Goal: Contribute content: Contribute content

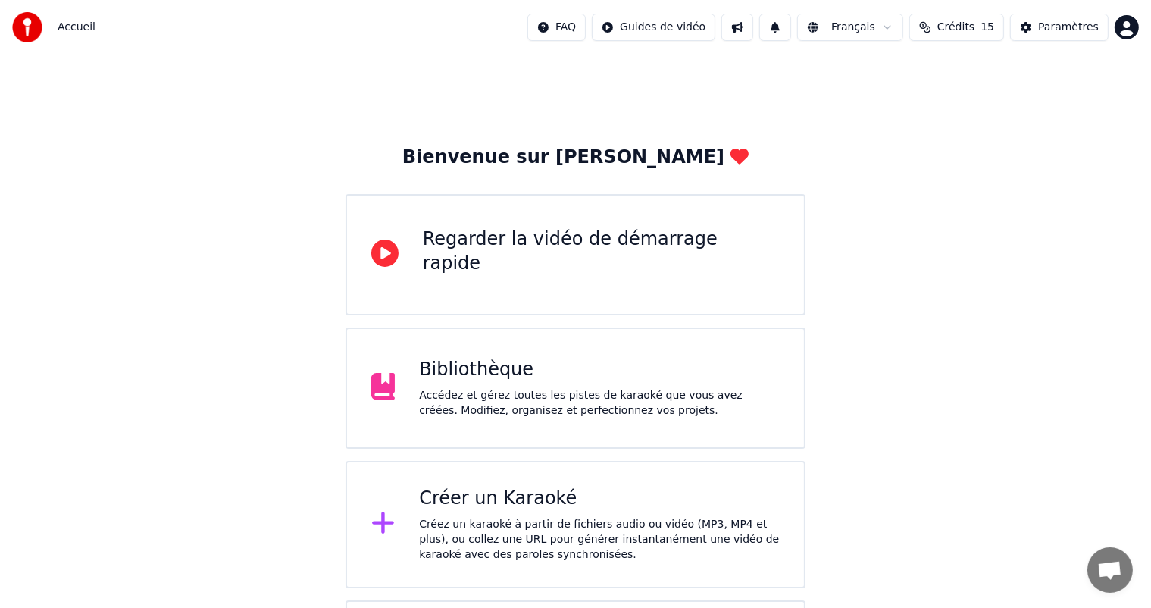
click at [403, 532] on div at bounding box center [389, 524] width 36 height 30
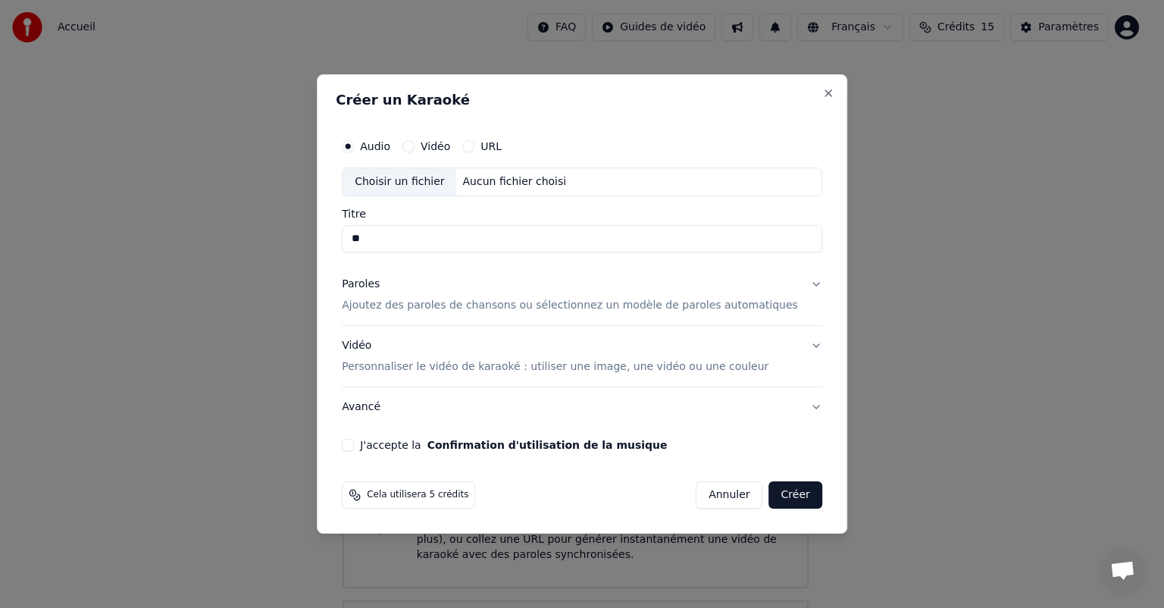
type input "*"
type input "**********"
click at [446, 147] on label "Vidéo" at bounding box center [436, 146] width 30 height 11
click at [415, 147] on button "Vidéo" at bounding box center [409, 146] width 12 height 12
click at [424, 237] on input "Titre" at bounding box center [582, 238] width 481 height 27
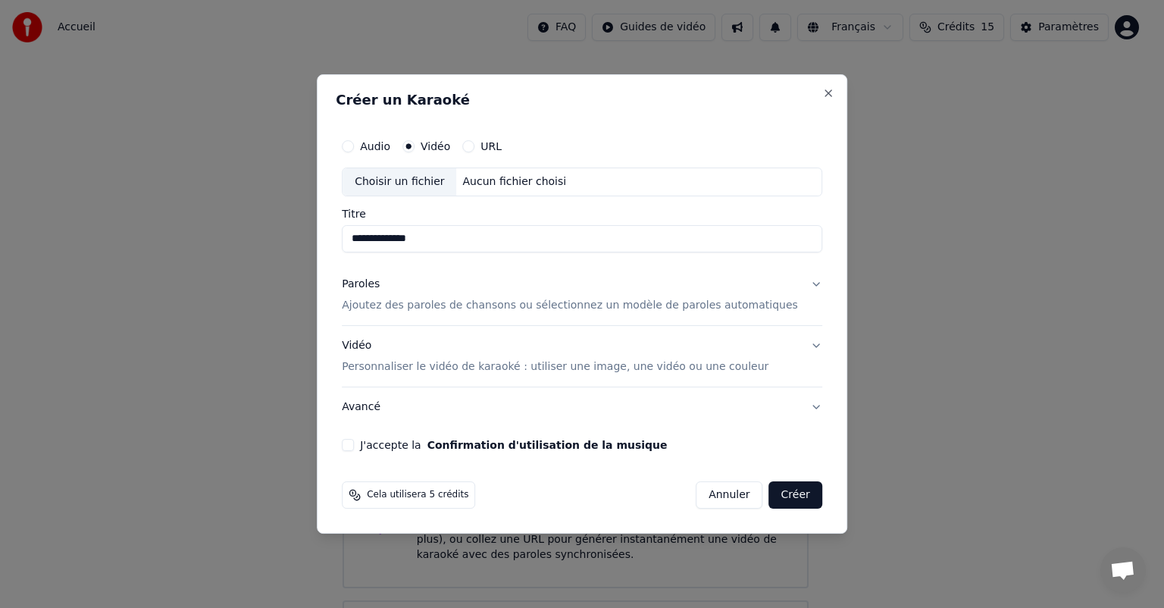
type input "**********"
click at [794, 280] on button "Paroles Ajoutez des paroles de chansons ou sélectionnez un modèle de paroles au…" at bounding box center [582, 295] width 481 height 61
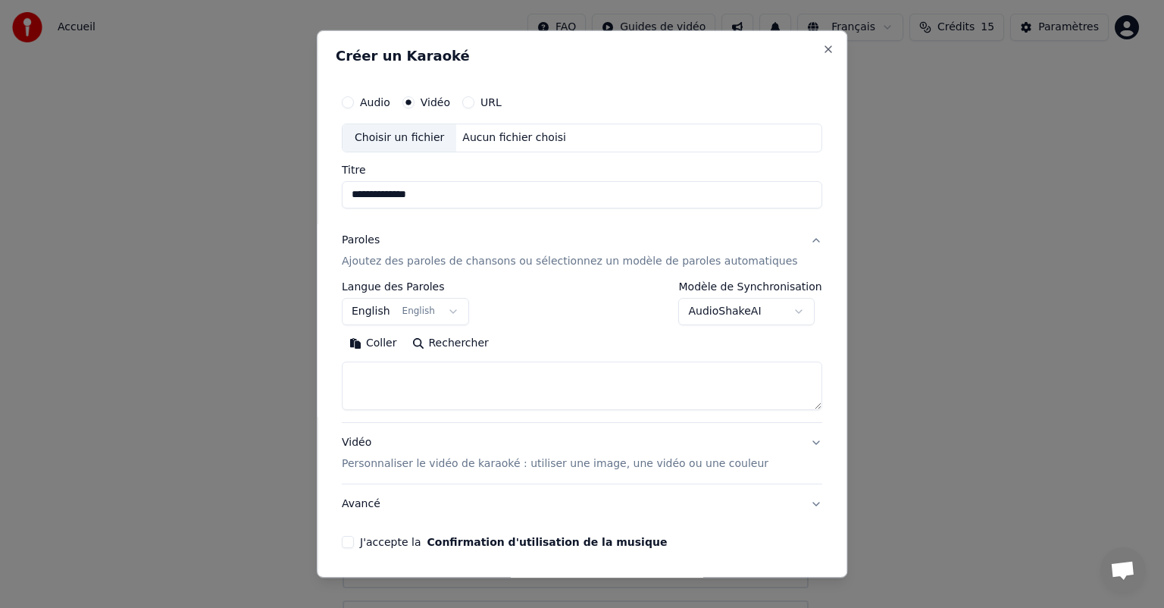
click at [794, 280] on div "**********" at bounding box center [582, 317] width 493 height 473
click at [441, 396] on textarea at bounding box center [582, 386] width 481 height 49
paste textarea "**********"
type textarea "**********"
click at [779, 312] on body "**********" at bounding box center [575, 383] width 1151 height 767
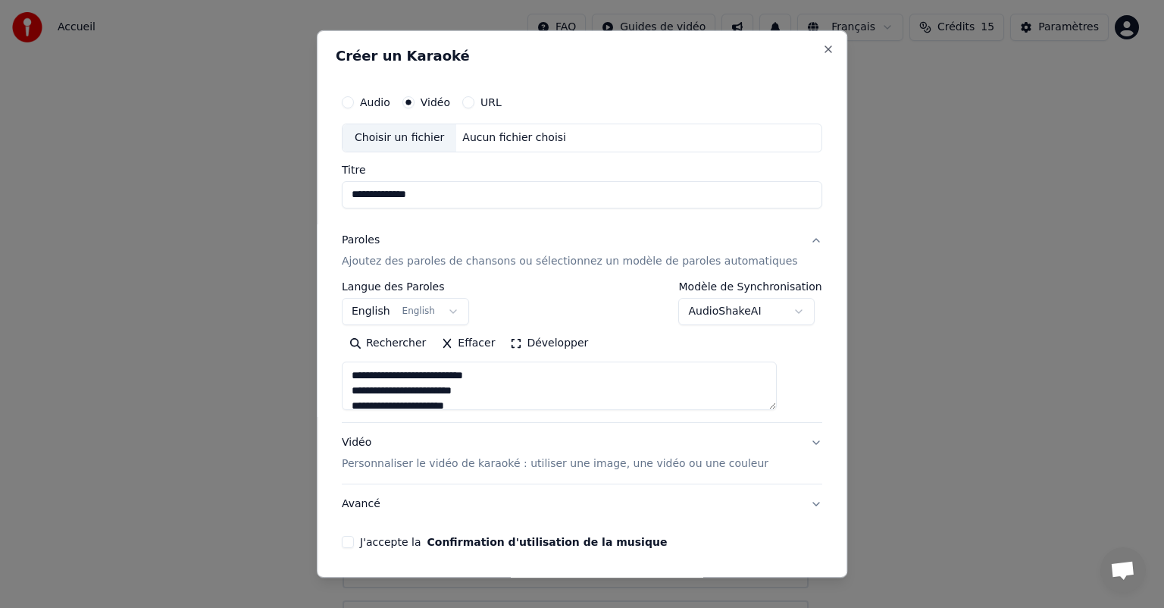
click at [779, 312] on body "**********" at bounding box center [575, 383] width 1151 height 767
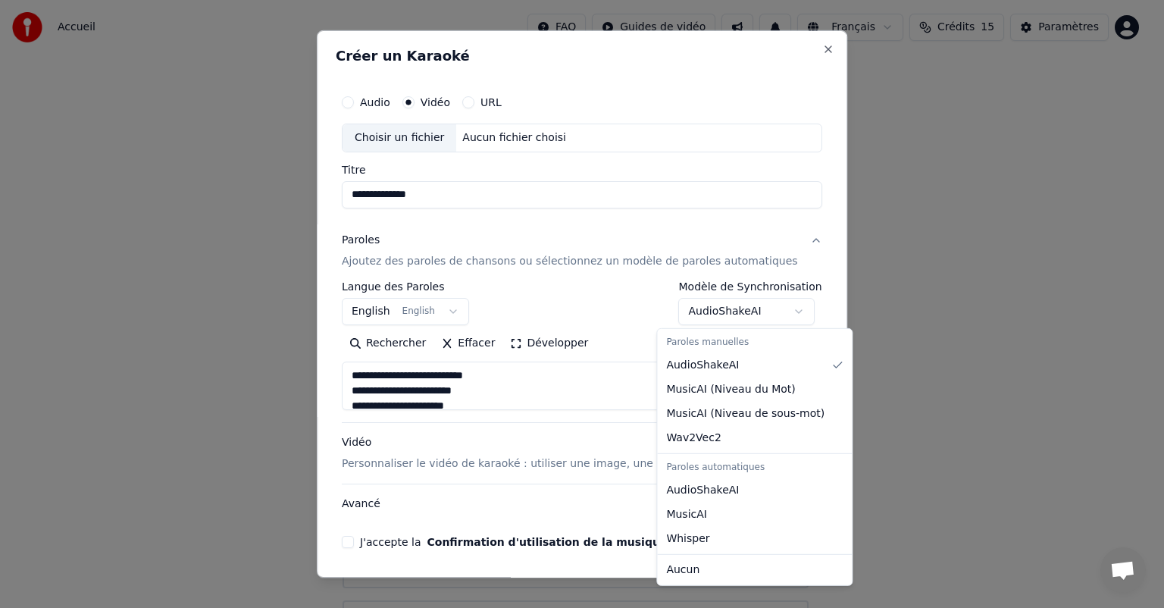
click at [779, 312] on body "**********" at bounding box center [575, 383] width 1151 height 767
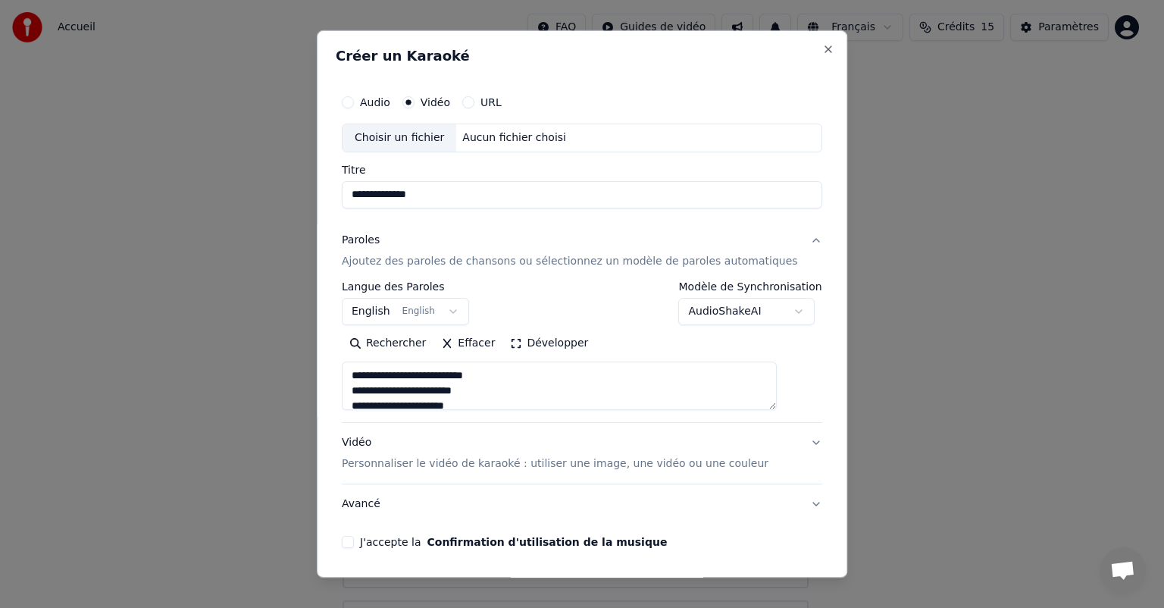
click at [779, 312] on body "**********" at bounding box center [575, 383] width 1151 height 767
click at [354, 547] on button "J'accepte la Confirmation d'utilisation de la musique" at bounding box center [348, 542] width 12 height 12
click at [394, 142] on div "Choisir un fichier" at bounding box center [400, 137] width 114 height 27
click at [425, 136] on div "Choisir un fichier" at bounding box center [400, 137] width 114 height 27
type input "**********"
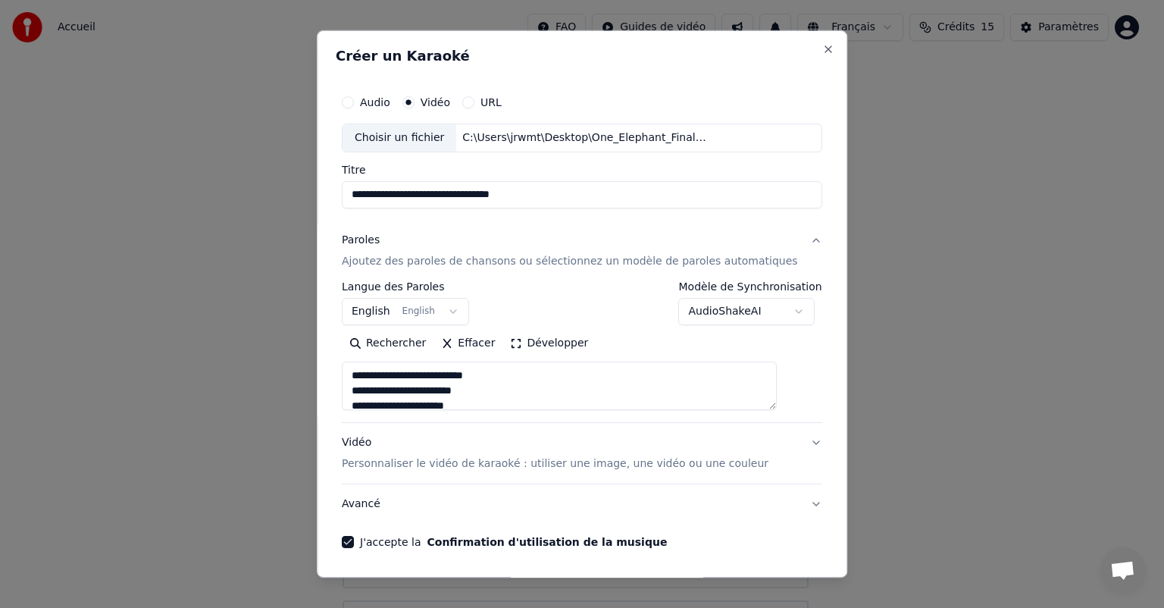
scroll to position [53, 0]
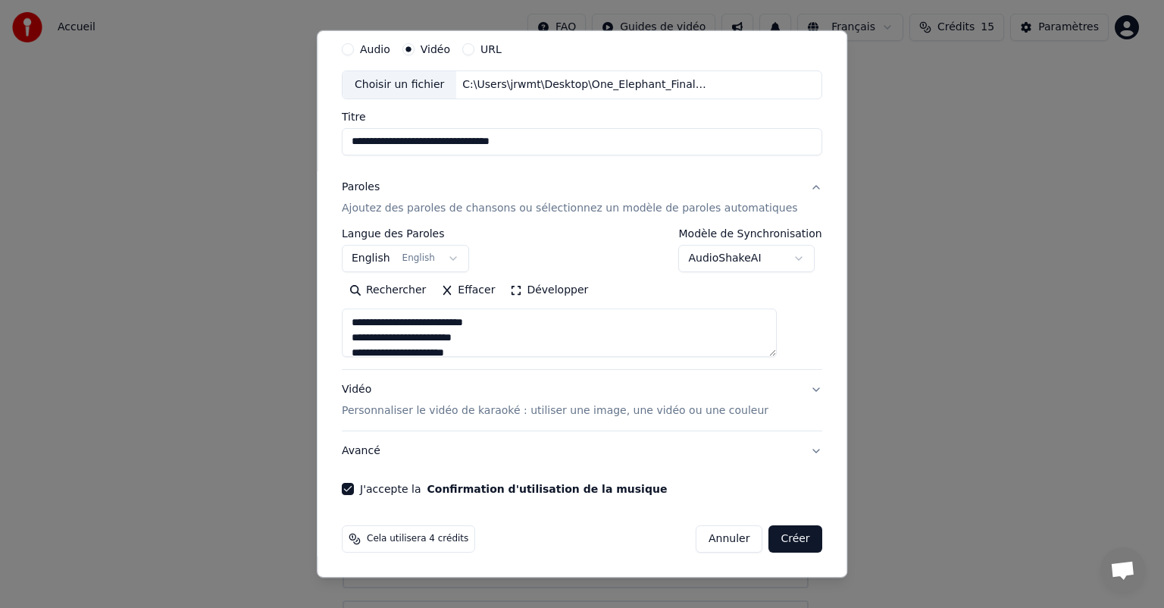
click at [778, 547] on button "Créer" at bounding box center [795, 538] width 53 height 27
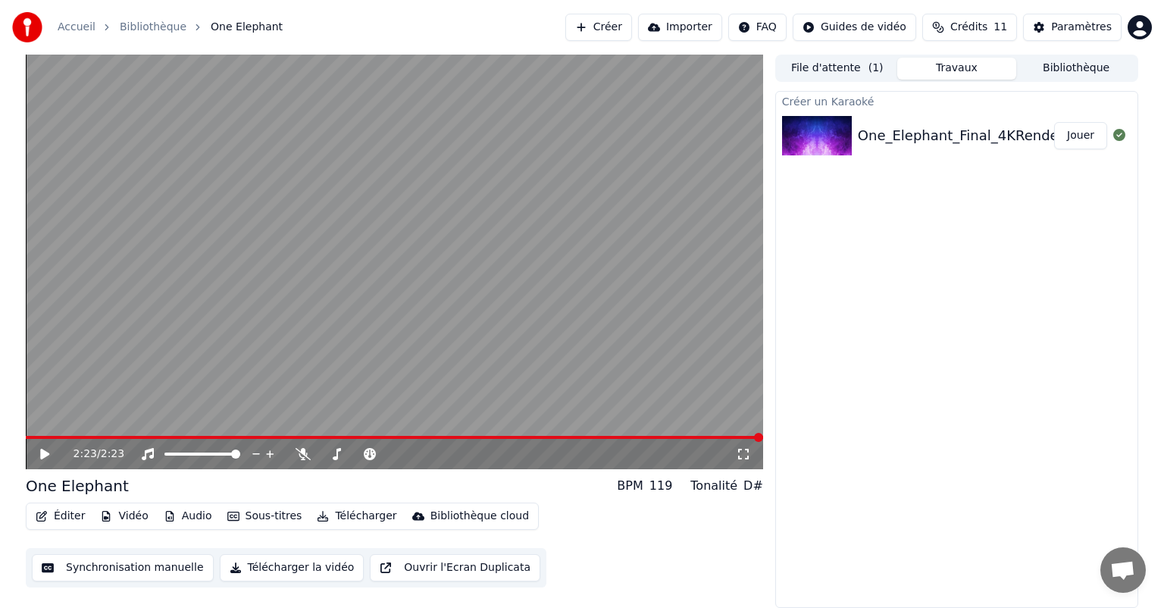
click at [49, 458] on icon at bounding box center [56, 454] width 36 height 12
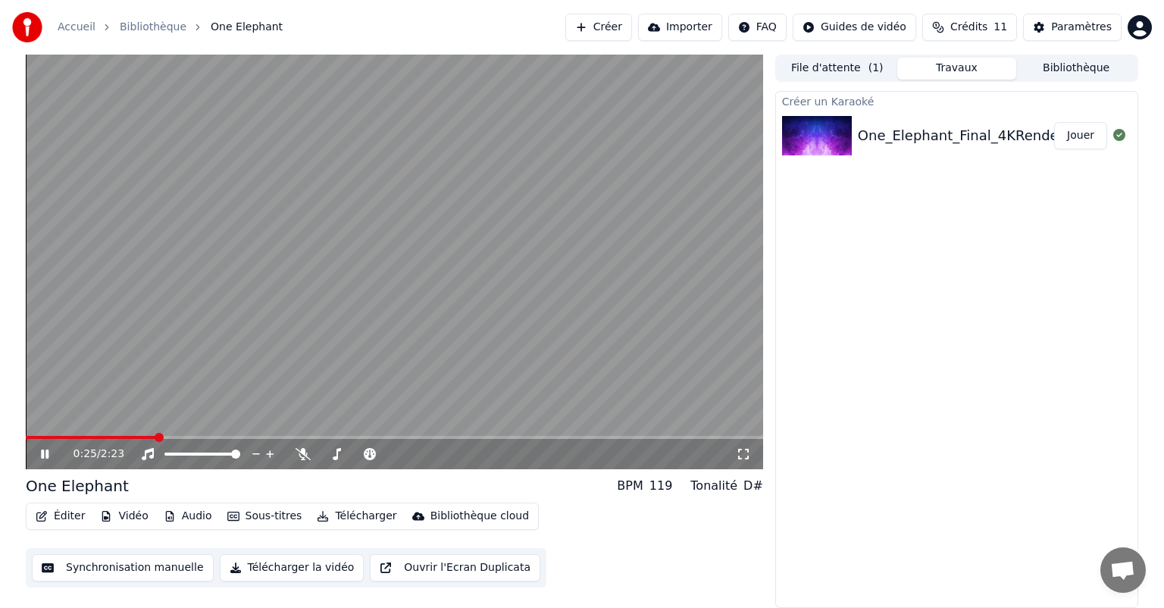
click at [46, 457] on icon at bounding box center [45, 454] width 8 height 9
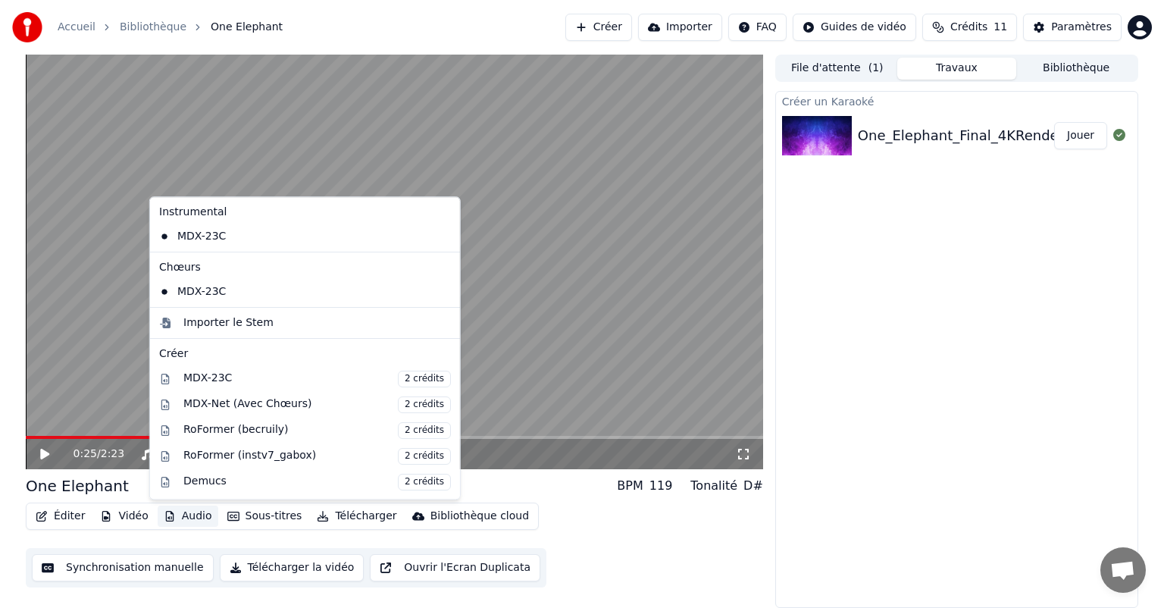
click at [179, 512] on button "Audio" at bounding box center [188, 516] width 61 height 21
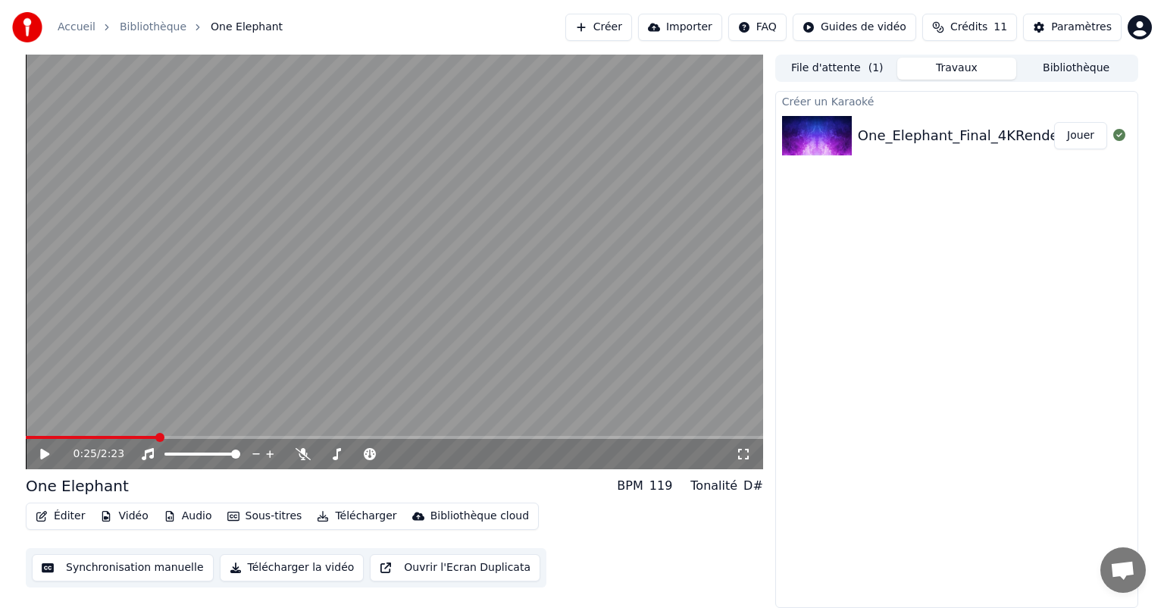
click at [910, 469] on div "Créer un Karaoké One_Elephant_Final_4KRender_update02 Jouer" at bounding box center [956, 349] width 363 height 517
click at [31, 439] on span at bounding box center [35, 437] width 9 height 9
click at [47, 456] on icon at bounding box center [44, 454] width 9 height 11
click at [302, 453] on icon at bounding box center [303, 454] width 15 height 12
click at [39, 456] on icon at bounding box center [56, 454] width 36 height 12
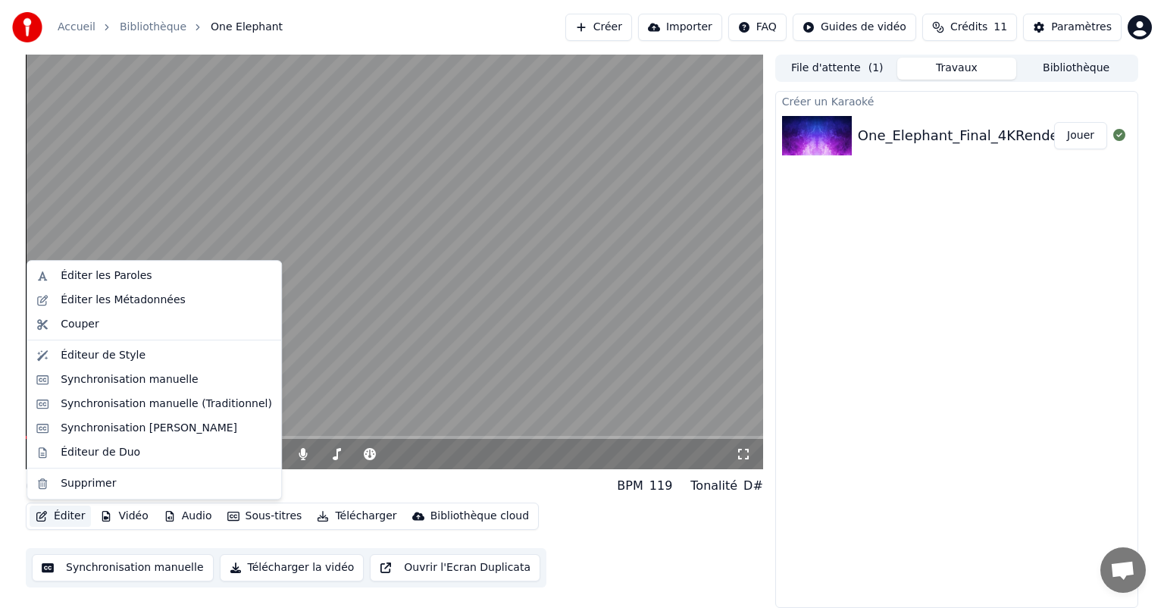
click at [57, 514] on button "Éditer" at bounding box center [60, 516] width 61 height 21
click at [130, 354] on div "Éditeur de Style" at bounding box center [103, 355] width 85 height 15
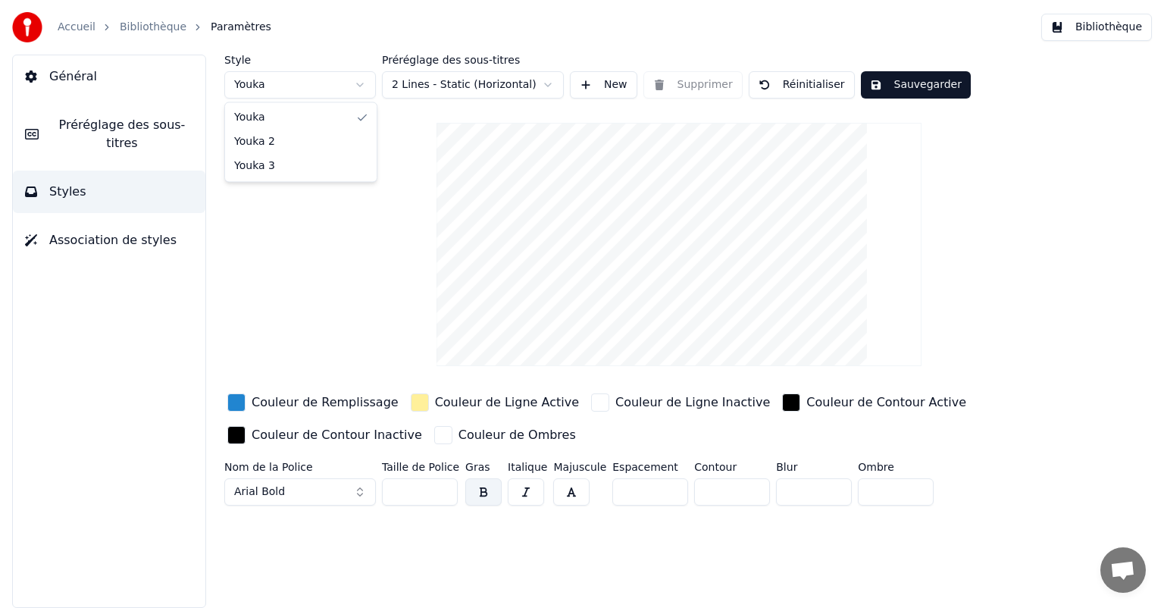
click at [337, 86] on html "Accueil Bibliothèque Paramètres Bibliothèque Général Préréglage des sous-titres…" at bounding box center [582, 304] width 1164 height 608
click at [291, 491] on button "Arial Bold" at bounding box center [300, 491] width 152 height 27
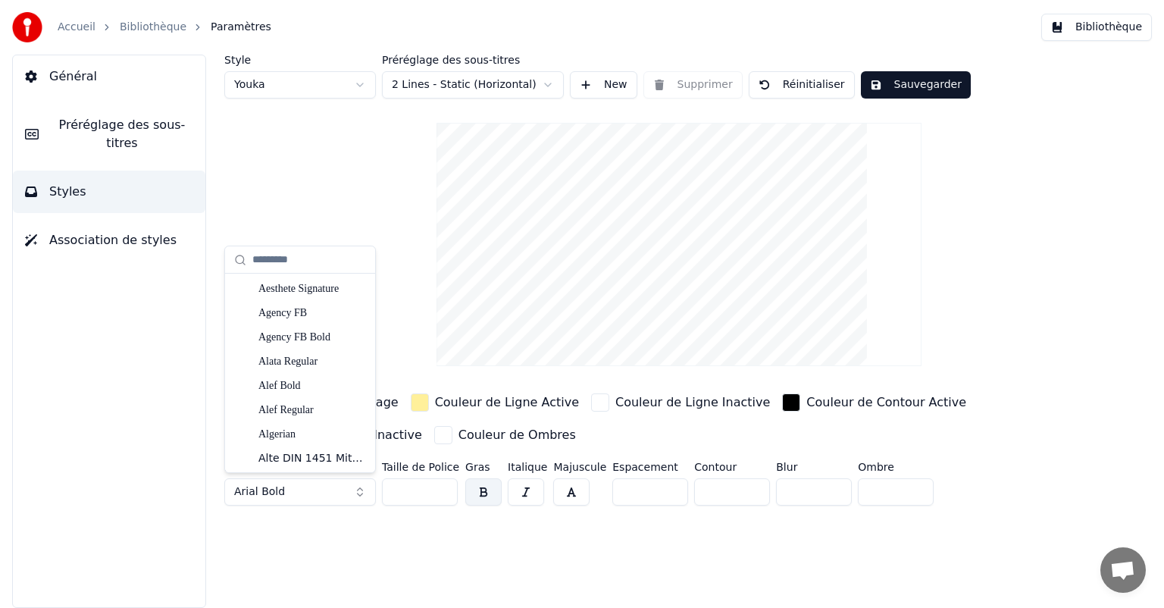
click at [301, 489] on button "Arial Bold" at bounding box center [300, 491] width 152 height 27
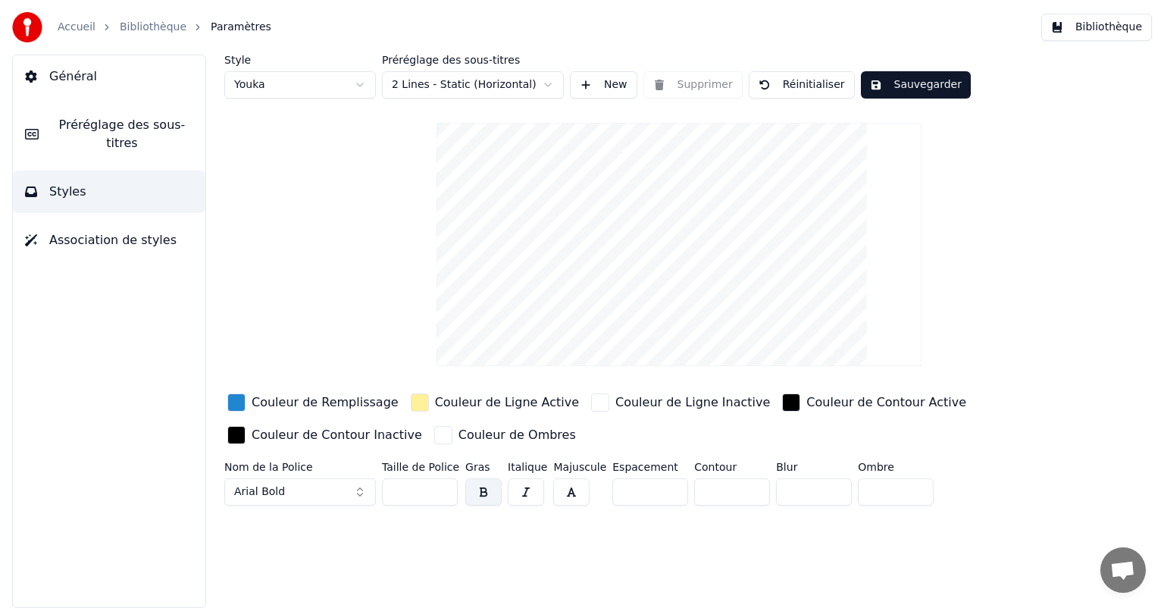
click at [301, 489] on button "Arial Bold" at bounding box center [300, 491] width 152 height 27
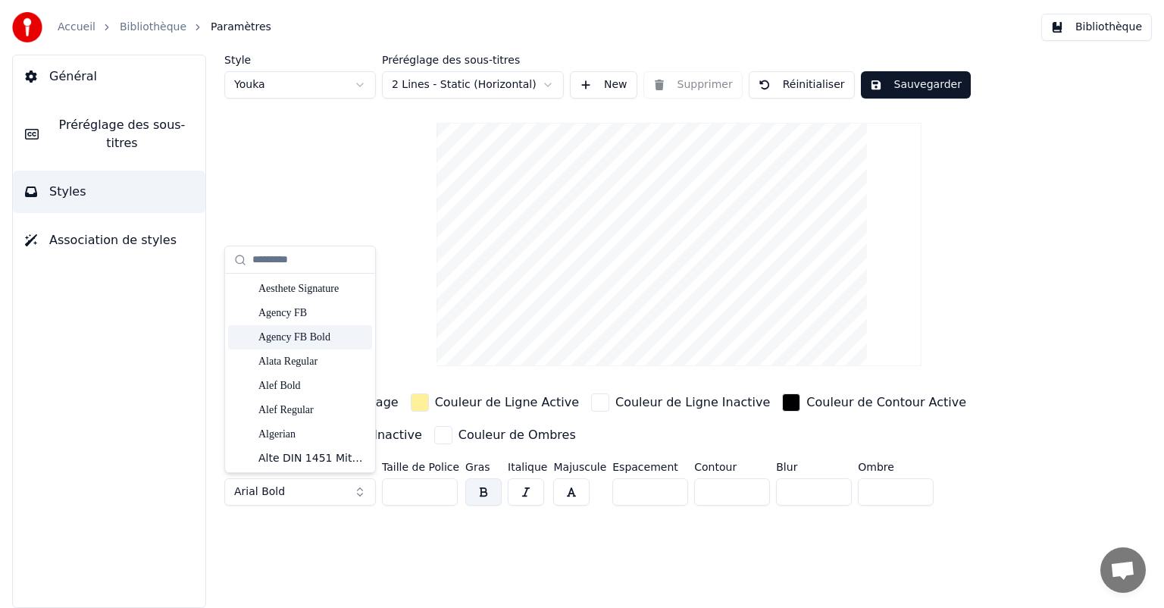
click at [149, 340] on div "Général Préréglage des sous-titres Styles Association de styles" at bounding box center [109, 331] width 194 height 553
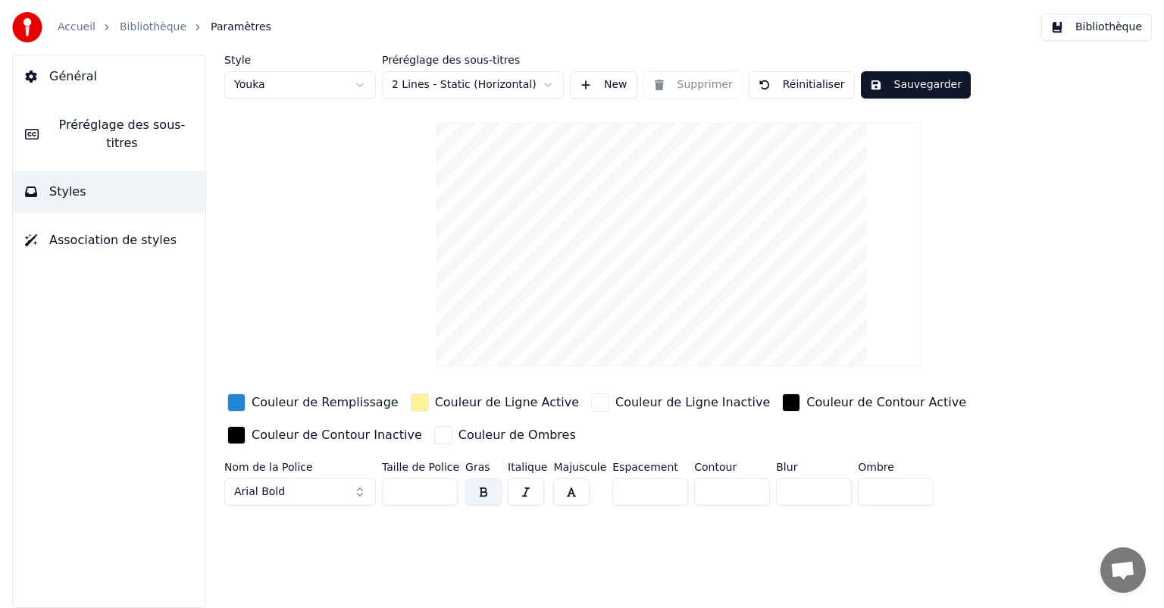
click at [277, 494] on span "Arial Bold" at bounding box center [259, 491] width 51 height 15
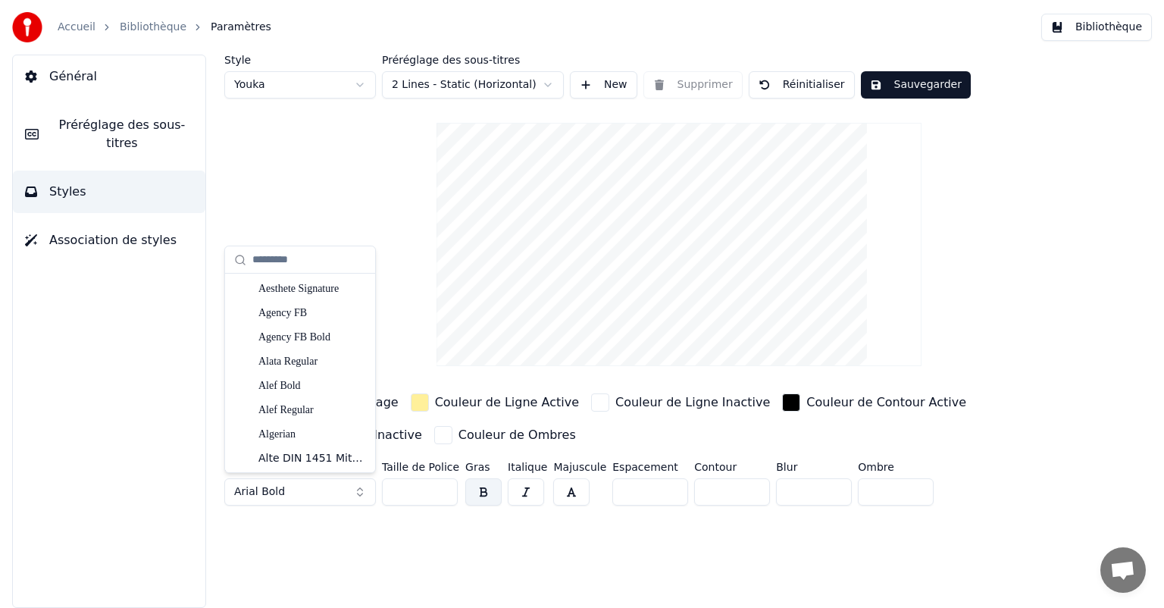
click at [277, 494] on span "Arial Bold" at bounding box center [259, 491] width 51 height 15
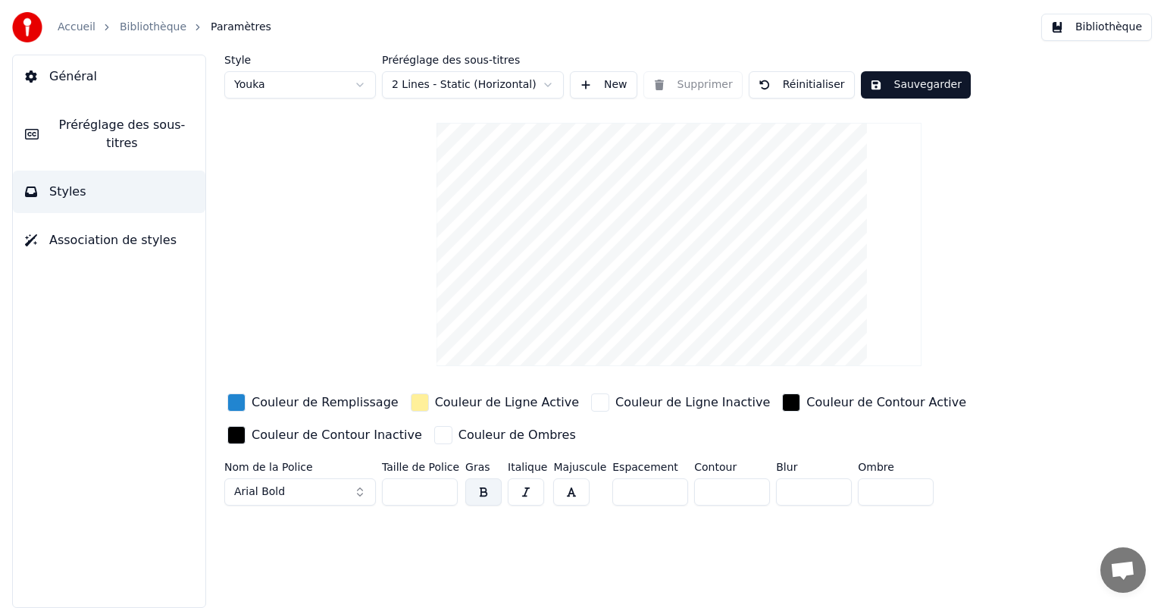
click at [277, 494] on span "Arial Bold" at bounding box center [259, 491] width 51 height 15
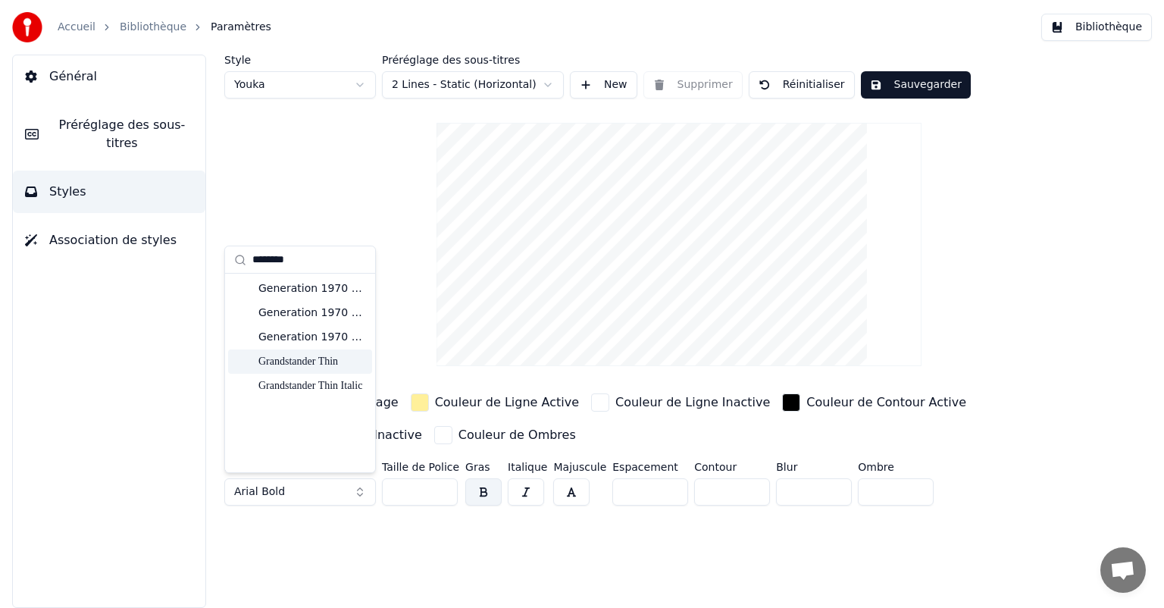
type input "********"
click at [309, 358] on div "Grandstander Thin" at bounding box center [312, 361] width 108 height 15
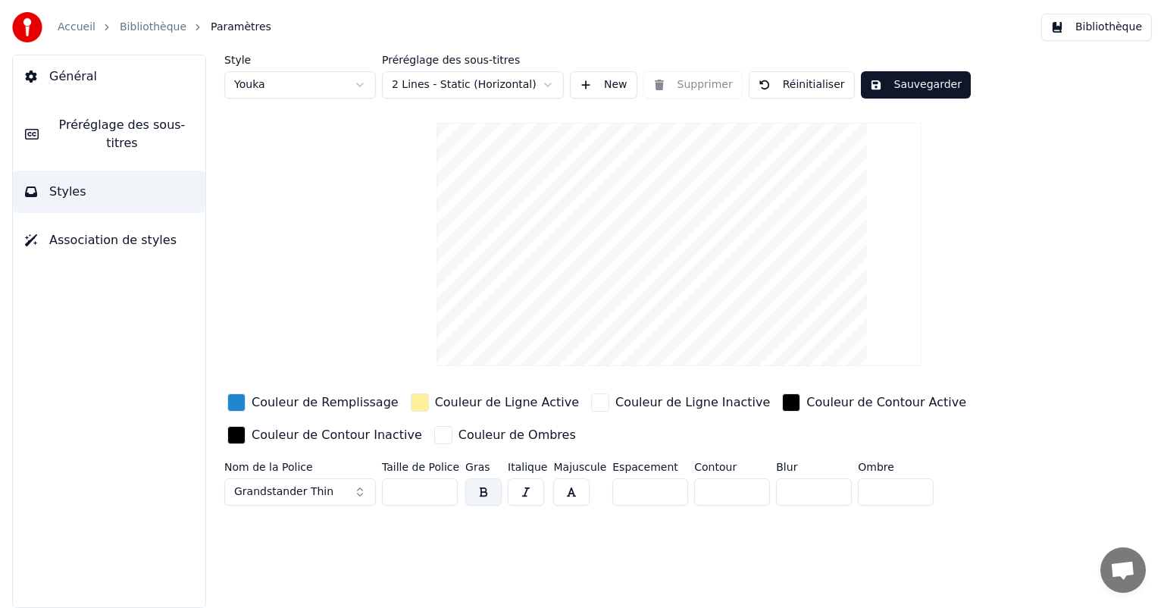
click at [344, 494] on button "Grandstander Thin" at bounding box center [300, 491] width 152 height 27
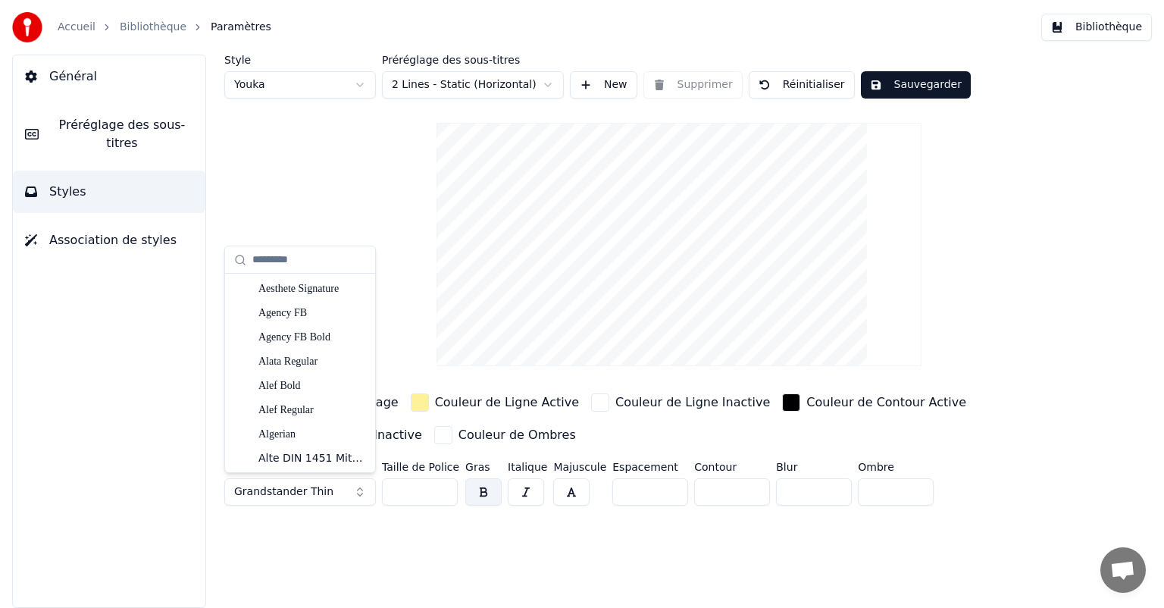
click at [344, 494] on button "Grandstander Thin" at bounding box center [300, 491] width 152 height 27
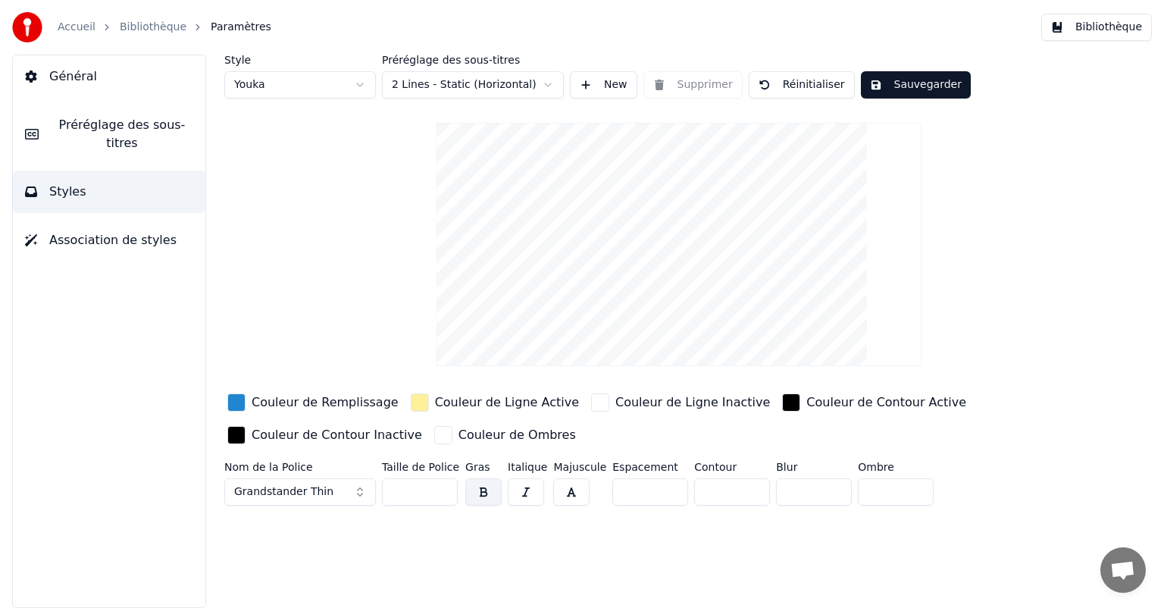
click at [344, 494] on button "Grandstander Thin" at bounding box center [300, 491] width 152 height 27
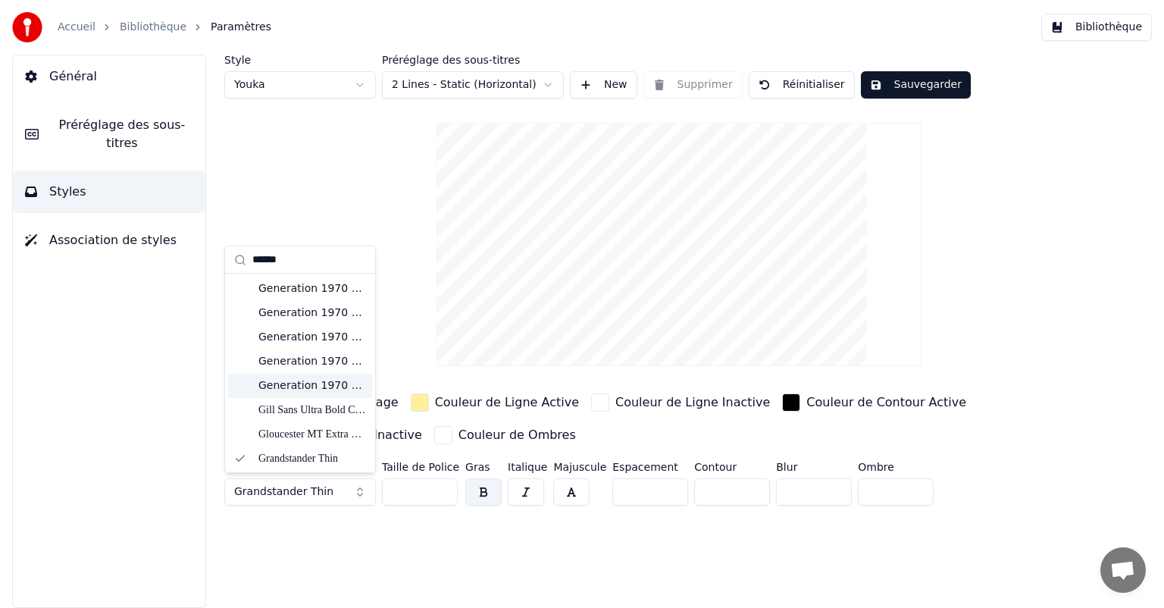
type input "******"
click at [268, 433] on div "Grandstander Thin" at bounding box center [312, 433] width 108 height 15
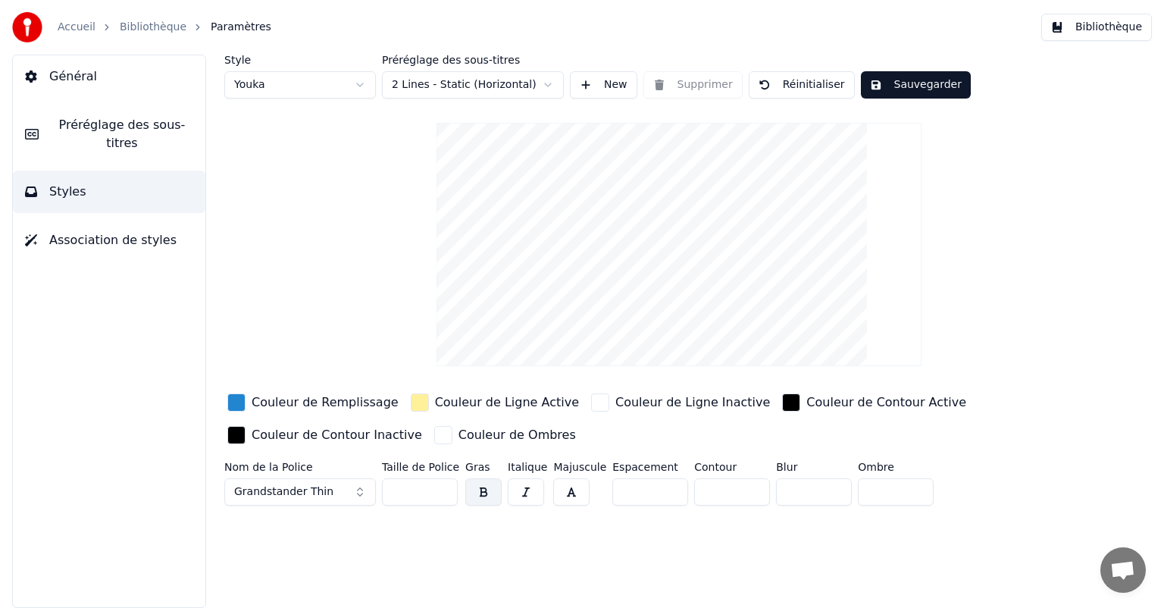
click at [426, 491] on input "**" at bounding box center [420, 491] width 76 height 27
click at [437, 487] on input "**" at bounding box center [420, 491] width 76 height 27
click at [437, 487] on input "***" at bounding box center [420, 491] width 76 height 27
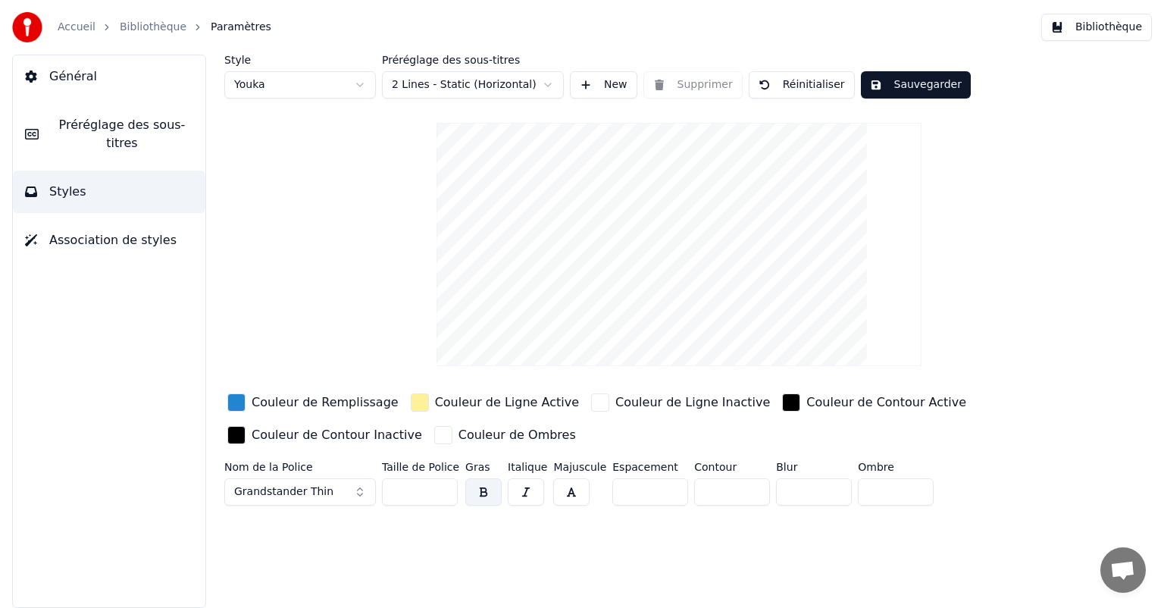
click at [437, 487] on input "***" at bounding box center [420, 491] width 76 height 27
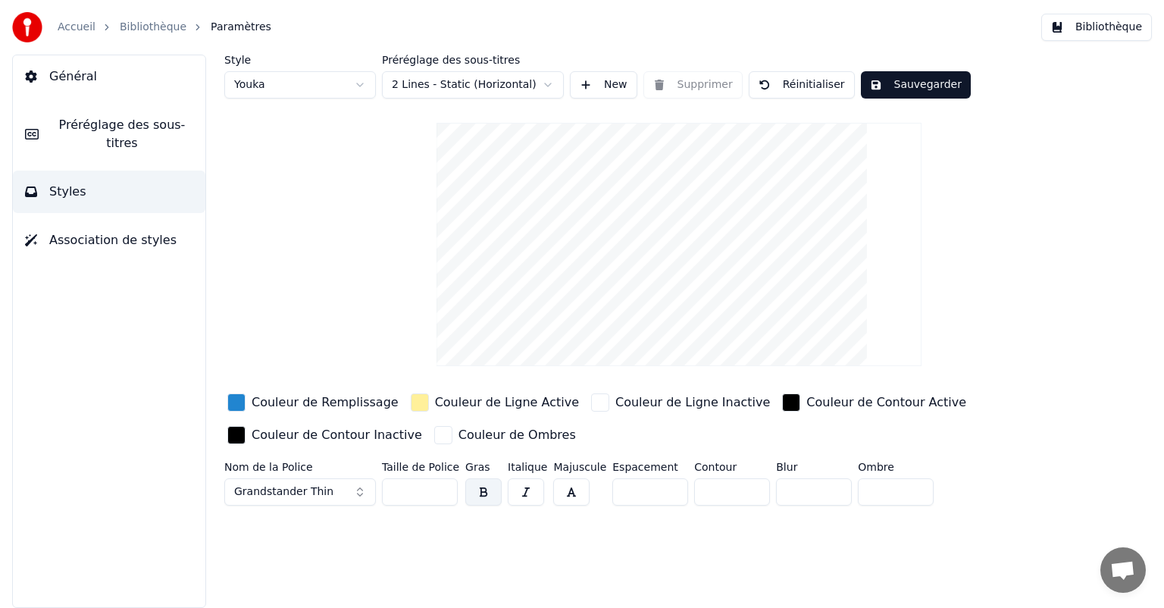
click at [437, 487] on input "***" at bounding box center [420, 491] width 76 height 27
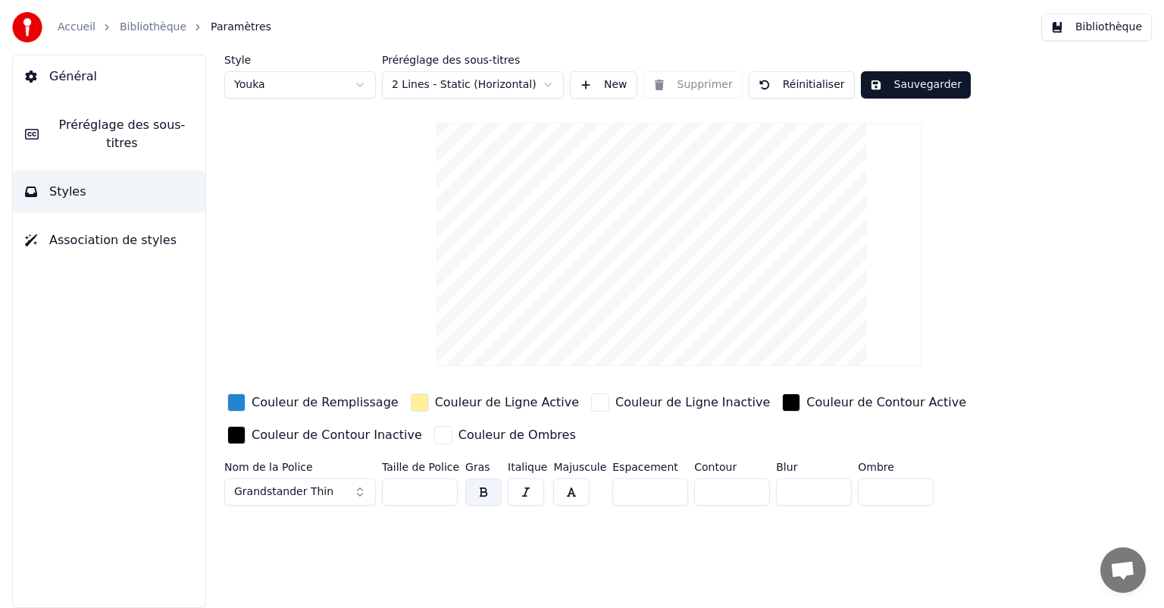
type input "***"
click at [437, 487] on input "***" at bounding box center [420, 491] width 76 height 27
click at [699, 175] on video at bounding box center [679, 244] width 485 height 243
click at [305, 88] on html "Accueil Bibliothèque Paramètres Bibliothèque Général Préréglage des sous-titres…" at bounding box center [582, 304] width 1164 height 608
click at [292, 290] on html "Accueil Bibliothèque Paramètres Bibliothèque Général Préréglage des sous-titres…" at bounding box center [582, 304] width 1164 height 608
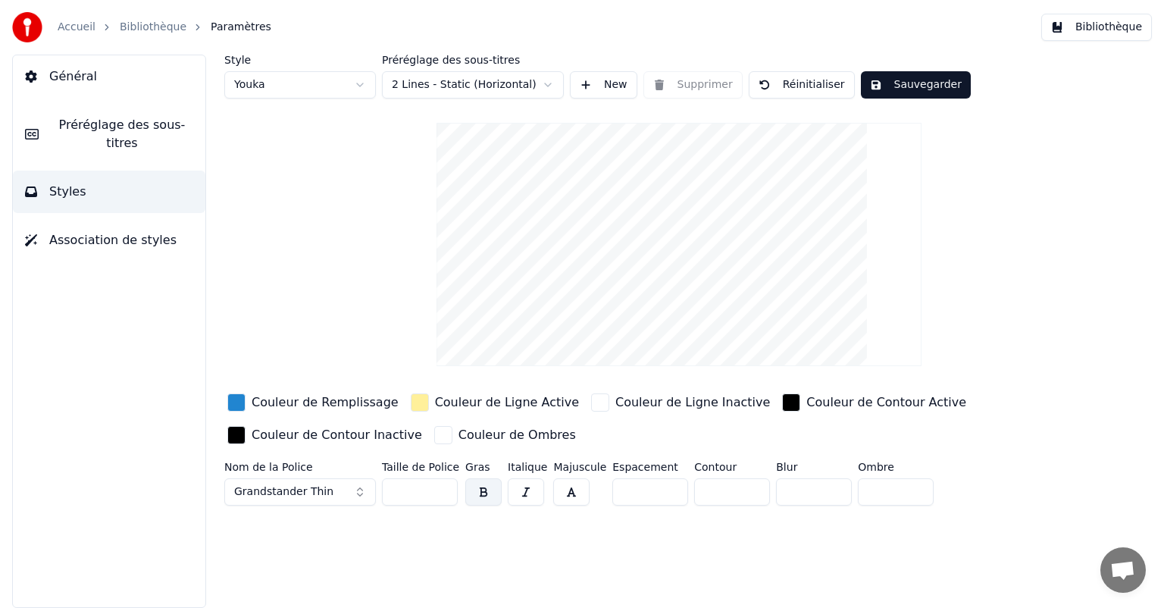
click at [929, 74] on button "Sauvegarder" at bounding box center [916, 84] width 110 height 27
click at [100, 124] on span "Préréglage des sous-titres" at bounding box center [122, 134] width 143 height 36
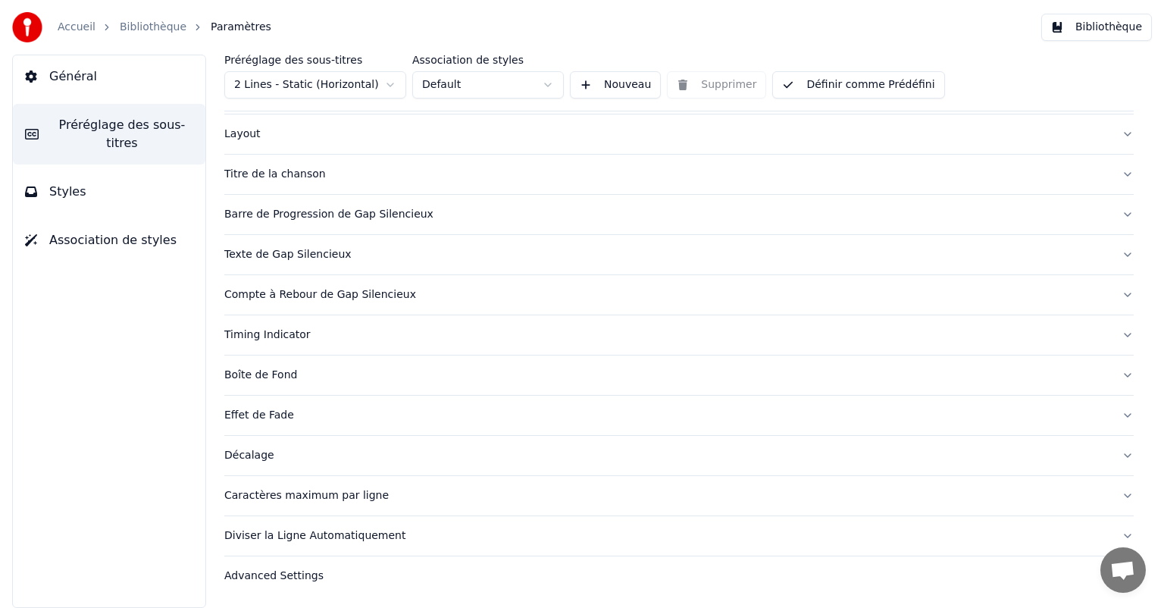
scroll to position [0, 0]
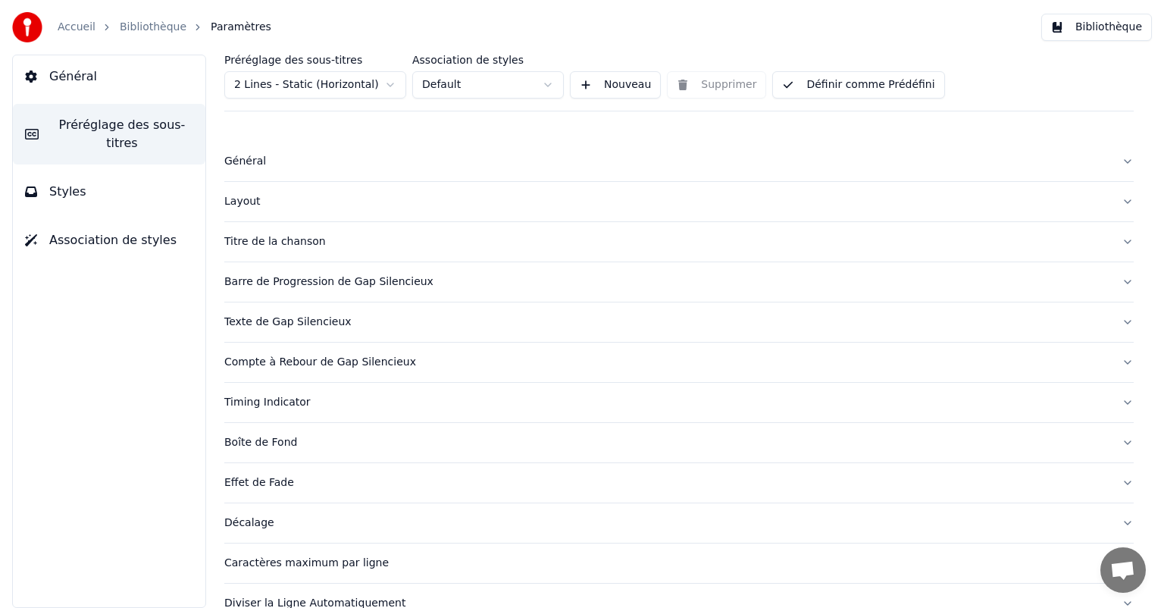
click at [61, 92] on button "Général" at bounding box center [109, 76] width 193 height 42
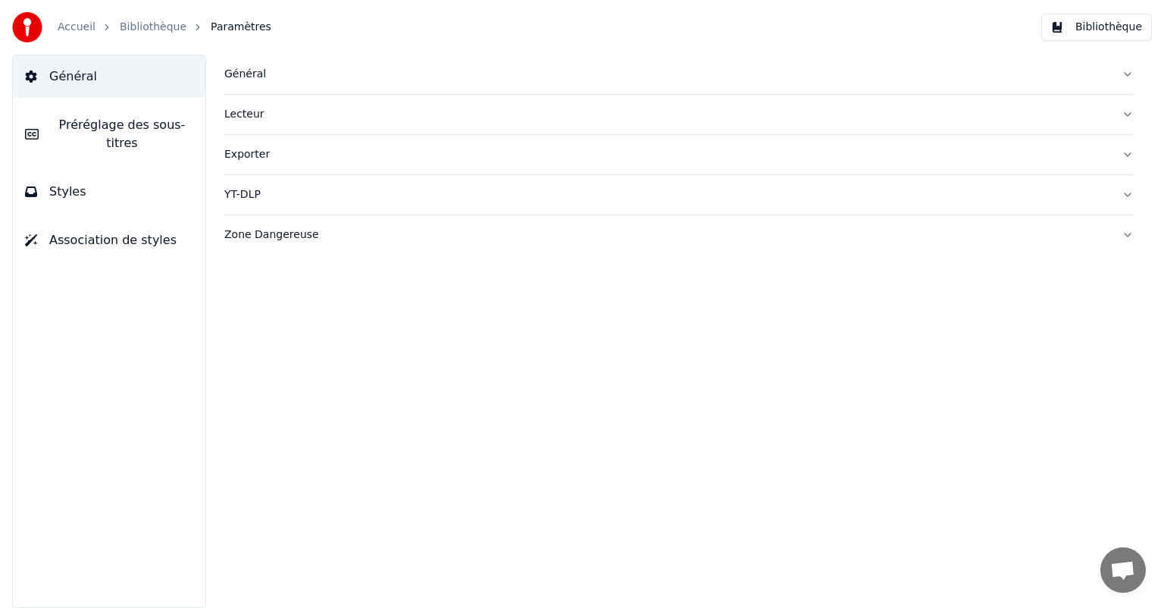
click at [69, 136] on button "Préréglage des sous-titres" at bounding box center [109, 134] width 193 height 61
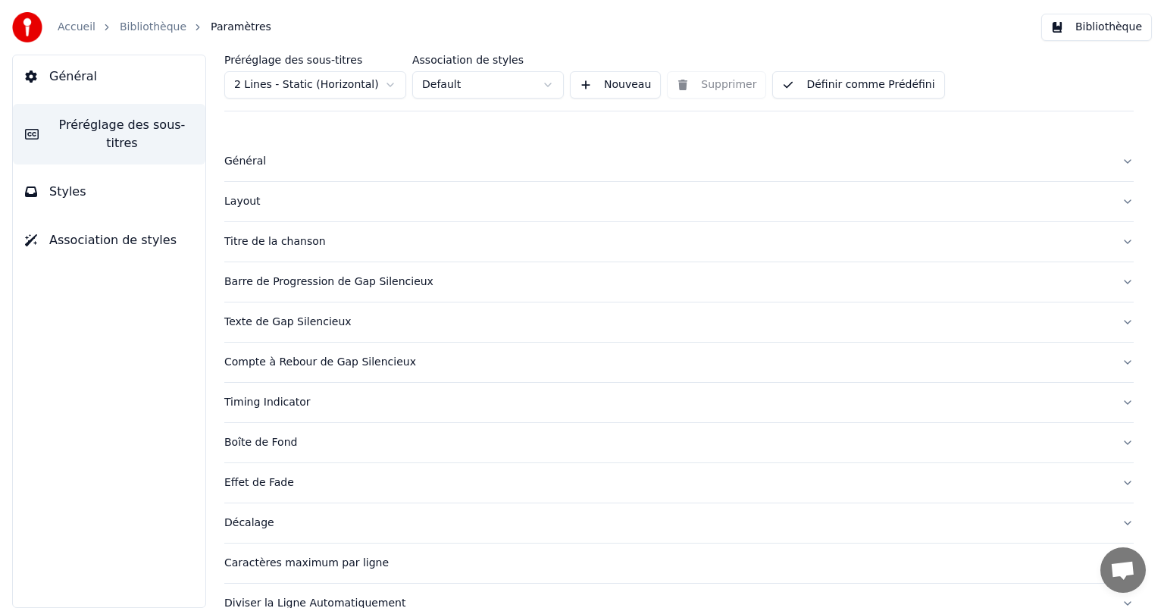
click at [67, 185] on button "Styles" at bounding box center [109, 192] width 193 height 42
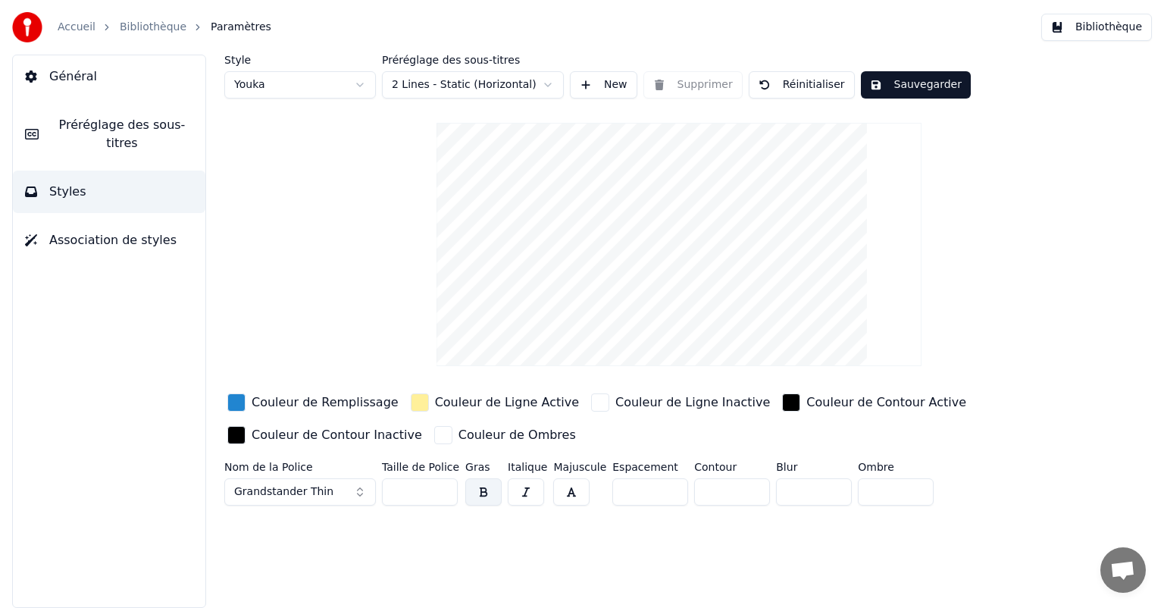
click at [681, 180] on video at bounding box center [679, 244] width 485 height 243
click at [669, 230] on video at bounding box center [679, 244] width 485 height 243
click at [109, 231] on span "Association de styles" at bounding box center [112, 240] width 127 height 18
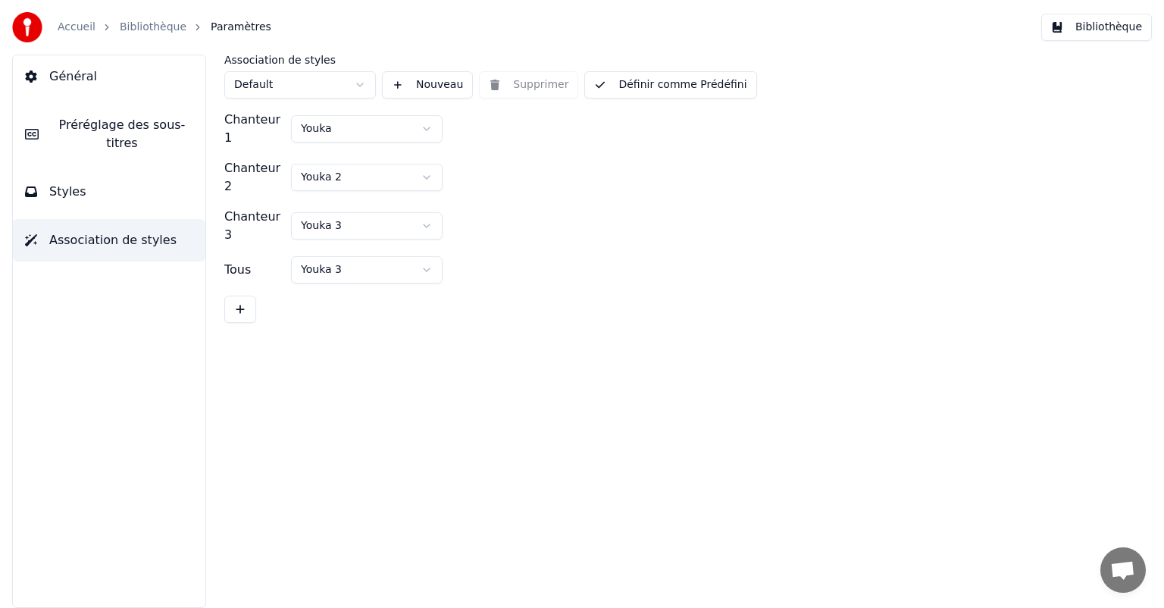
click at [124, 85] on button "Général" at bounding box center [109, 76] width 193 height 42
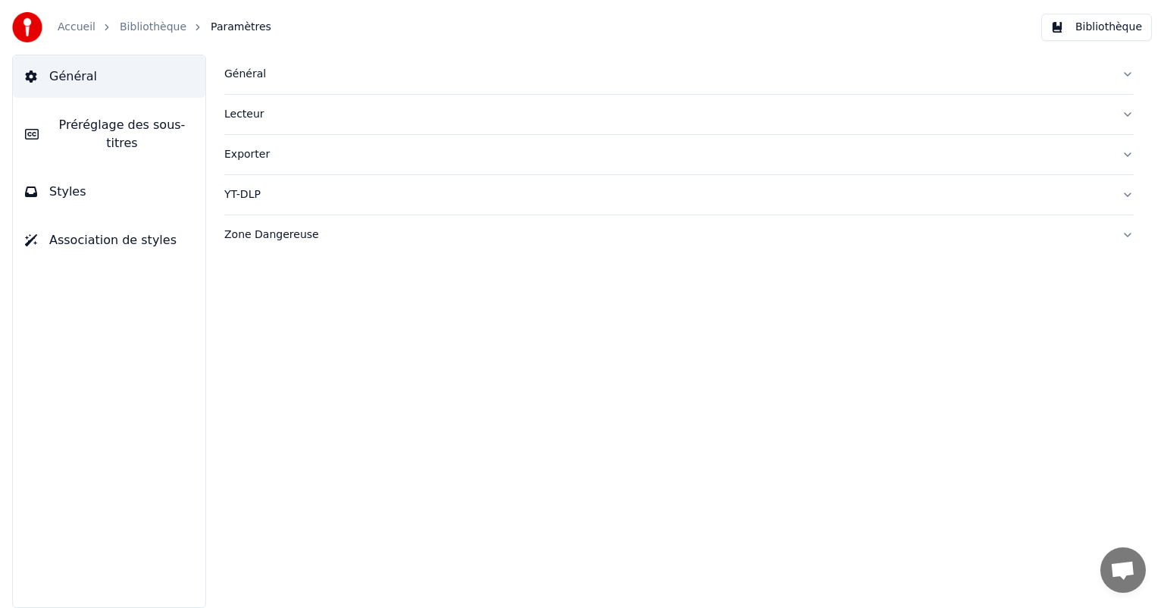
click at [261, 82] on button "Général" at bounding box center [679, 74] width 910 height 39
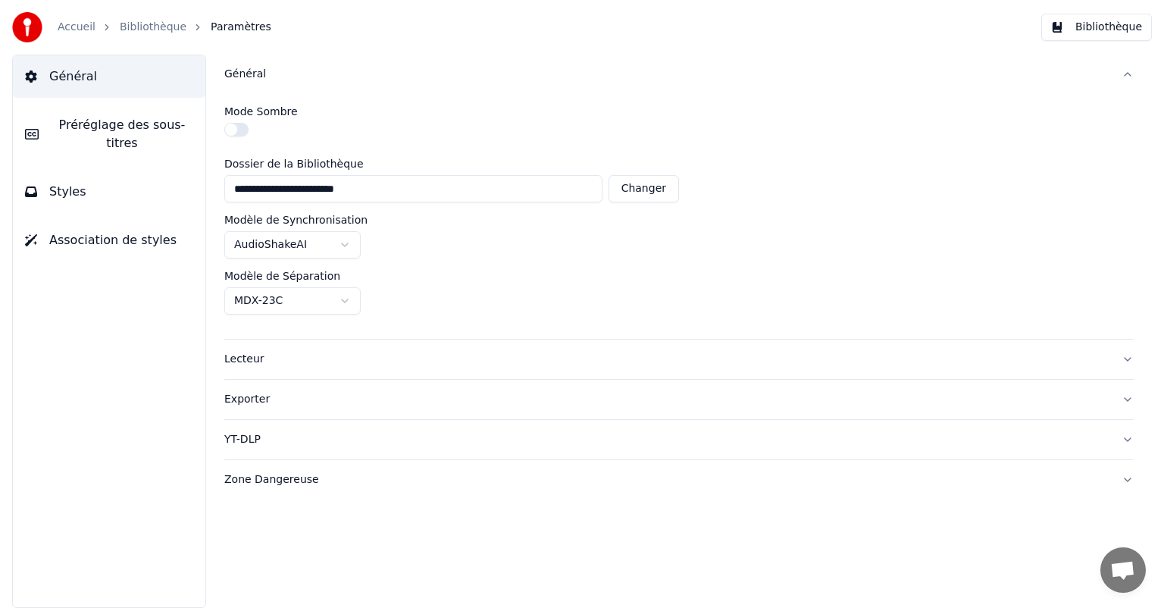
click at [250, 361] on div "Lecteur" at bounding box center [666, 359] width 885 height 15
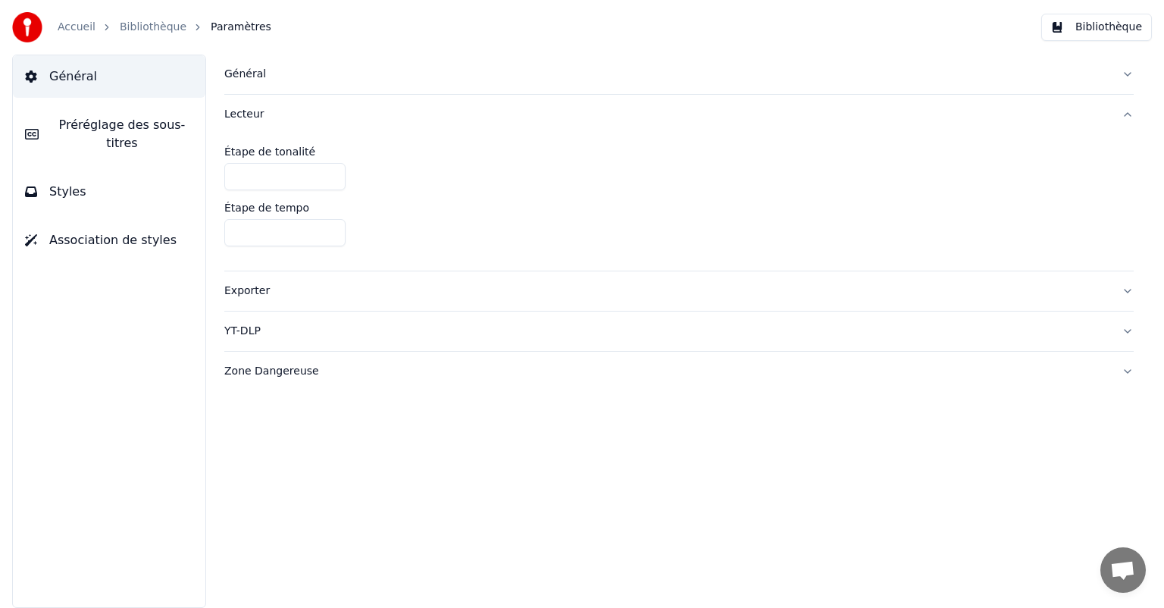
click at [268, 370] on div "Zone Dangereuse" at bounding box center [666, 371] width 885 height 15
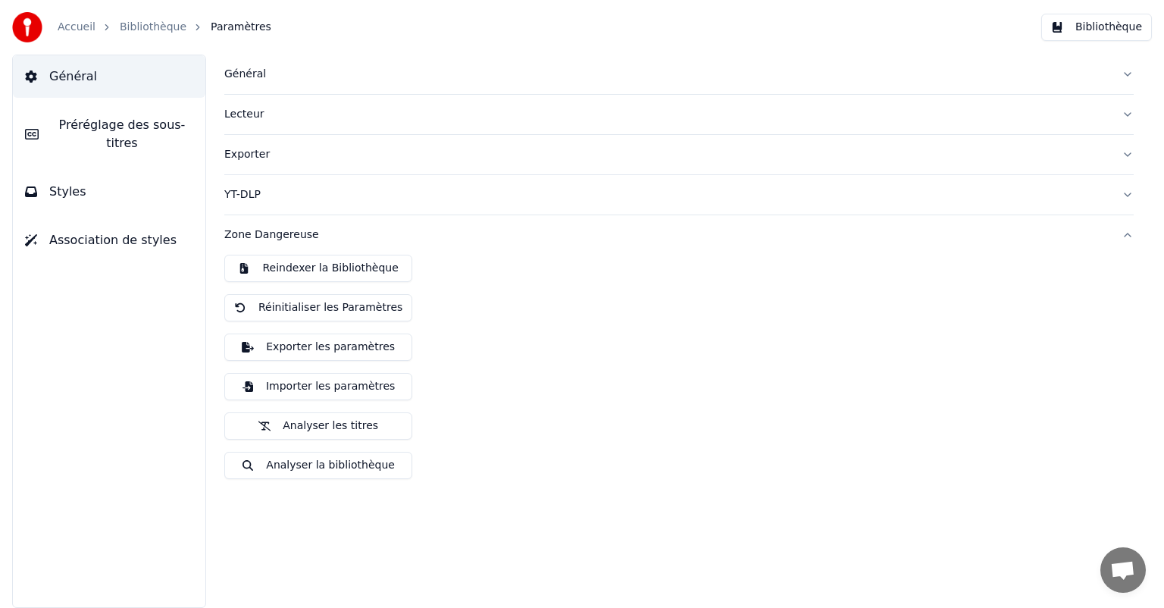
click at [247, 194] on div "YT-DLP" at bounding box center [666, 194] width 885 height 15
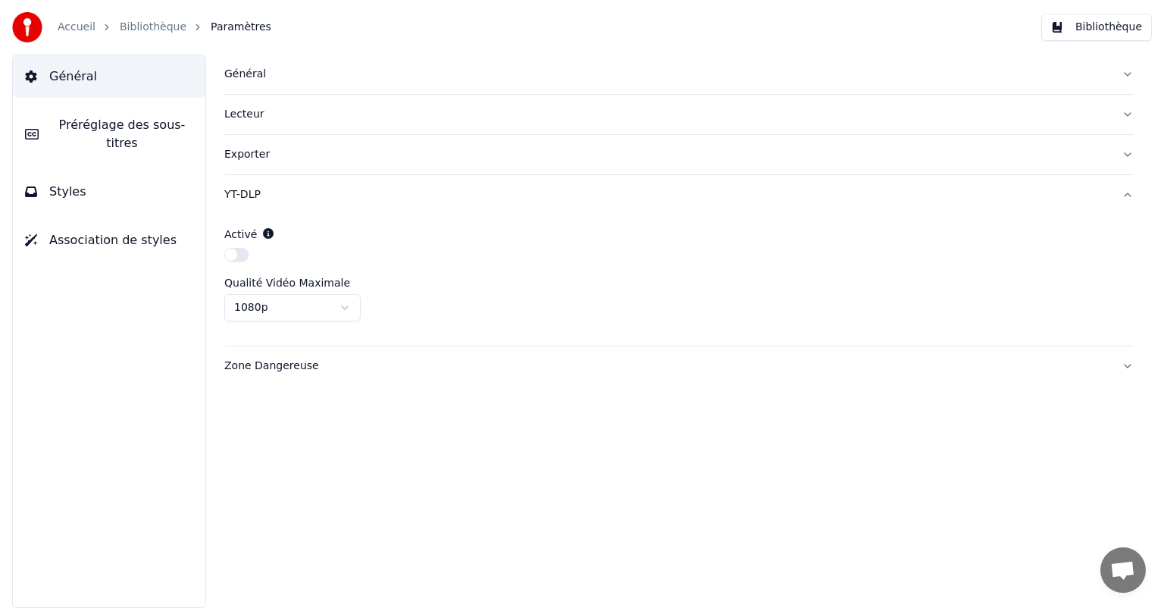
click at [242, 158] on div "Exporter" at bounding box center [666, 154] width 885 height 15
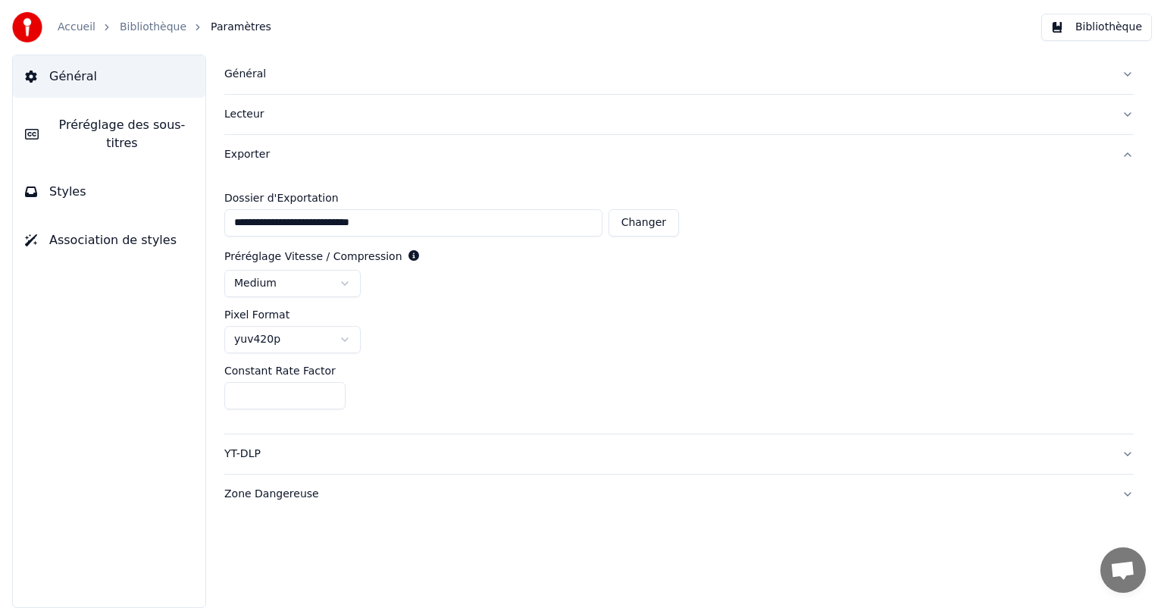
click at [248, 117] on div "Lecteur" at bounding box center [666, 114] width 885 height 15
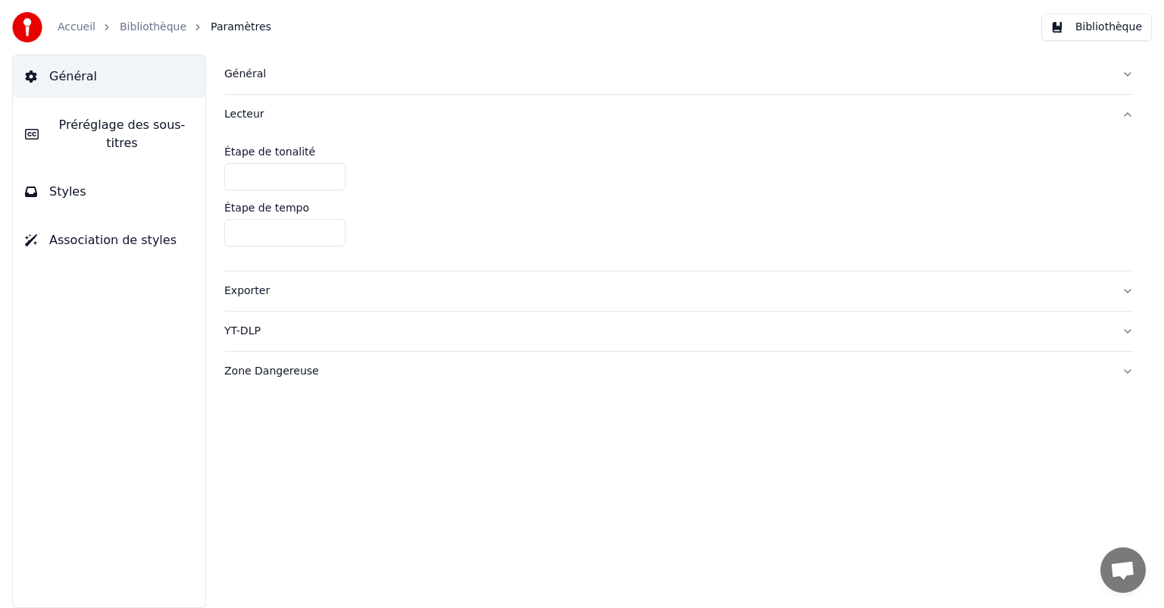
click at [154, 129] on span "Préréglage des sous-titres" at bounding box center [122, 134] width 143 height 36
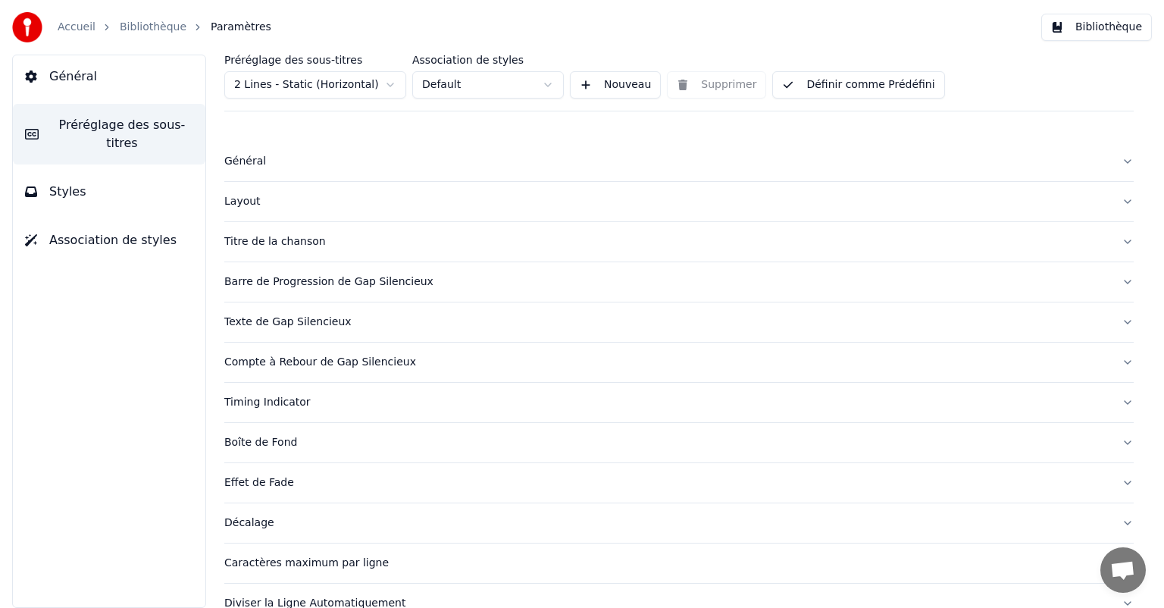
click at [265, 236] on div "Titre de la chanson" at bounding box center [666, 241] width 885 height 15
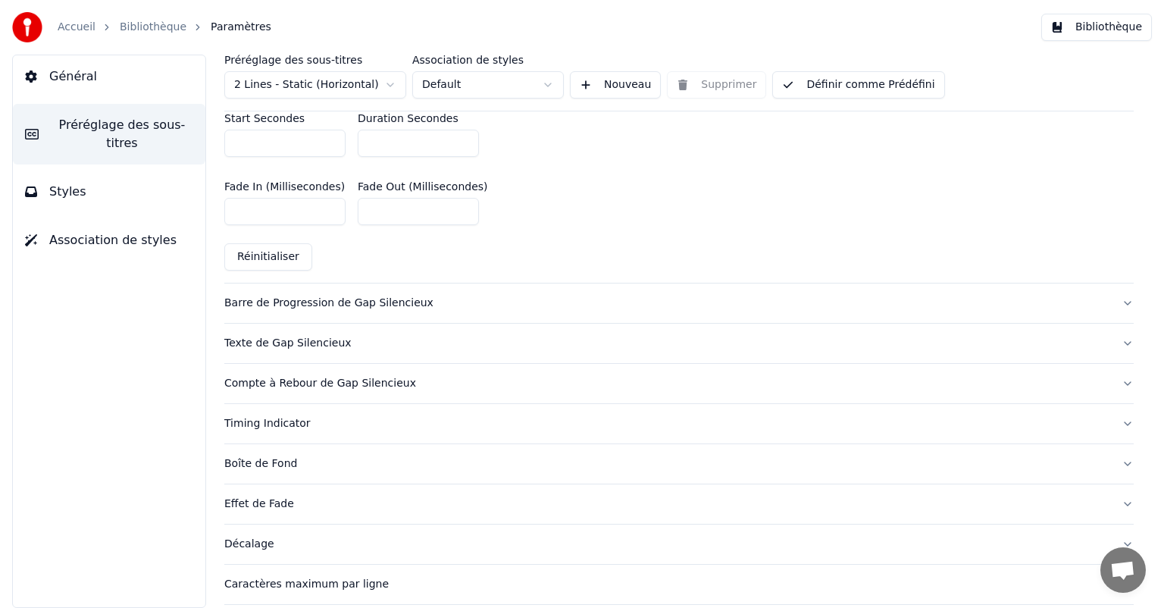
scroll to position [741, 0]
click at [1121, 298] on div "Préréglage des sous-titres 2 Lines - Static (Horizontal) Association de styles …" at bounding box center [679, 331] width 970 height 553
click at [1120, 298] on button "Barre de Progression de Gap Silencieux" at bounding box center [679, 302] width 910 height 39
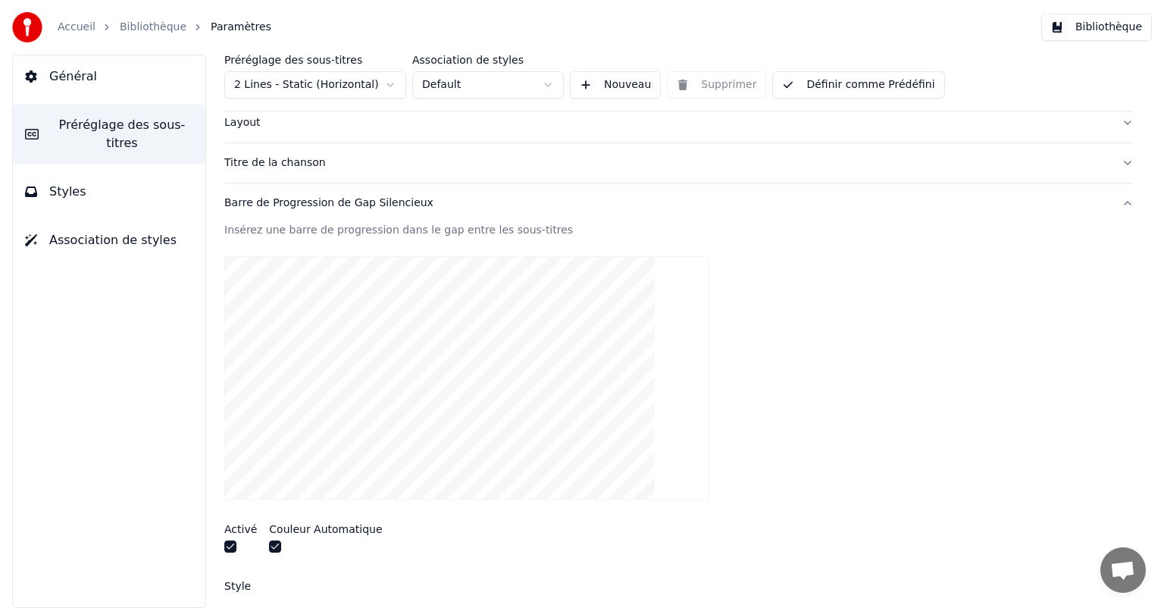
scroll to position [80, 0]
click at [227, 544] on button "button" at bounding box center [230, 545] width 12 height 12
click at [130, 424] on div "Général Préréglage des sous-titres Styles Association de styles" at bounding box center [109, 331] width 194 height 553
click at [263, 149] on button "Titre de la chanson" at bounding box center [679, 161] width 910 height 39
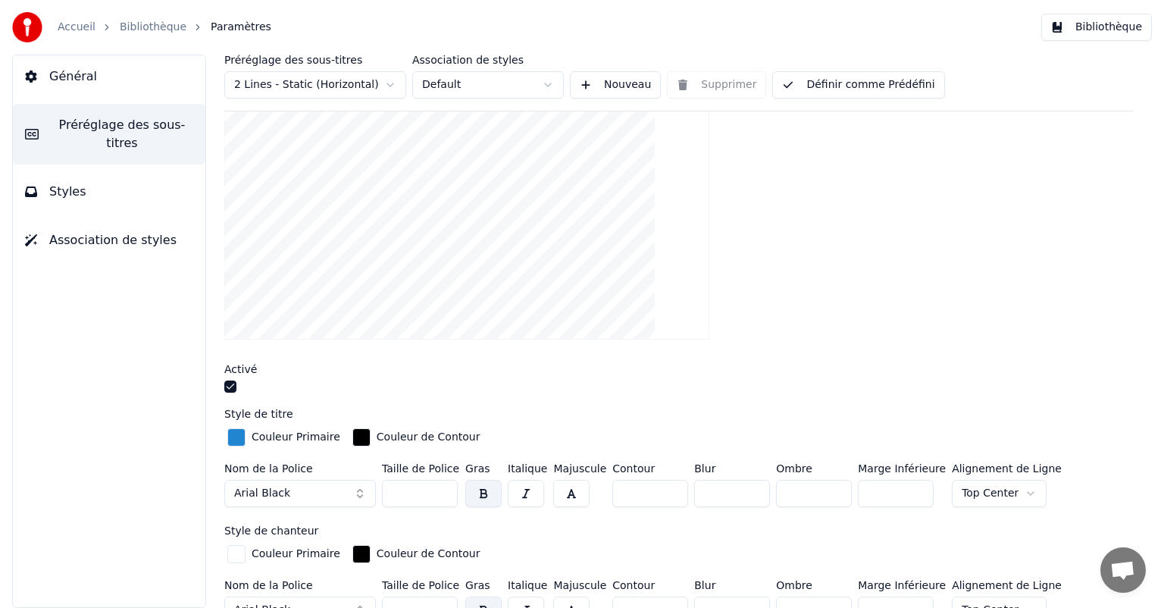
scroll to position [200, 0]
click at [282, 493] on span "Arial Black" at bounding box center [262, 491] width 56 height 15
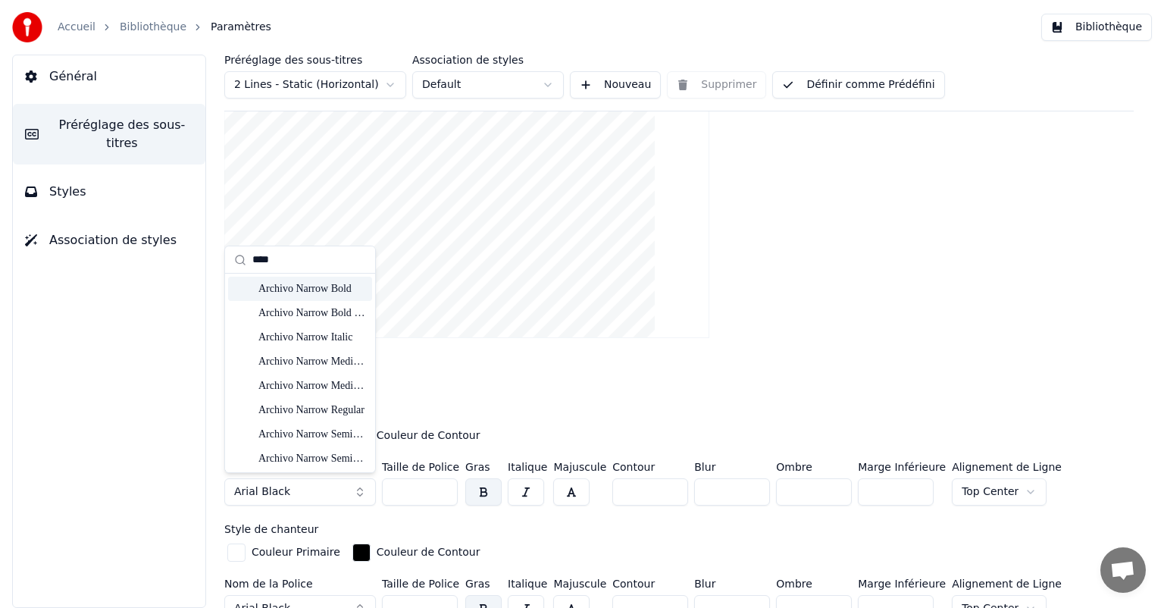
type input "****"
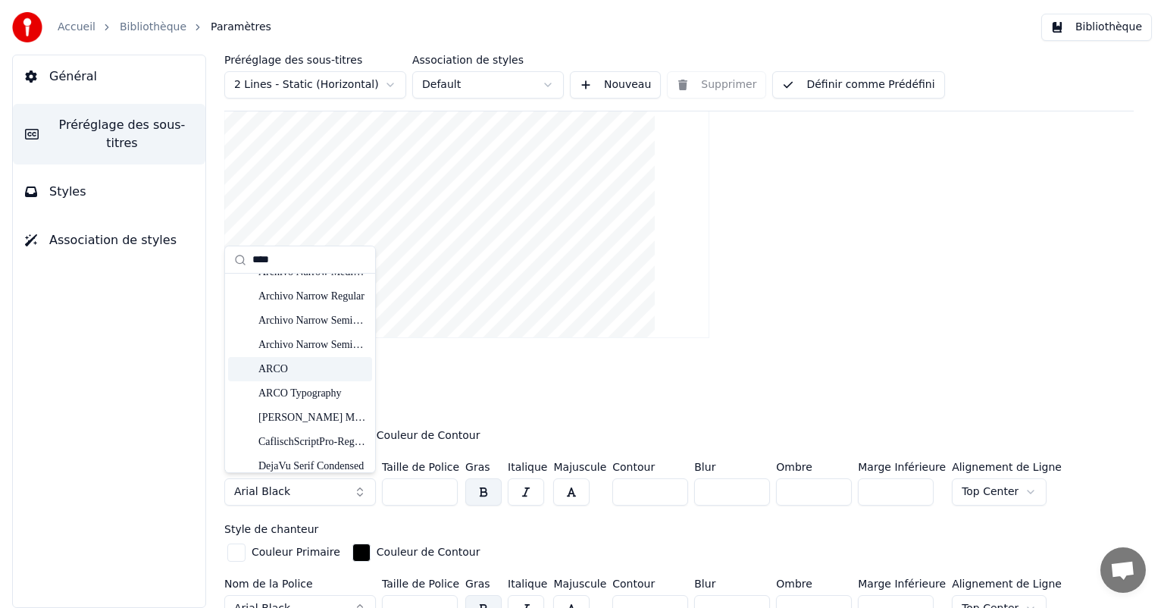
click at [279, 369] on div "ARCO" at bounding box center [312, 369] width 108 height 15
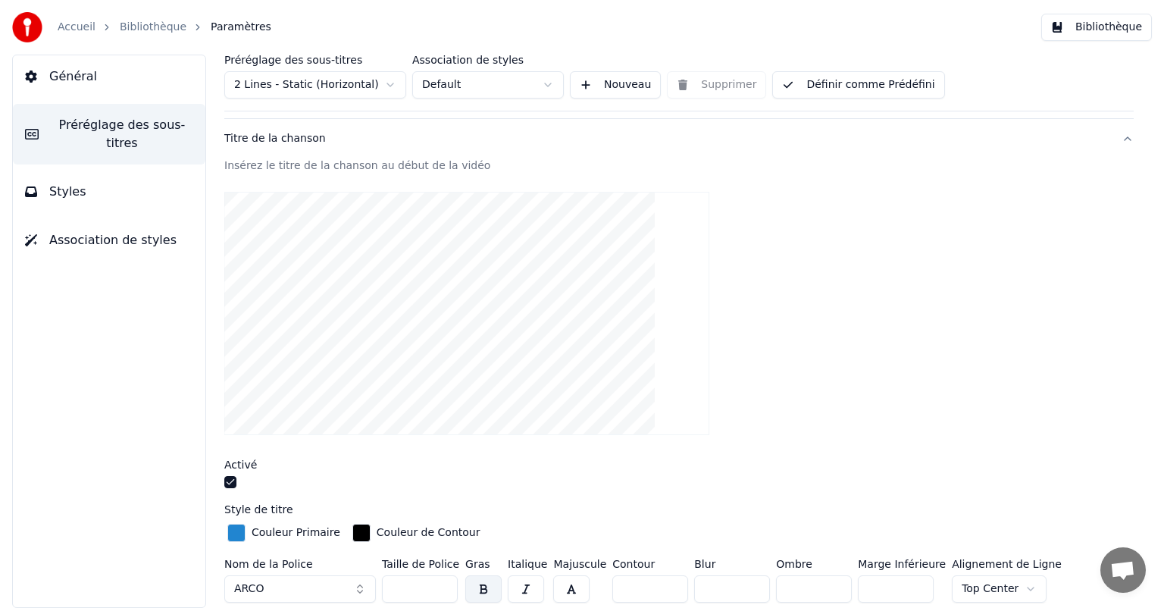
scroll to position [92, 0]
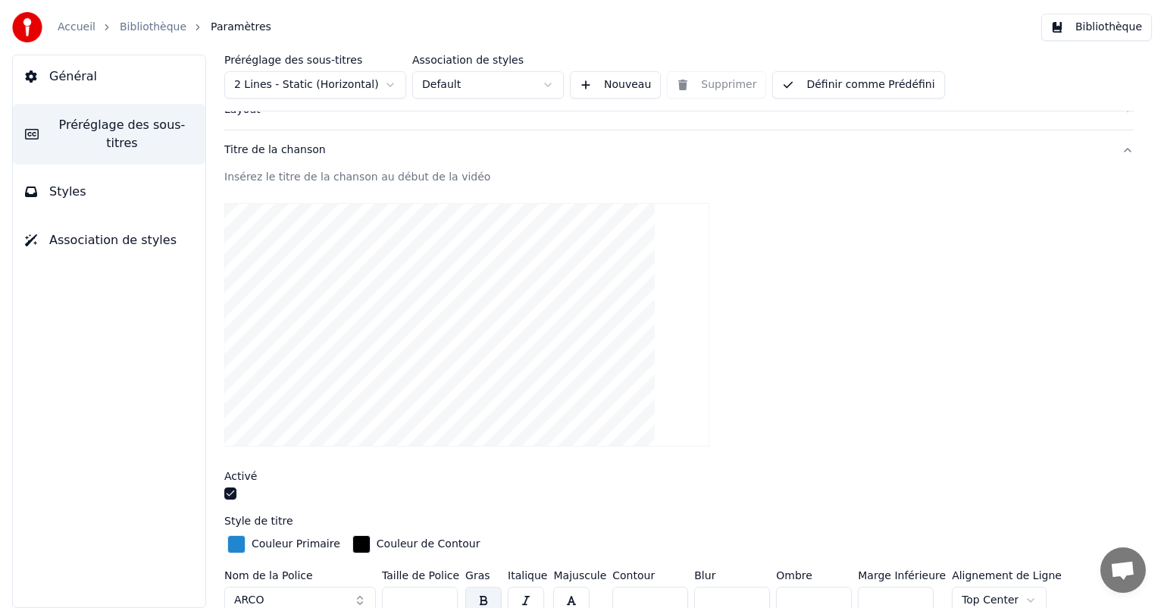
click at [227, 496] on button "button" at bounding box center [230, 493] width 12 height 12
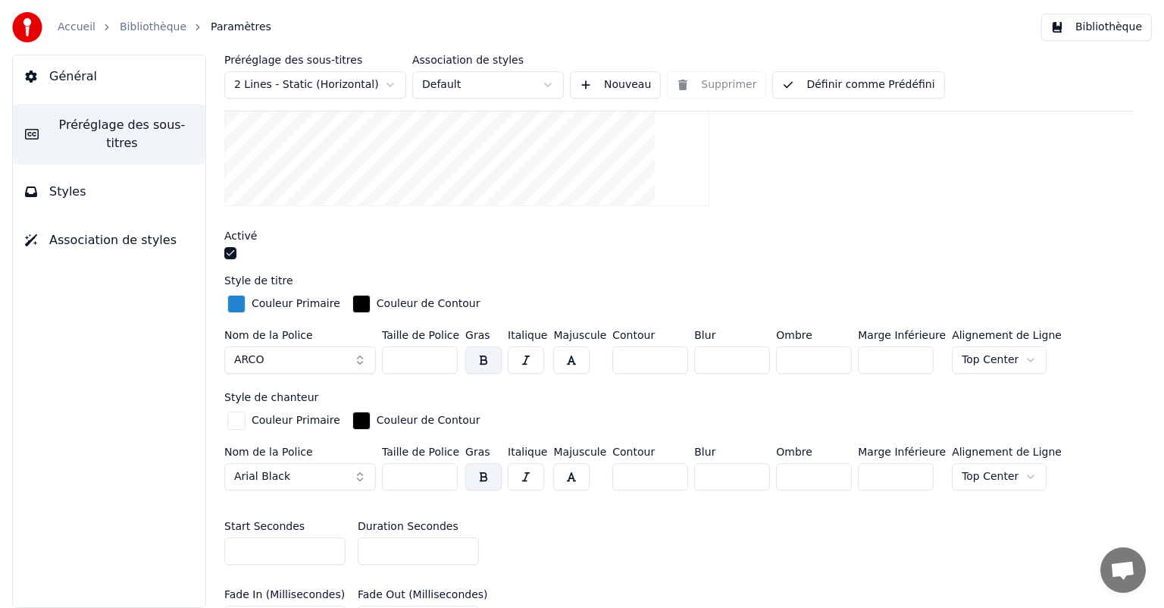
scroll to position [334, 0]
click at [308, 464] on button "Arial Black" at bounding box center [300, 475] width 152 height 27
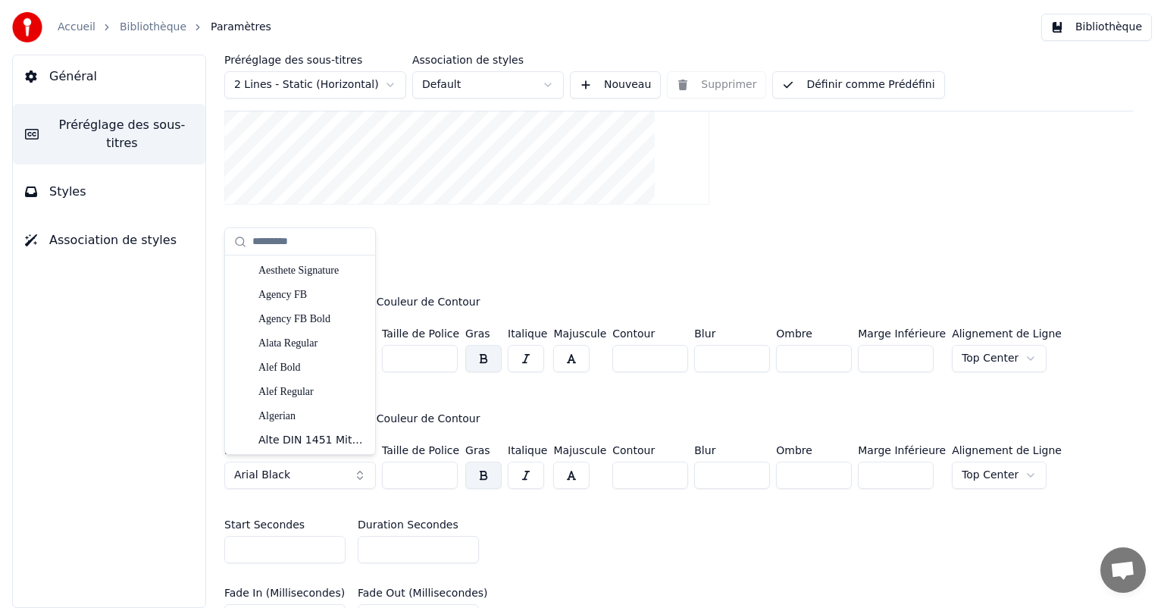
click at [958, 242] on div "Activé" at bounding box center [679, 245] width 910 height 33
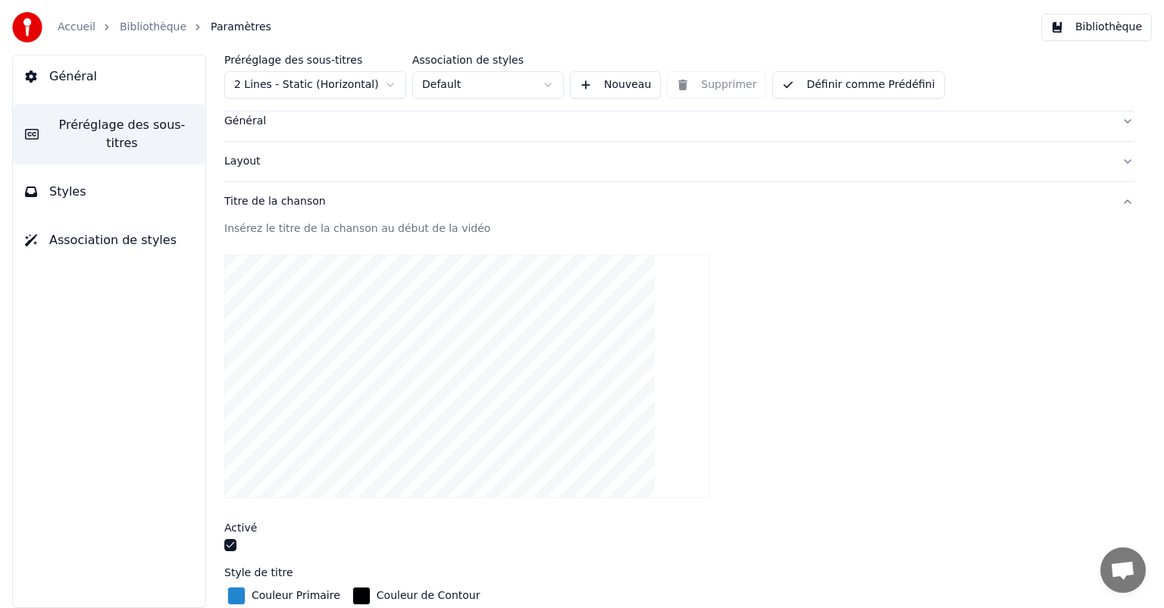
scroll to position [0, 0]
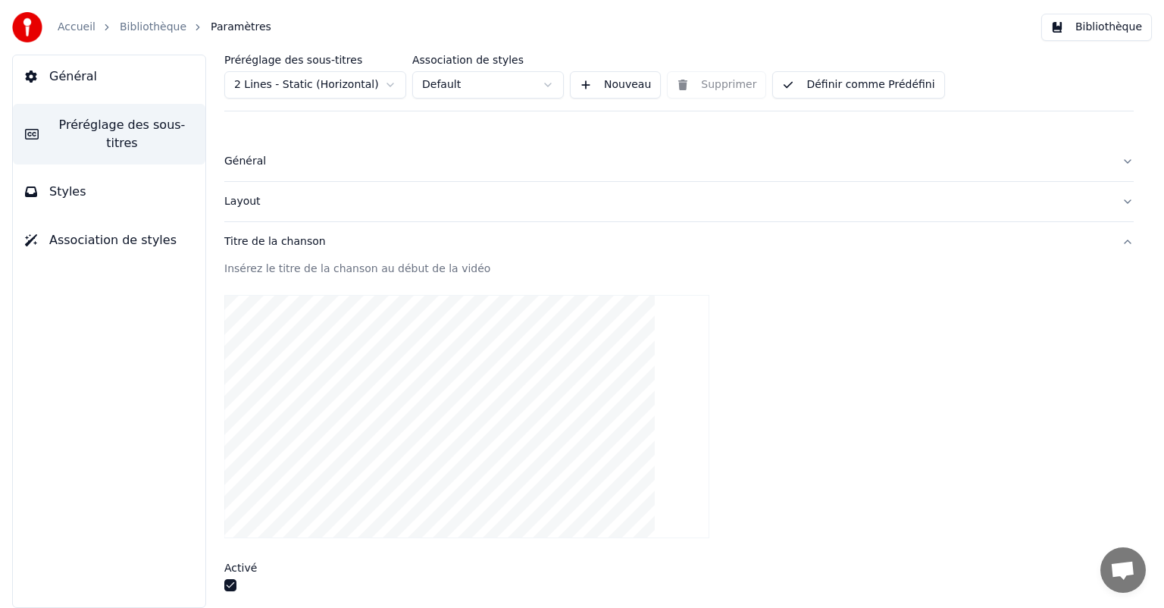
click at [70, 82] on span "Général" at bounding box center [73, 76] width 48 height 18
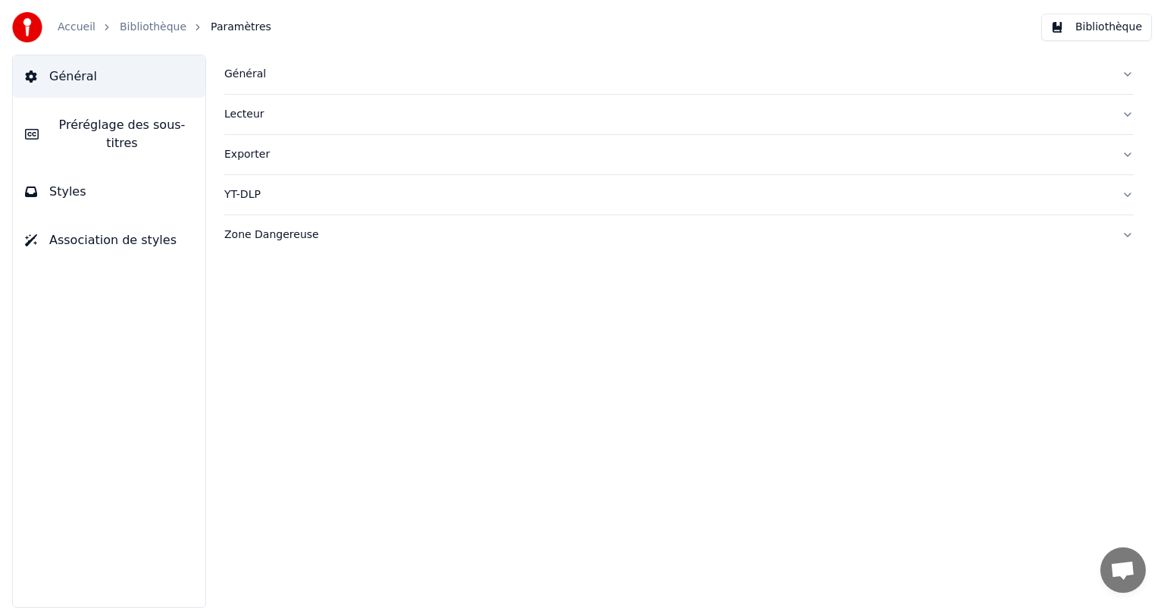
click at [101, 121] on span "Préréglage des sous-titres" at bounding box center [122, 134] width 143 height 36
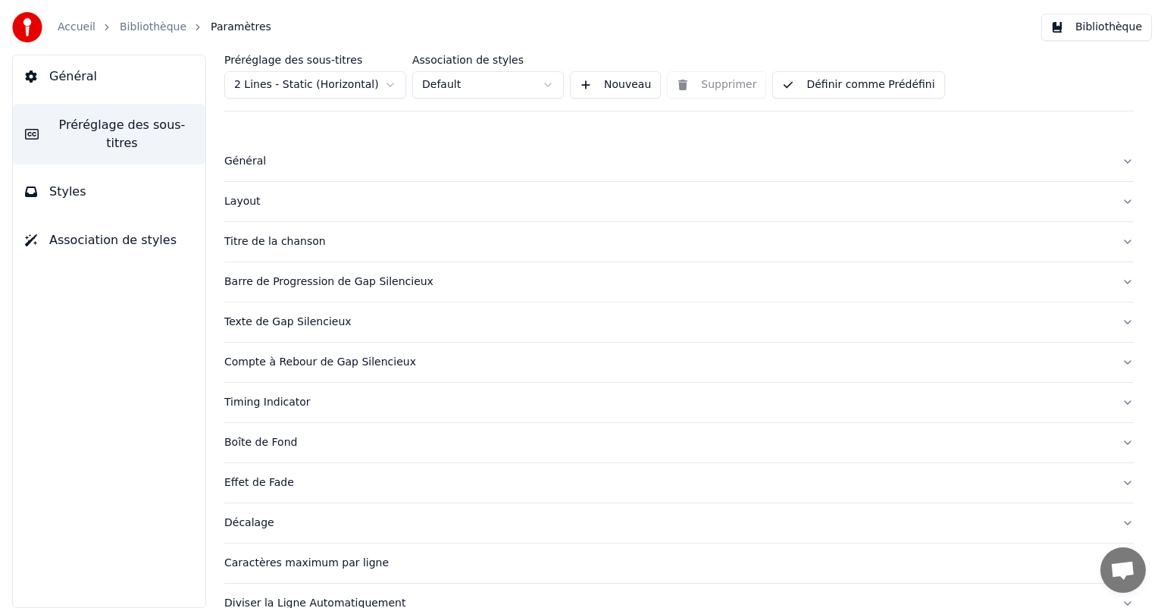
click at [99, 77] on button "Général" at bounding box center [109, 76] width 193 height 42
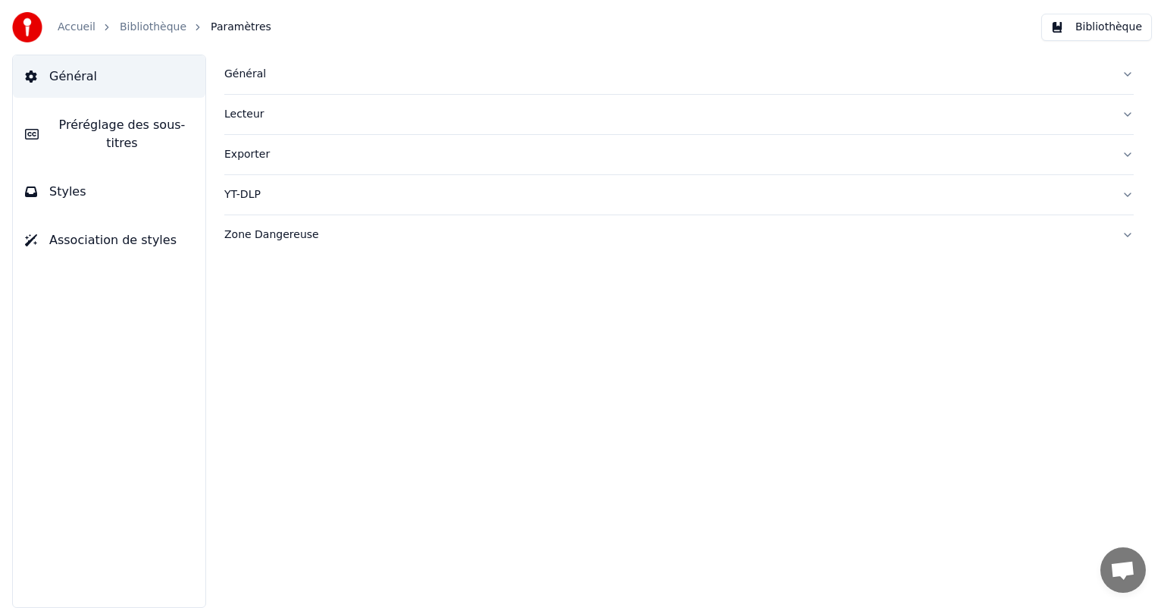
click at [103, 116] on span "Préréglage des sous-titres" at bounding box center [122, 134] width 143 height 36
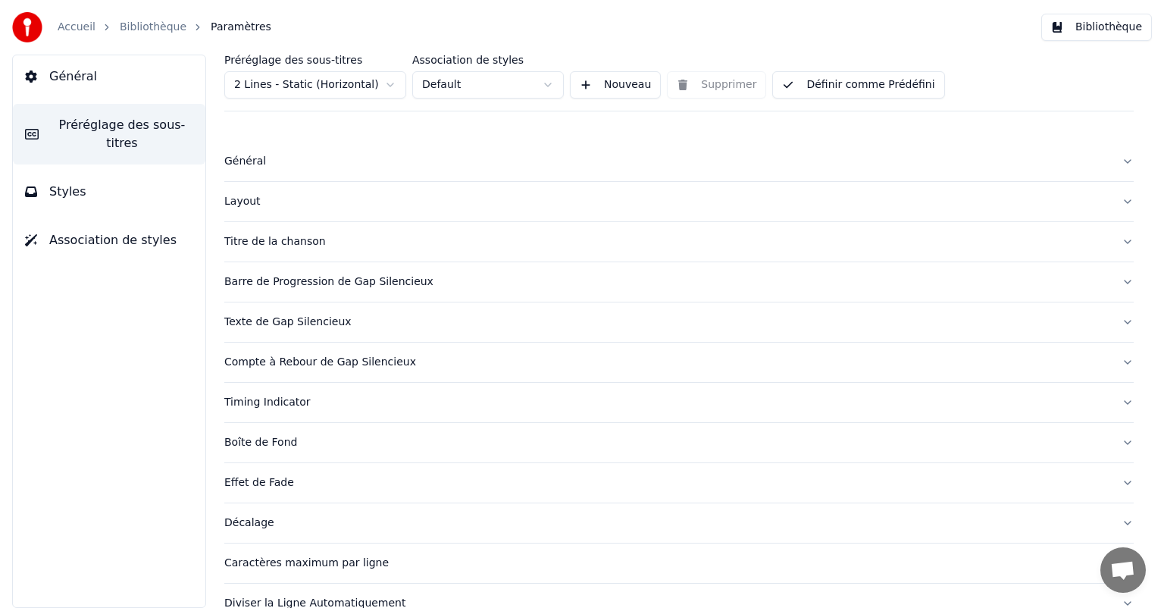
click at [82, 171] on button "Styles" at bounding box center [109, 192] width 193 height 42
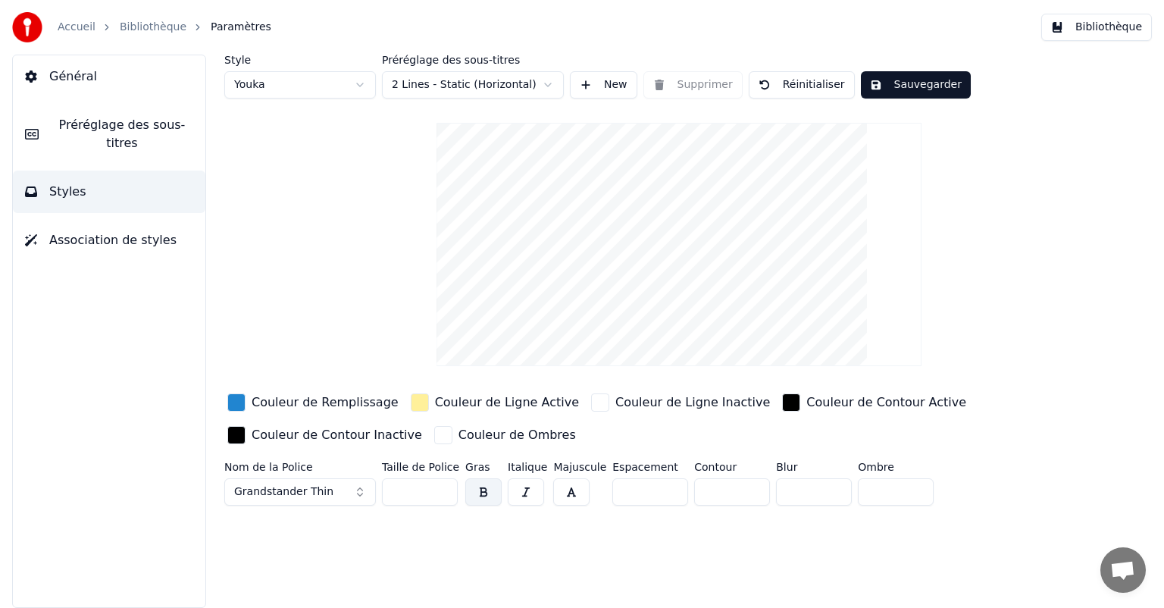
click at [83, 232] on button "Association de styles" at bounding box center [109, 240] width 193 height 42
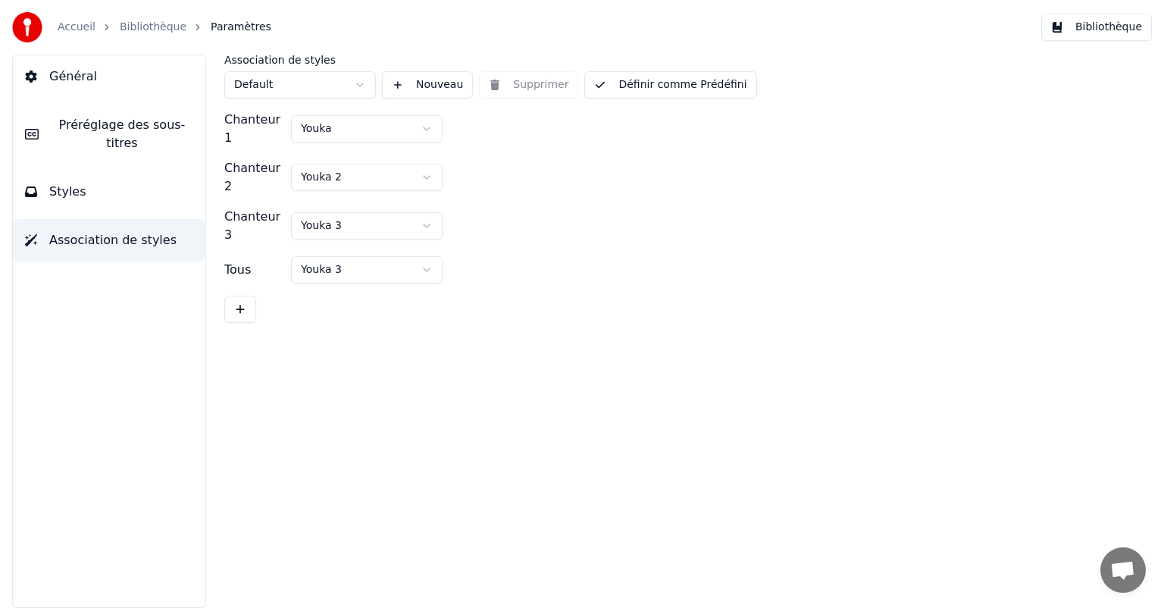
click at [88, 85] on span "Général" at bounding box center [73, 76] width 48 height 18
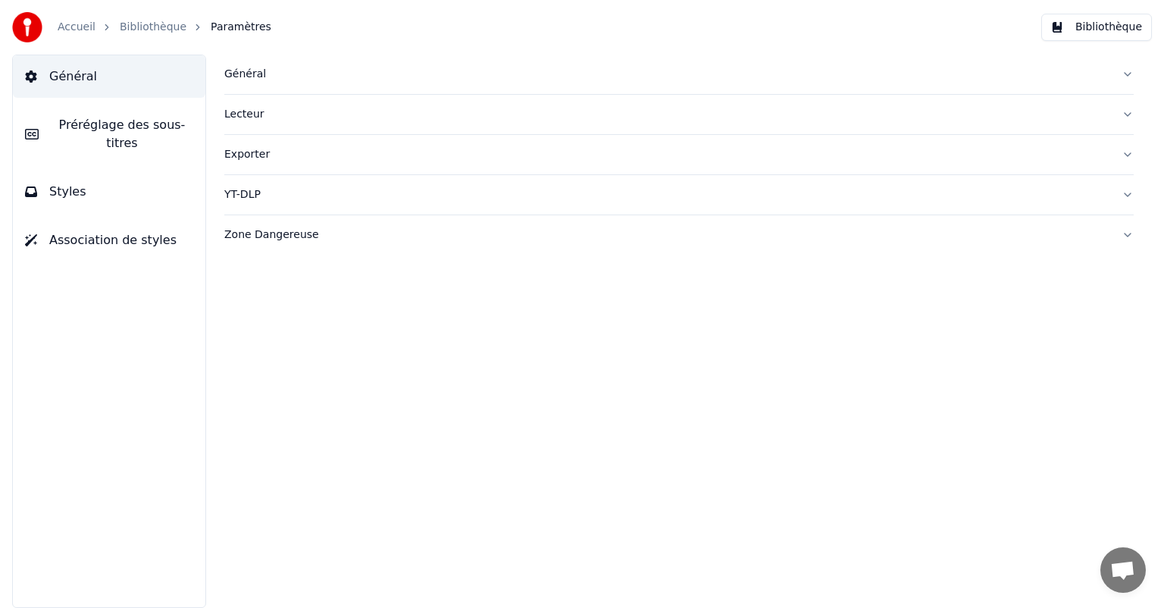
click at [243, 76] on div "Général" at bounding box center [666, 74] width 885 height 15
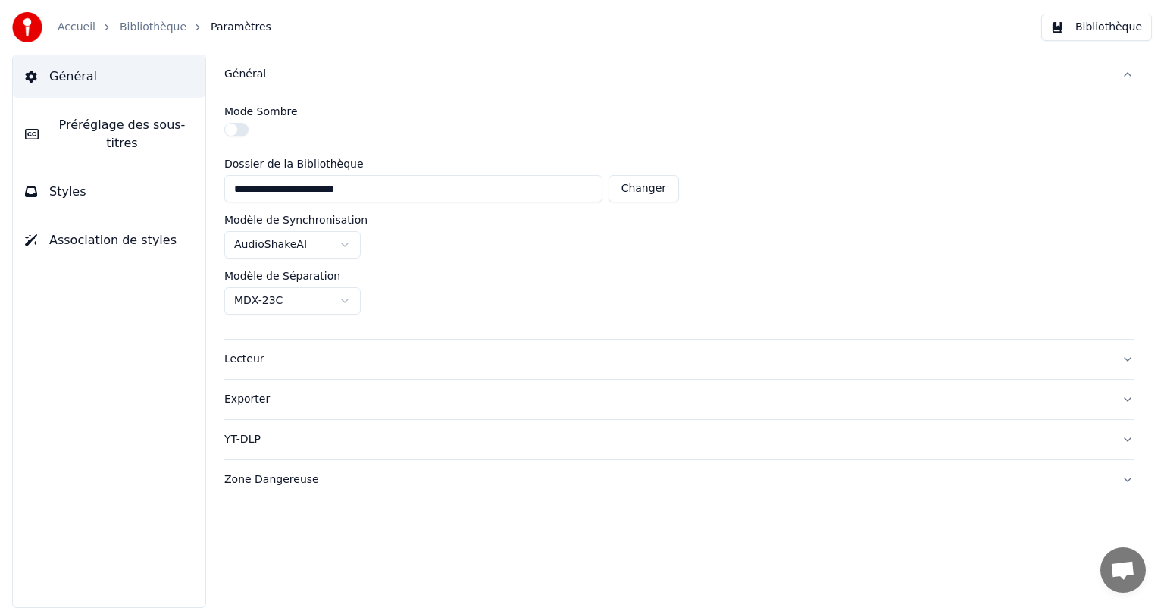
click at [243, 76] on div "Général" at bounding box center [666, 74] width 885 height 15
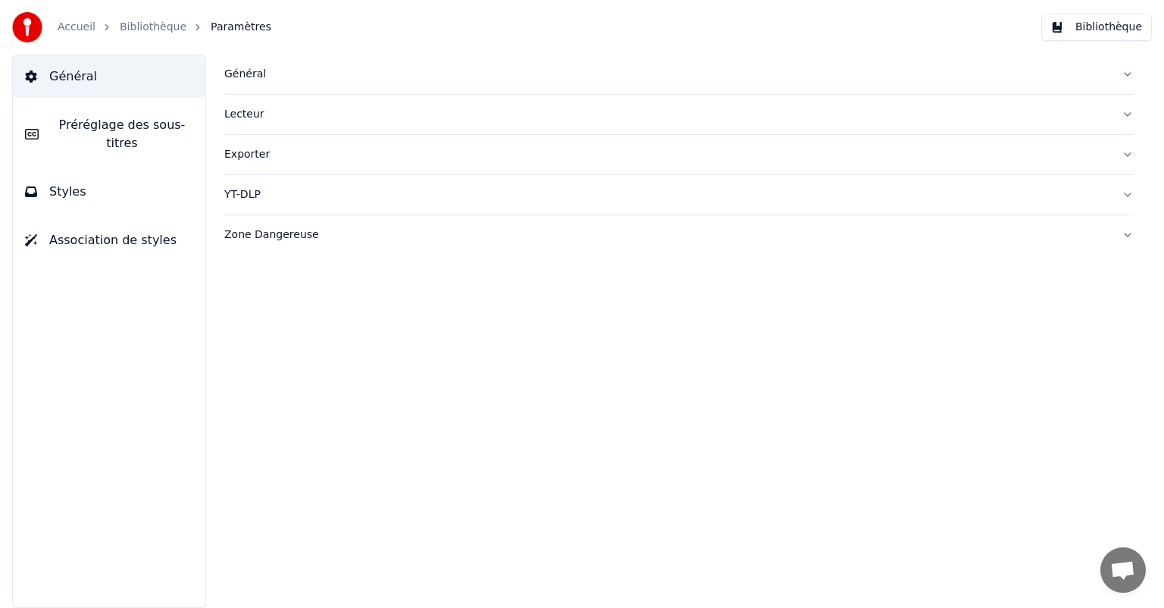
click at [115, 123] on span "Préréglage des sous-titres" at bounding box center [122, 134] width 143 height 36
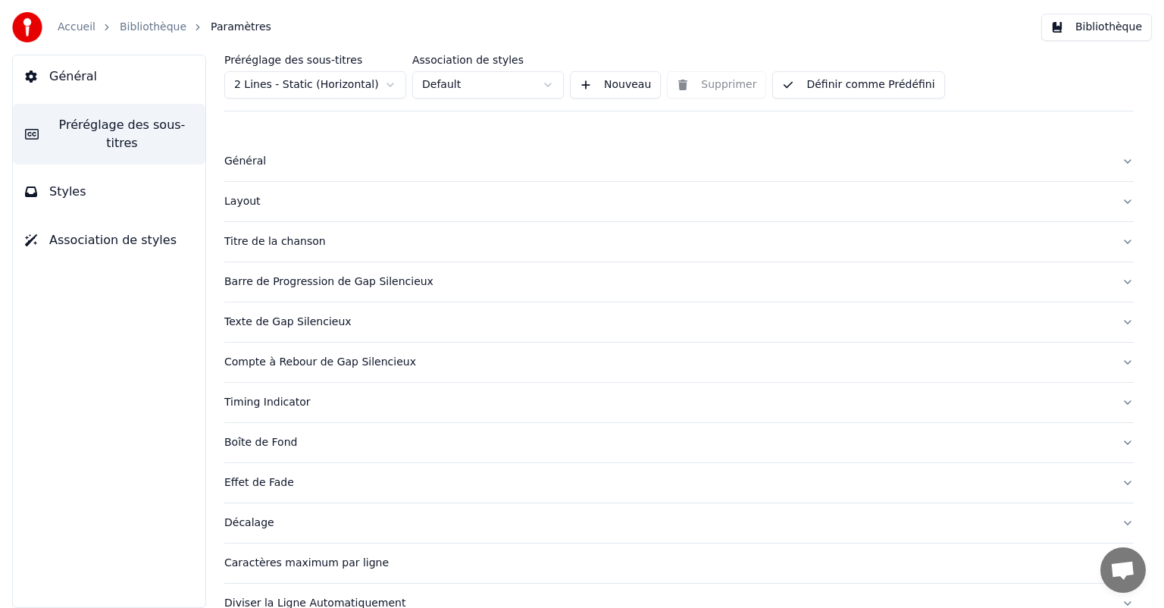
click at [866, 91] on button "Définir comme Prédéfini" at bounding box center [858, 84] width 172 height 27
click at [515, 91] on html "Accueil Bibliothèque Paramètres Bibliothèque Général Préréglage des sous-titres…" at bounding box center [582, 304] width 1164 height 608
click at [512, 92] on html "Accueil Bibliothèque Paramètres Bibliothèque Général Préréglage des sous-titres…" at bounding box center [582, 304] width 1164 height 608
click at [136, 27] on link "Bibliothèque" at bounding box center [153, 27] width 67 height 15
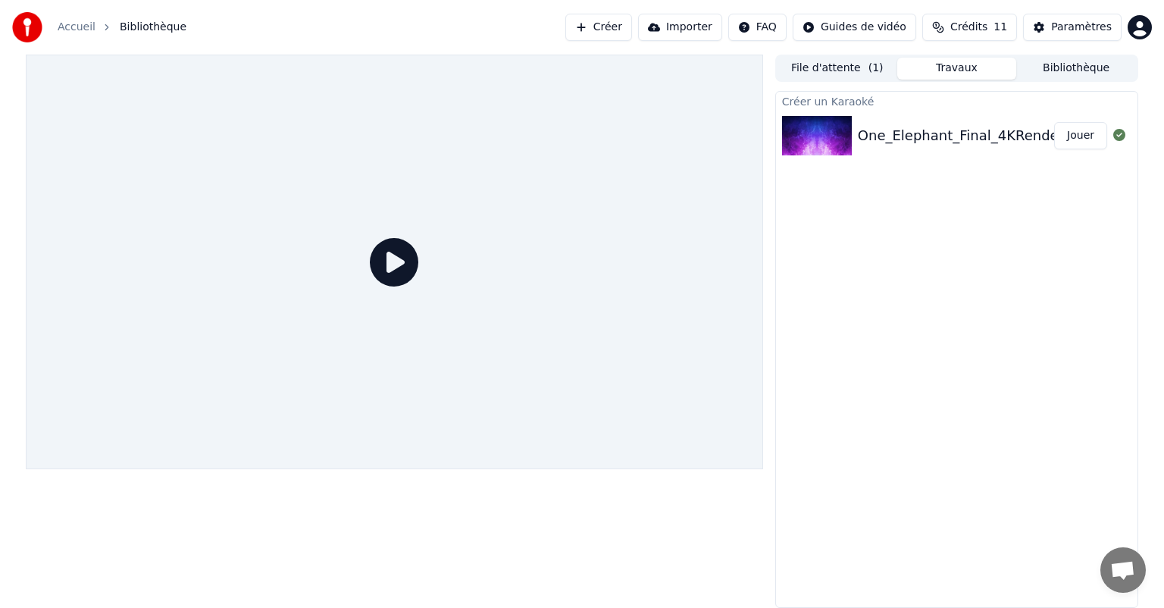
click at [399, 261] on icon at bounding box center [394, 262] width 49 height 49
click at [1096, 133] on button "Jouer" at bounding box center [1080, 135] width 53 height 27
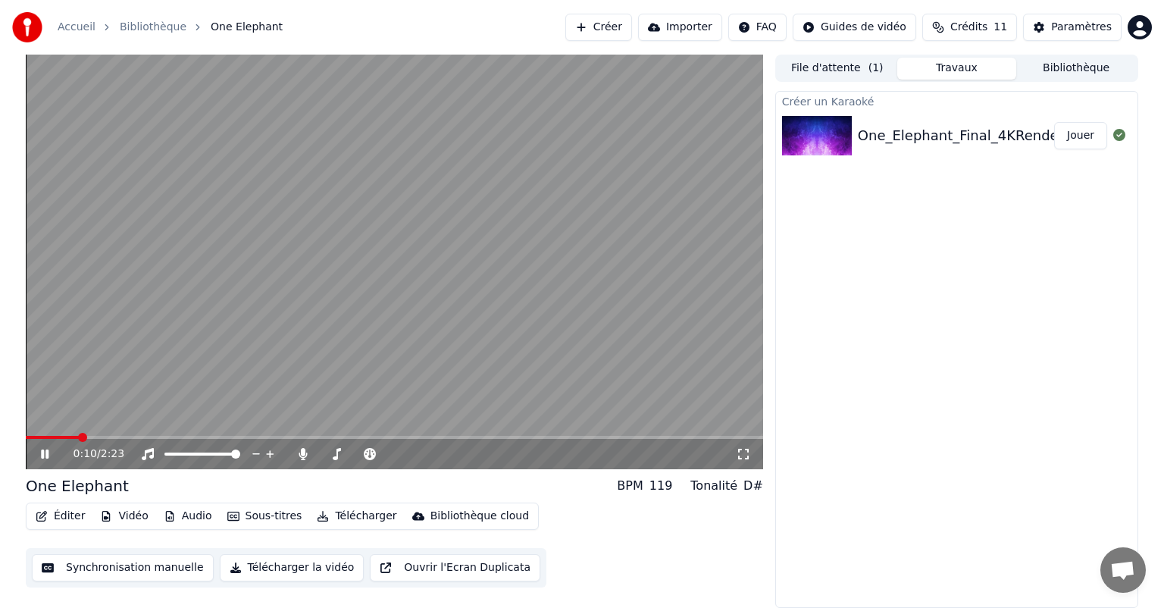
click at [76, 436] on span at bounding box center [52, 437] width 53 height 3
click at [42, 455] on icon at bounding box center [45, 454] width 8 height 9
click at [26, 434] on span at bounding box center [30, 437] width 9 height 9
click at [108, 487] on div "One Elephant" at bounding box center [77, 485] width 103 height 21
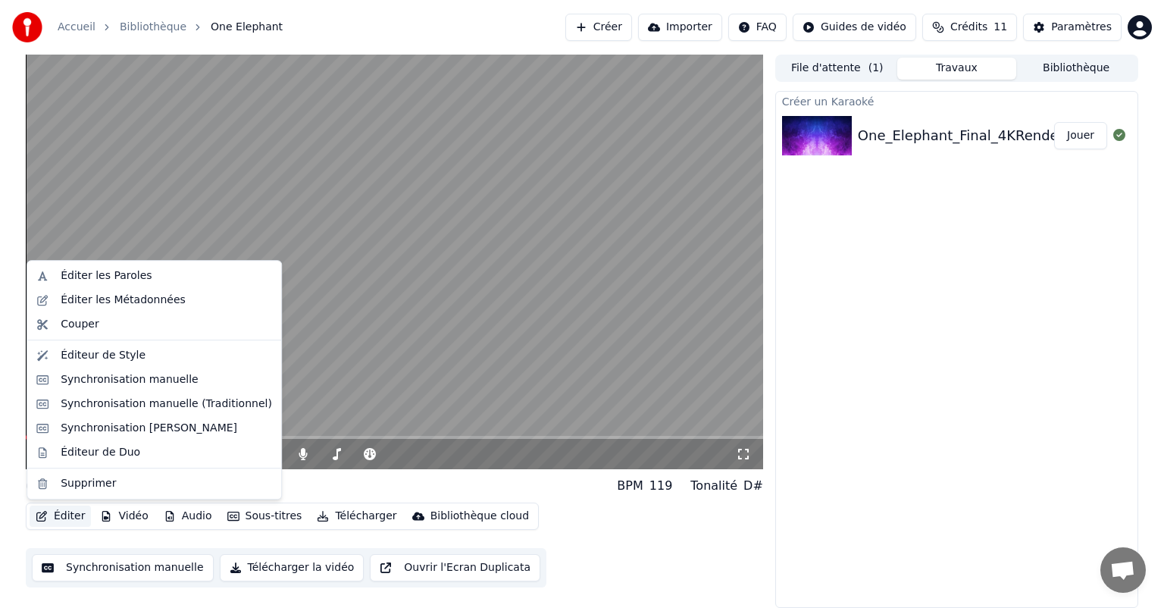
click at [55, 520] on button "Éditer" at bounding box center [60, 516] width 61 height 21
click at [180, 299] on div "Éditer les Métadonnées" at bounding box center [166, 300] width 211 height 15
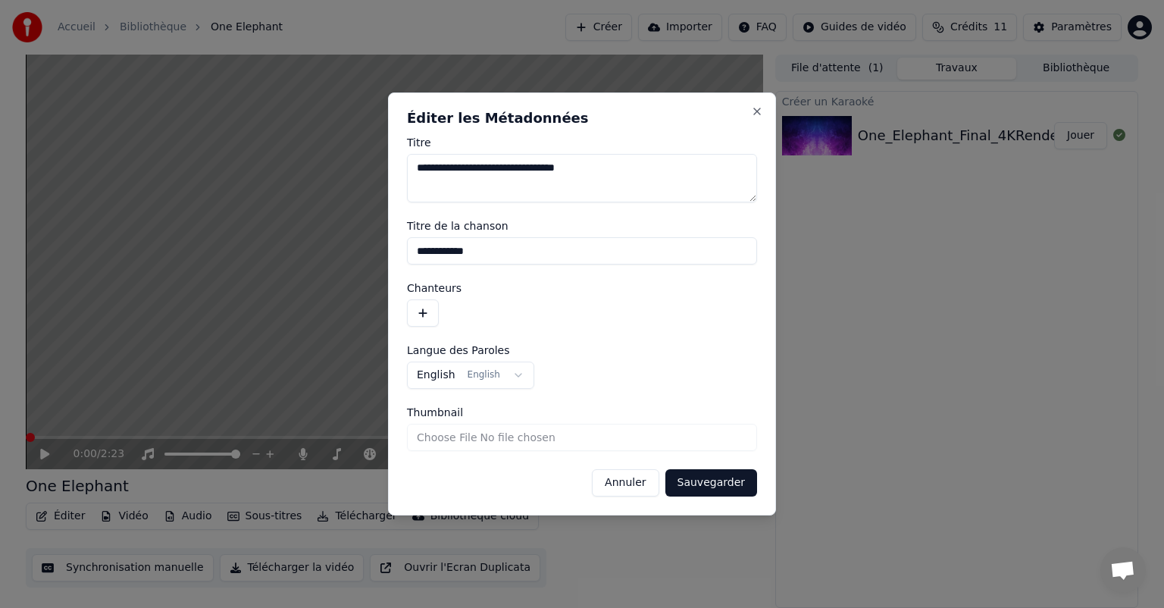
click at [536, 254] on input "**********" at bounding box center [582, 250] width 350 height 27
drag, startPoint x: 490, startPoint y: 249, endPoint x: 300, endPoint y: 209, distance: 193.6
click at [300, 209] on body "**********" at bounding box center [582, 304] width 1164 height 608
paste input "**********"
type input "**********"
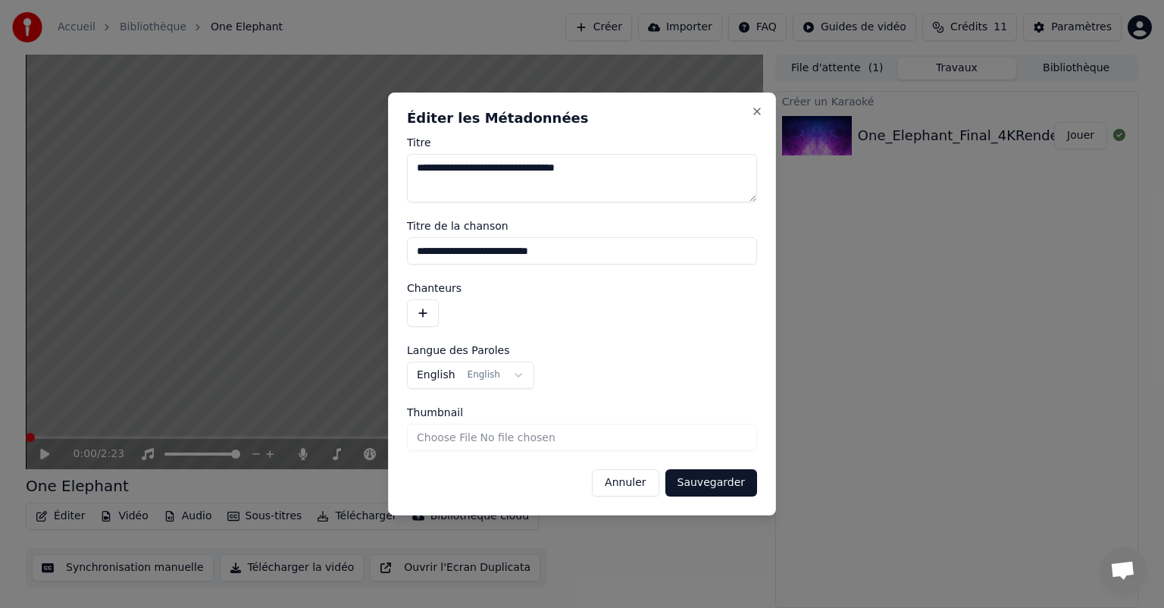
click at [713, 479] on button "Sauvegarder" at bounding box center [712, 482] width 92 height 27
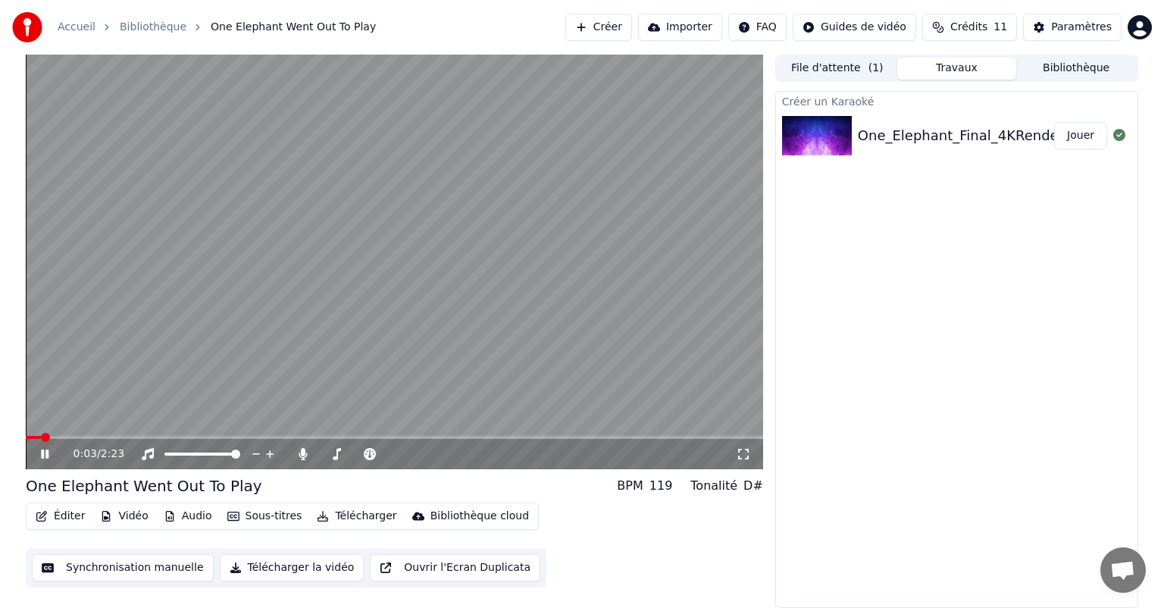
click at [41, 440] on span at bounding box center [45, 437] width 9 height 9
click at [26, 435] on span at bounding box center [30, 437] width 9 height 9
click at [329, 439] on span at bounding box center [177, 437] width 303 height 3
click at [309, 327] on video at bounding box center [395, 262] width 738 height 415
click at [471, 306] on video at bounding box center [395, 262] width 738 height 415
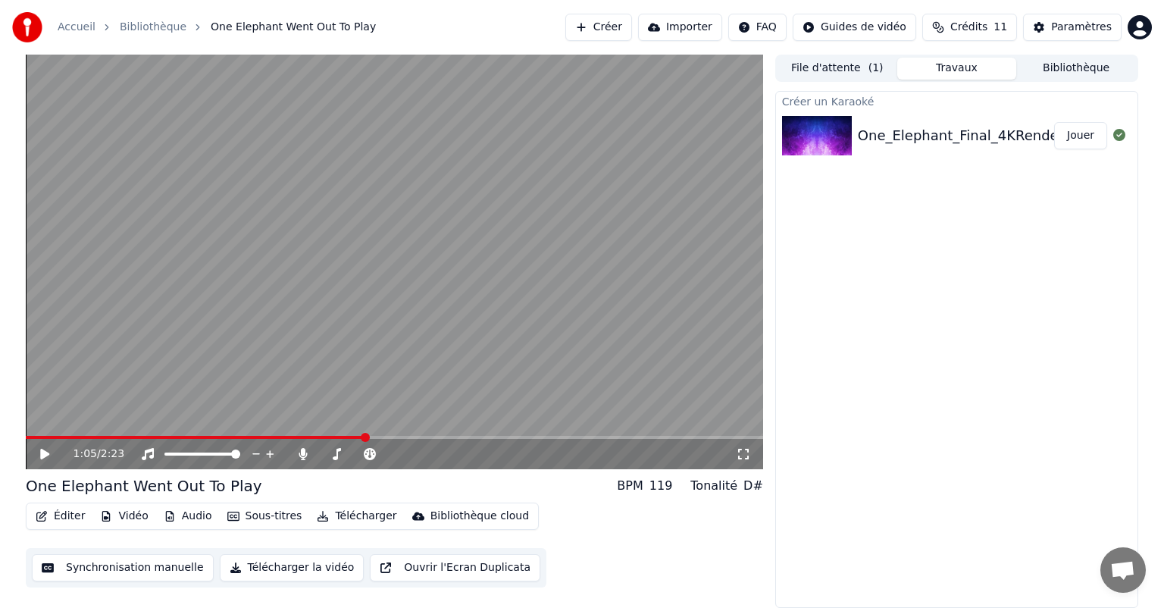
click at [446, 318] on video at bounding box center [395, 262] width 738 height 415
click at [476, 355] on video at bounding box center [395, 262] width 738 height 415
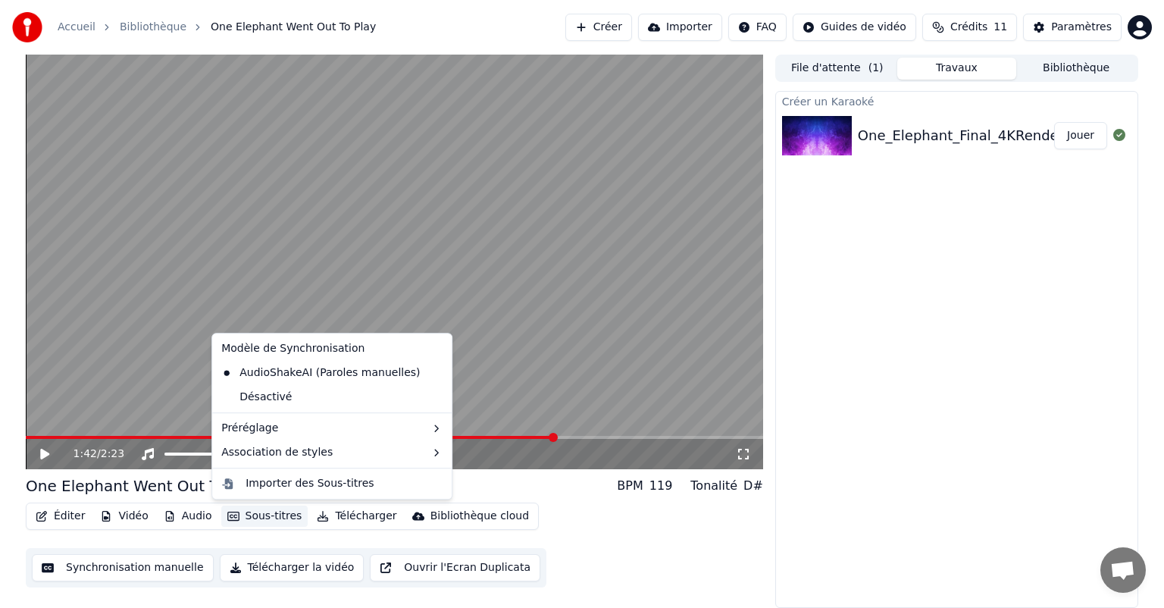
click at [264, 509] on button "Sous-titres" at bounding box center [264, 516] width 87 height 21
click at [433, 374] on icon at bounding box center [438, 373] width 11 height 12
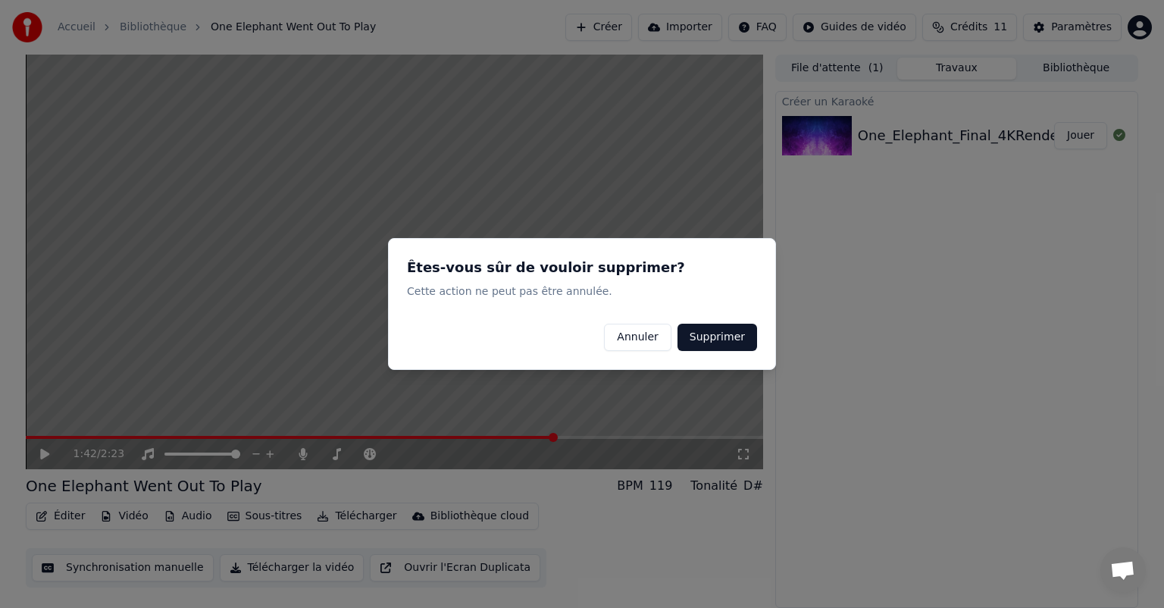
click at [745, 337] on button "Supprimer" at bounding box center [718, 337] width 80 height 27
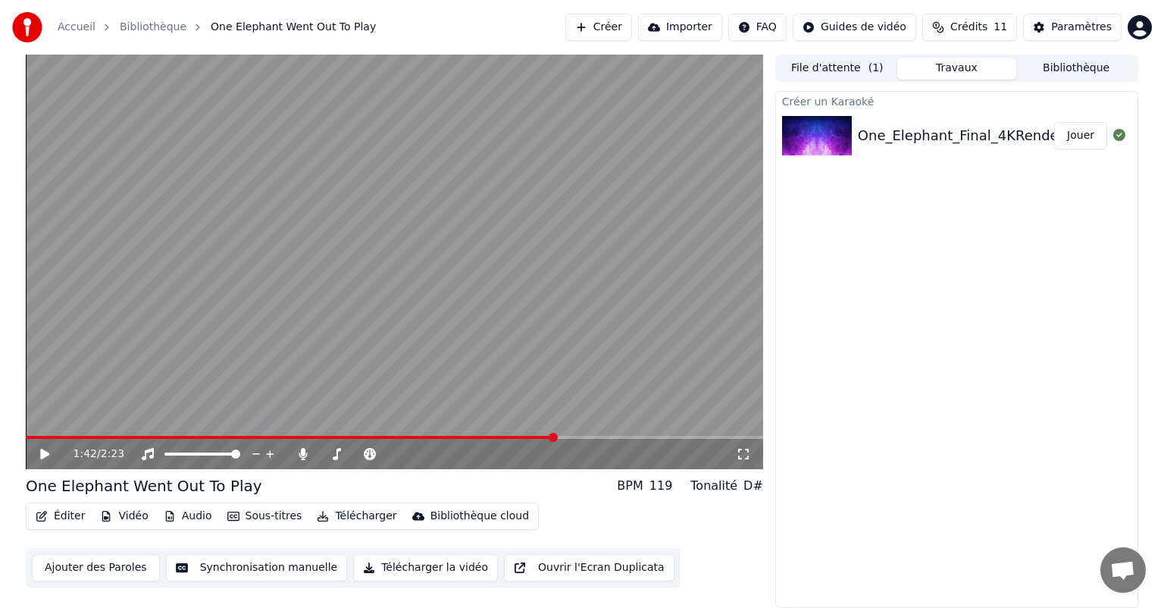
click at [264, 518] on button "Sous-titres" at bounding box center [264, 516] width 87 height 21
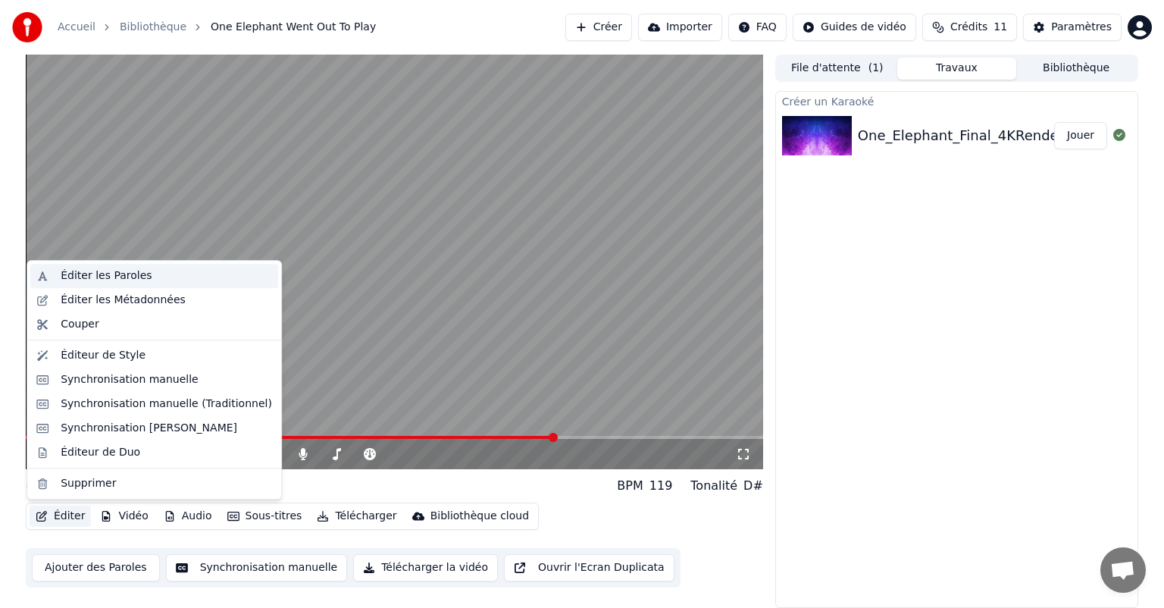
click at [130, 283] on div "Éditer les Paroles" at bounding box center [154, 276] width 248 height 24
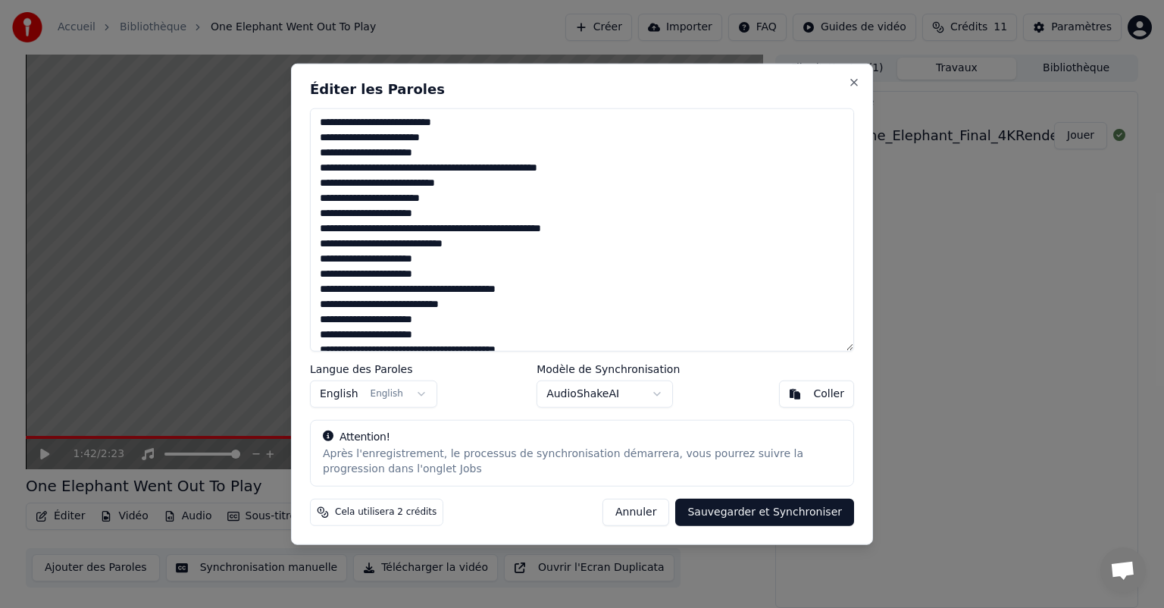
scroll to position [149, 0]
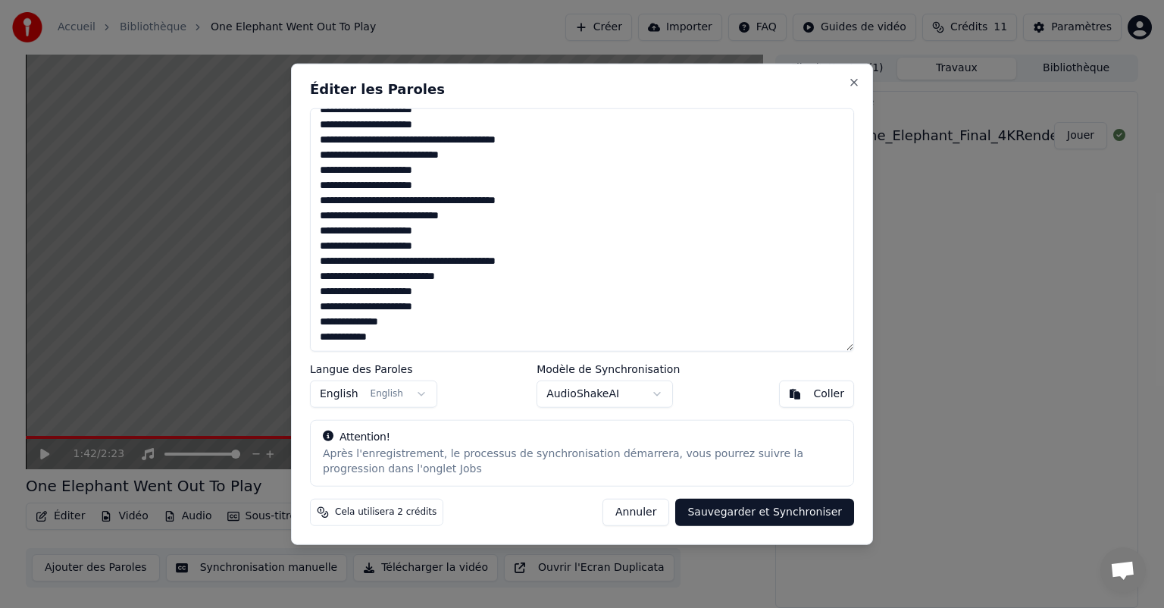
drag, startPoint x: 588, startPoint y: 275, endPoint x: 482, endPoint y: 409, distance: 171.1
click at [482, 409] on div "**********" at bounding box center [582, 304] width 582 height 481
click at [438, 440] on div "Attention!" at bounding box center [582, 436] width 518 height 15
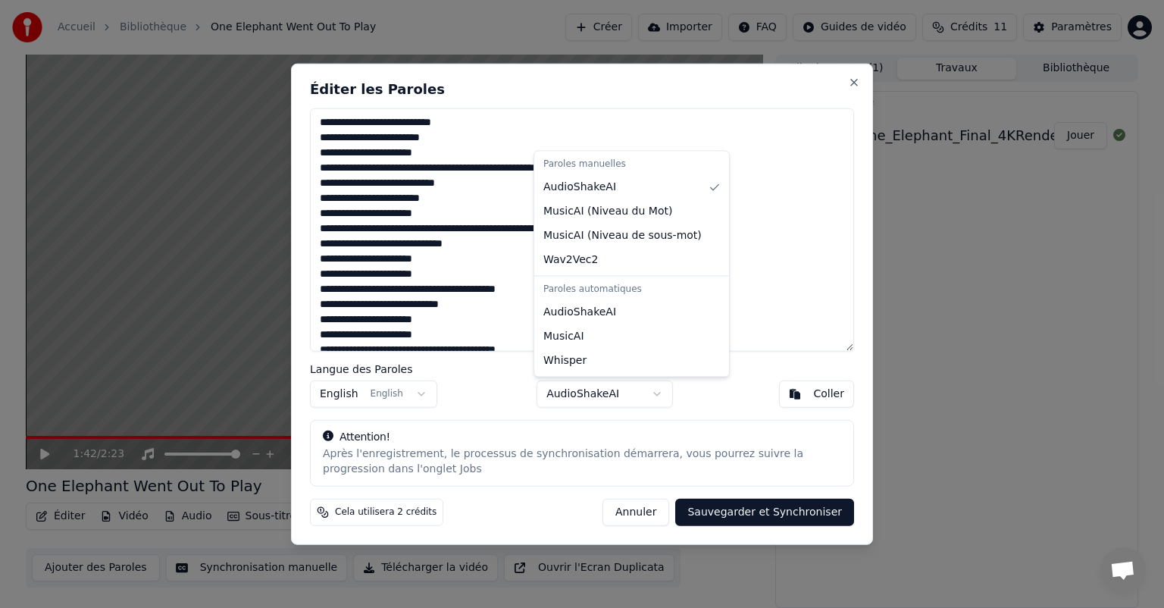
click at [652, 389] on body "Accueil Bibliothèque One Elephant Went Out To Play Créer Importer FAQ Guides de…" at bounding box center [582, 304] width 1164 height 608
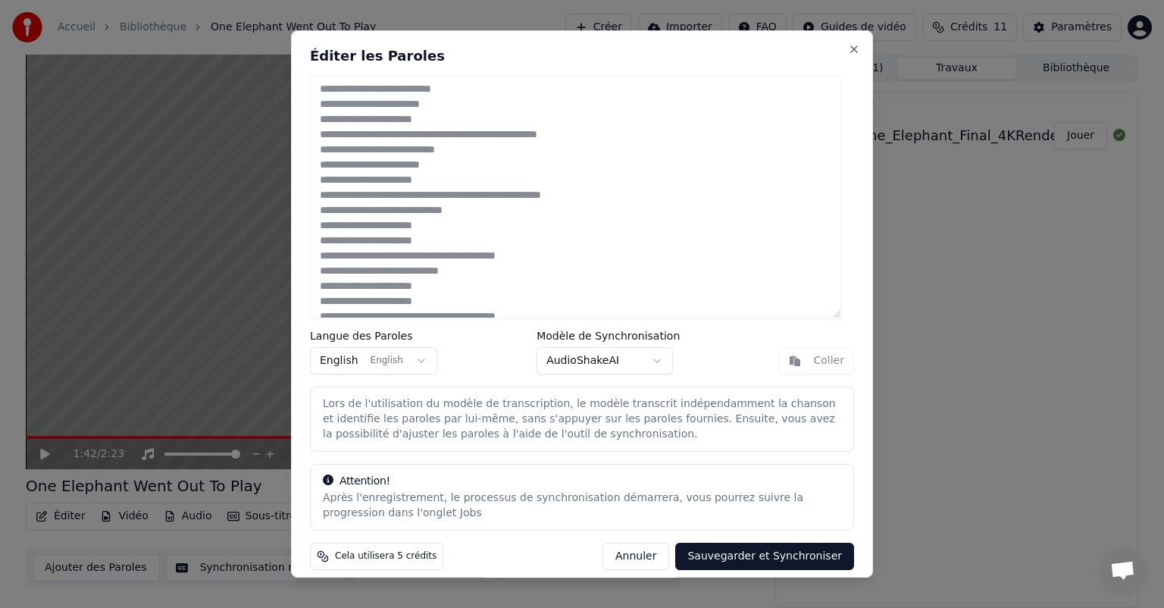
click at [737, 553] on button "Sauvegarder et Synchroniser" at bounding box center [764, 556] width 179 height 27
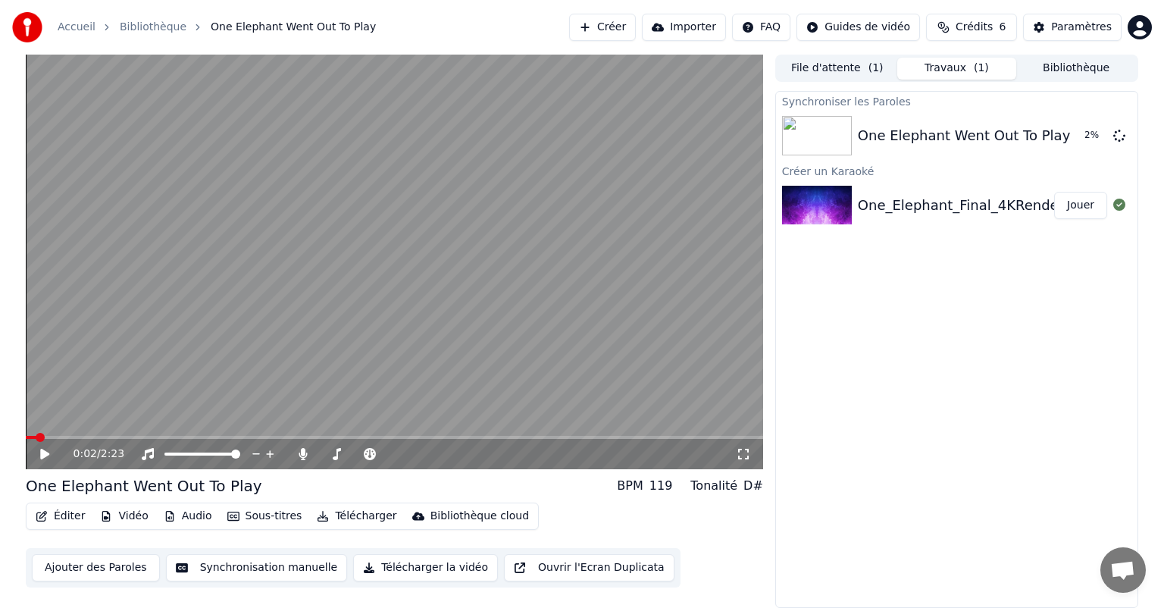
click at [36, 438] on span at bounding box center [31, 437] width 11 height 3
click at [36, 442] on span at bounding box center [40, 437] width 9 height 9
click at [43, 454] on icon at bounding box center [44, 454] width 9 height 11
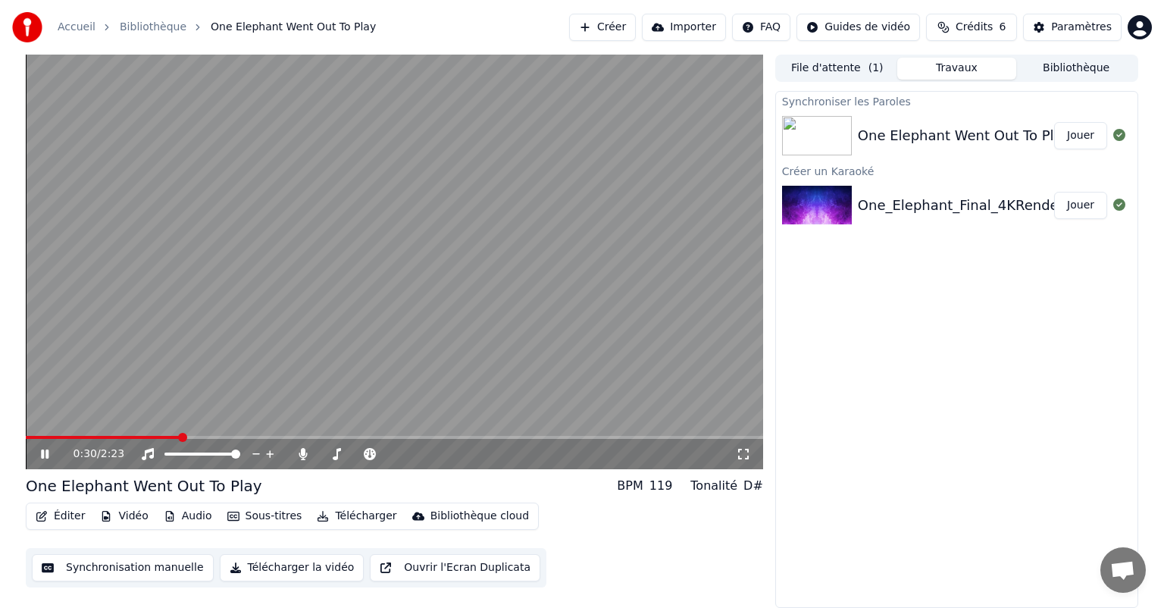
click at [169, 438] on span at bounding box center [103, 437] width 155 height 3
click at [118, 436] on span at bounding box center [72, 437] width 92 height 3
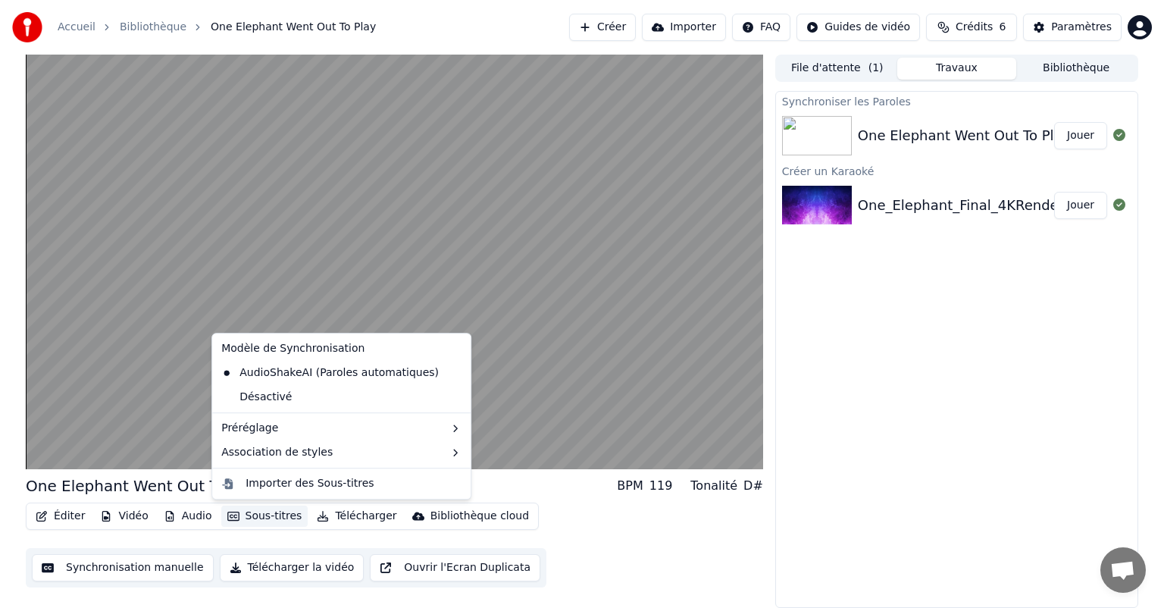
click at [261, 519] on button "Sous-titres" at bounding box center [264, 516] width 87 height 21
click at [246, 513] on button "Sous-titres" at bounding box center [264, 516] width 87 height 21
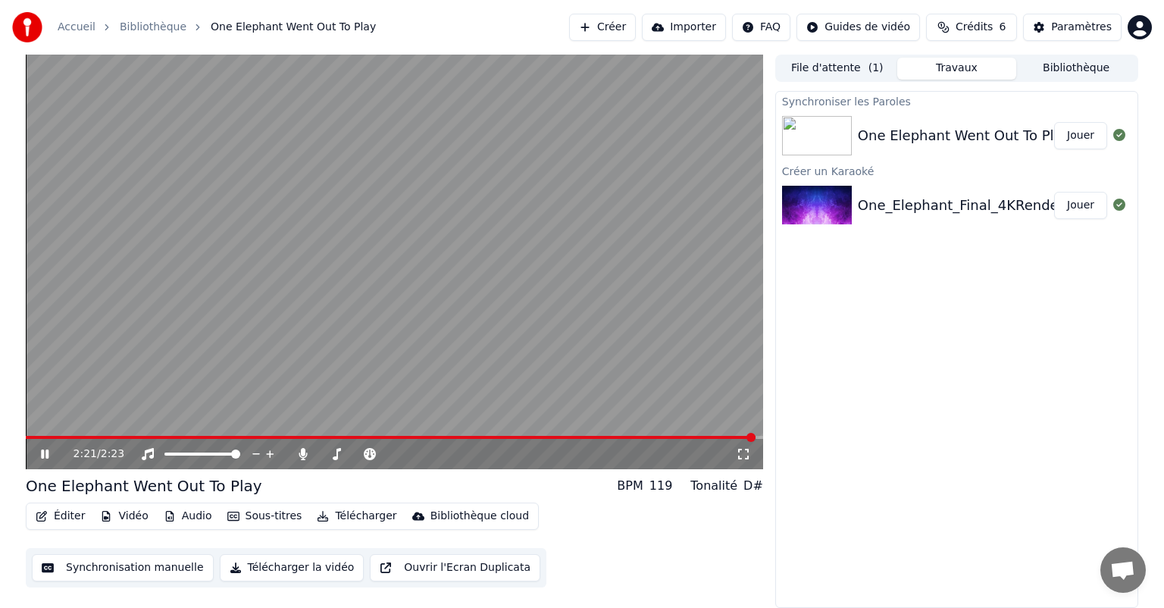
click at [271, 518] on button "Sous-titres" at bounding box center [264, 516] width 87 height 21
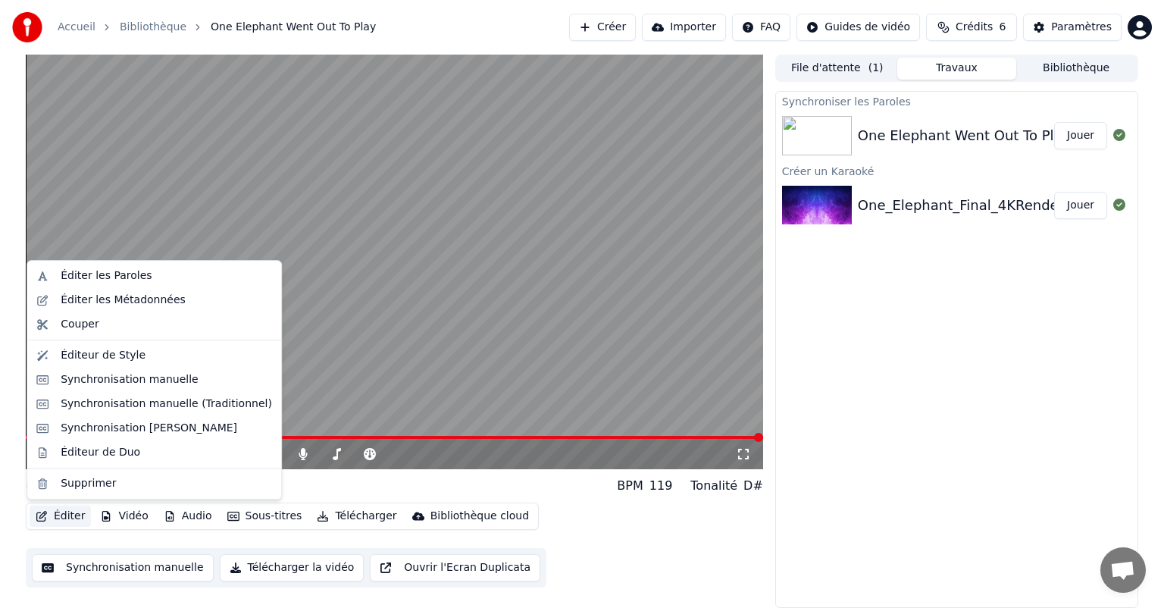
click at [73, 521] on button "Éditer" at bounding box center [60, 516] width 61 height 21
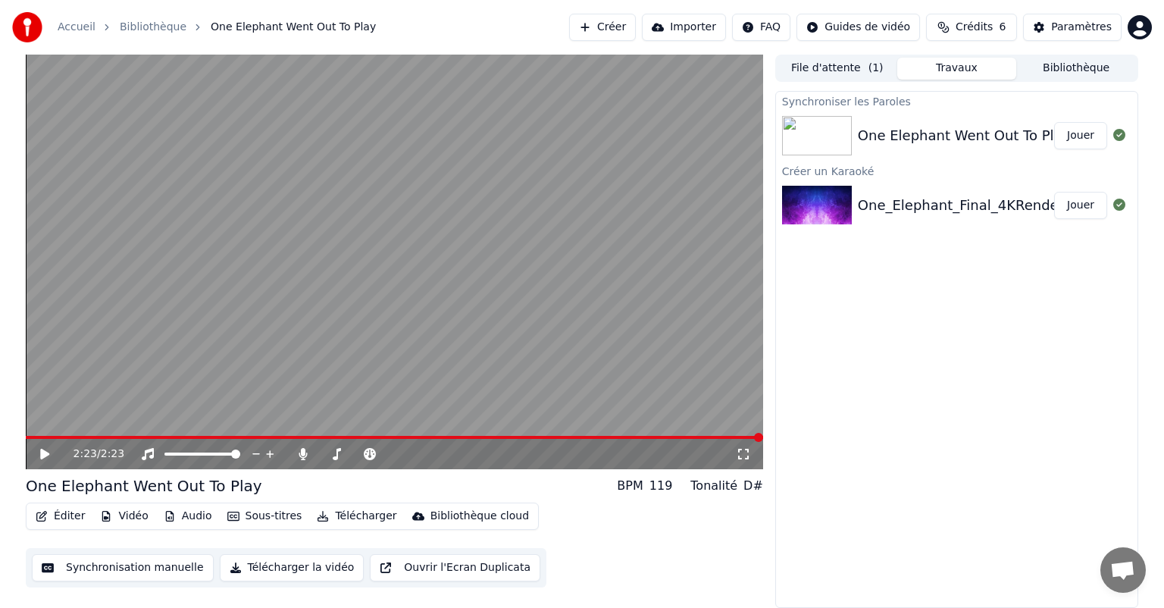
click at [102, 434] on video at bounding box center [395, 262] width 738 height 415
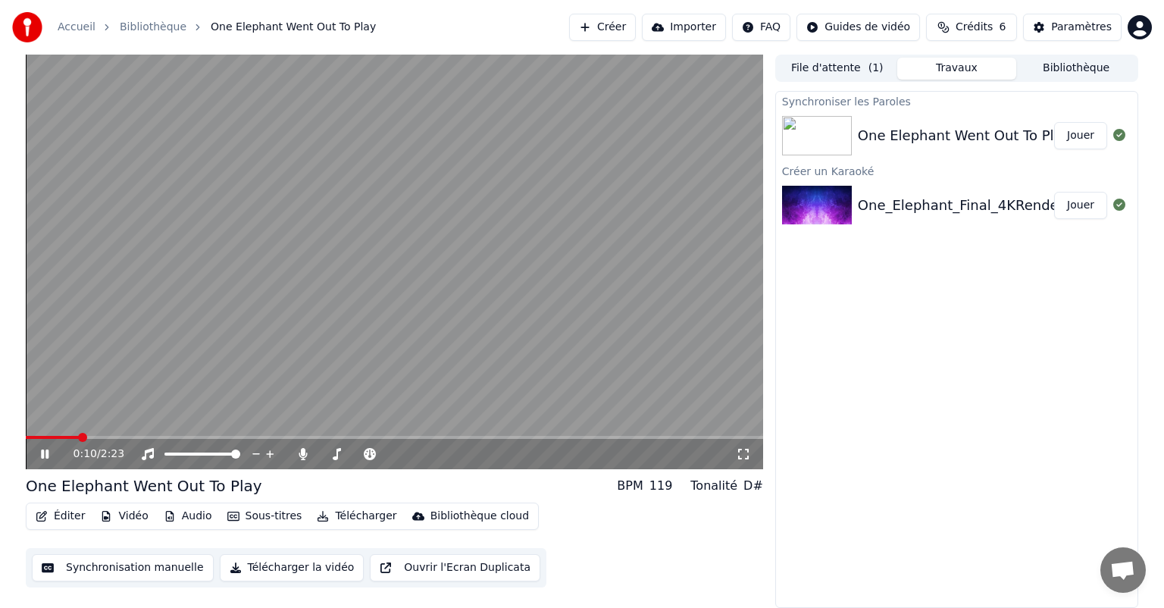
click at [406, 267] on video at bounding box center [395, 262] width 738 height 415
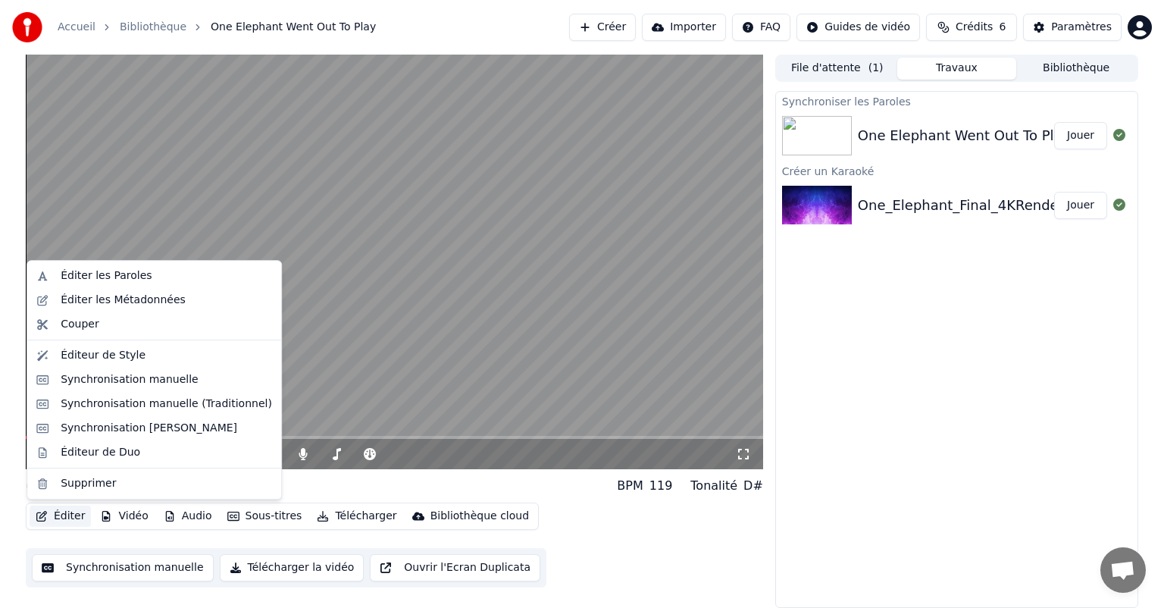
click at [54, 517] on button "Éditer" at bounding box center [60, 516] width 61 height 21
click at [144, 363] on div "Éditeur de Style" at bounding box center [154, 355] width 248 height 24
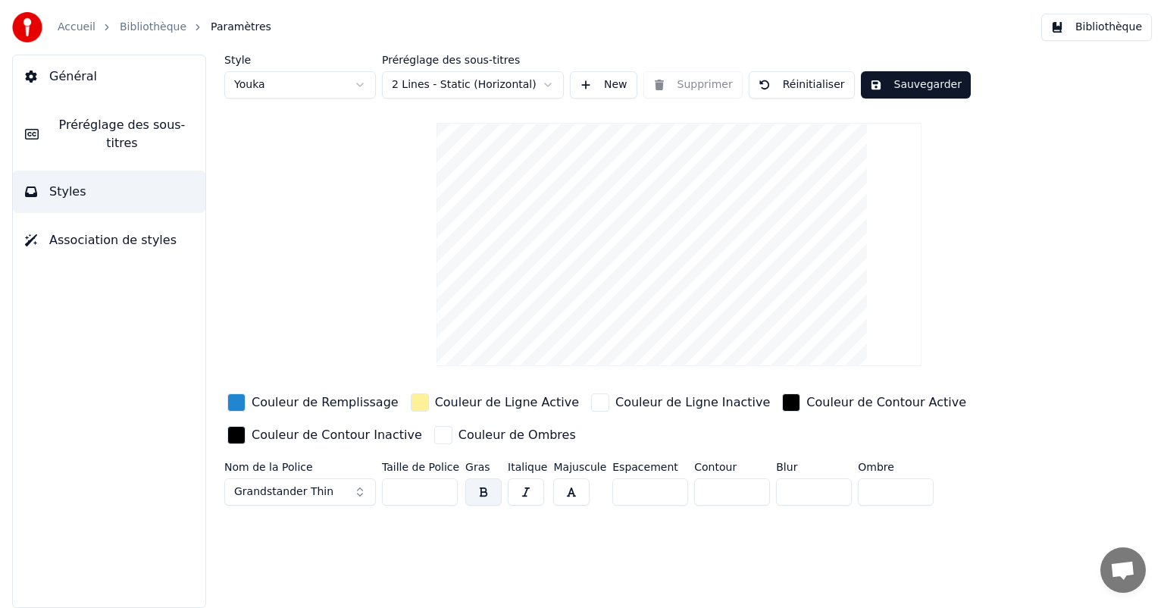
click at [161, 124] on span "Préréglage des sous-titres" at bounding box center [122, 134] width 143 height 36
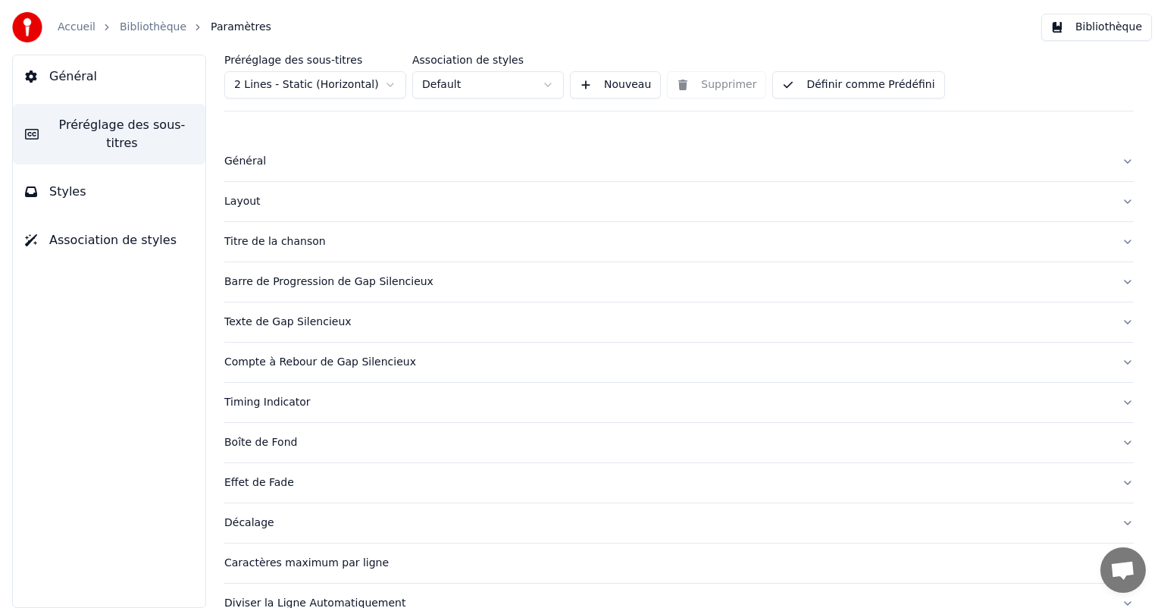
click at [116, 79] on button "Général" at bounding box center [109, 76] width 193 height 42
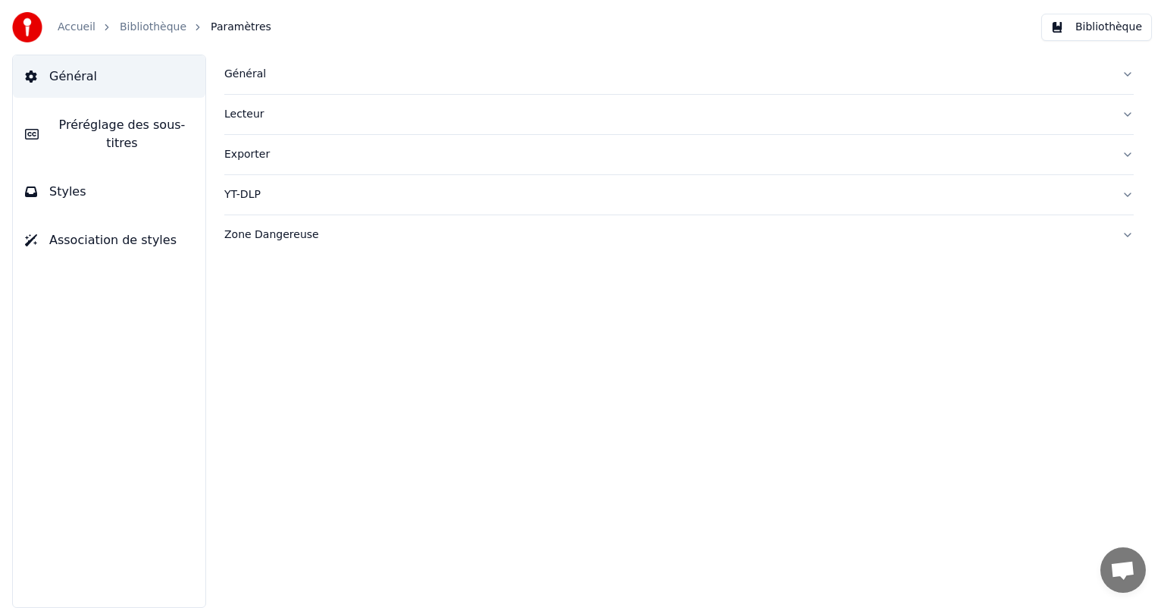
click at [109, 120] on span "Préréglage des sous-titres" at bounding box center [122, 134] width 143 height 36
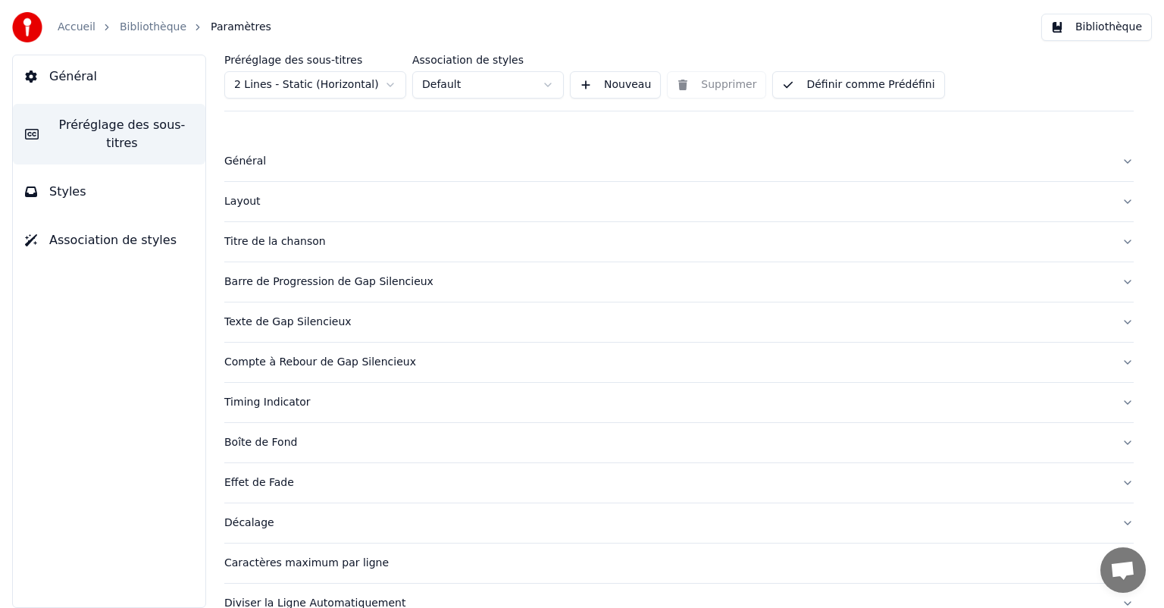
click at [131, 175] on button "Styles" at bounding box center [109, 192] width 193 height 42
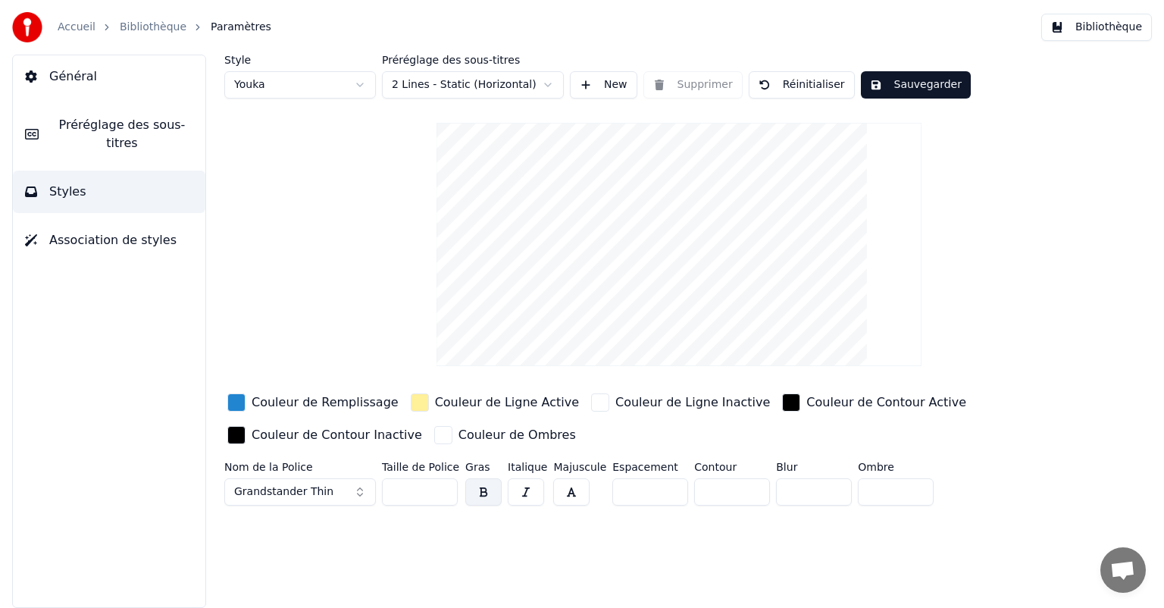
click at [132, 136] on button "Préréglage des sous-titres" at bounding box center [109, 134] width 193 height 61
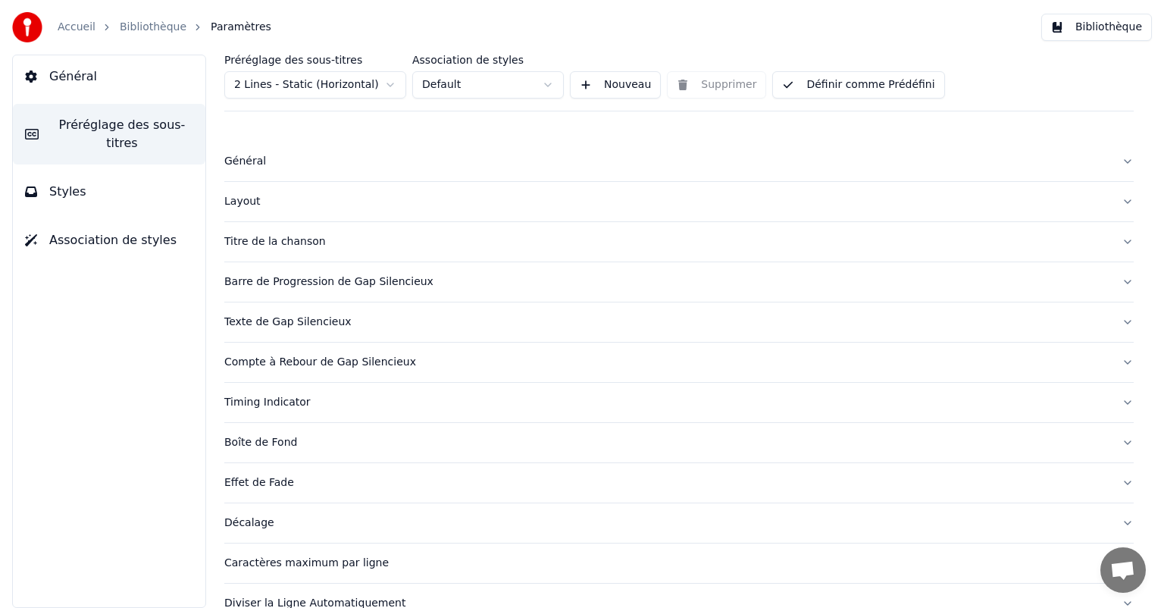
click at [268, 166] on div "Général" at bounding box center [666, 161] width 885 height 15
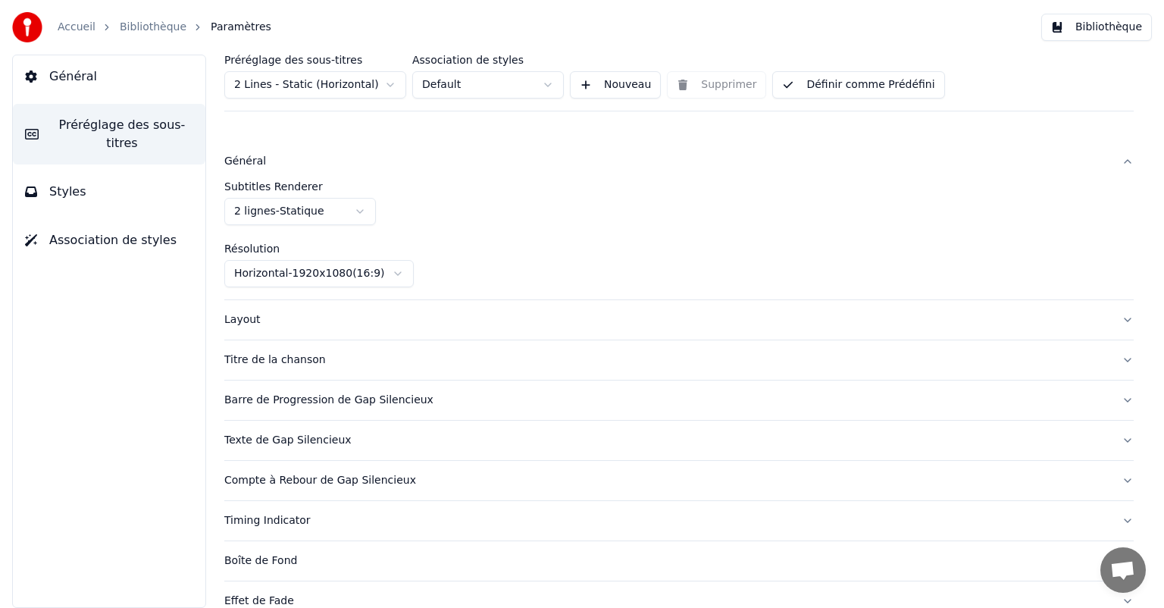
click at [255, 334] on button "Layout" at bounding box center [679, 319] width 910 height 39
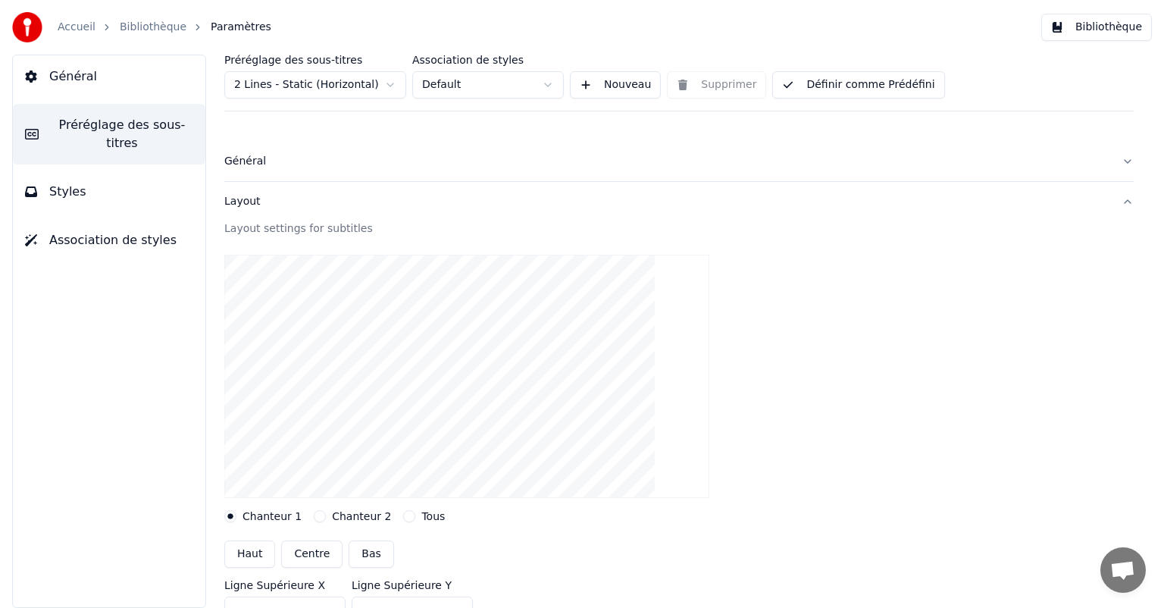
click at [277, 161] on div "Général" at bounding box center [666, 161] width 885 height 15
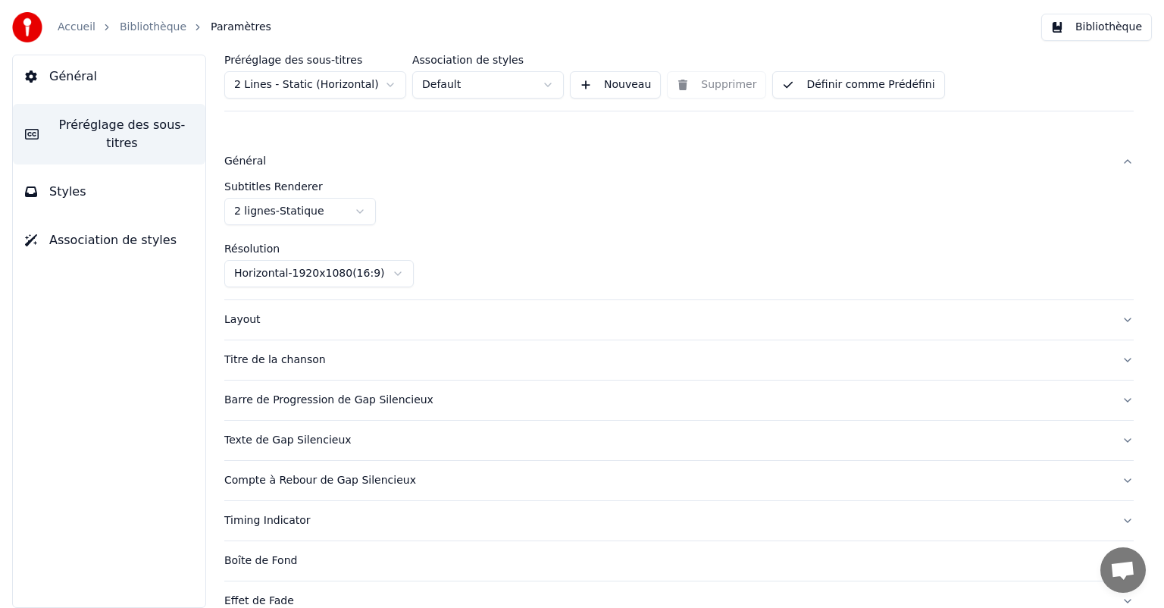
click at [332, 258] on div "Résolution Horizontal - 1920 x 1080 ( 16 : 9 )" at bounding box center [679, 265] width 910 height 44
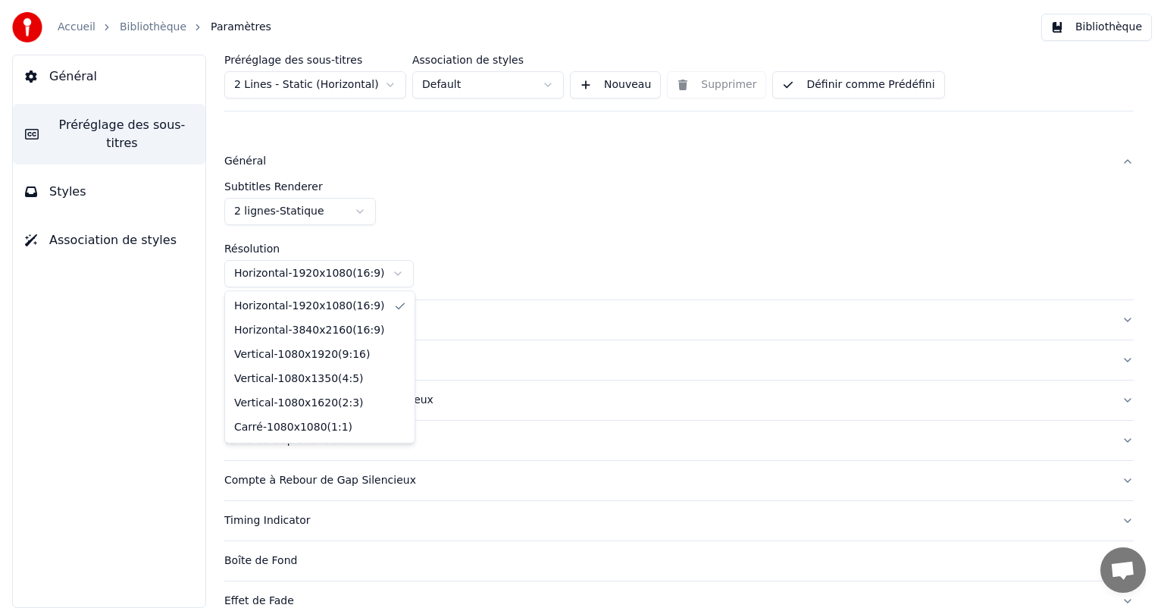
click at [349, 273] on html "Accueil Bibliothèque Paramètres Bibliothèque Général Préréglage des sous-titres…" at bounding box center [582, 304] width 1164 height 608
click at [352, 272] on html "Accueil Bibliothèque Paramètres Bibliothèque Général Préréglage des sous-titres…" at bounding box center [582, 304] width 1164 height 608
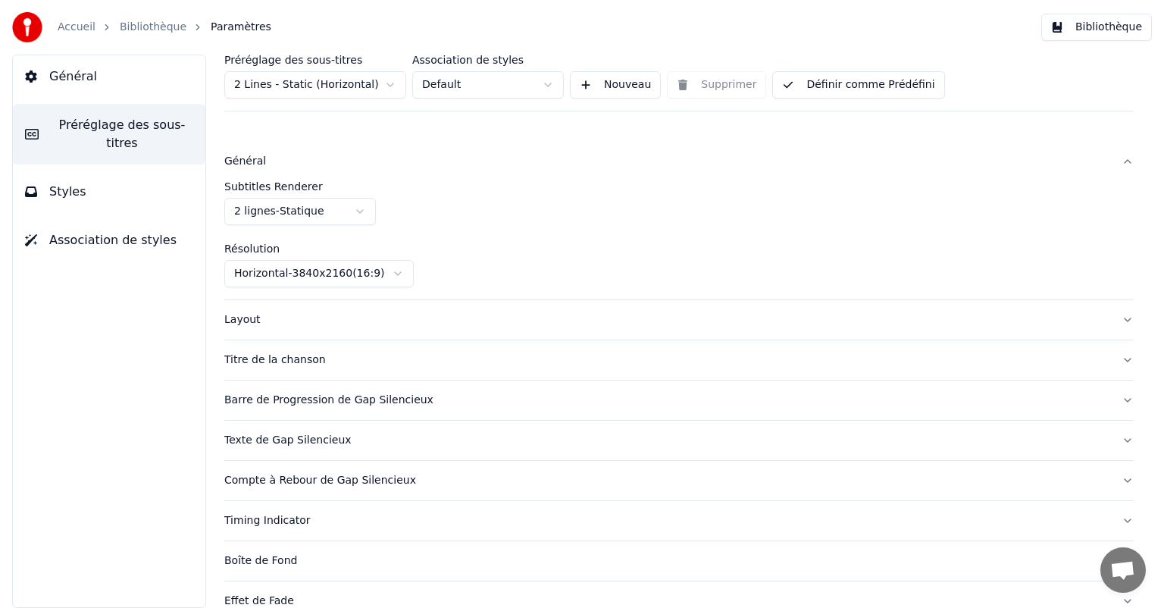
click at [352, 272] on html "Accueil Bibliothèque Paramètres Bibliothèque Général Préréglage des sous-titres…" at bounding box center [582, 304] width 1164 height 608
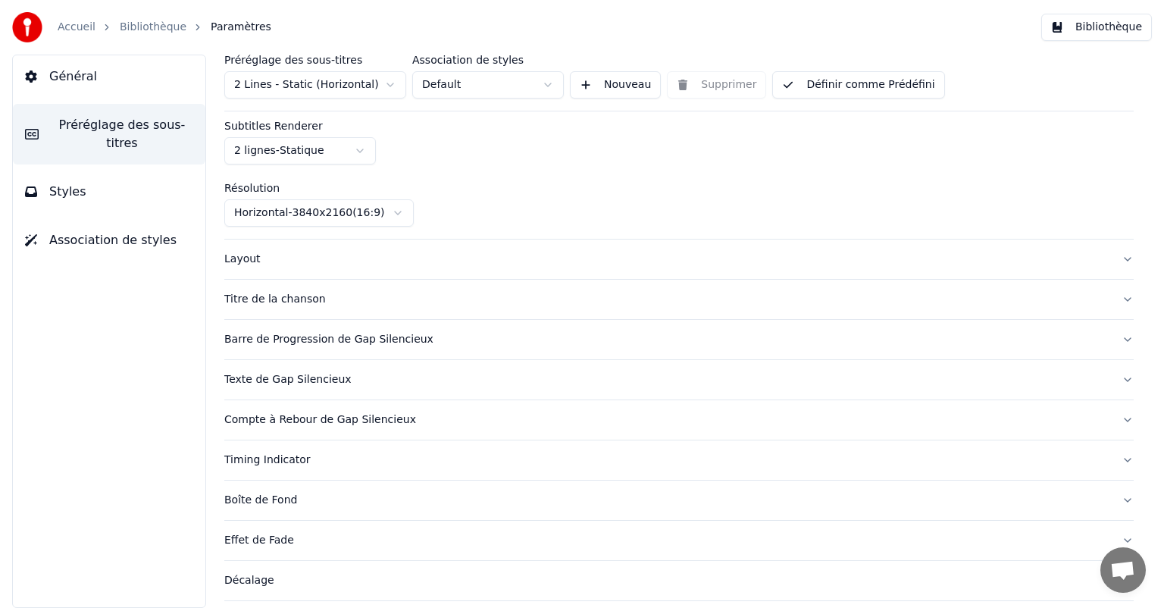
scroll to position [70, 0]
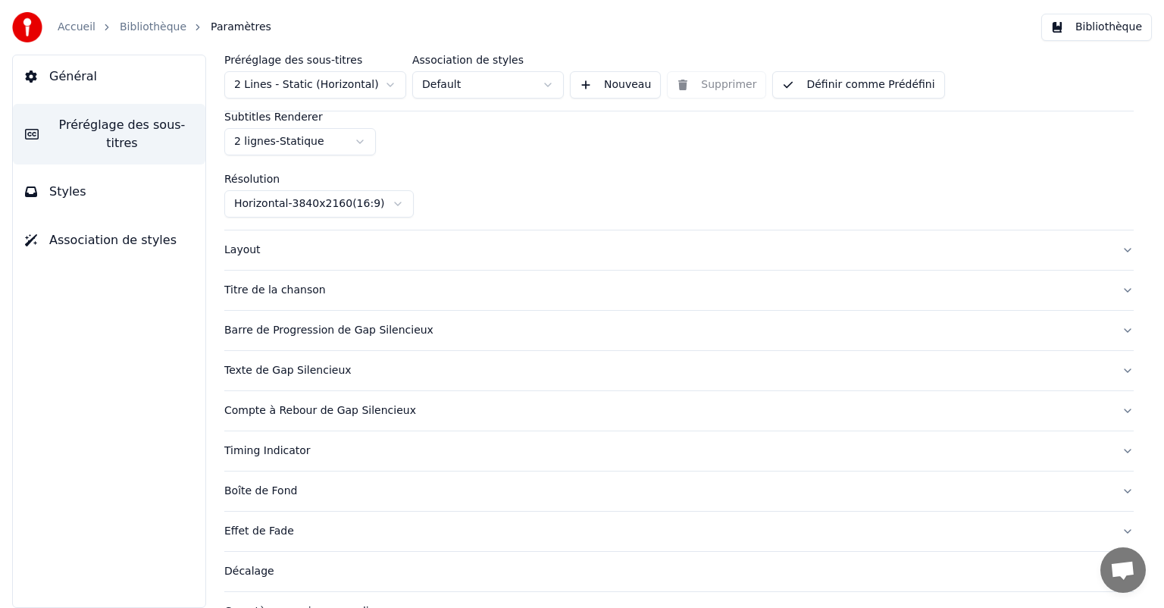
click at [274, 252] on div "Layout" at bounding box center [666, 250] width 885 height 15
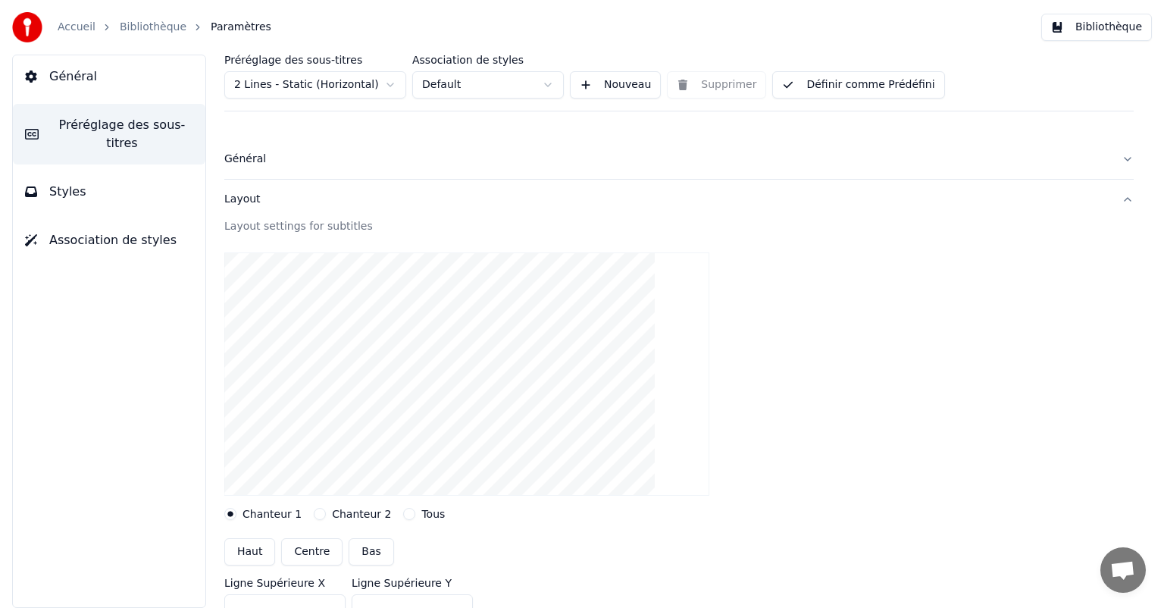
scroll to position [0, 0]
click at [233, 163] on div "Général" at bounding box center [666, 161] width 885 height 15
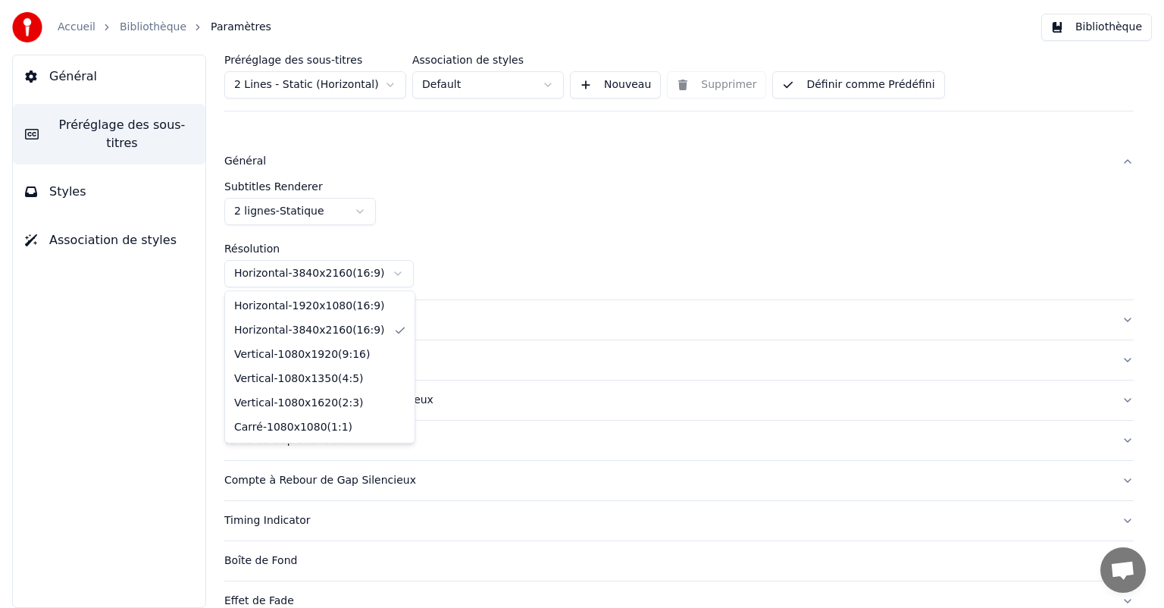
click at [345, 277] on html "Accueil Bibliothèque Paramètres Bibliothèque Général Préréglage des sous-titres…" at bounding box center [582, 304] width 1164 height 608
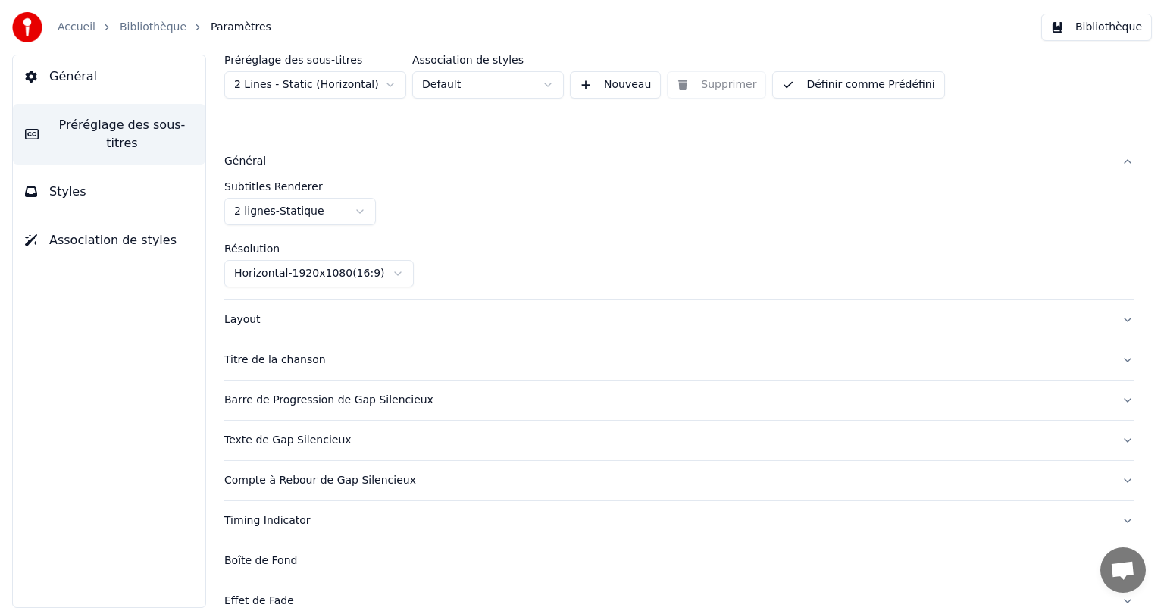
click at [246, 318] on div "Layout" at bounding box center [666, 319] width 885 height 15
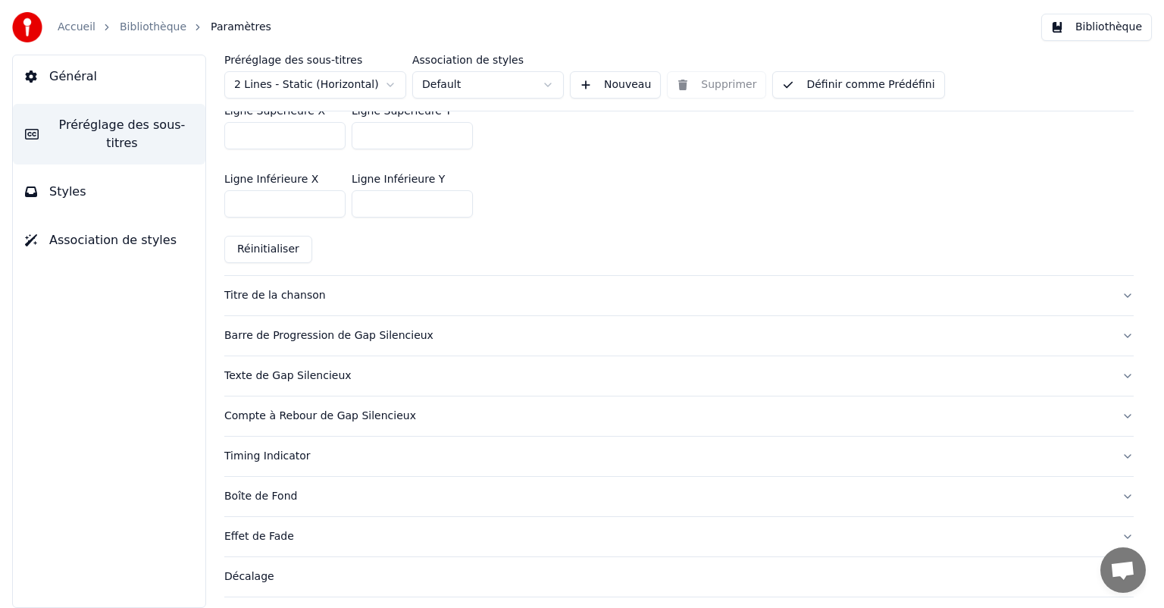
scroll to position [476, 0]
click at [311, 285] on button "Titre de la chanson" at bounding box center [679, 293] width 910 height 39
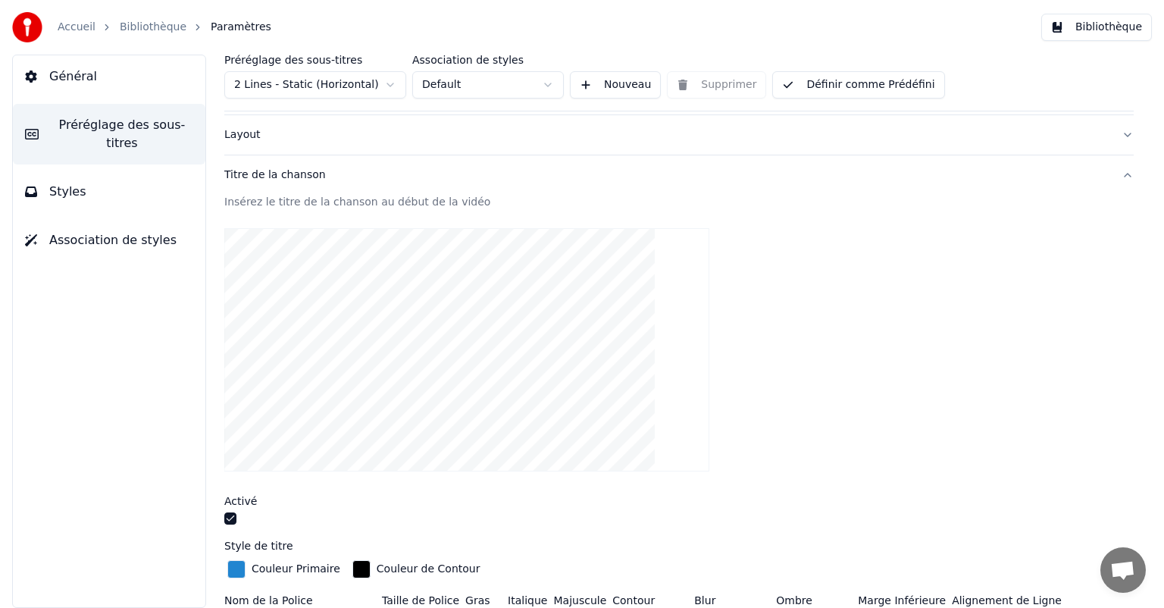
scroll to position [67, 0]
click at [230, 516] on button "button" at bounding box center [230, 518] width 12 height 12
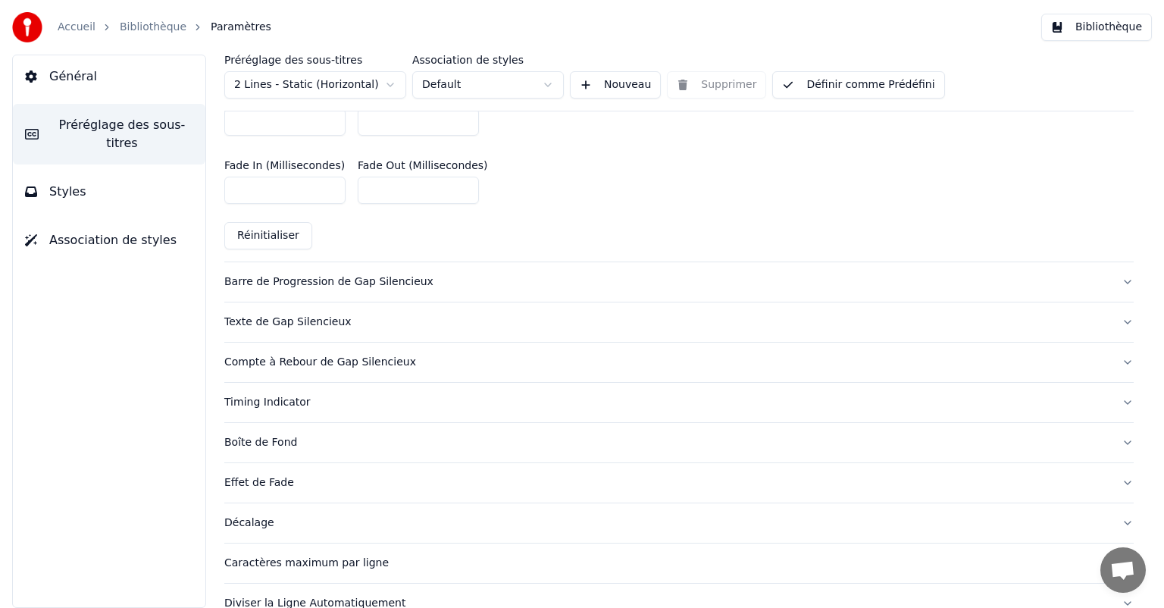
scroll to position [825, 0]
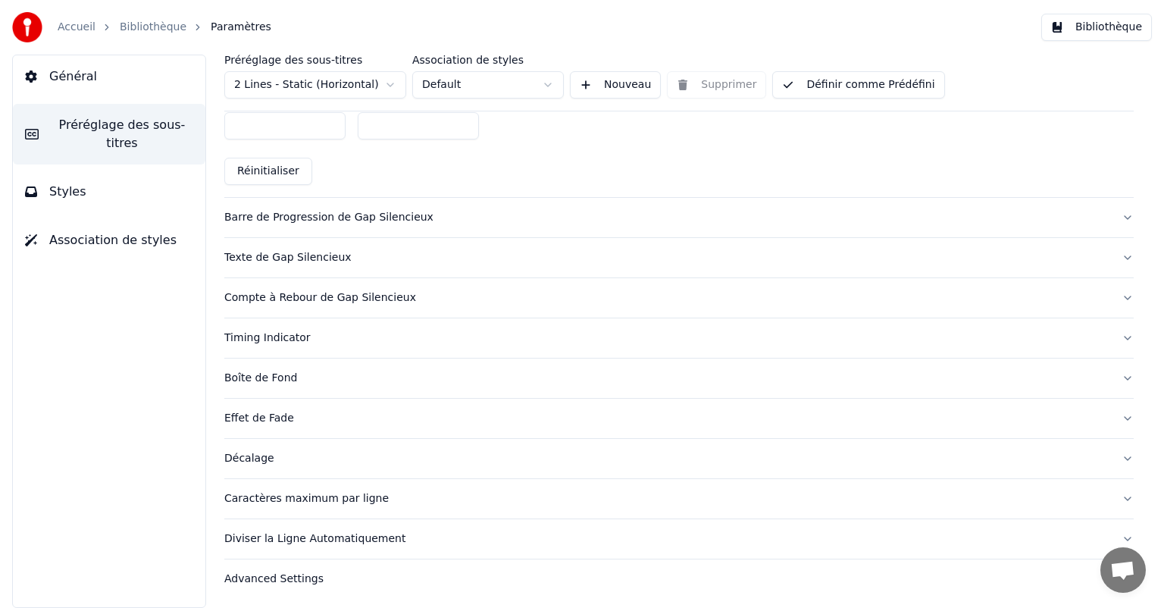
click at [105, 177] on button "Styles" at bounding box center [109, 192] width 193 height 42
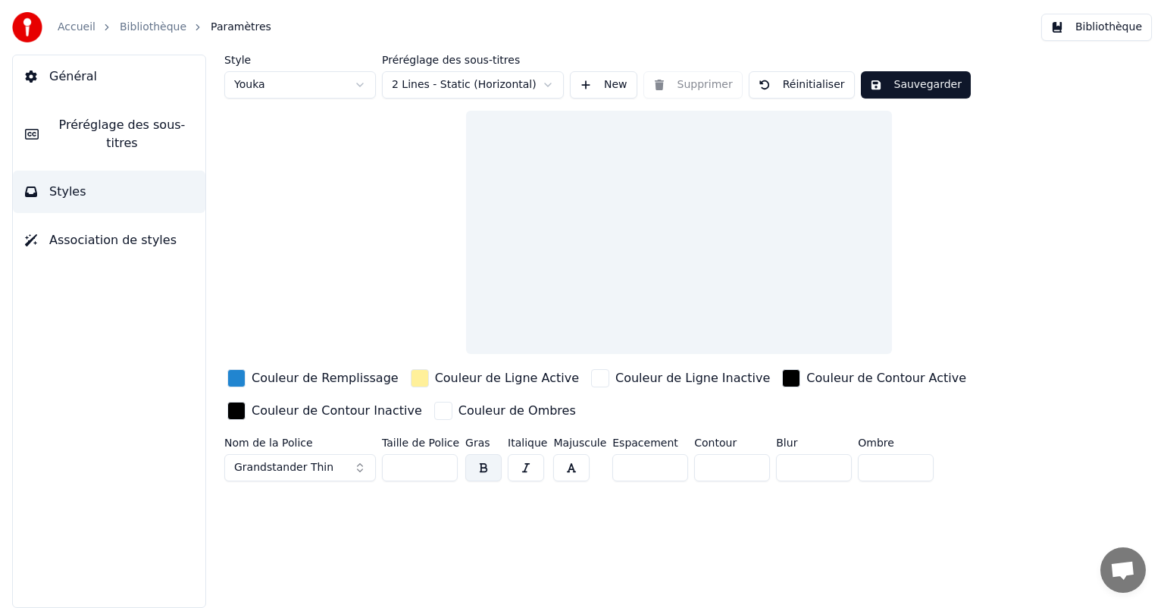
scroll to position [0, 0]
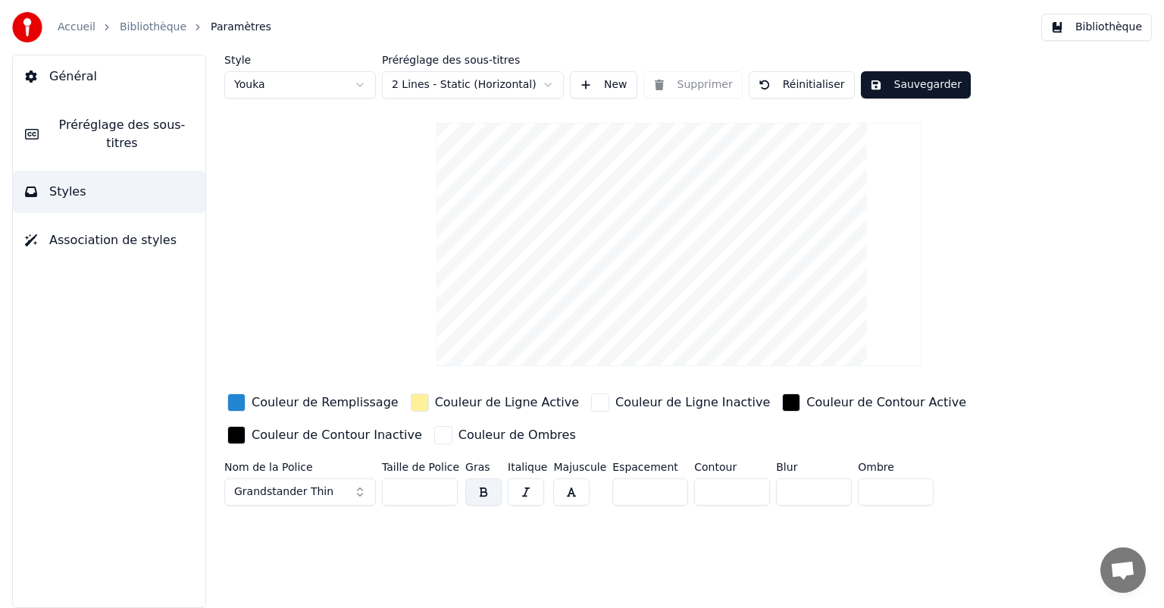
click at [236, 399] on div "button" at bounding box center [236, 402] width 18 height 18
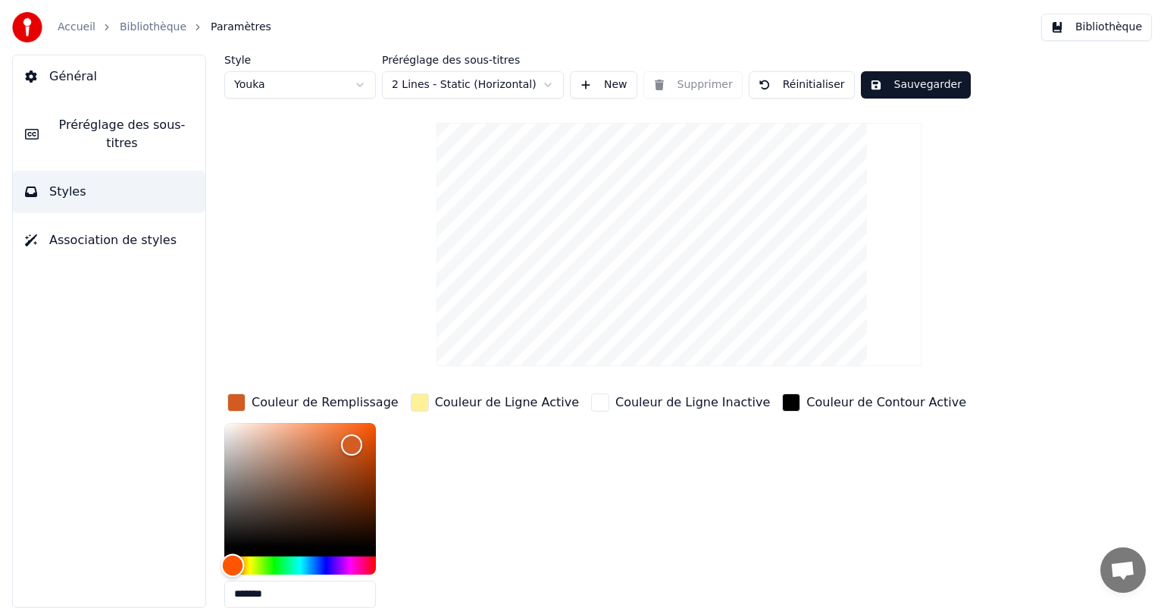
click at [233, 562] on div "Hue" at bounding box center [300, 565] width 152 height 18
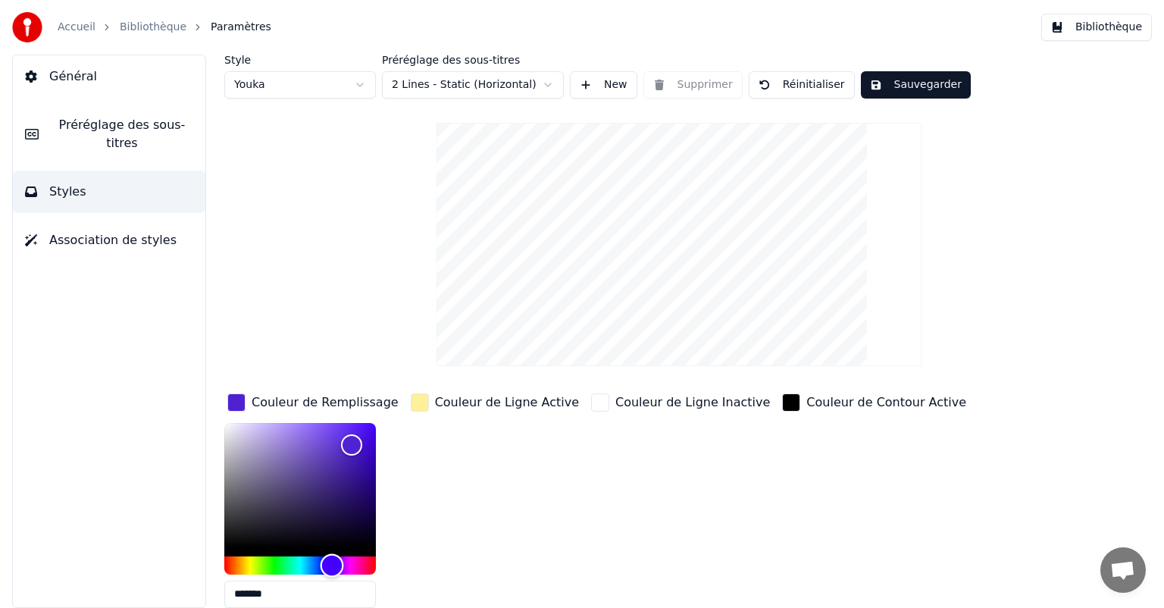
drag, startPoint x: 255, startPoint y: 562, endPoint x: 332, endPoint y: 555, distance: 76.9
click at [332, 556] on div "Hue" at bounding box center [300, 565] width 152 height 18
click at [236, 561] on div "Hue" at bounding box center [300, 565] width 152 height 18
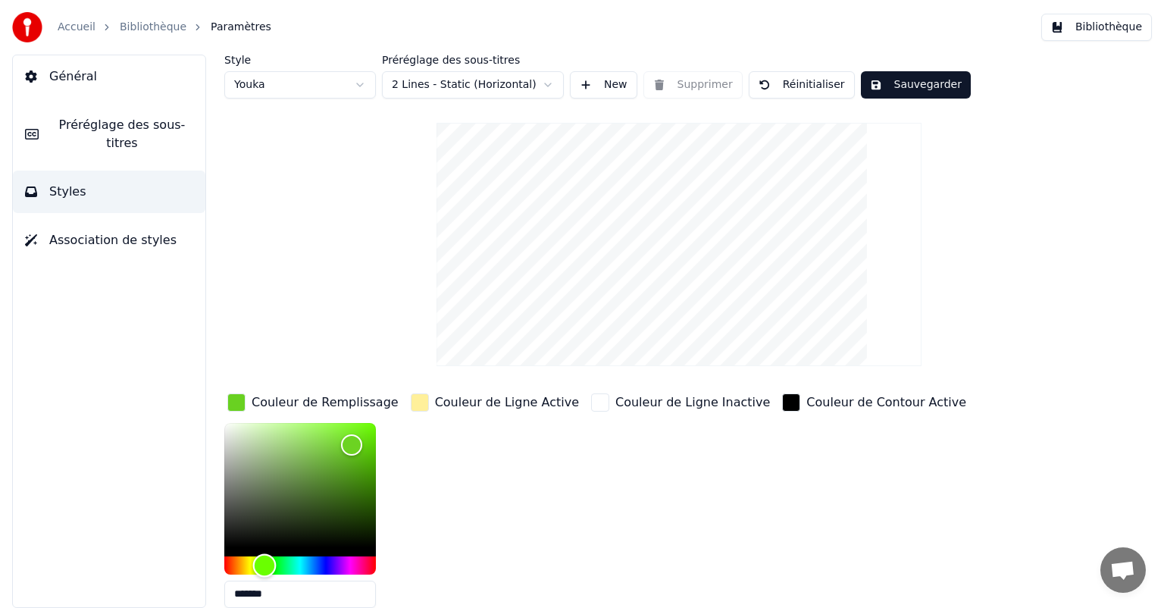
drag, startPoint x: 236, startPoint y: 561, endPoint x: 265, endPoint y: 567, distance: 28.7
click at [265, 567] on div "Hue" at bounding box center [264, 564] width 23 height 23
click at [330, 456] on div "Color" at bounding box center [300, 485] width 152 height 124
type input "*******"
drag, startPoint x: 330, startPoint y: 456, endPoint x: 348, endPoint y: 422, distance: 37.6
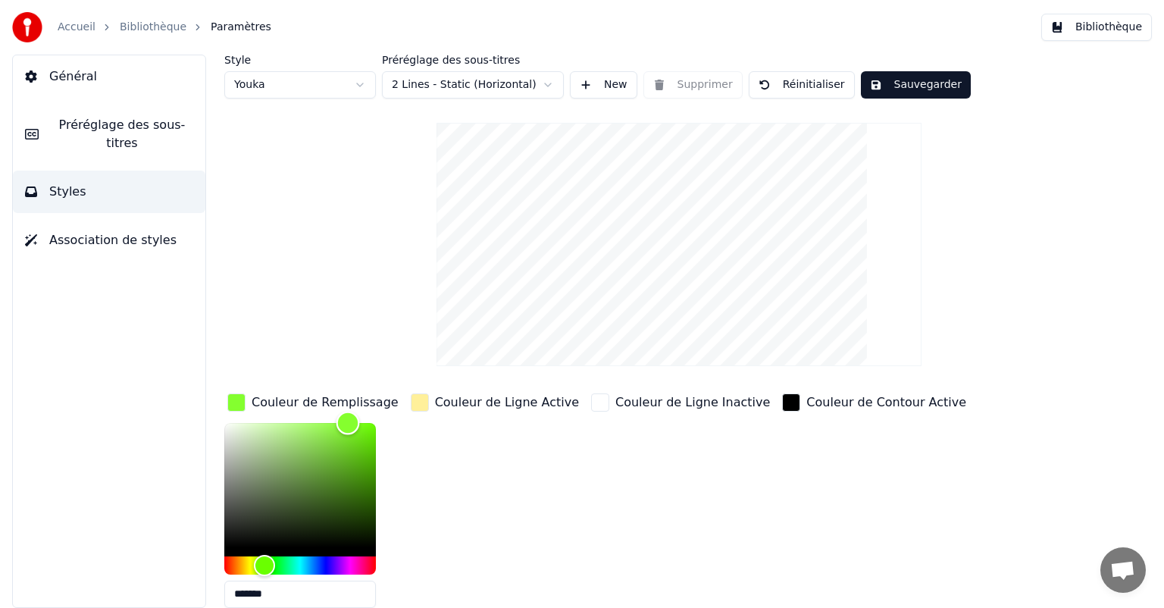
click at [348, 422] on div "Color" at bounding box center [348, 422] width 23 height 23
click at [944, 97] on button "Sauvegarder" at bounding box center [916, 84] width 110 height 27
click at [910, 88] on button "Terminé" at bounding box center [903, 84] width 84 height 27
click at [83, 91] on button "Général" at bounding box center [109, 76] width 193 height 42
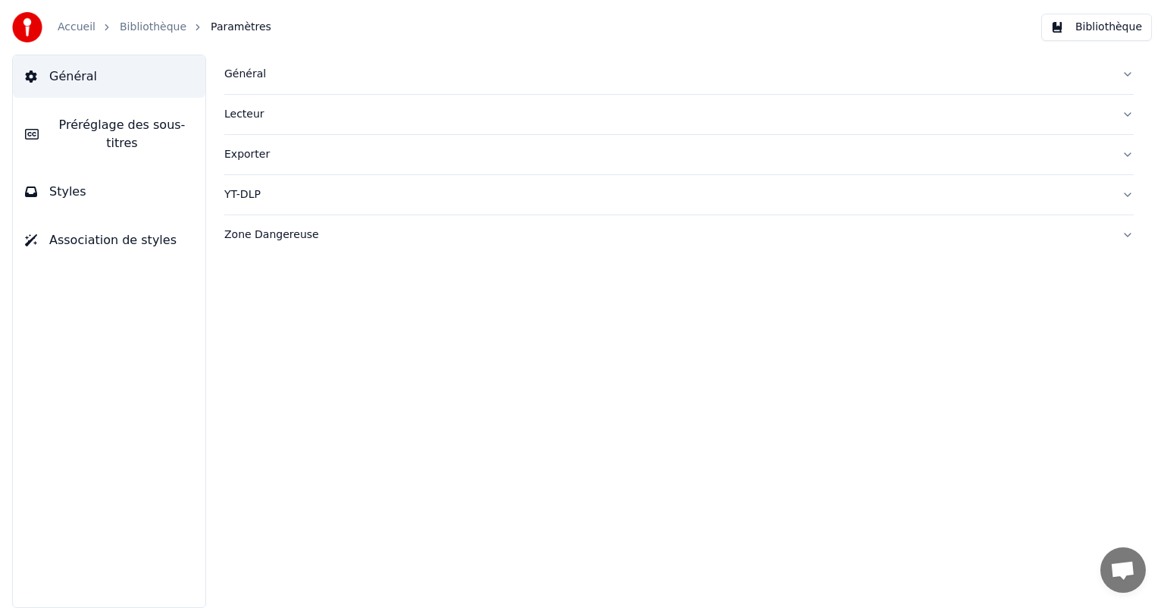
click at [227, 85] on button "Général" at bounding box center [679, 74] width 910 height 39
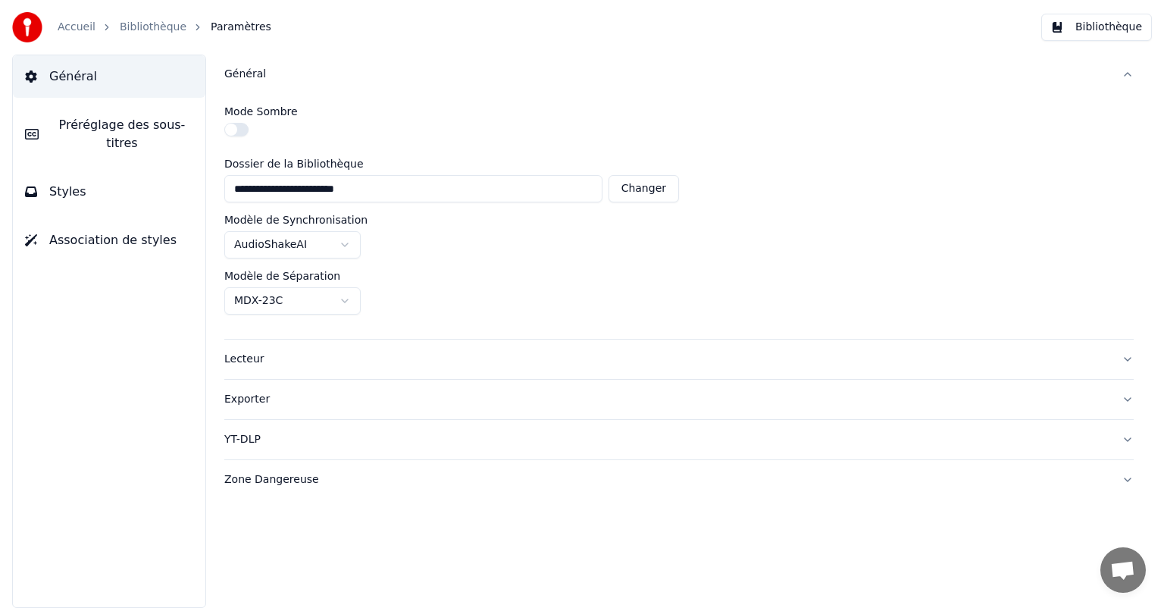
click at [118, 128] on span "Préréglage des sous-titres" at bounding box center [122, 134] width 143 height 36
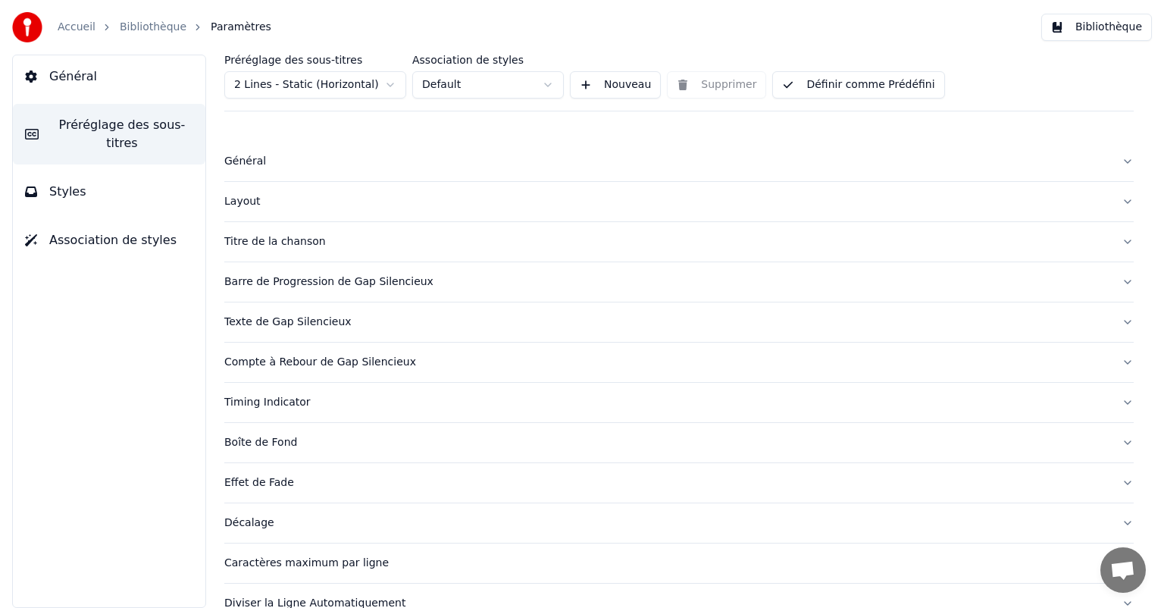
click at [870, 86] on button "Définir comme Prédéfini" at bounding box center [858, 84] width 172 height 27
click at [72, 77] on span "Général" at bounding box center [73, 76] width 48 height 18
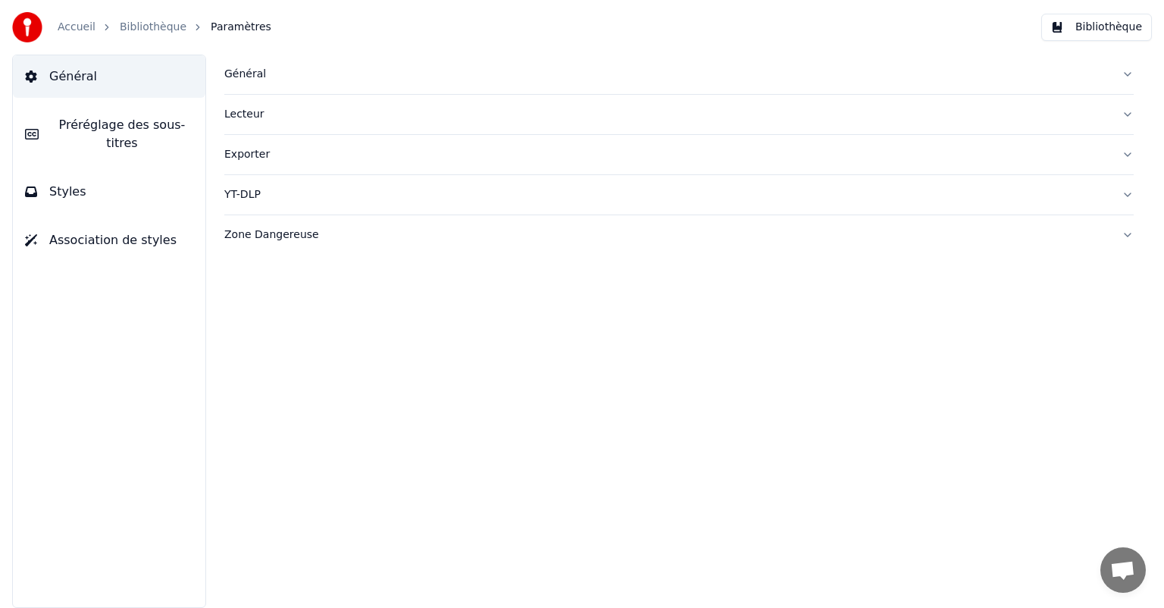
click at [37, 172] on button "Styles" at bounding box center [109, 192] width 193 height 42
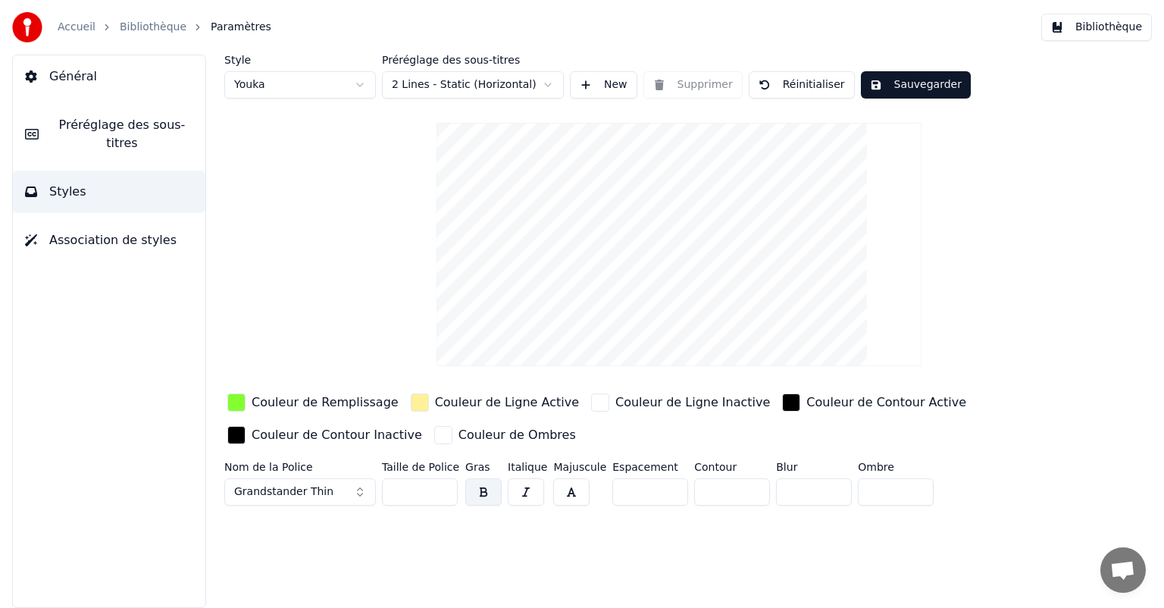
click at [82, 92] on button "Général" at bounding box center [109, 76] width 193 height 42
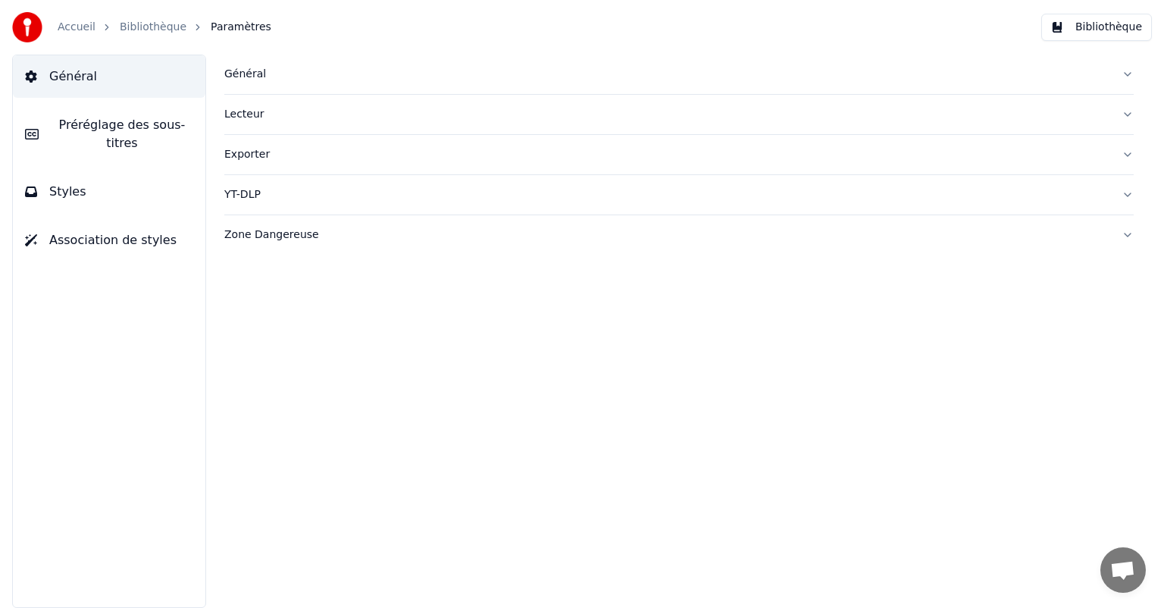
click at [247, 81] on div "Général" at bounding box center [666, 74] width 885 height 15
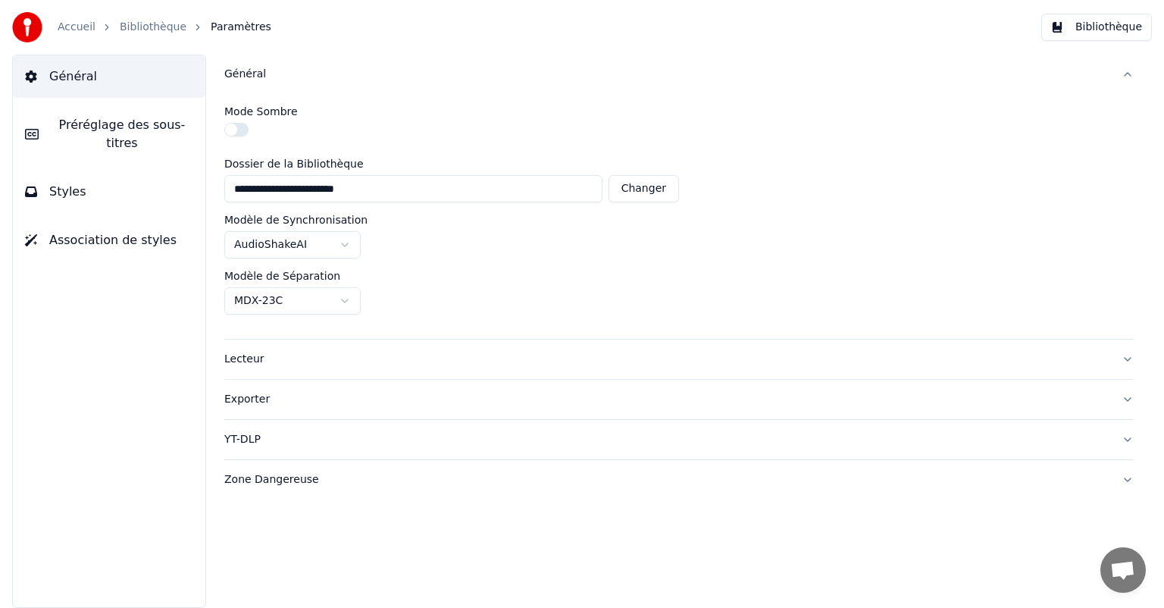
click at [149, 148] on div "Général Préréglage des sous-titres Styles Association de styles" at bounding box center [109, 331] width 194 height 553
click at [114, 135] on button "Préréglage des sous-titres" at bounding box center [109, 134] width 193 height 61
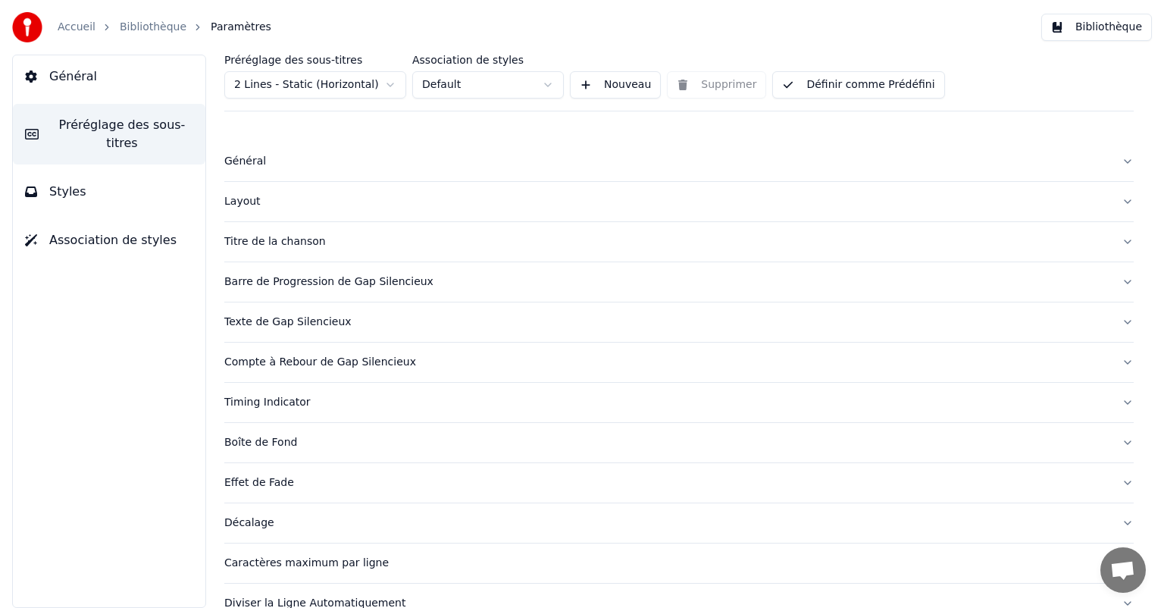
click at [282, 147] on button "Général" at bounding box center [679, 161] width 910 height 39
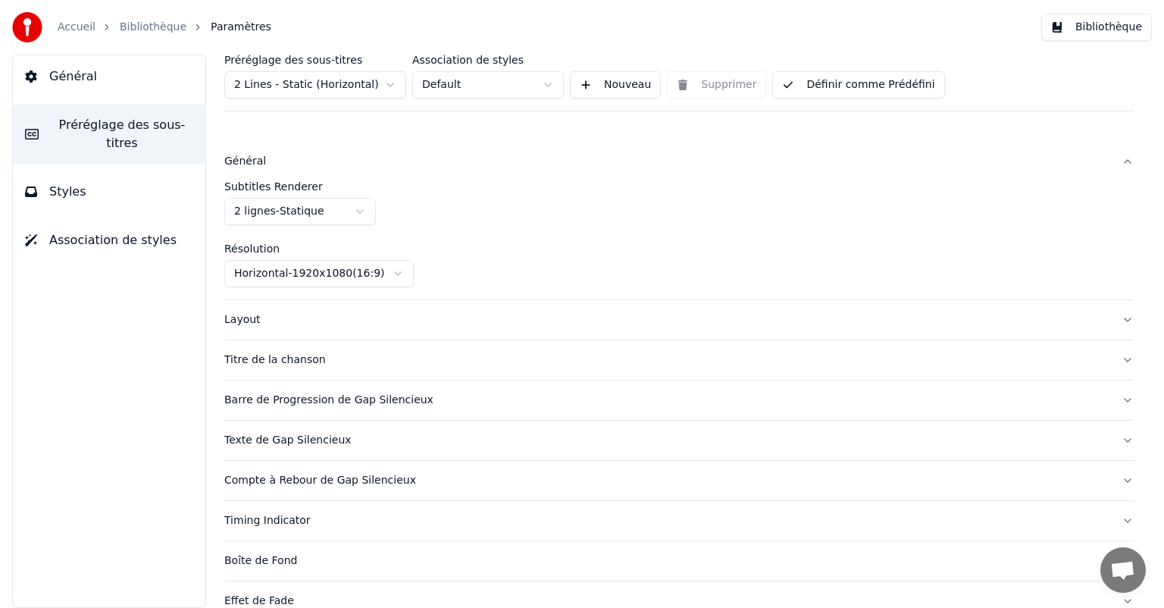
click at [261, 312] on div "Layout" at bounding box center [666, 319] width 885 height 15
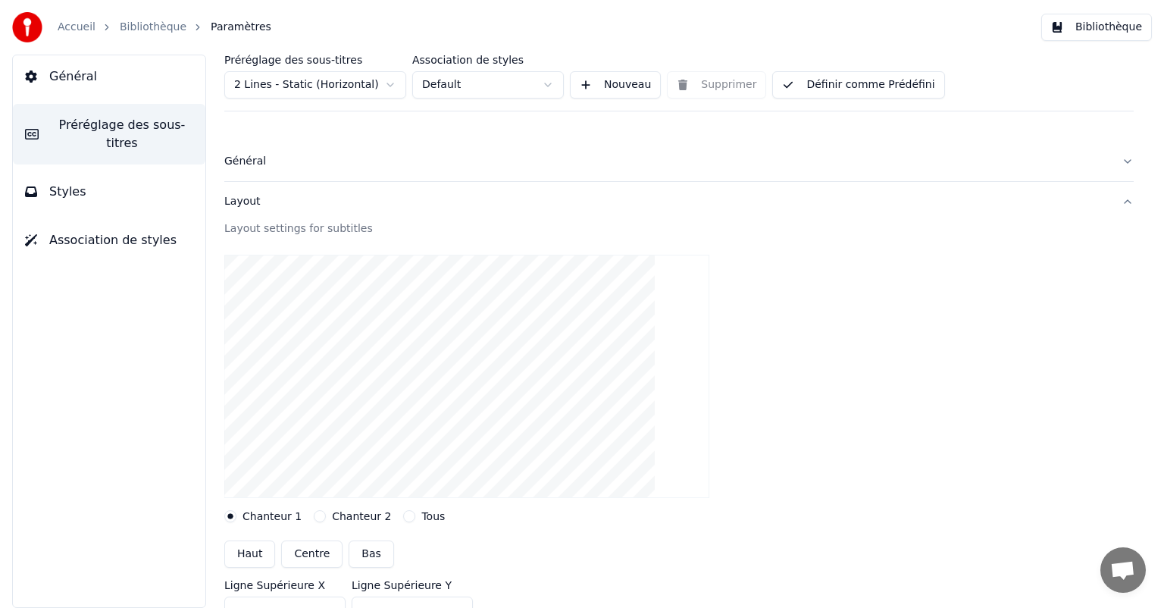
click at [252, 161] on div "Général" at bounding box center [666, 161] width 885 height 15
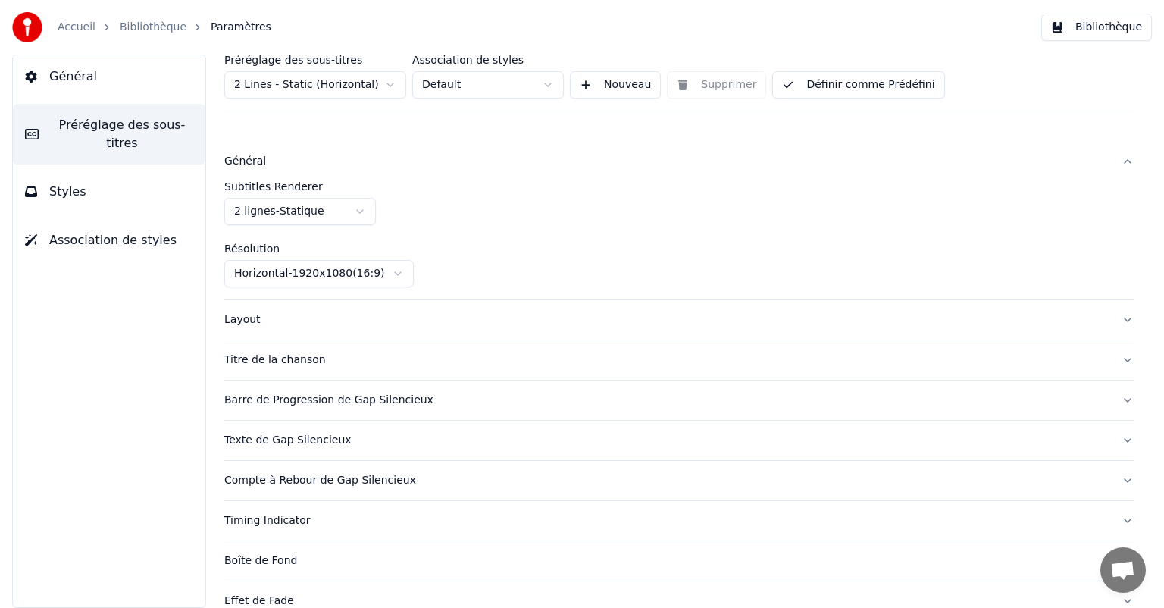
click at [367, 275] on html "Accueil Bibliothèque Paramètres Bibliothèque Général Préréglage des sous-titres…" at bounding box center [582, 304] width 1164 height 608
click at [490, 318] on div "Layout" at bounding box center [666, 319] width 885 height 15
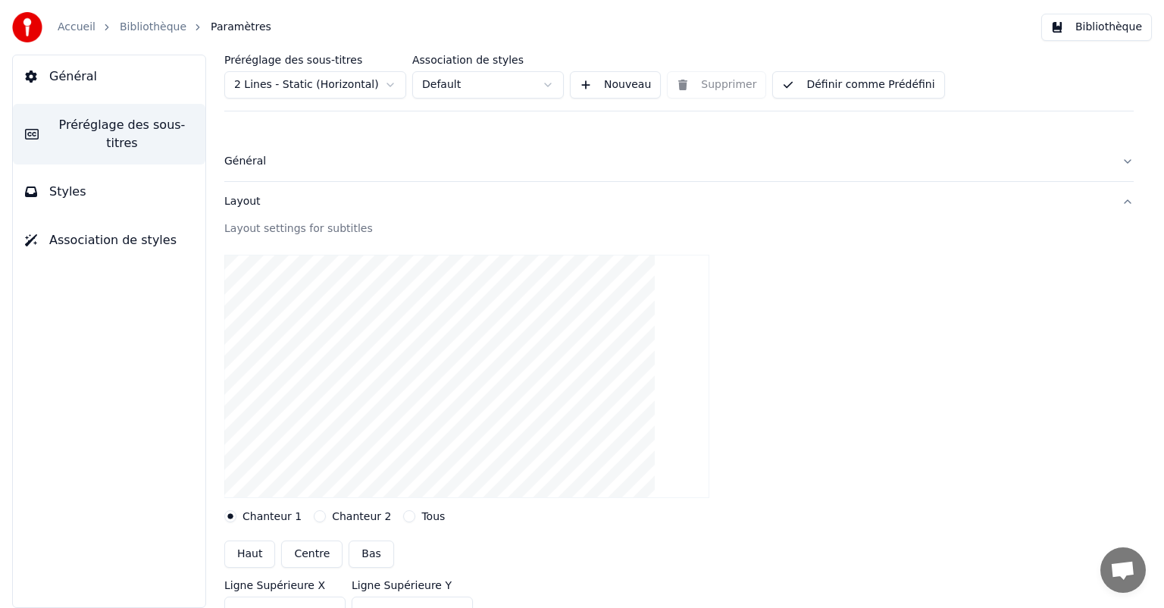
click at [246, 161] on div "Général" at bounding box center [666, 161] width 885 height 15
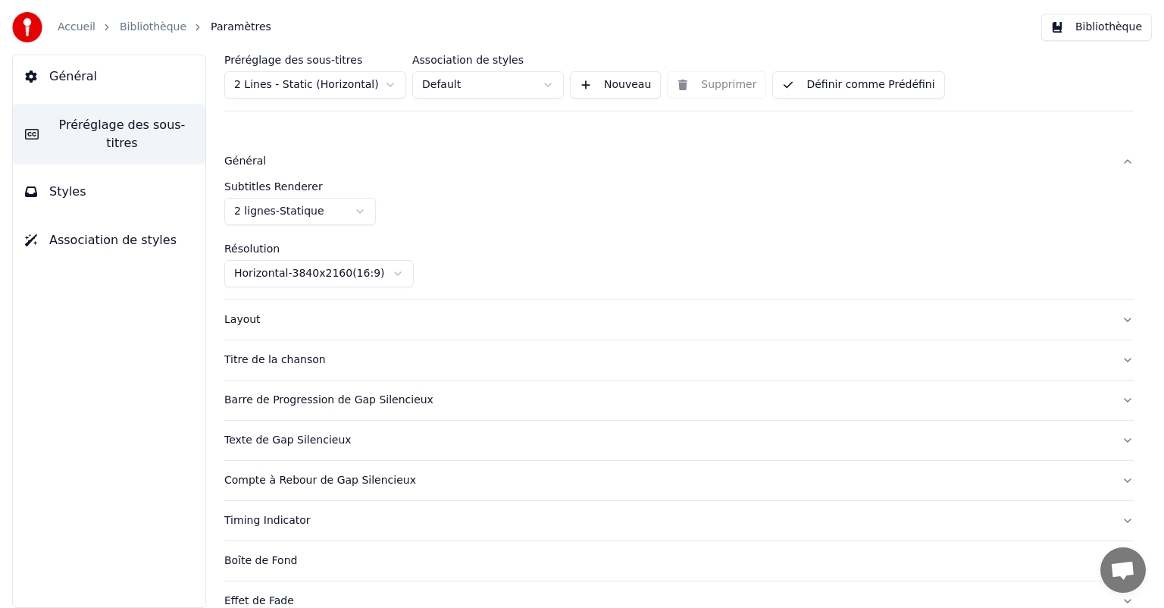
click at [347, 278] on html "Accueil Bibliothèque Paramètres Bibliothèque Général Préréglage des sous-titres…" at bounding box center [582, 304] width 1164 height 608
click at [246, 326] on div "Layout" at bounding box center [666, 319] width 885 height 15
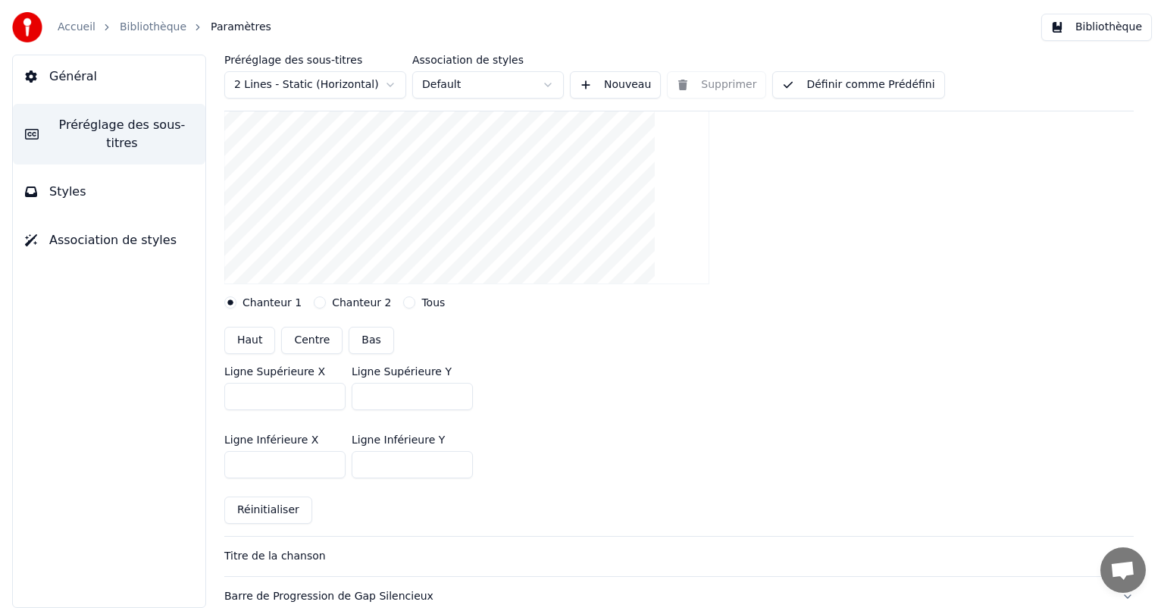
scroll to position [221, 0]
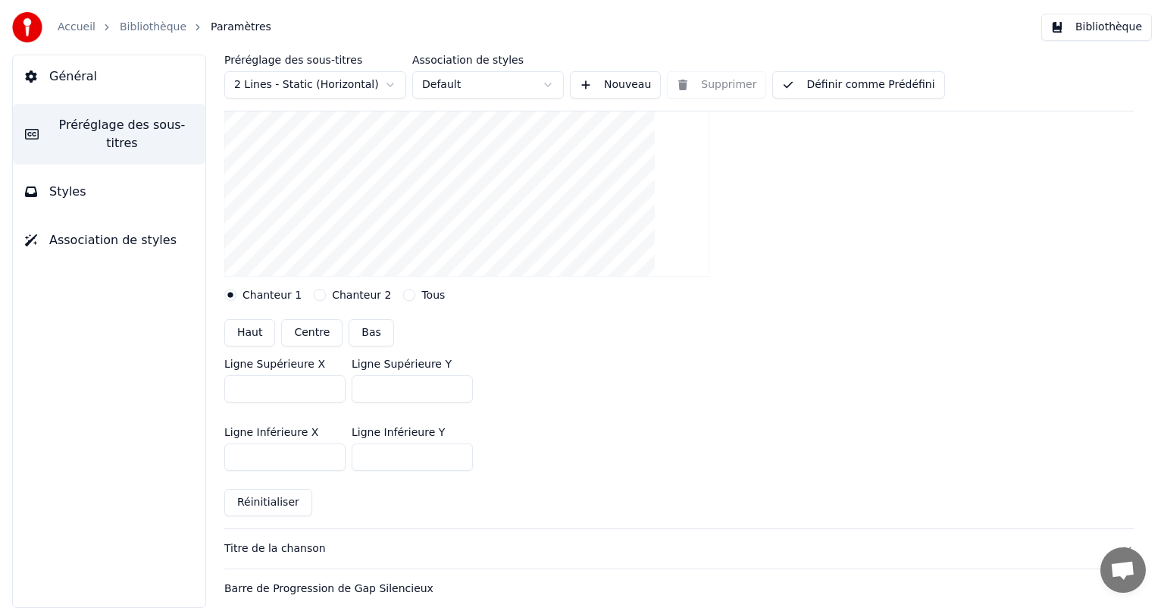
click at [306, 330] on button "Centre" at bounding box center [311, 332] width 61 height 27
type input "***"
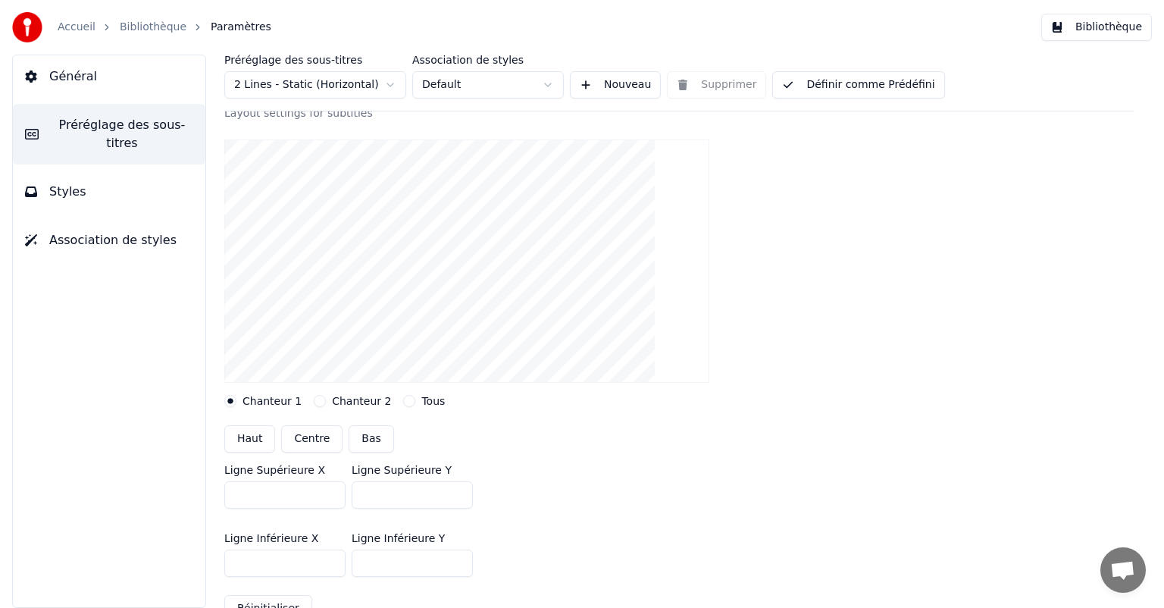
scroll to position [114, 0]
click at [265, 497] on input "***" at bounding box center [284, 496] width 121 height 27
type input "*****"
click at [409, 490] on input "***" at bounding box center [412, 496] width 121 height 27
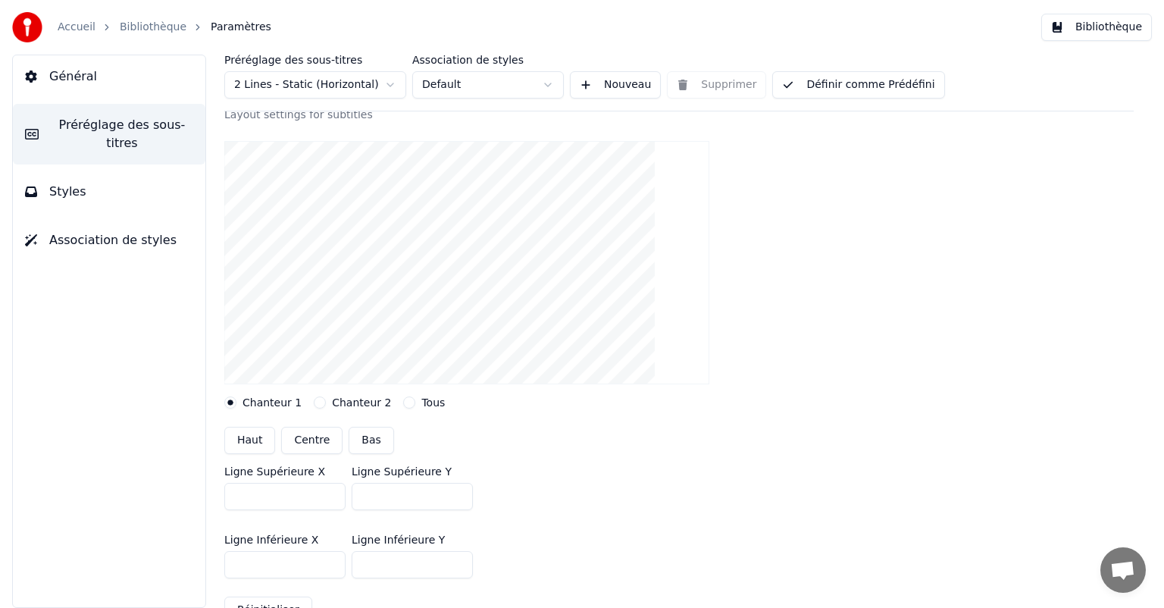
click at [409, 490] on input "***" at bounding box center [412, 496] width 121 height 27
type input "*****"
drag, startPoint x: 261, startPoint y: 559, endPoint x: 132, endPoint y: 560, distance: 128.9
click at [132, 560] on div "Général Préréglage des sous-titres Styles Association de styles Préréglage des …" at bounding box center [582, 331] width 1164 height 553
type input "****"
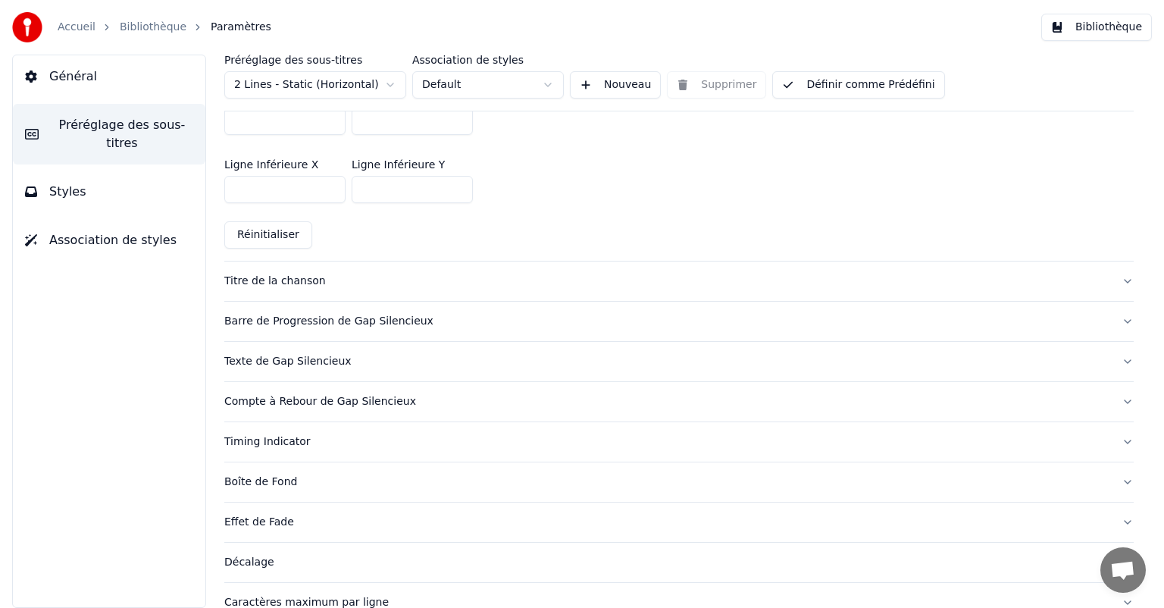
scroll to position [595, 0]
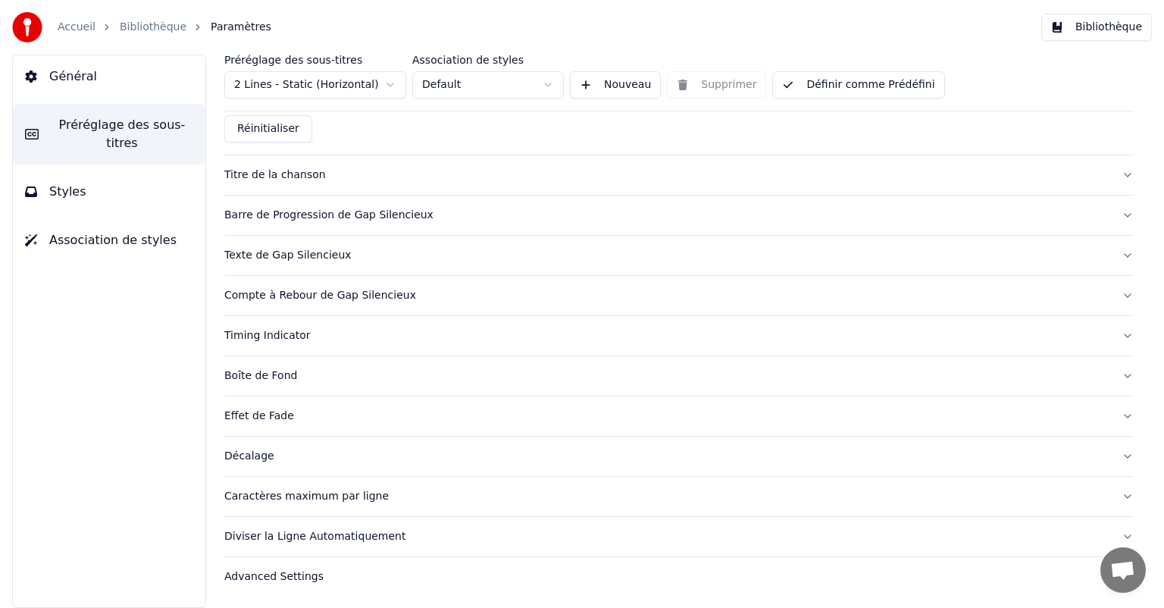
type input "****"
click at [79, 183] on span "Styles" at bounding box center [67, 192] width 37 height 18
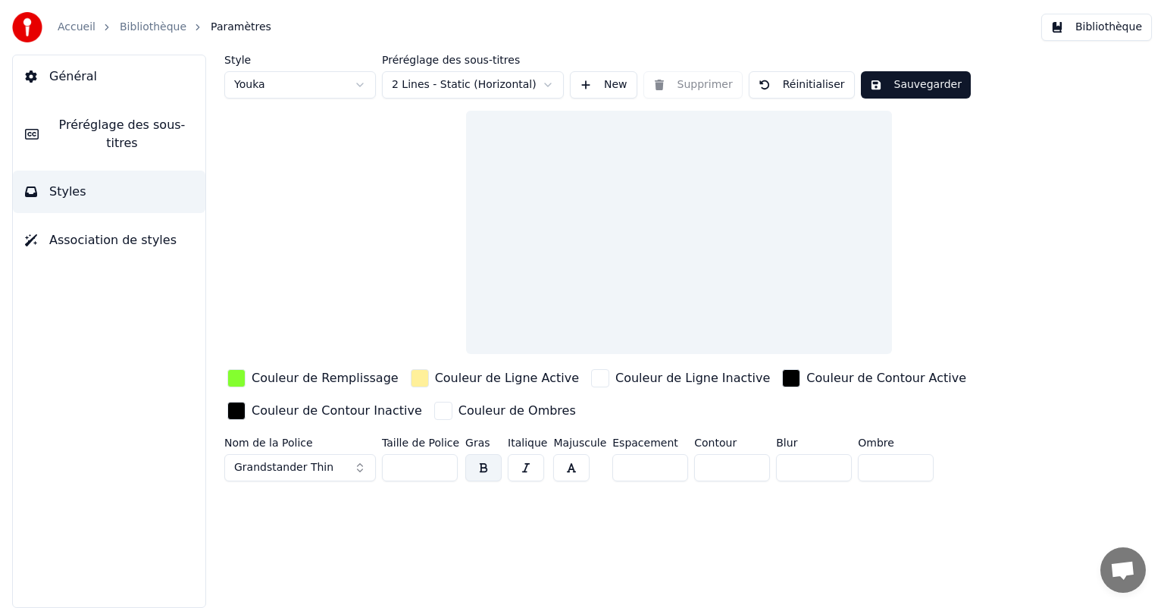
scroll to position [0, 0]
drag, startPoint x: 415, startPoint y: 469, endPoint x: 379, endPoint y: 462, distance: 36.3
click at [379, 462] on div "Nom de la Police Grandstander Thin Taille de Police *** Gras Italique Majuscule…" at bounding box center [631, 462] width 815 height 50
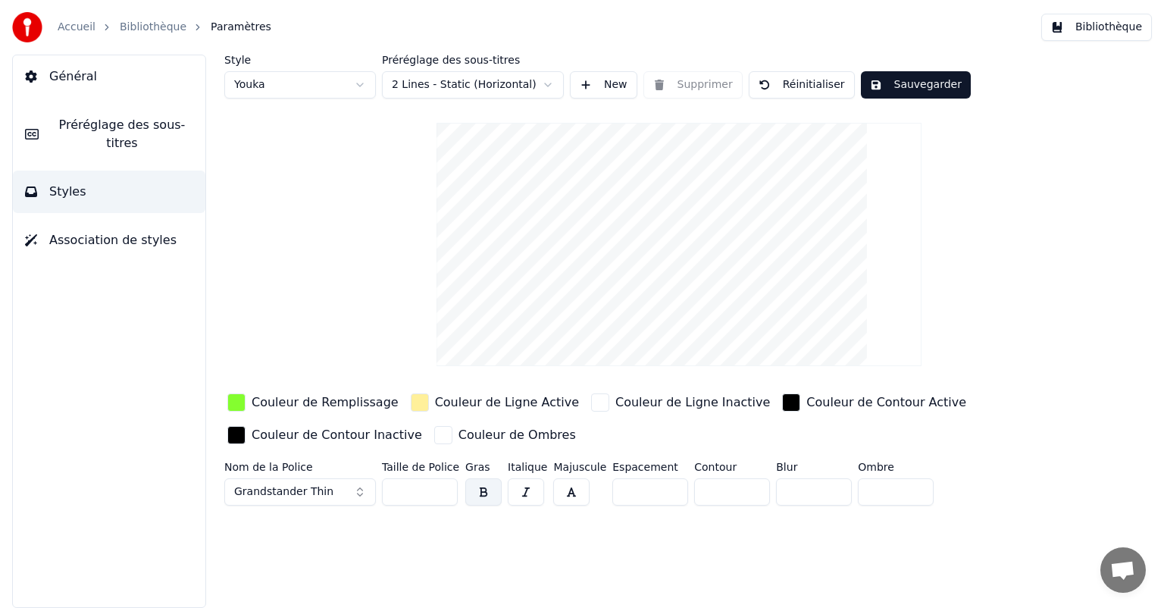
type input "***"
click at [85, 120] on span "Préréglage des sous-titres" at bounding box center [122, 134] width 143 height 36
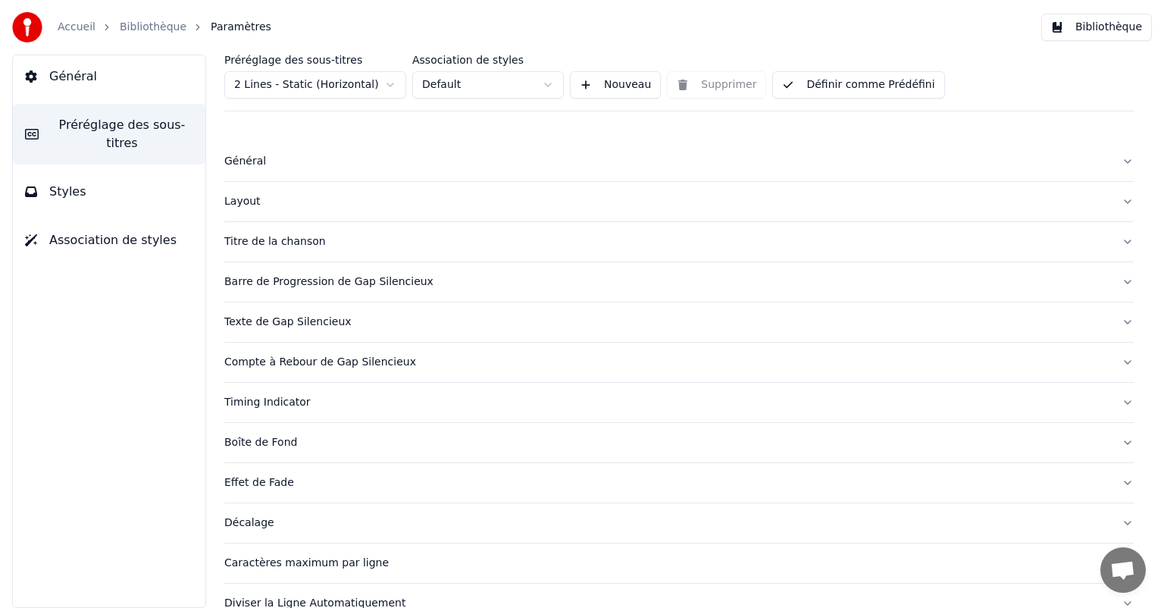
click at [312, 404] on div "Timing Indicator" at bounding box center [666, 402] width 885 height 15
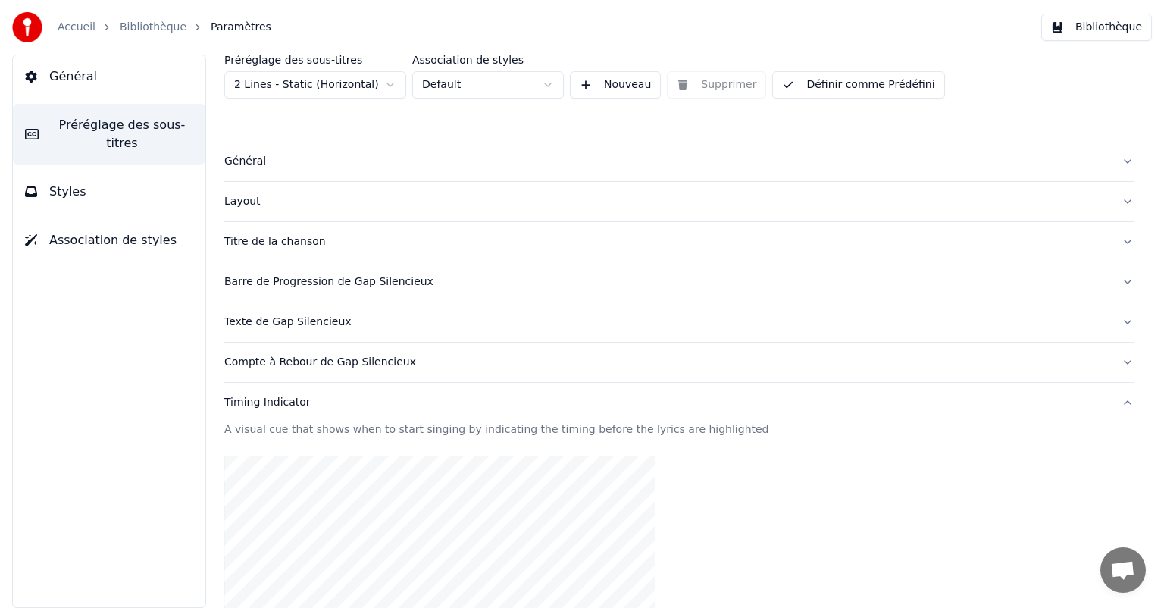
click at [95, 171] on button "Styles" at bounding box center [109, 192] width 193 height 42
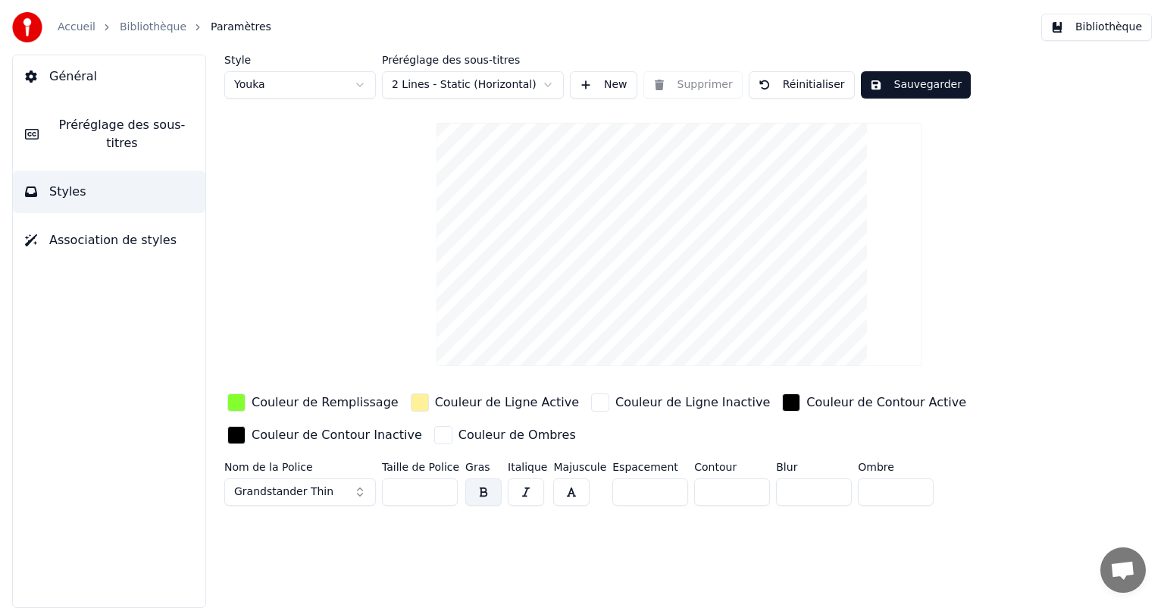
click at [919, 82] on button "Sauvegarder" at bounding box center [916, 84] width 110 height 27
click at [411, 406] on div "button" at bounding box center [420, 402] width 18 height 18
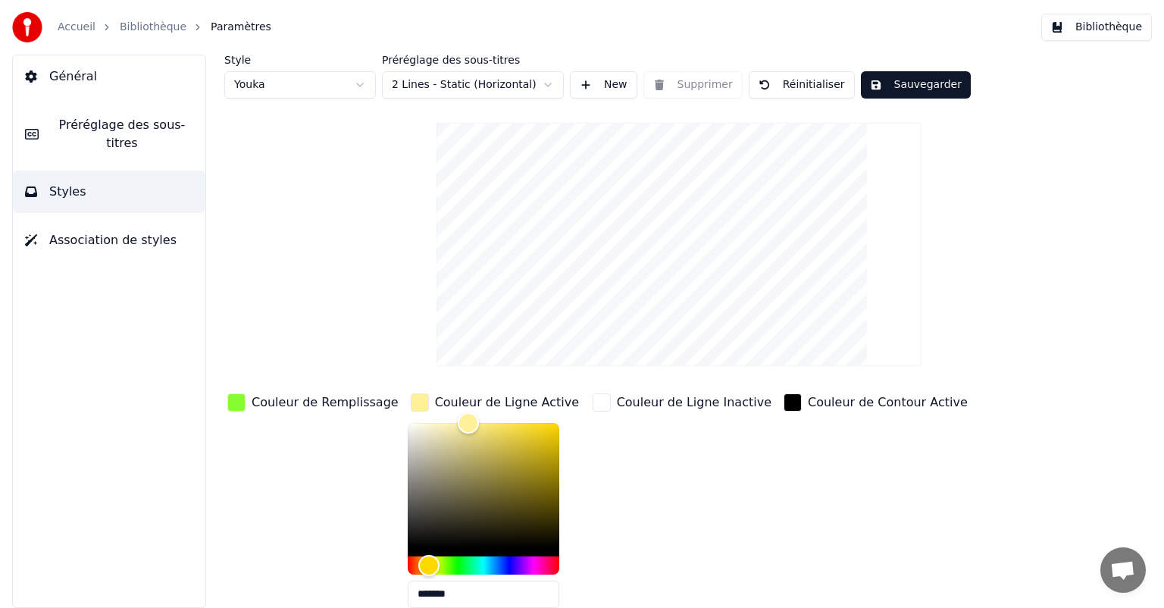
click at [418, 597] on input "*******" at bounding box center [484, 594] width 152 height 27
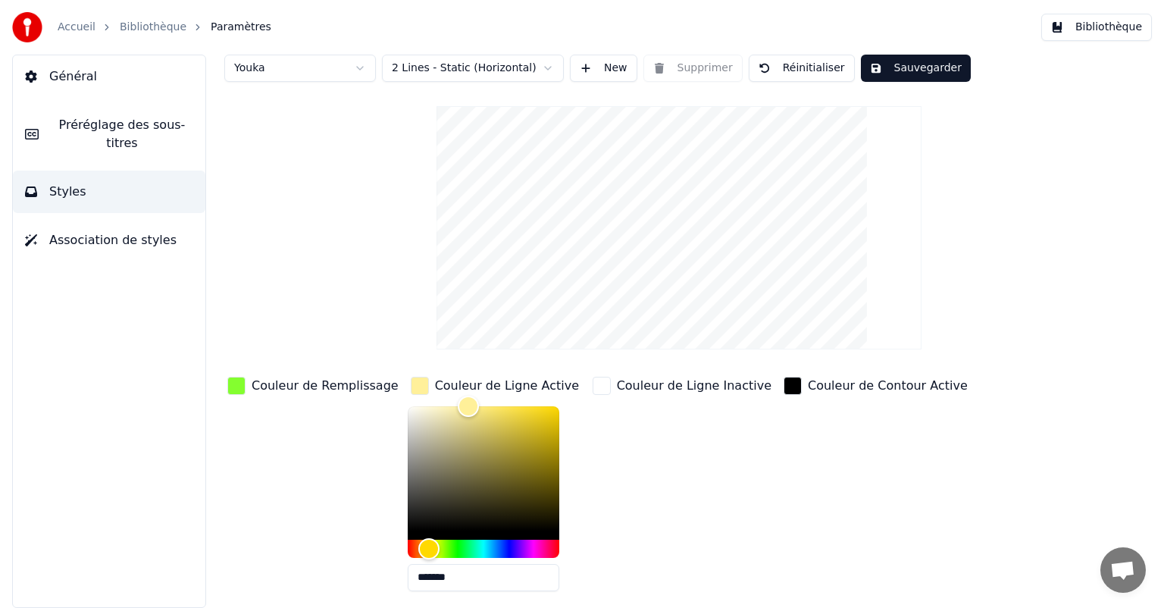
click at [418, 597] on div "Couleur de Remplissage Couleur de Ligne Active ******* Couleur de Ligne Inactiv…" at bounding box center [631, 505] width 815 height 262
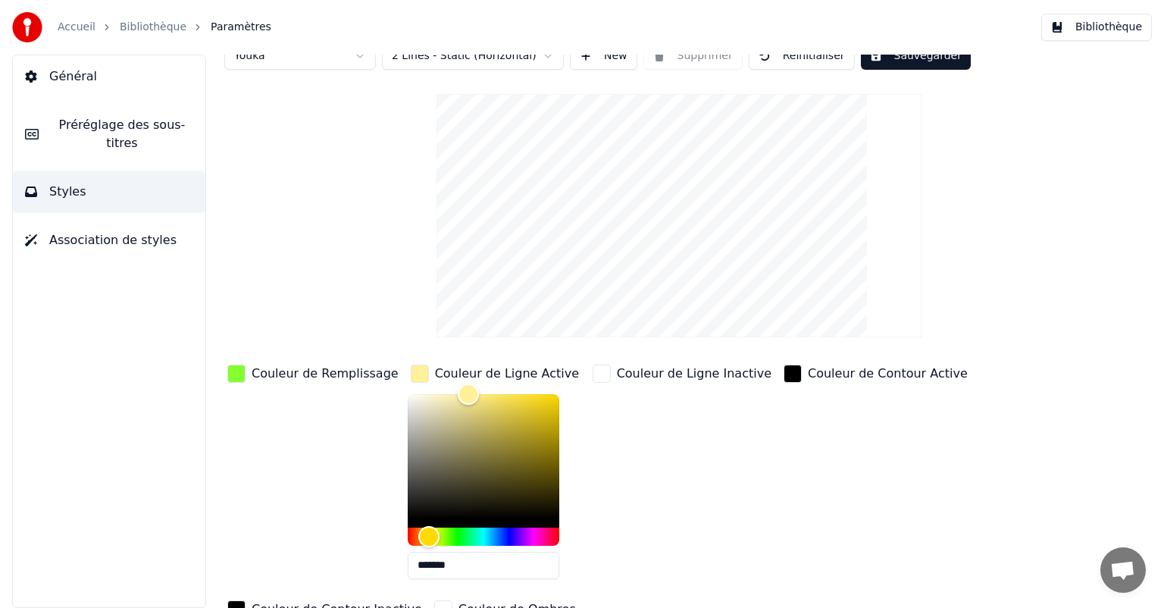
click at [236, 375] on div "button" at bounding box center [236, 374] width 18 height 18
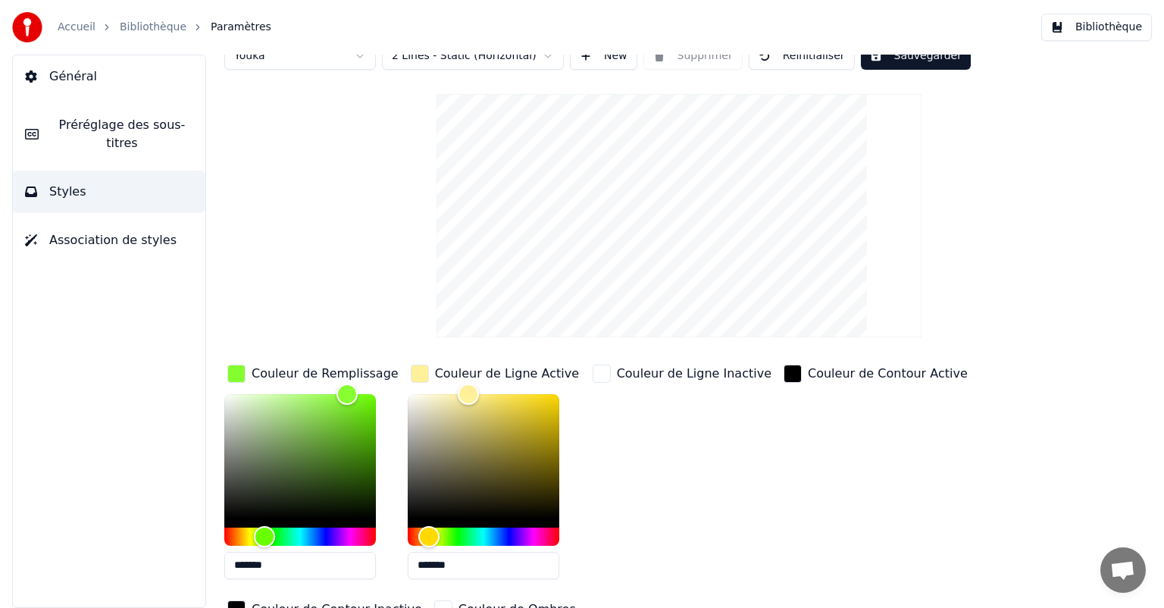
click at [279, 559] on input "*******" at bounding box center [300, 565] width 152 height 27
paste input "text"
type input "*******"
click at [723, 553] on div "Couleur de Ligne Inactive" at bounding box center [682, 477] width 185 height 230
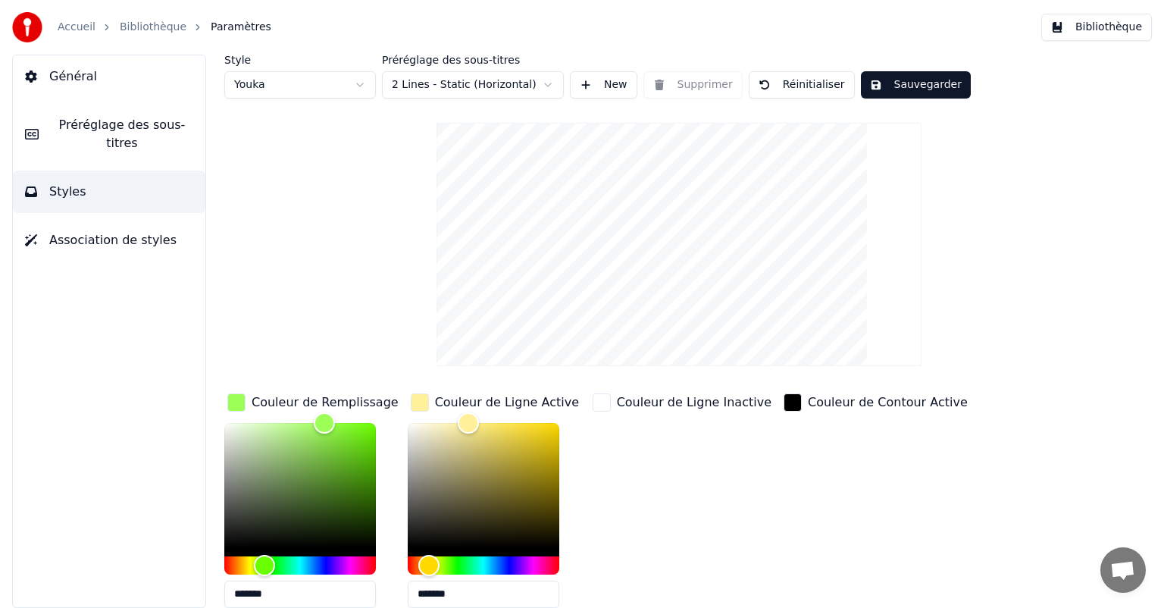
scroll to position [105, 0]
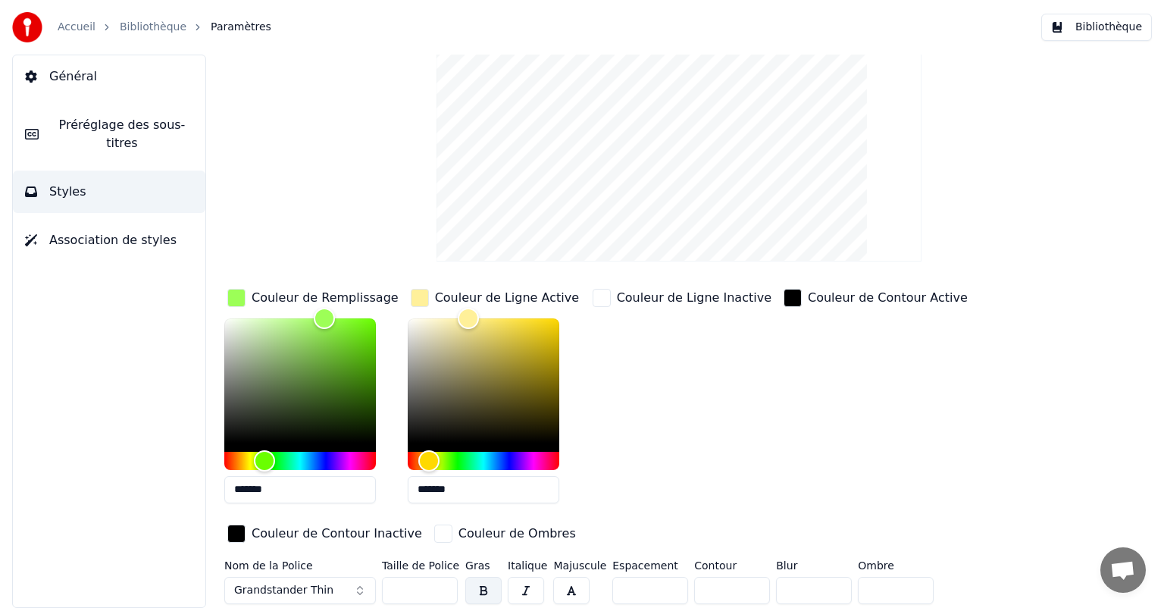
click at [417, 594] on input "***" at bounding box center [420, 590] width 76 height 27
type input "*"
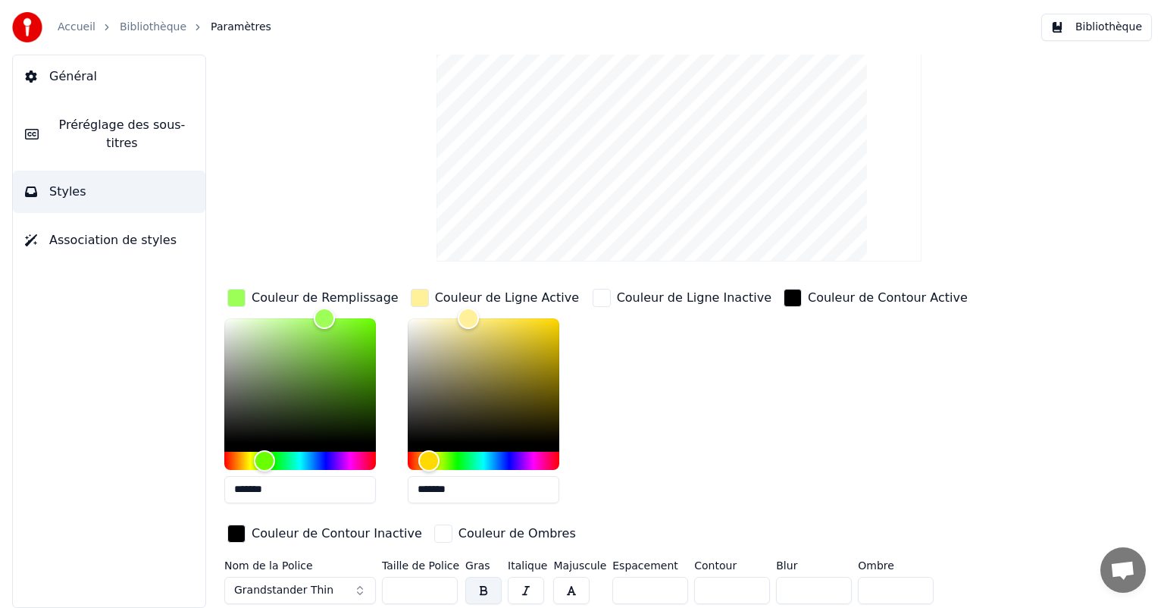
type input "***"
click at [293, 488] on input "*******" at bounding box center [300, 489] width 152 height 27
paste input "text"
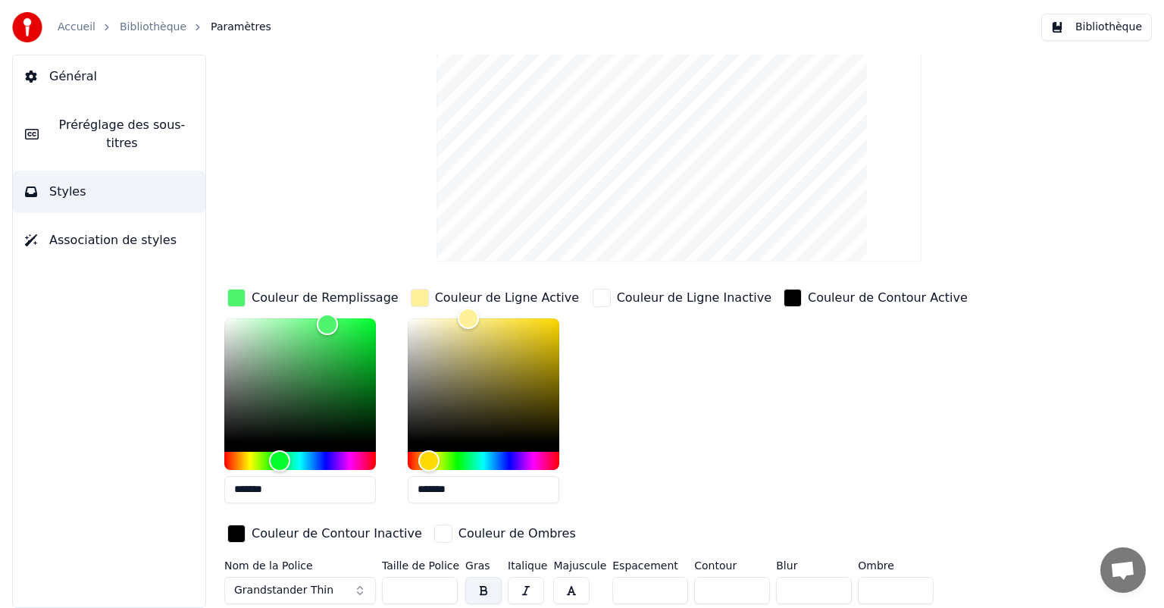
click at [285, 494] on input "*******" at bounding box center [300, 489] width 152 height 27
paste input "text"
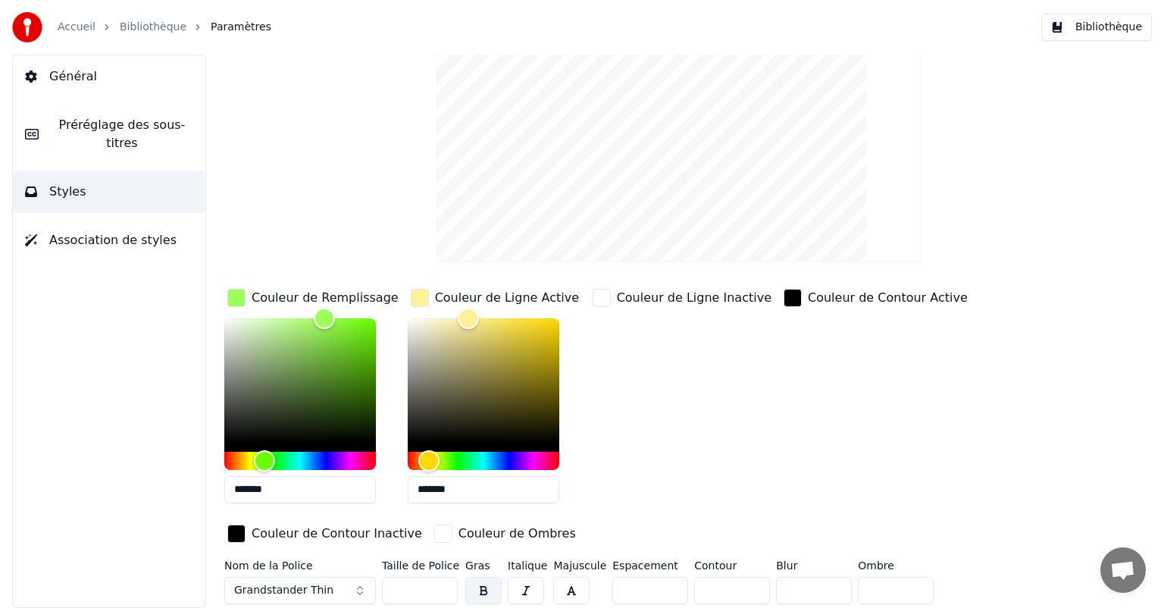
drag, startPoint x: 303, startPoint y: 473, endPoint x: 290, endPoint y: 479, distance: 14.9
click at [290, 479] on div "*******" at bounding box center [300, 413] width 153 height 191
click at [290, 479] on input "*******" at bounding box center [300, 489] width 152 height 27
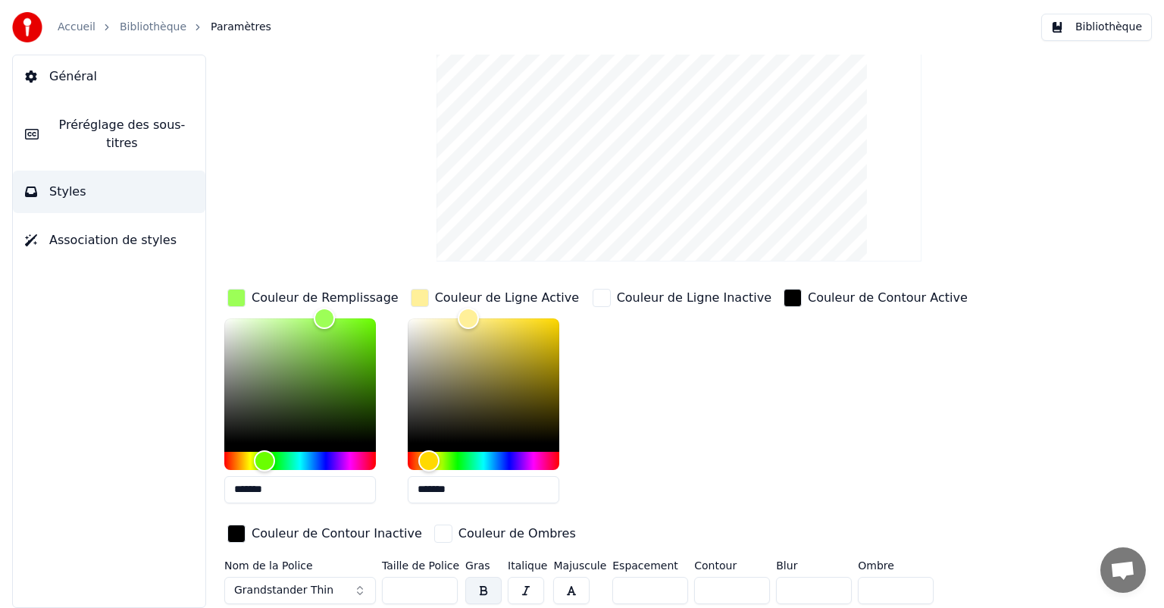
paste input "text"
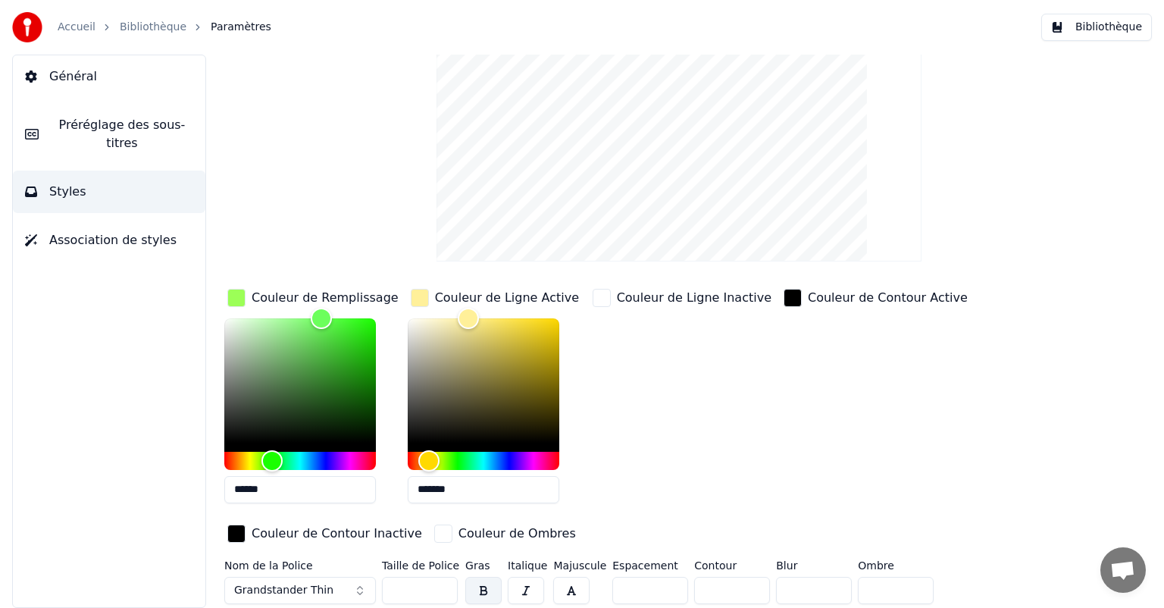
click at [722, 512] on div "Couleur de Ligne Inactive" at bounding box center [682, 401] width 185 height 230
click at [465, 485] on input "*******" at bounding box center [484, 489] width 152 height 27
click at [294, 490] on input "******" at bounding box center [300, 489] width 152 height 27
paste input "text"
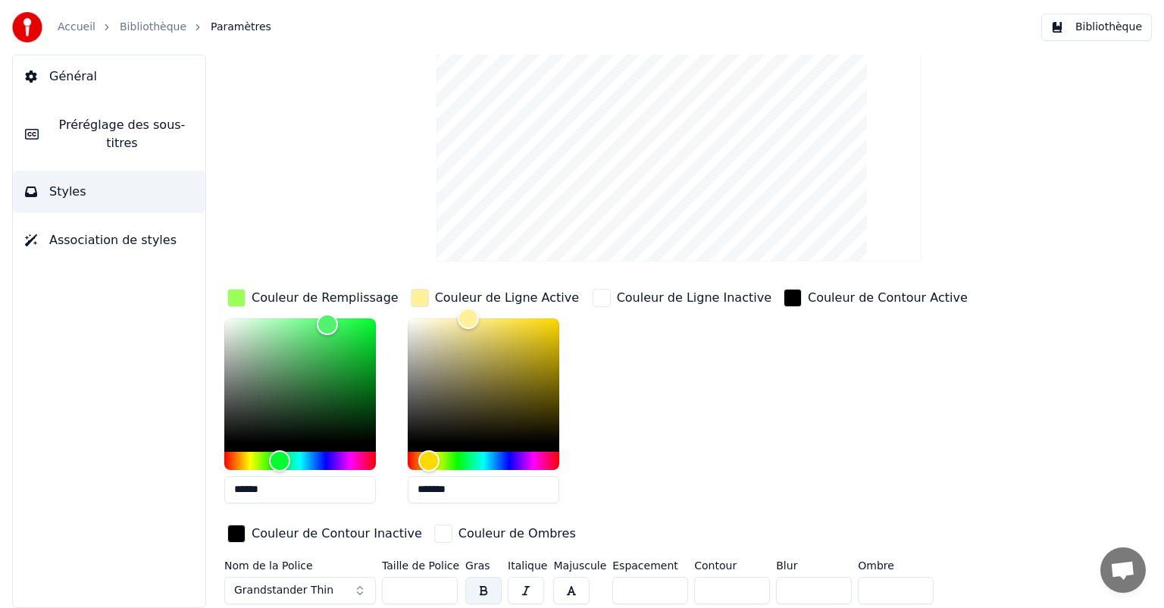
click at [304, 477] on input "******" at bounding box center [300, 489] width 152 height 27
paste input "text"
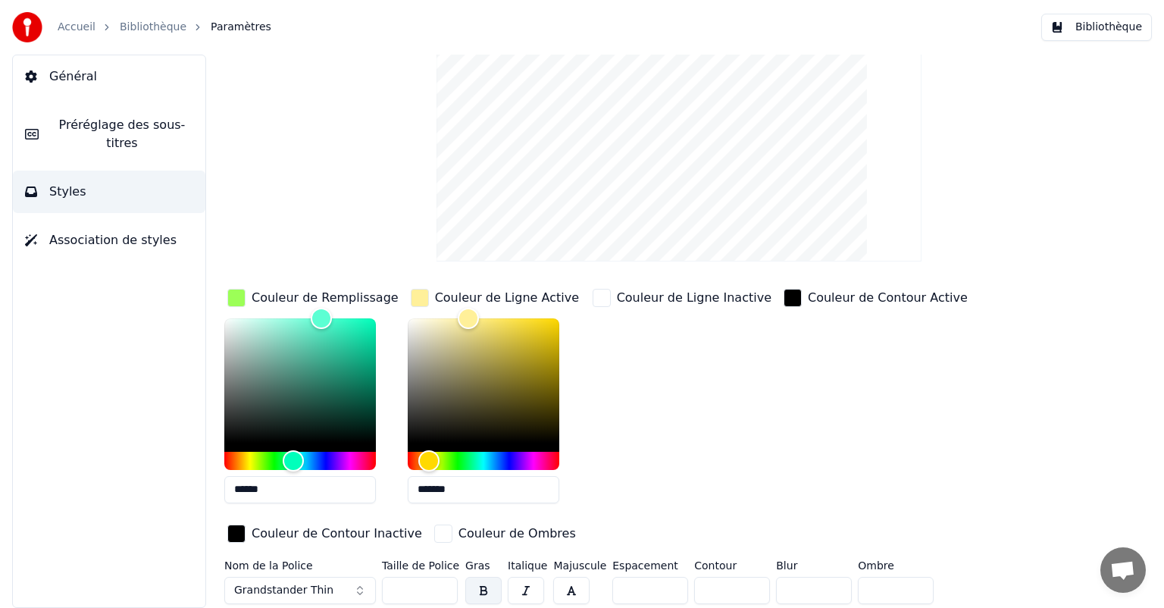
click at [306, 497] on input "******" at bounding box center [300, 489] width 152 height 27
paste input "text"
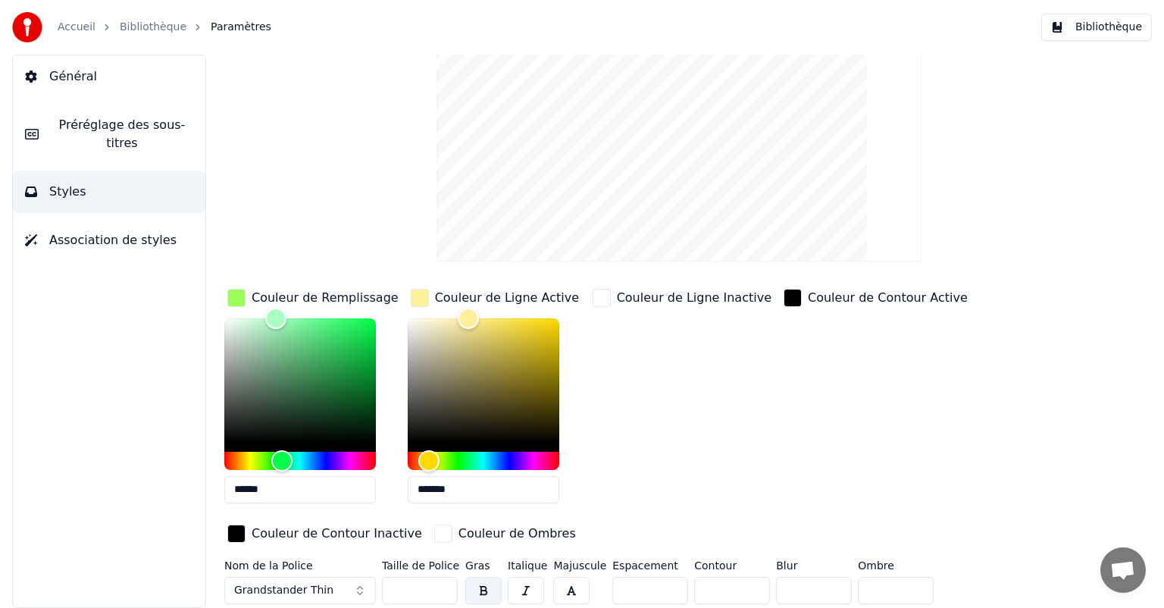
click at [285, 491] on input "******" at bounding box center [300, 489] width 152 height 27
paste input "text"
click at [285, 491] on input "******" at bounding box center [300, 489] width 152 height 27
click at [305, 489] on input "******" at bounding box center [300, 489] width 152 height 27
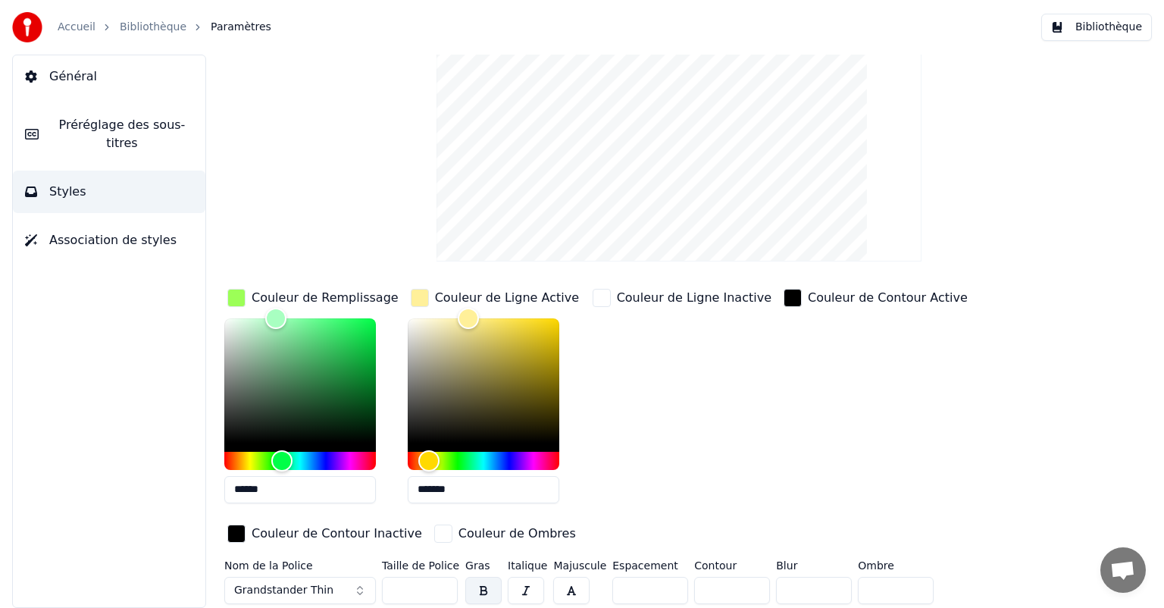
paste input "text"
click at [305, 489] on input "******" at bounding box center [300, 489] width 152 height 27
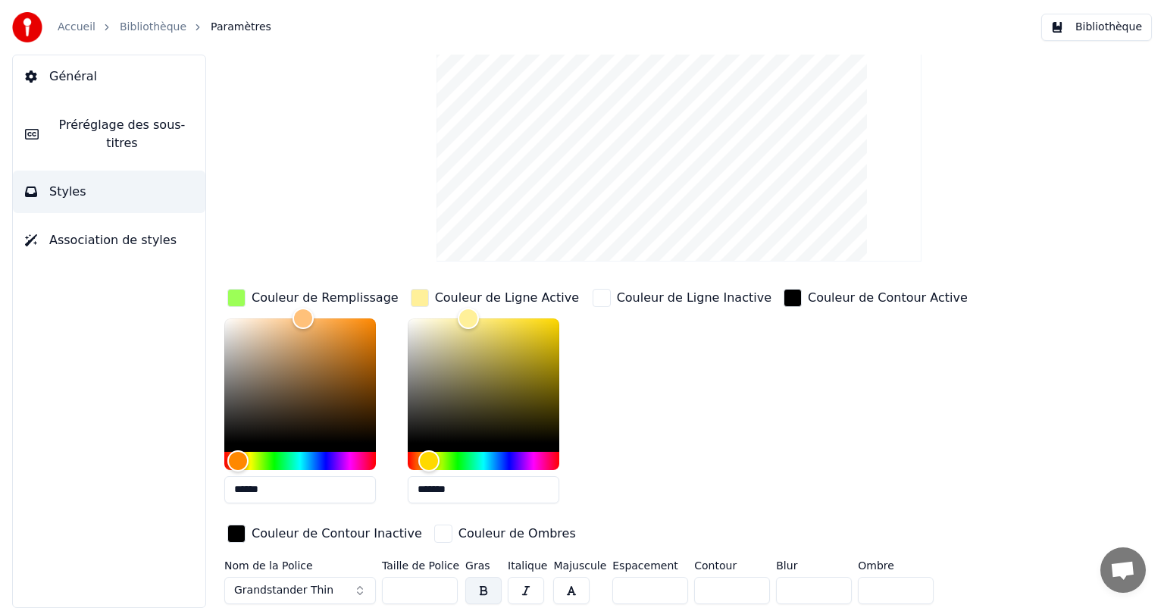
click at [280, 493] on input "******" at bounding box center [300, 489] width 152 height 27
paste input "text"
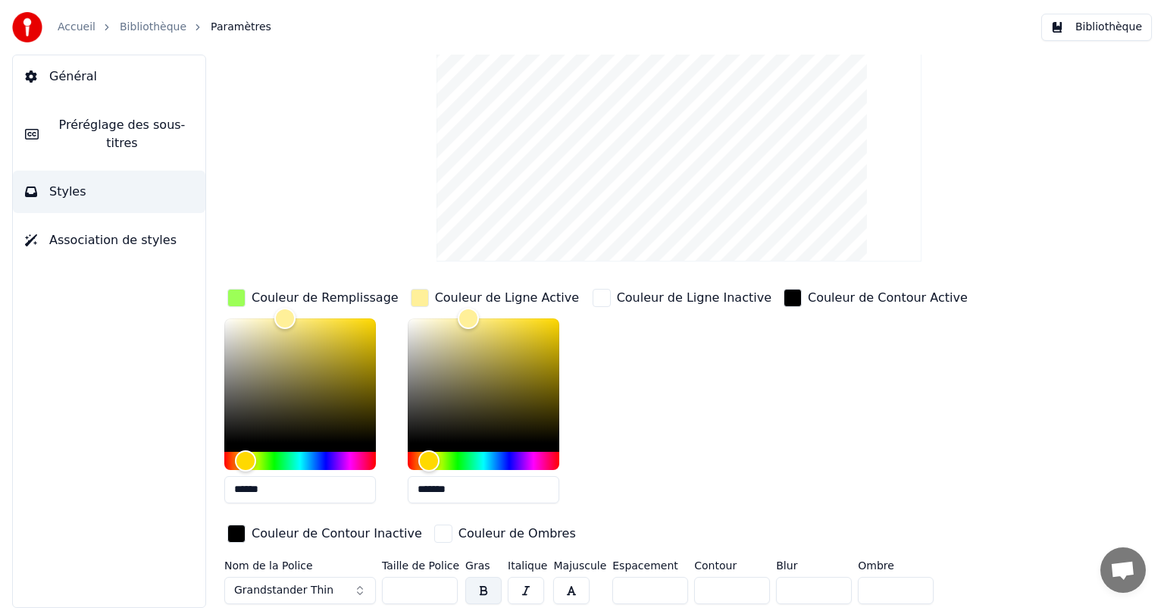
click at [296, 484] on input "******" at bounding box center [300, 489] width 152 height 27
paste input "text"
click at [296, 484] on input "******" at bounding box center [300, 489] width 152 height 27
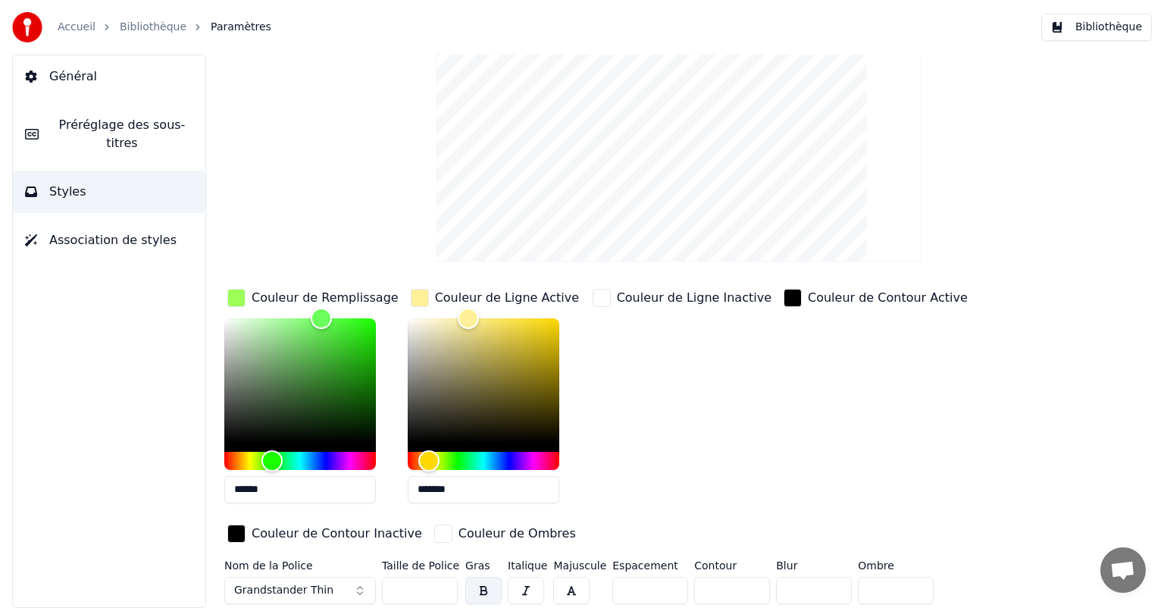
scroll to position [0, 0]
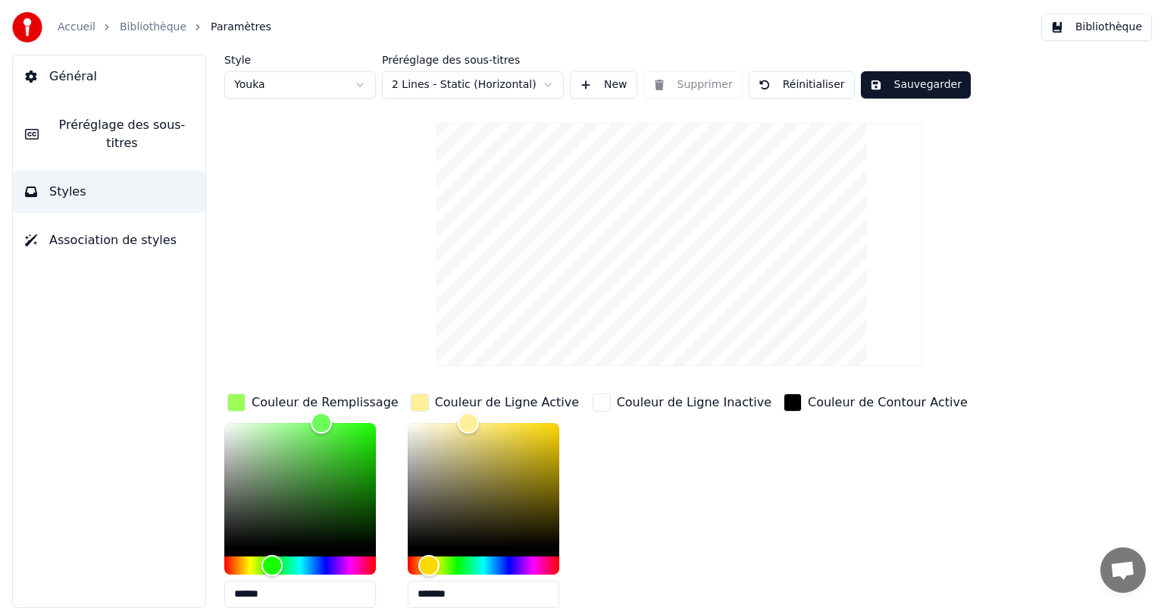
type input "******"
click at [933, 82] on button "Sauvegarder" at bounding box center [916, 84] width 110 height 27
click at [106, 112] on button "Préréglage des sous-titres" at bounding box center [109, 134] width 193 height 61
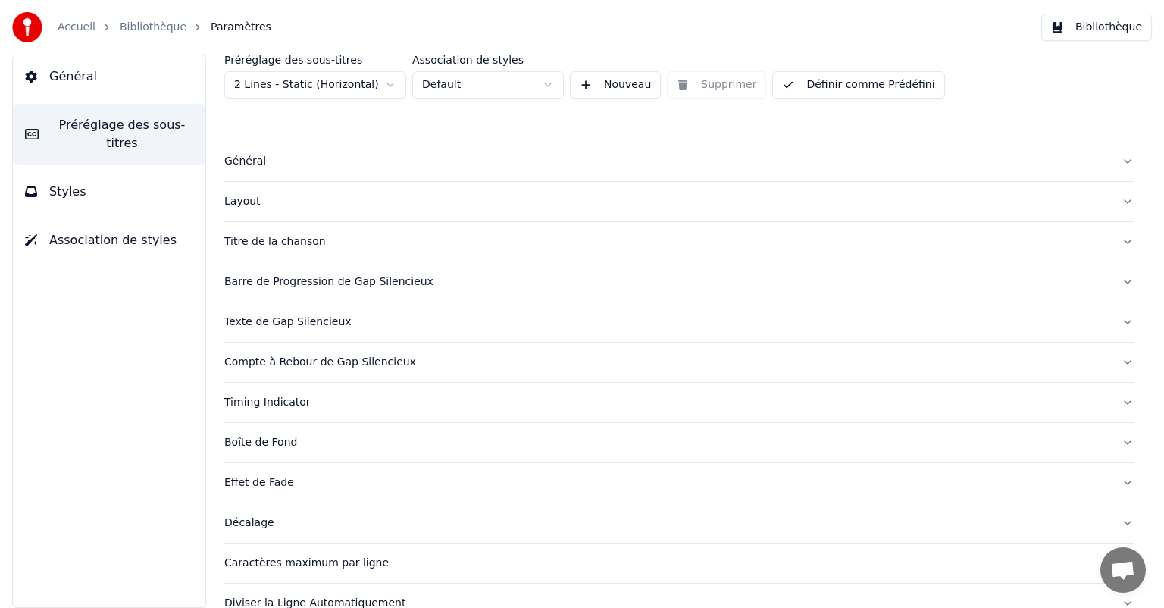
click at [855, 83] on button "Définir comme Prédéfini" at bounding box center [858, 84] width 172 height 27
click at [549, 87] on html "Accueil Bibliothèque Paramètres Bibliothèque Général Préréglage des sous-titres…" at bounding box center [582, 304] width 1164 height 608
click at [584, 90] on button "Nouveau" at bounding box center [615, 84] width 91 height 27
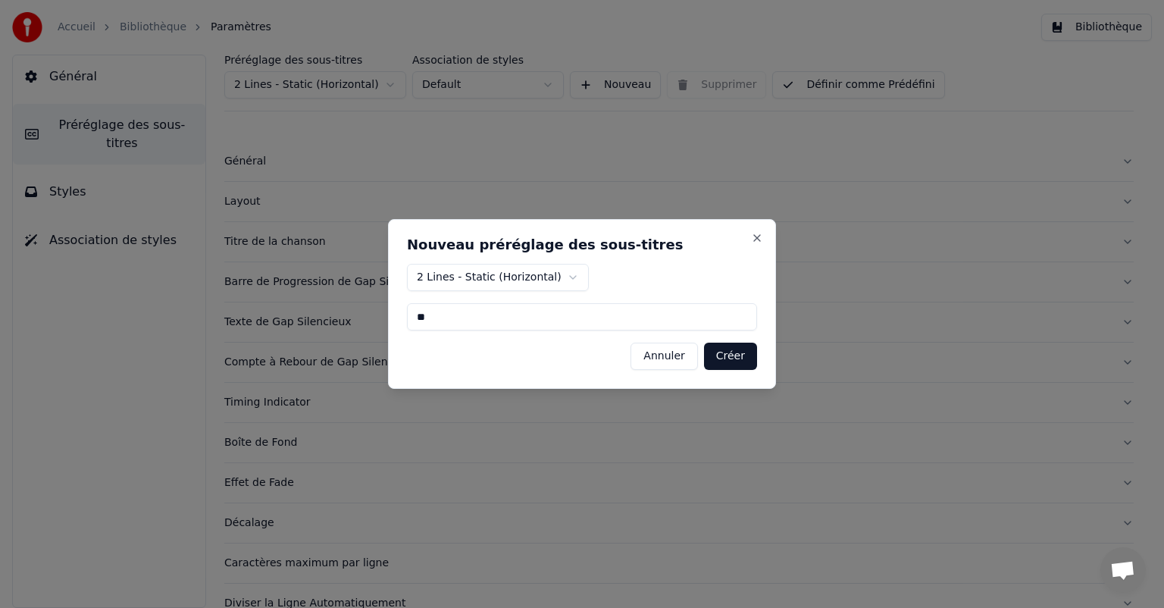
type input "*"
type input "**********"
click at [738, 362] on button "Créer" at bounding box center [730, 356] width 53 height 27
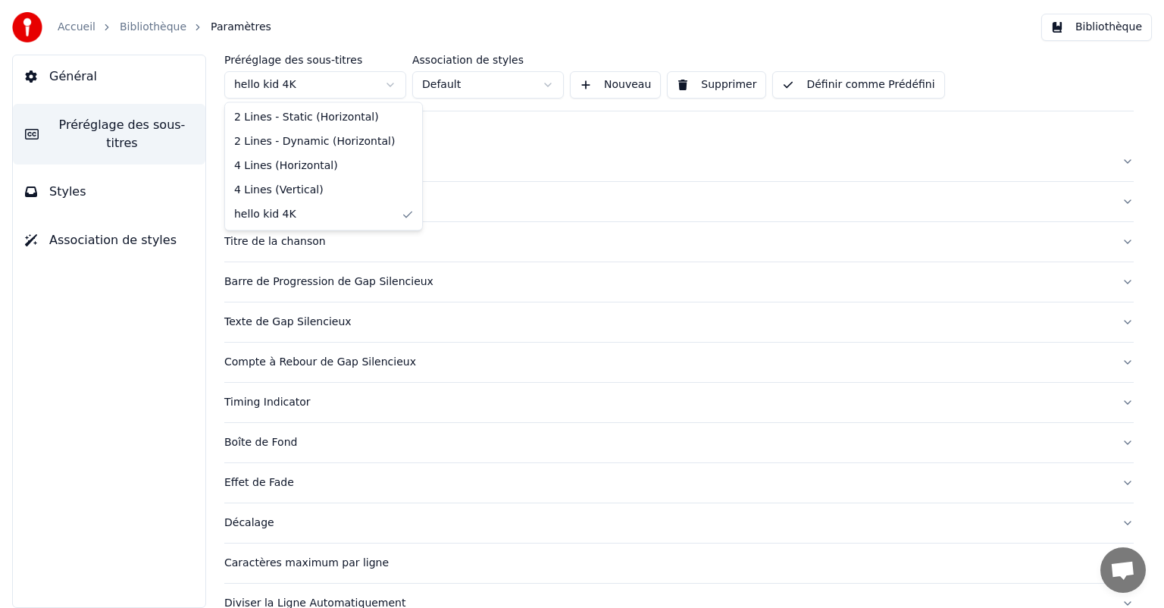
click at [384, 78] on html "Accueil Bibliothèque Paramètres Bibliothèque Général Préréglage des sous-titres…" at bounding box center [582, 304] width 1164 height 608
click at [81, 177] on button "Styles" at bounding box center [109, 192] width 193 height 42
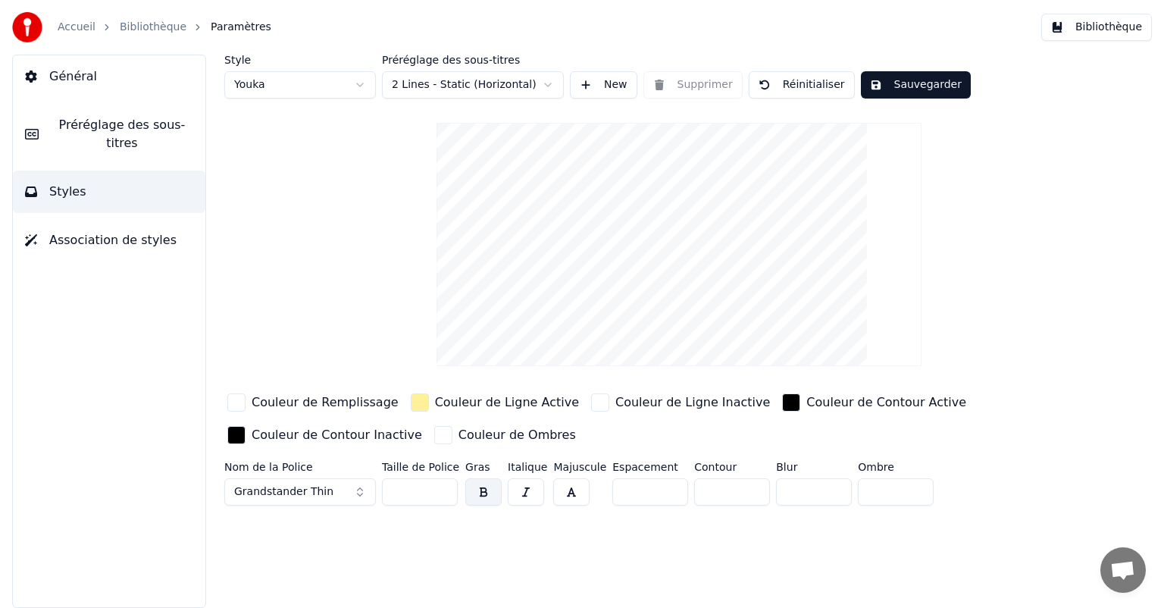
click at [89, 219] on button "Association de styles" at bounding box center [109, 240] width 193 height 42
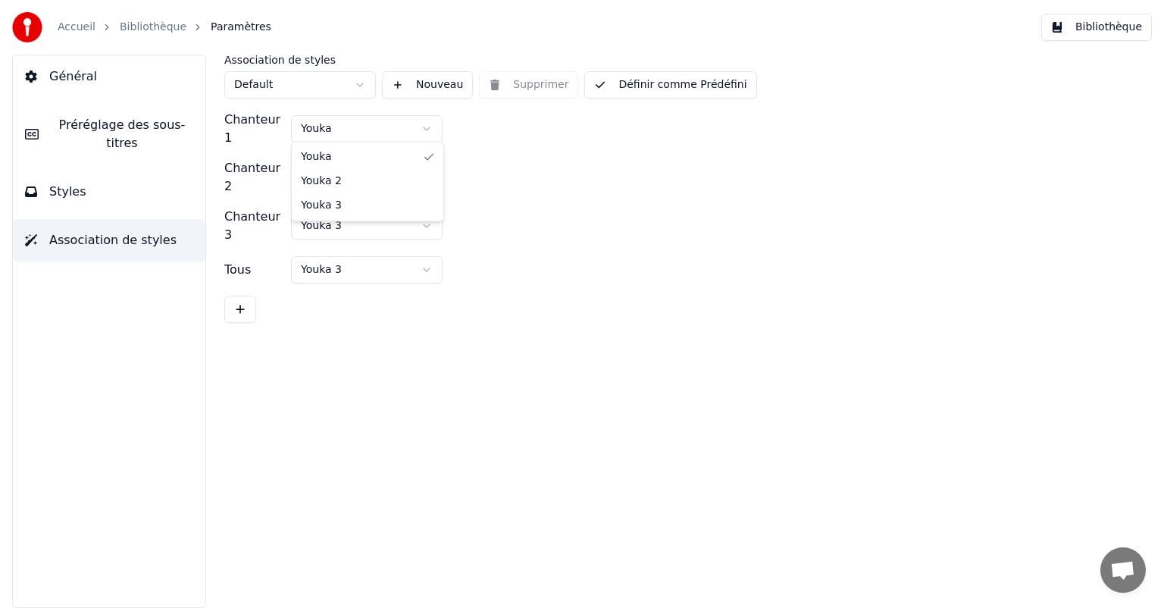
click at [428, 130] on html "Accueil Bibliothèque Paramètres Bibliothèque Général Préréglage des sous-titres…" at bounding box center [582, 304] width 1164 height 608
click at [321, 89] on html "Accueil Bibliothèque Paramètres Bibliothèque Général Préréglage des sous-titres…" at bounding box center [582, 304] width 1164 height 608
click at [403, 177] on div "Chanteur 1 [PERSON_NAME] 2 Youka 2 Chanteur 3 Youka 3 Tous Youka 3" at bounding box center [679, 217] width 910 height 212
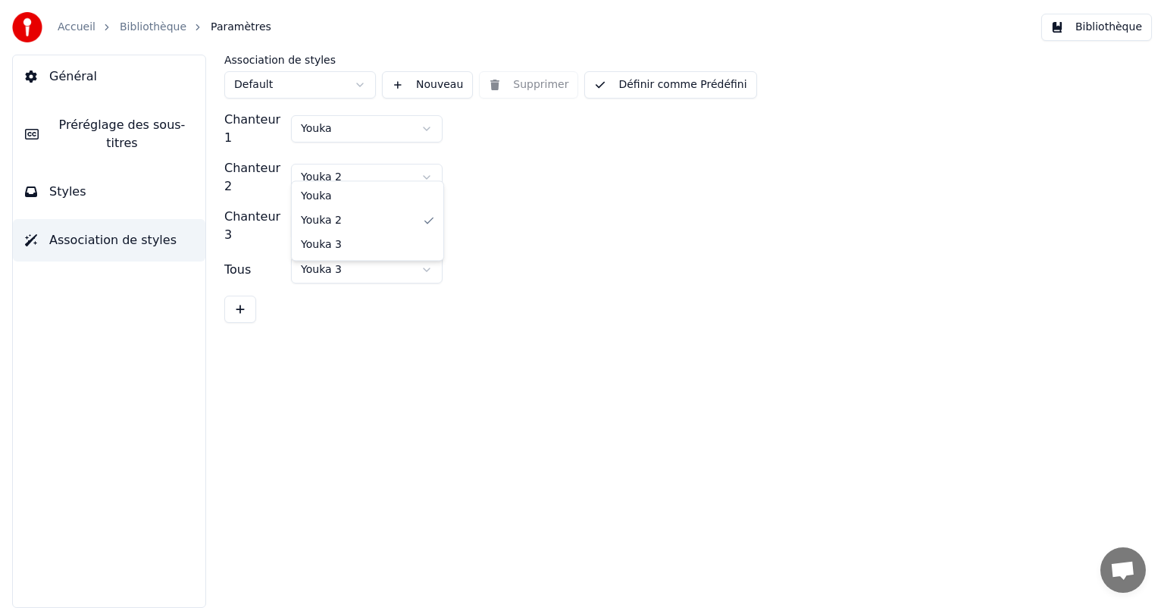
click at [377, 161] on html "Accueil Bibliothèque Paramètres Bibliothèque Général Préréglage des sous-titres…" at bounding box center [582, 304] width 1164 height 608
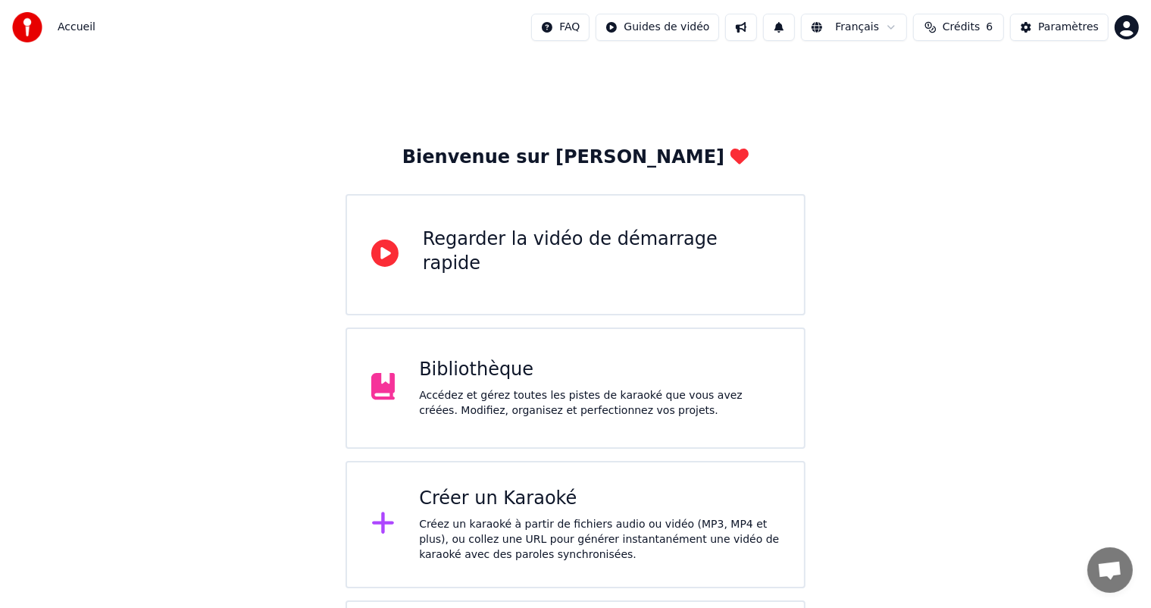
click at [503, 373] on div "Bibliothèque" at bounding box center [599, 370] width 361 height 24
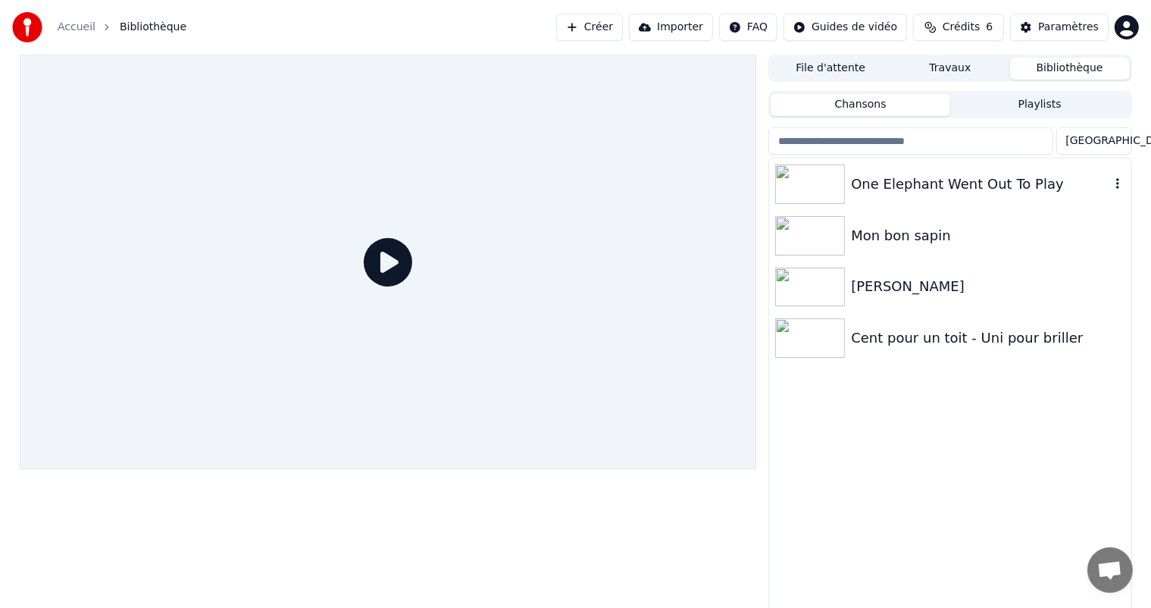
click at [963, 193] on div "One Elephant Went Out To Play" at bounding box center [980, 184] width 258 height 21
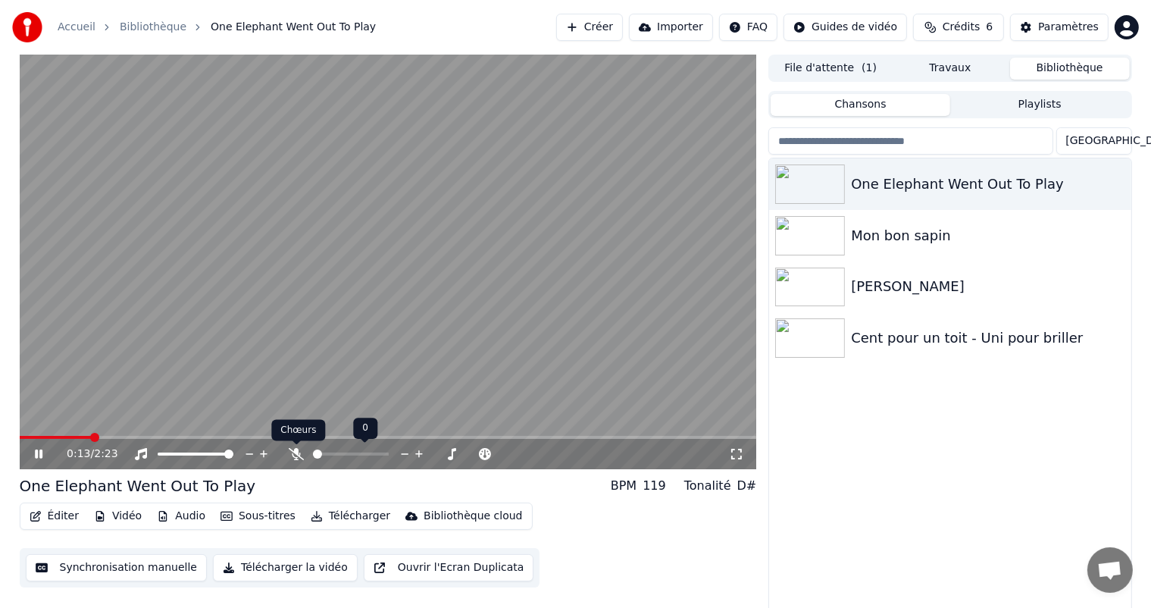
click at [293, 458] on icon at bounding box center [296, 454] width 15 height 12
click at [370, 321] on video at bounding box center [389, 262] width 738 height 415
click at [321, 515] on button "Télécharger" at bounding box center [351, 516] width 92 height 21
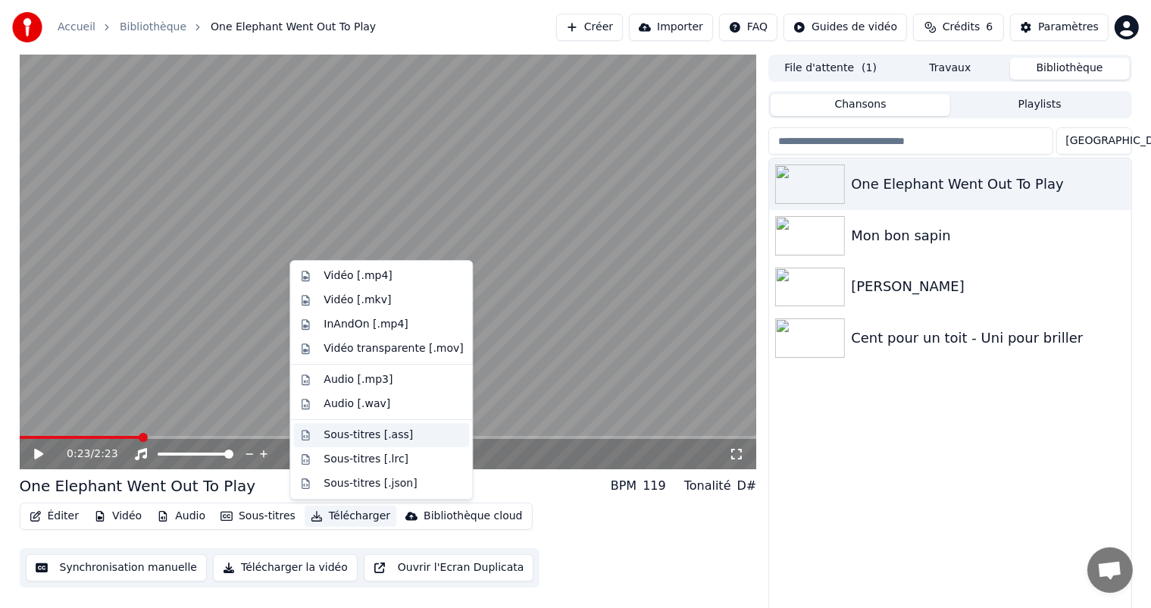
click at [355, 443] on div "Sous-titres [.ass]" at bounding box center [381, 435] width 176 height 24
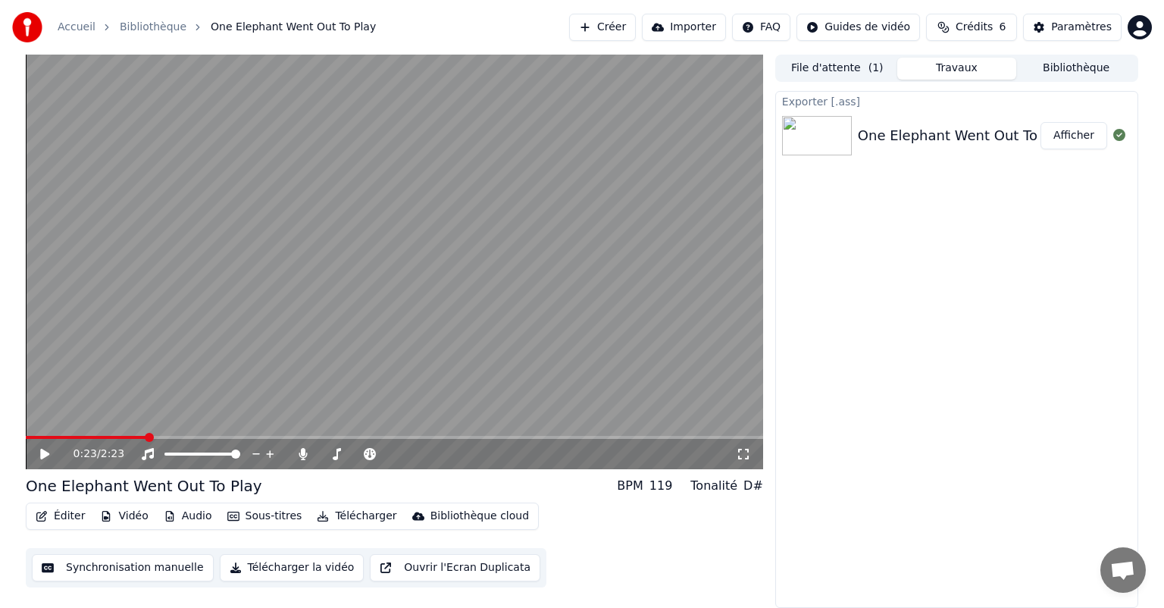
click at [356, 518] on button "Télécharger" at bounding box center [357, 516] width 92 height 21
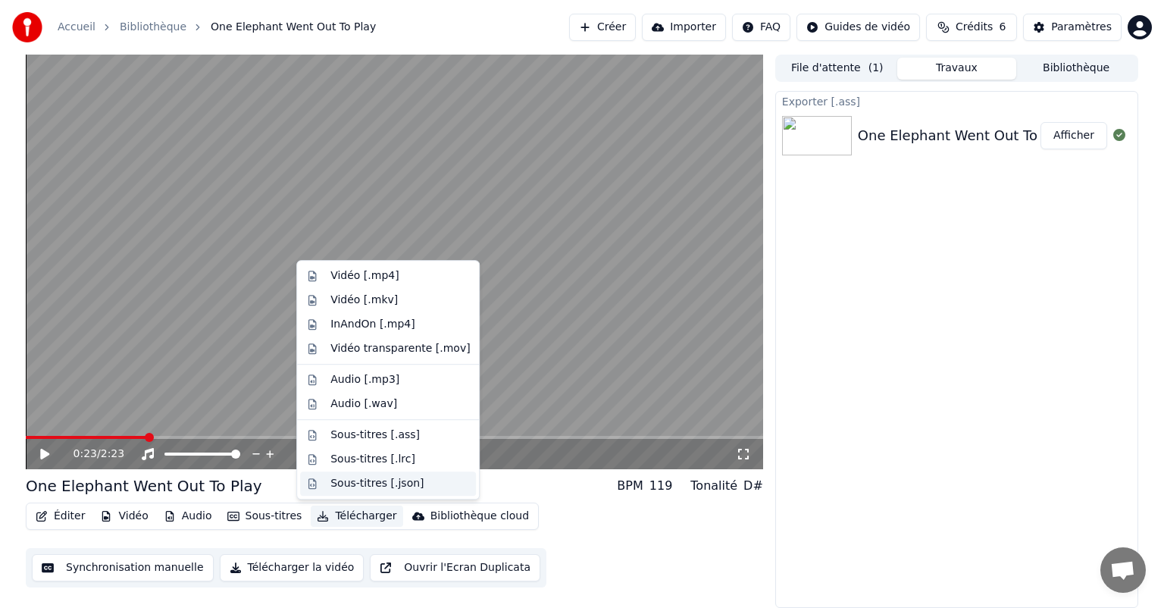
click at [377, 482] on div "Sous-titres [.json]" at bounding box center [376, 483] width 93 height 15
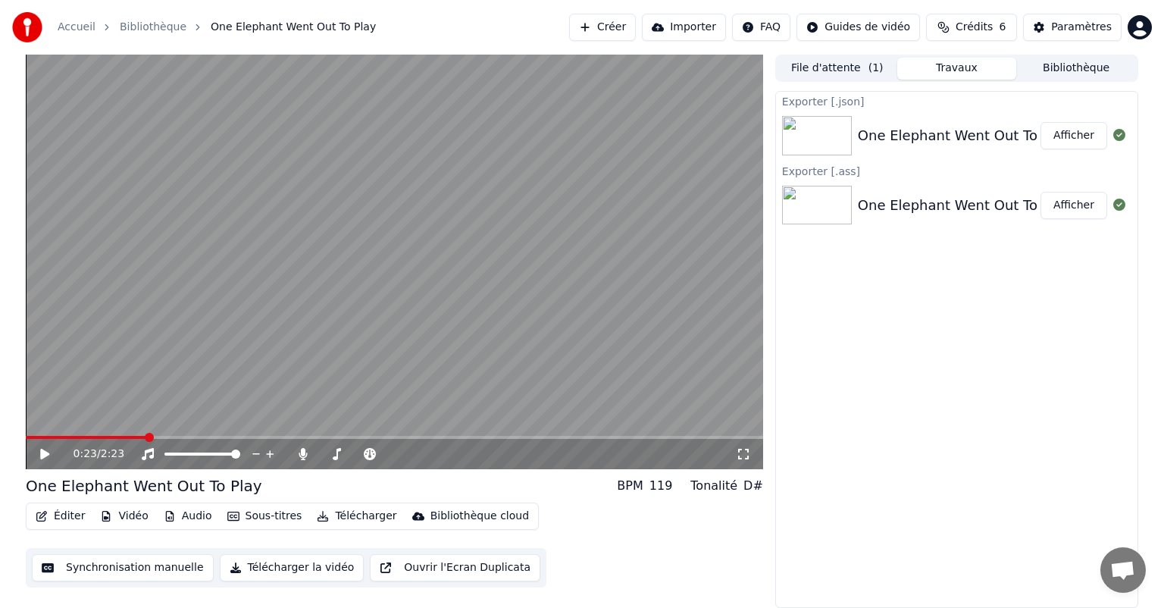
click at [1067, 132] on button "Afficher" at bounding box center [1074, 135] width 67 height 27
click at [1065, 206] on button "Afficher" at bounding box center [1074, 205] width 67 height 27
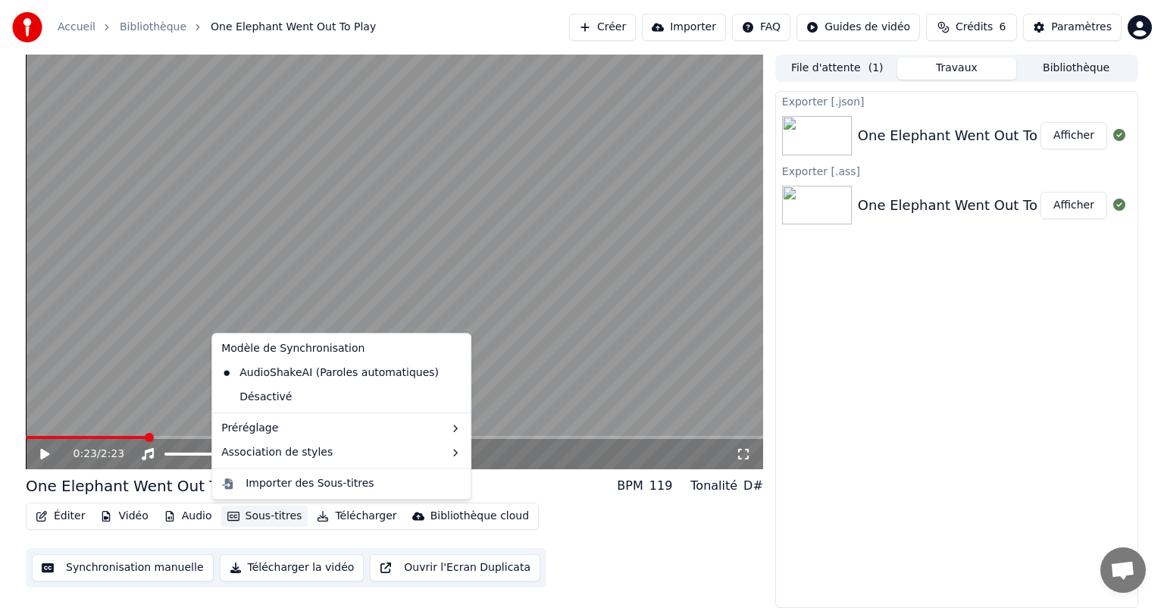
click at [248, 519] on button "Sous-titres" at bounding box center [264, 516] width 87 height 21
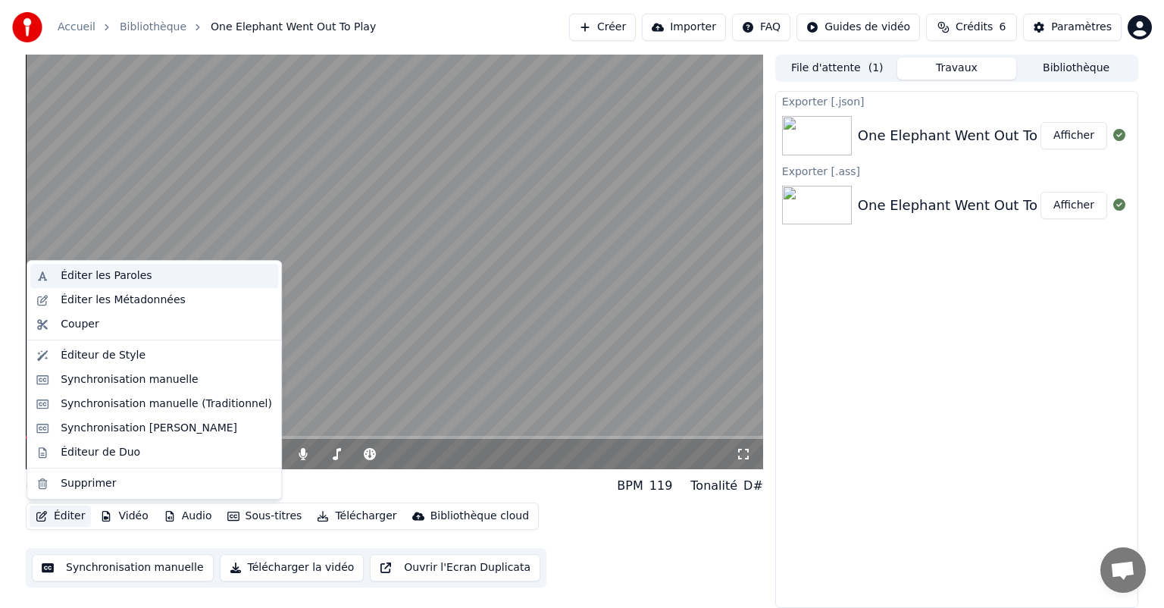
click at [127, 279] on div "Éditer les Paroles" at bounding box center [106, 275] width 91 height 15
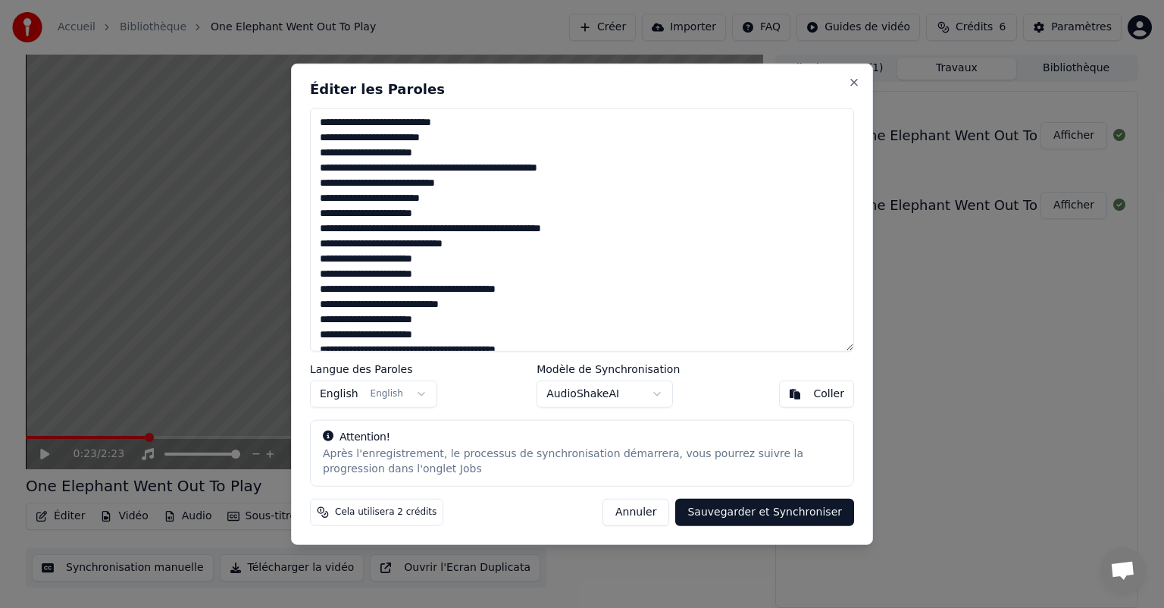
click at [464, 213] on textarea "**********" at bounding box center [582, 229] width 544 height 243
click at [400, 231] on textarea "**********" at bounding box center [582, 229] width 544 height 243
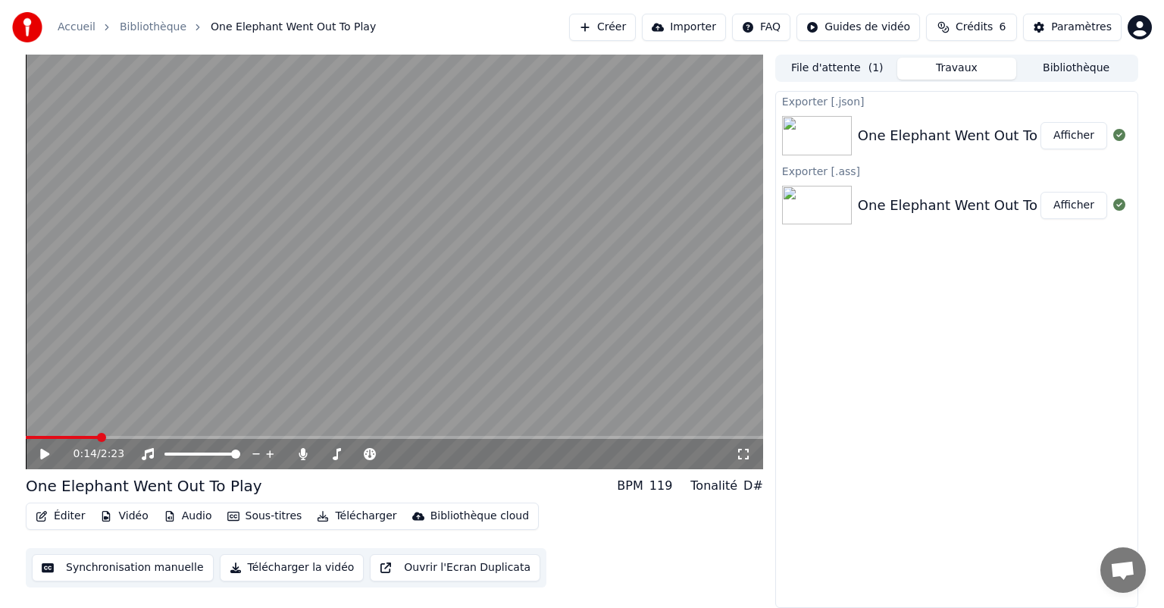
click at [98, 436] on span at bounding box center [62, 437] width 72 height 3
click at [42, 456] on icon at bounding box center [44, 454] width 9 height 11
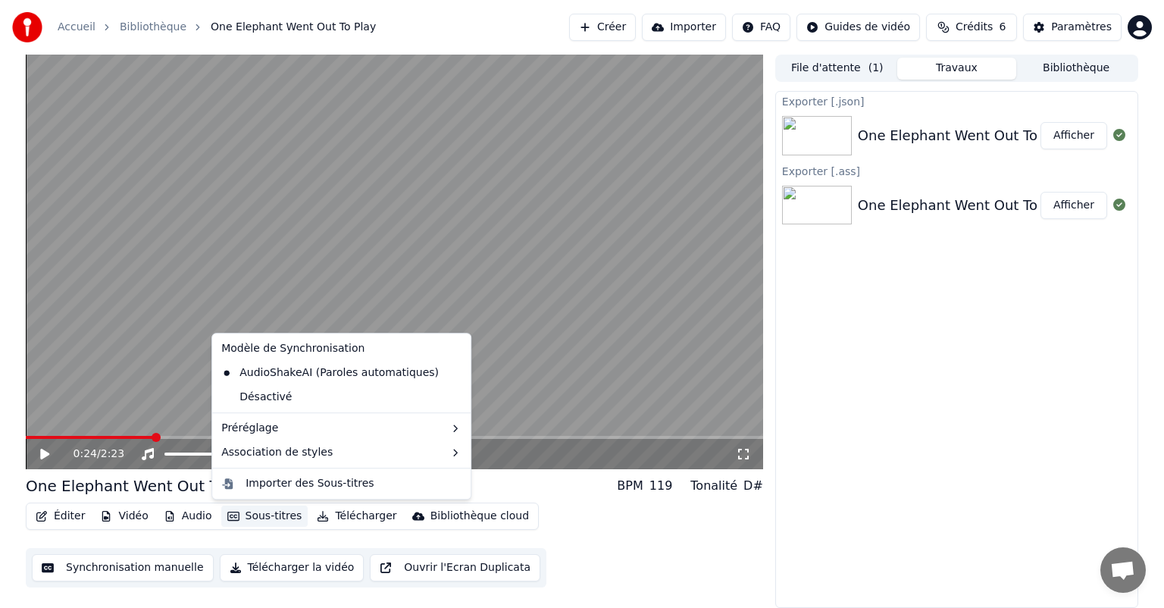
click at [264, 519] on button "Sous-titres" at bounding box center [264, 516] width 87 height 21
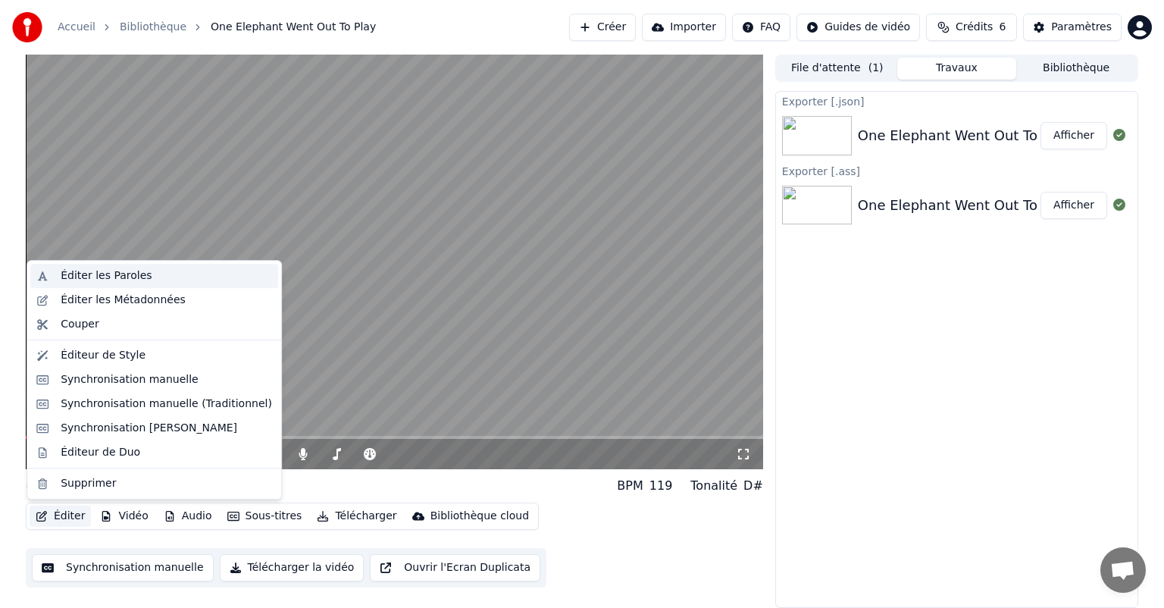
click at [139, 273] on div "Éditer les Paroles" at bounding box center [106, 275] width 91 height 15
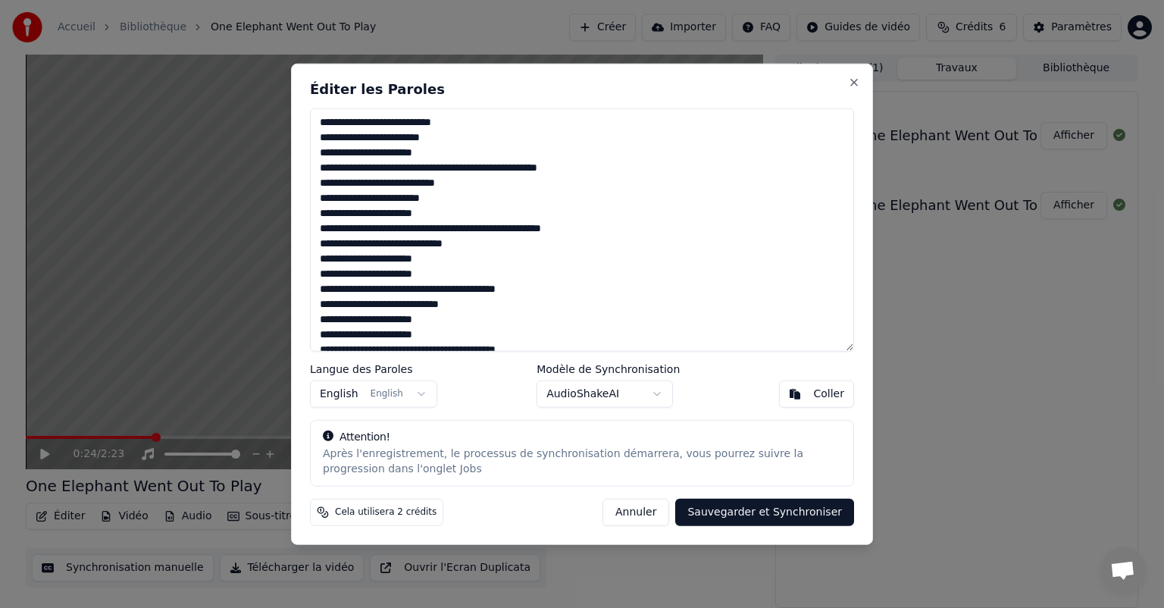
click at [577, 188] on textarea "**********" at bounding box center [582, 229] width 544 height 243
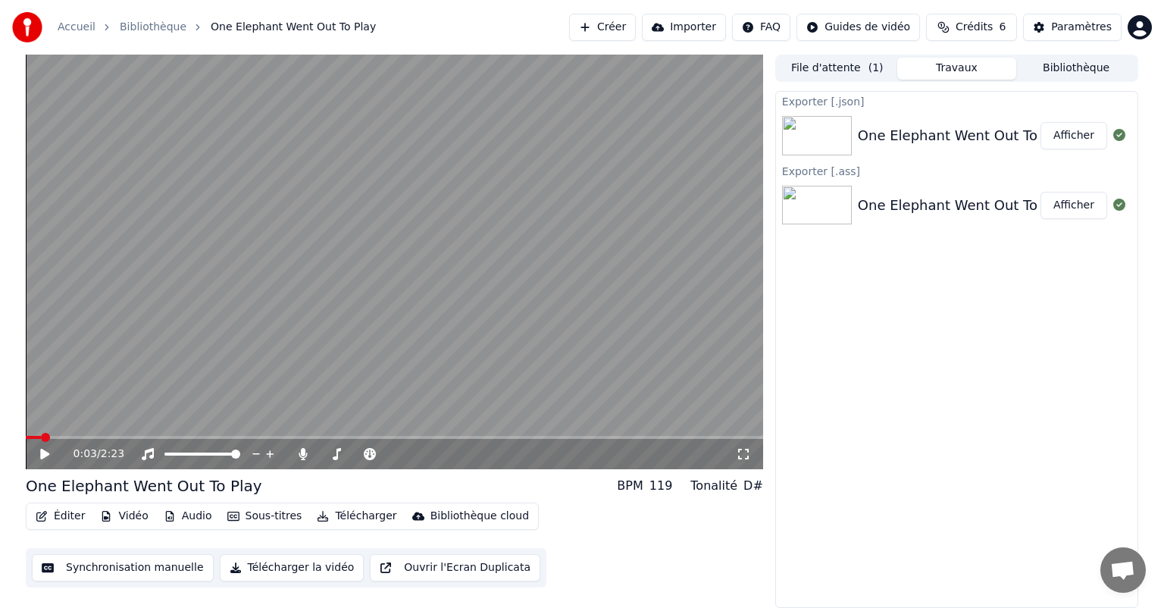
click at [41, 436] on span at bounding box center [33, 437] width 15 height 3
click at [41, 436] on span at bounding box center [45, 437] width 9 height 9
click at [42, 454] on icon at bounding box center [44, 454] width 9 height 11
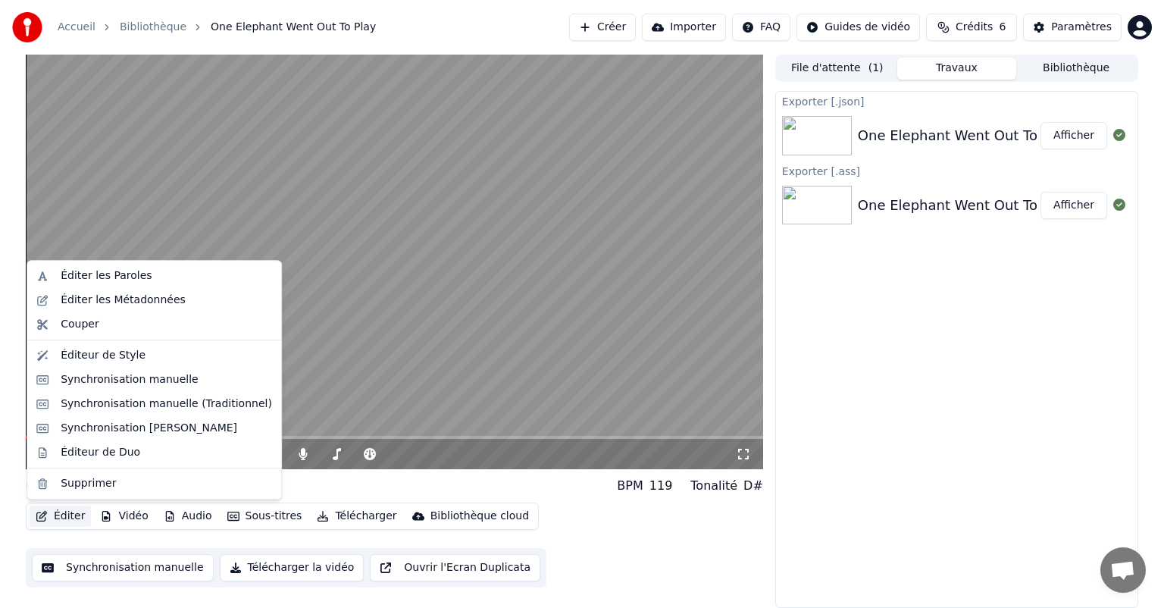
click at [61, 520] on button "Éditer" at bounding box center [60, 516] width 61 height 21
click at [130, 274] on div "Éditer les Paroles" at bounding box center [106, 275] width 91 height 15
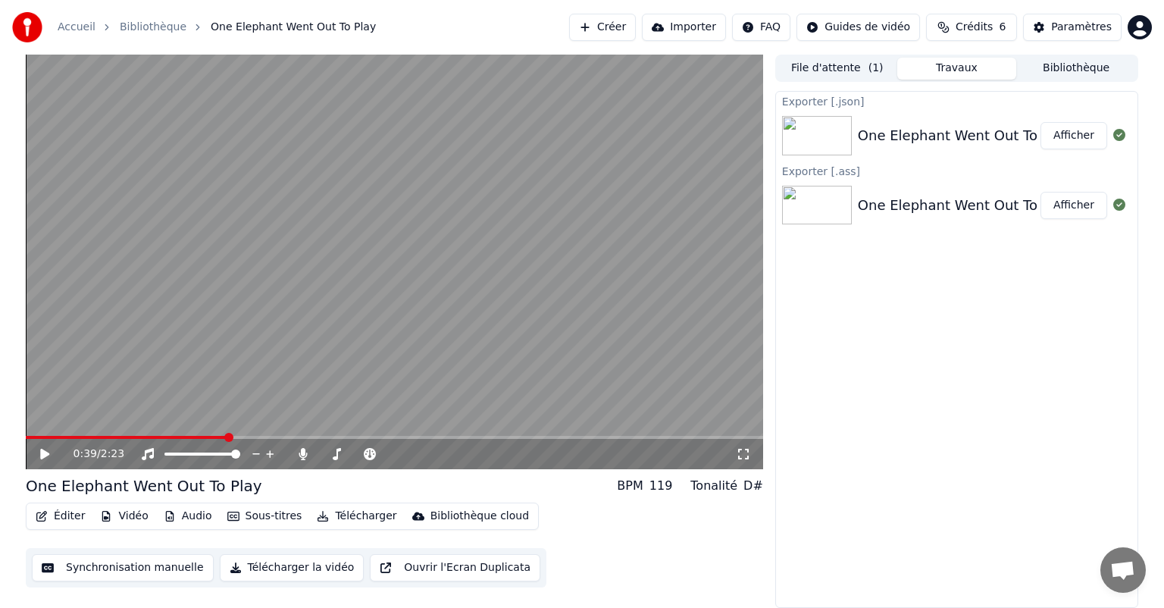
click at [42, 456] on icon at bounding box center [44, 454] width 9 height 11
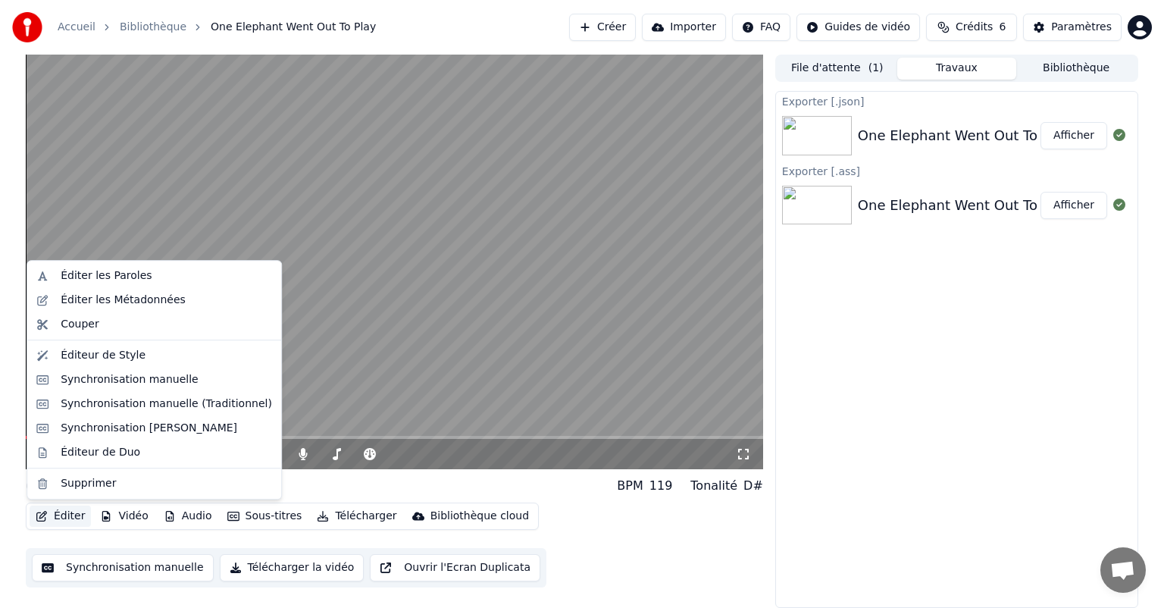
click at [67, 522] on button "Éditer" at bounding box center [60, 516] width 61 height 21
click at [158, 340] on div at bounding box center [154, 340] width 254 height 1
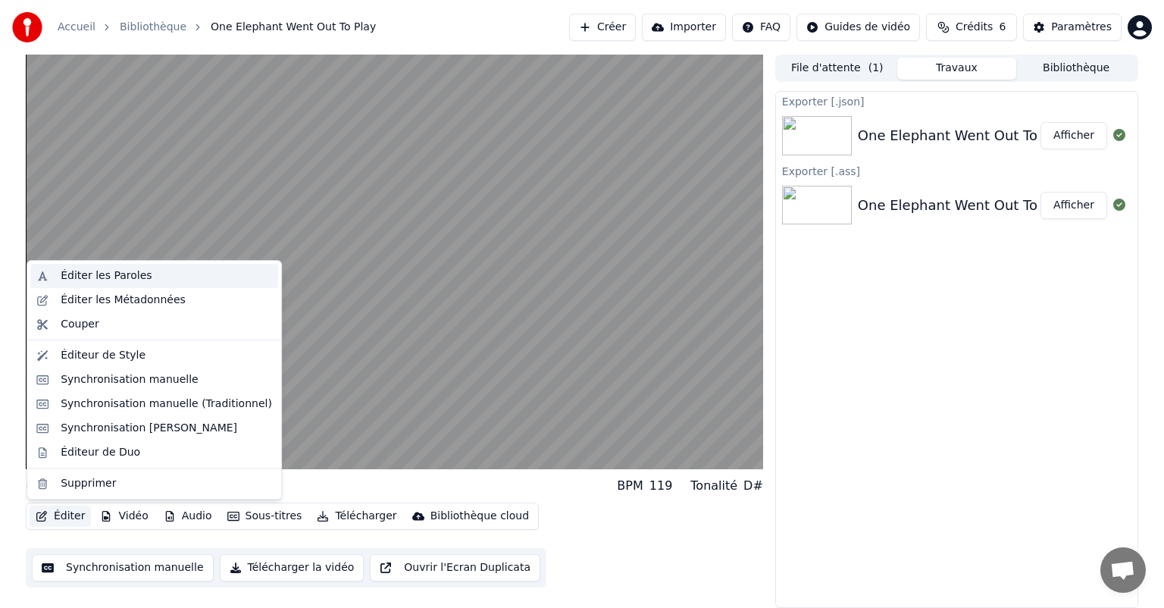
click at [152, 279] on div "Éditer les Paroles" at bounding box center [166, 275] width 211 height 15
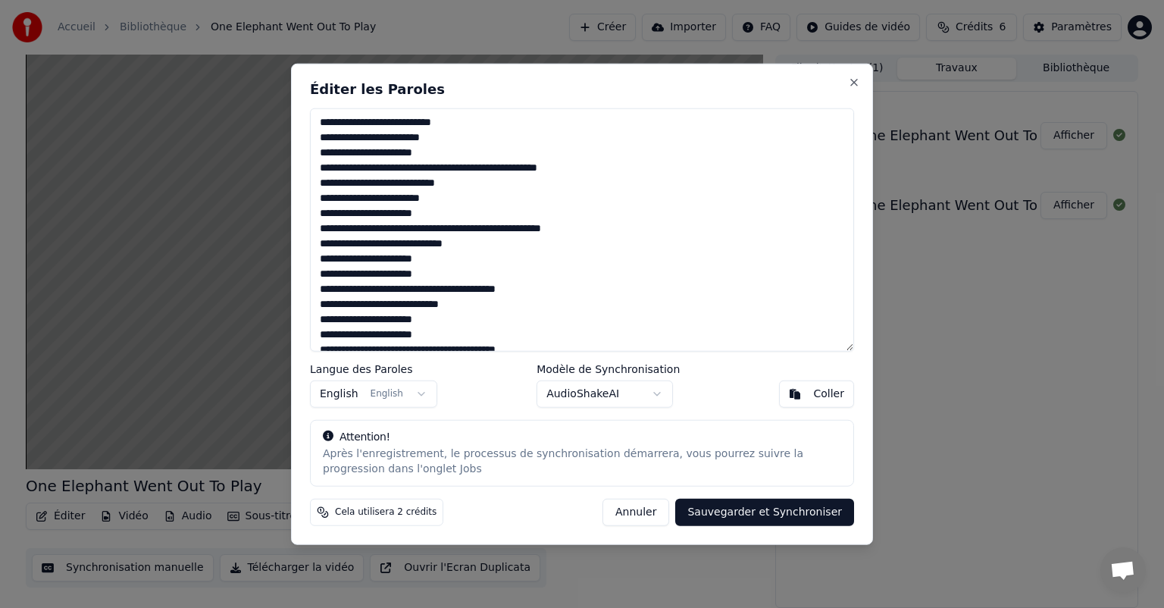
drag, startPoint x: 591, startPoint y: 77, endPoint x: 621, endPoint y: 76, distance: 29.6
click at [621, 76] on div "**********" at bounding box center [582, 304] width 582 height 481
drag, startPoint x: 621, startPoint y: 76, endPoint x: 841, endPoint y: 82, distance: 219.9
click at [841, 82] on div "**********" at bounding box center [582, 304] width 582 height 481
drag, startPoint x: 624, startPoint y: 82, endPoint x: 703, endPoint y: 65, distance: 81.3
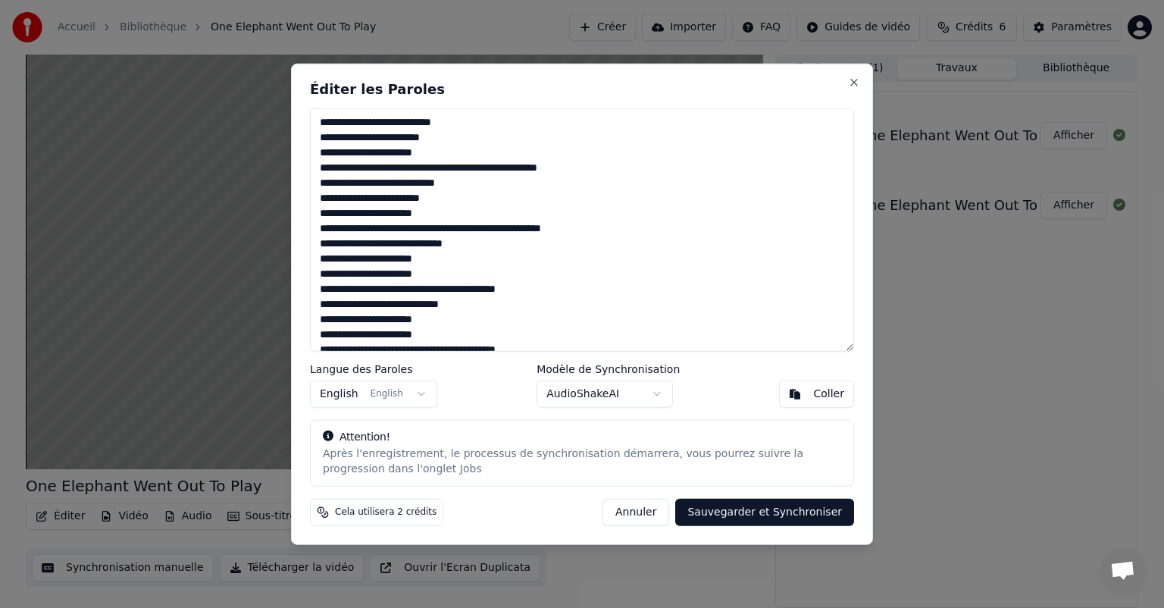
click at [703, 65] on div "**********" at bounding box center [582, 304] width 582 height 481
click at [738, 516] on button "Sauvegarder et Synchroniser" at bounding box center [764, 511] width 179 height 27
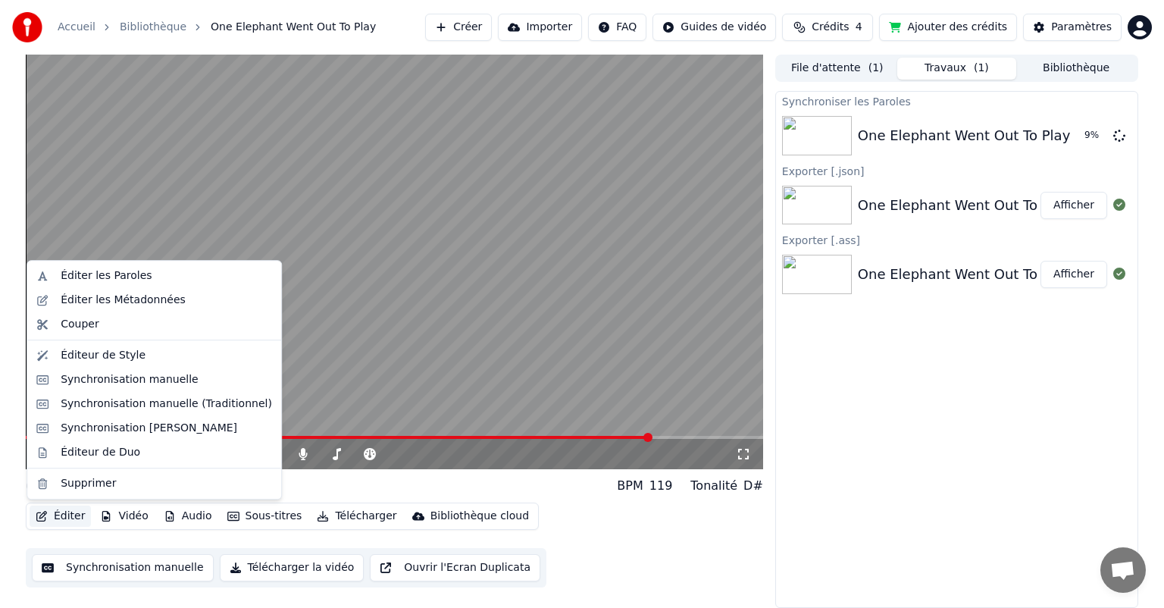
click at [61, 518] on button "Éditer" at bounding box center [60, 516] width 61 height 21
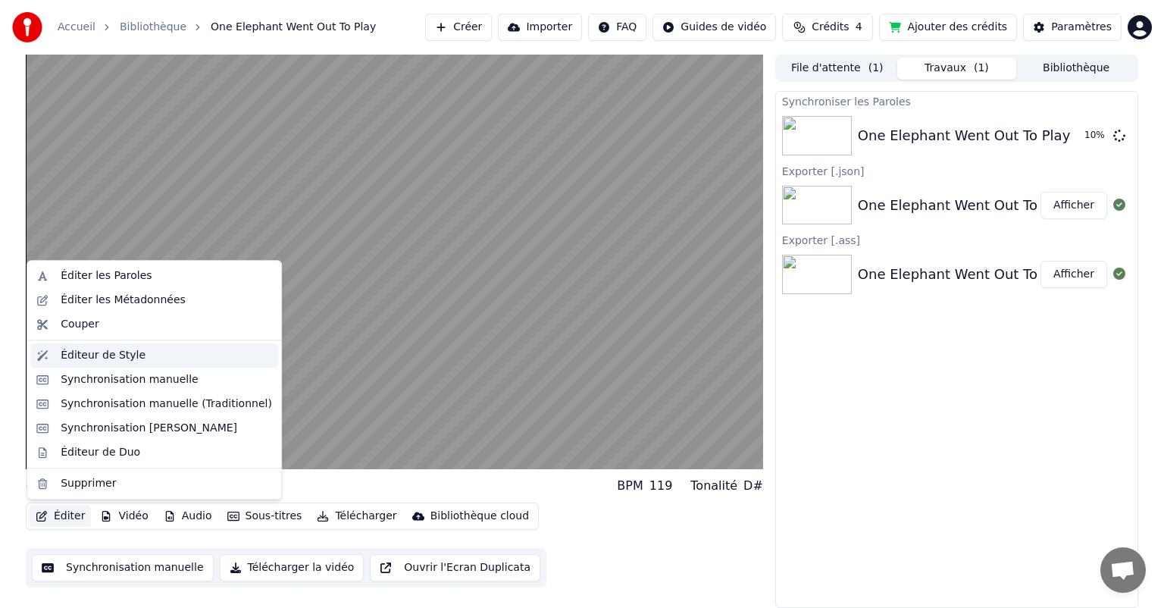
click at [70, 364] on div "Éditeur de Style" at bounding box center [154, 355] width 248 height 24
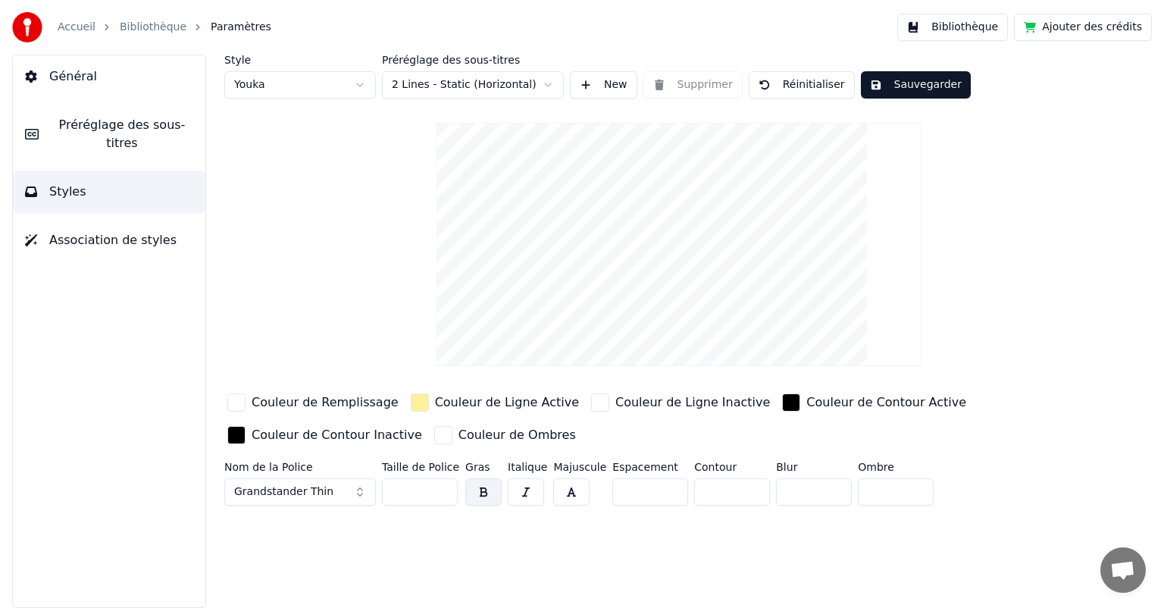
click at [700, 486] on input "*" at bounding box center [732, 491] width 76 height 27
drag, startPoint x: 703, startPoint y: 486, endPoint x: 659, endPoint y: 471, distance: 46.5
click at [659, 471] on div "Nom de la Police Grandstander Thin Taille de Police *** Gras Italique Majuscule…" at bounding box center [631, 487] width 815 height 50
type input "**"
click at [909, 91] on button "Sauvegarder" at bounding box center [916, 84] width 110 height 27
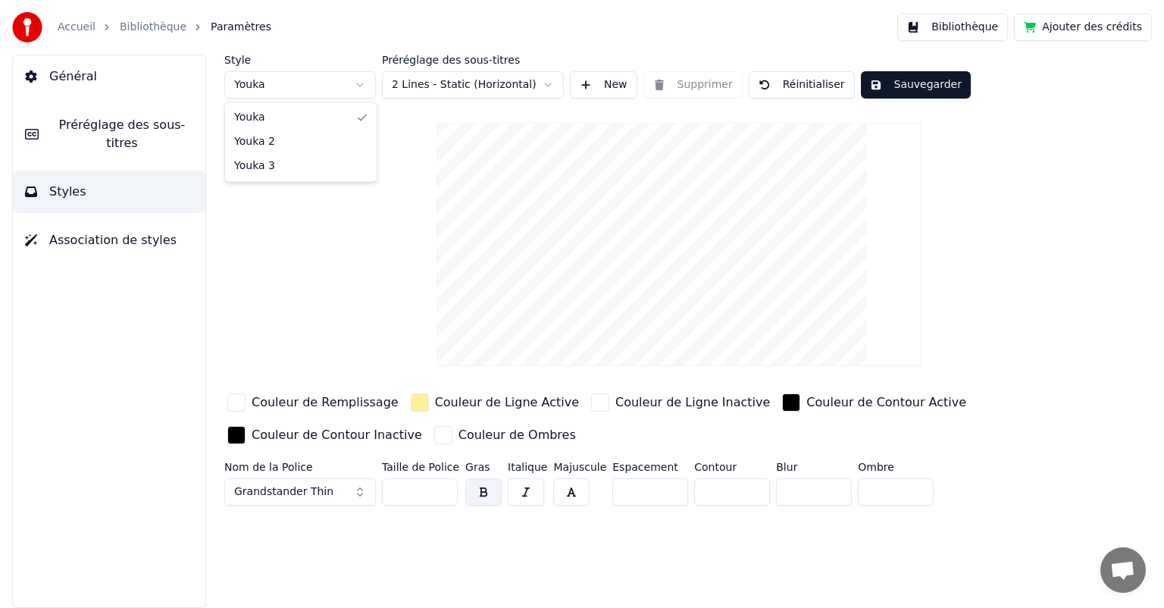
click at [356, 91] on html "Accueil Bibliothèque Paramètres Bibliothèque Ajouter des crédits Général Prérég…" at bounding box center [582, 304] width 1164 height 608
click at [353, 82] on html "Accueil Bibliothèque Paramètres Bibliothèque Ajouter des crédits Général Prérég…" at bounding box center [582, 304] width 1164 height 608
click at [598, 85] on button "New" at bounding box center [603, 84] width 67 height 27
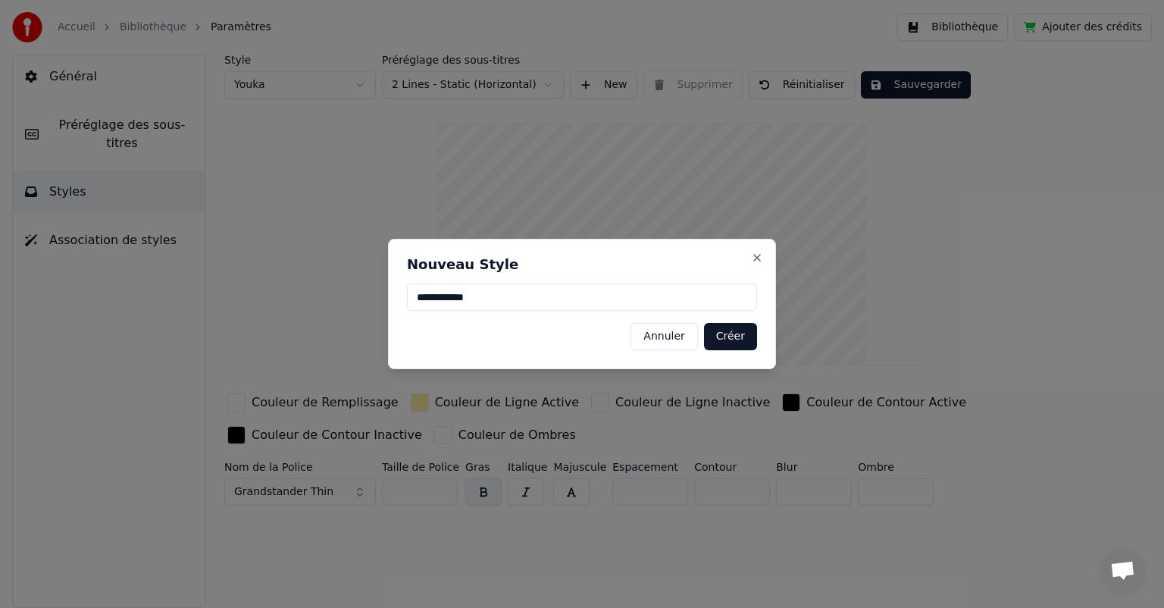
type input "**********"
click at [721, 346] on button "Créer" at bounding box center [730, 336] width 53 height 27
type input "**"
type input "*"
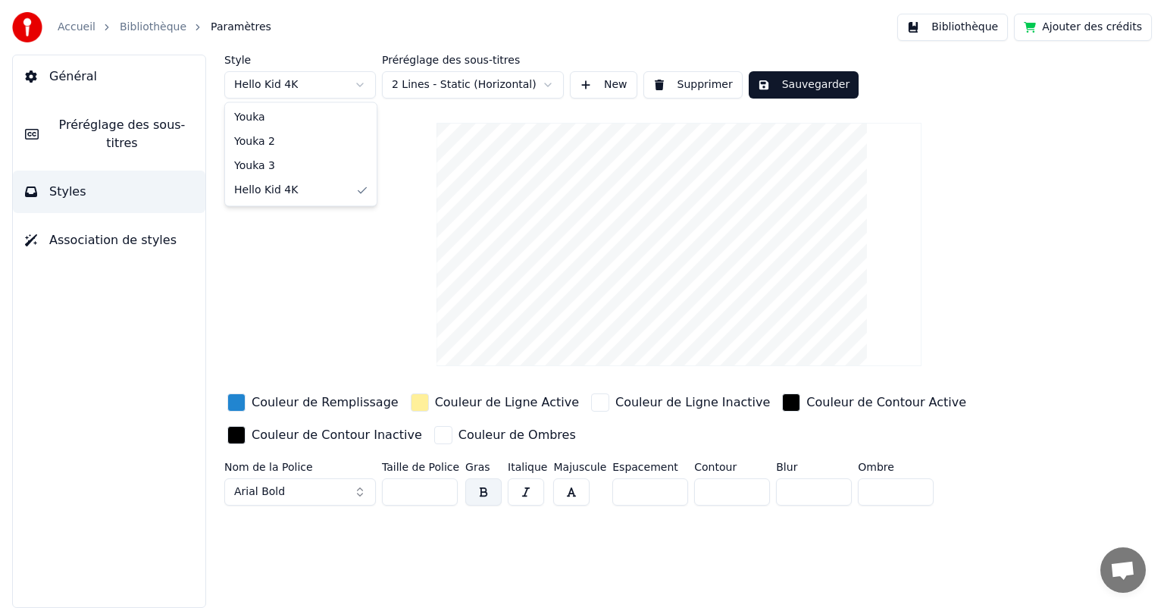
click at [353, 86] on html "Accueil Bibliothèque Paramètres Bibliothèque Ajouter des crédits Général Prérég…" at bounding box center [582, 304] width 1164 height 608
type input "***"
type input "**"
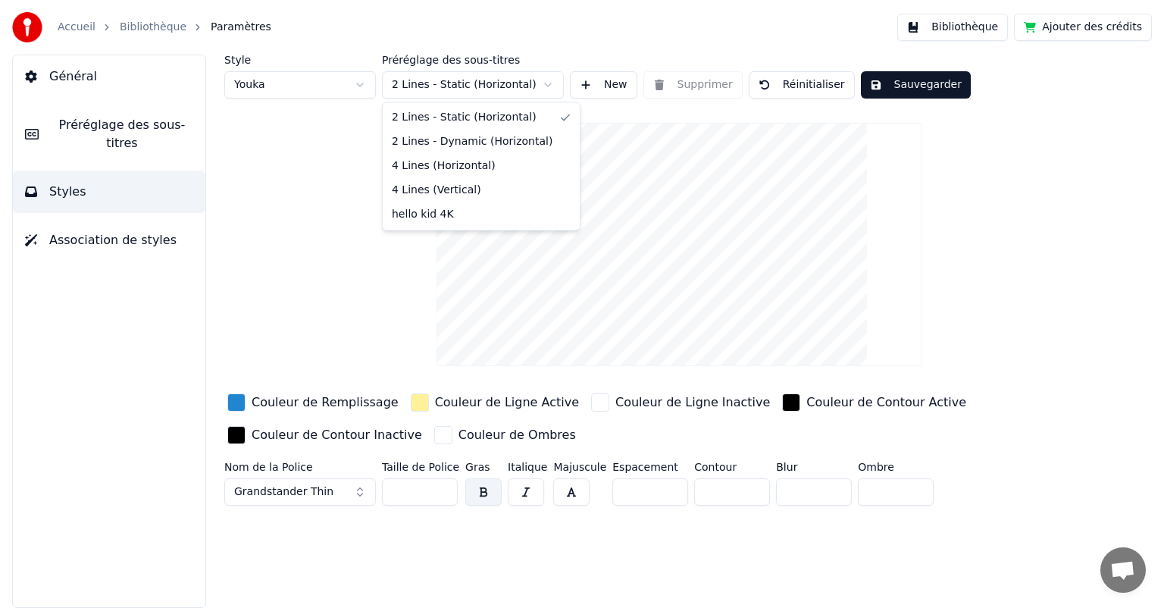
click at [546, 86] on html "Accueil Bibliothèque Paramètres Bibliothèque Ajouter des crédits Général Prérég…" at bounding box center [582, 304] width 1164 height 608
click at [86, 83] on span "Général" at bounding box center [73, 76] width 48 height 18
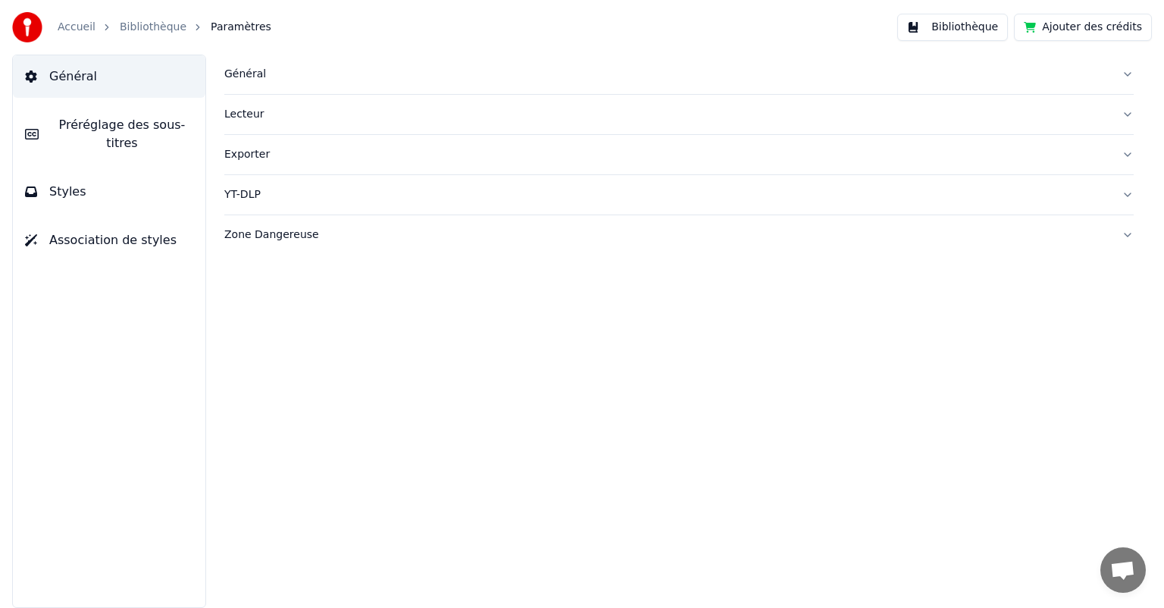
click at [108, 130] on span "Préréglage des sous-titres" at bounding box center [122, 134] width 143 height 36
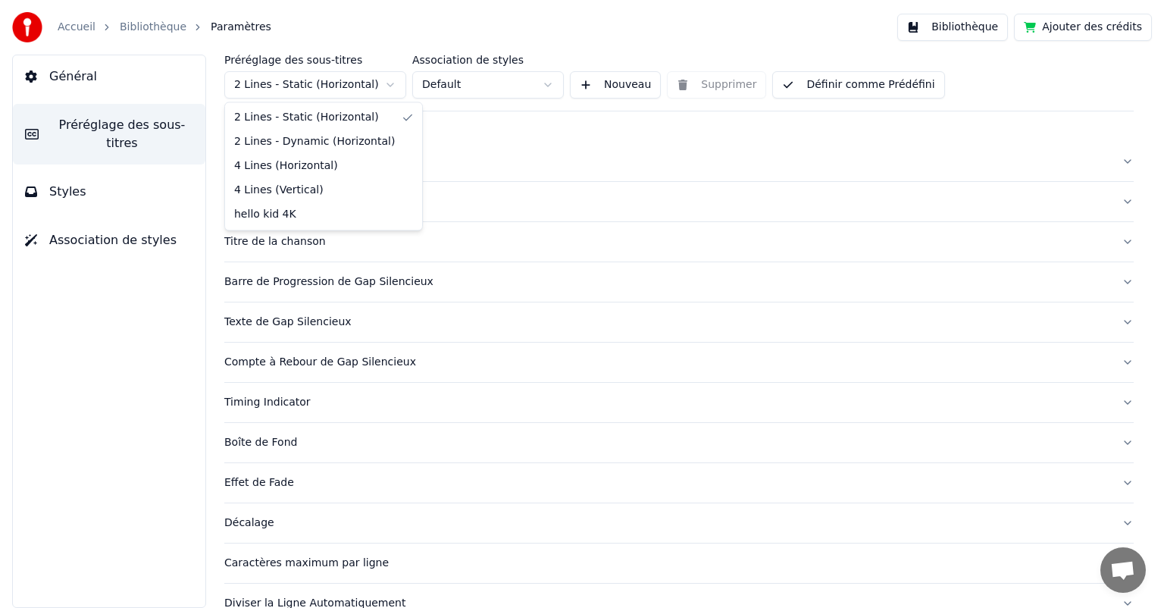
click at [365, 83] on html "Accueil Bibliothèque Paramètres Bibliothèque Ajouter des crédits Général Prérég…" at bounding box center [582, 304] width 1164 height 608
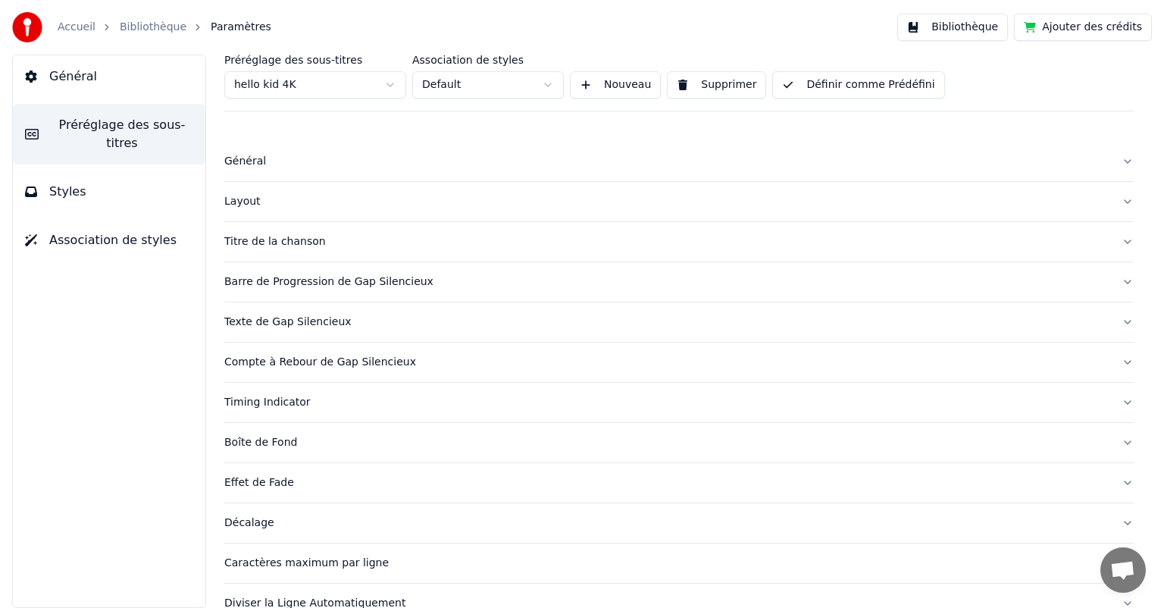
click at [78, 183] on span "Styles" at bounding box center [67, 192] width 37 height 18
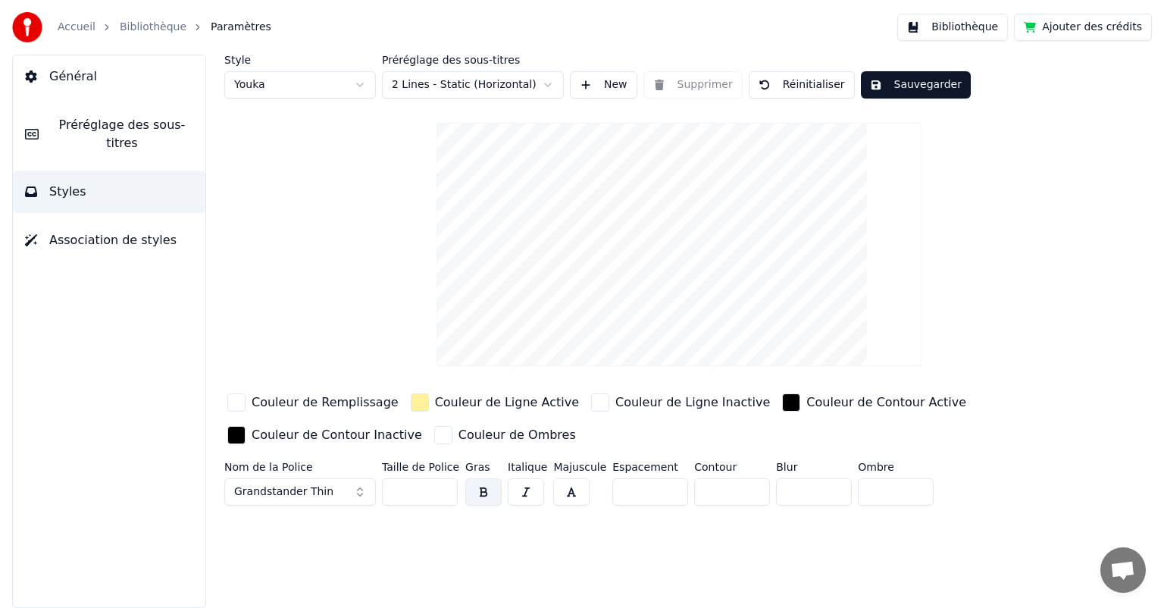
click at [905, 84] on button "Sauvegarder" at bounding box center [916, 84] width 110 height 27
click at [82, 24] on link "Accueil" at bounding box center [77, 27] width 38 height 15
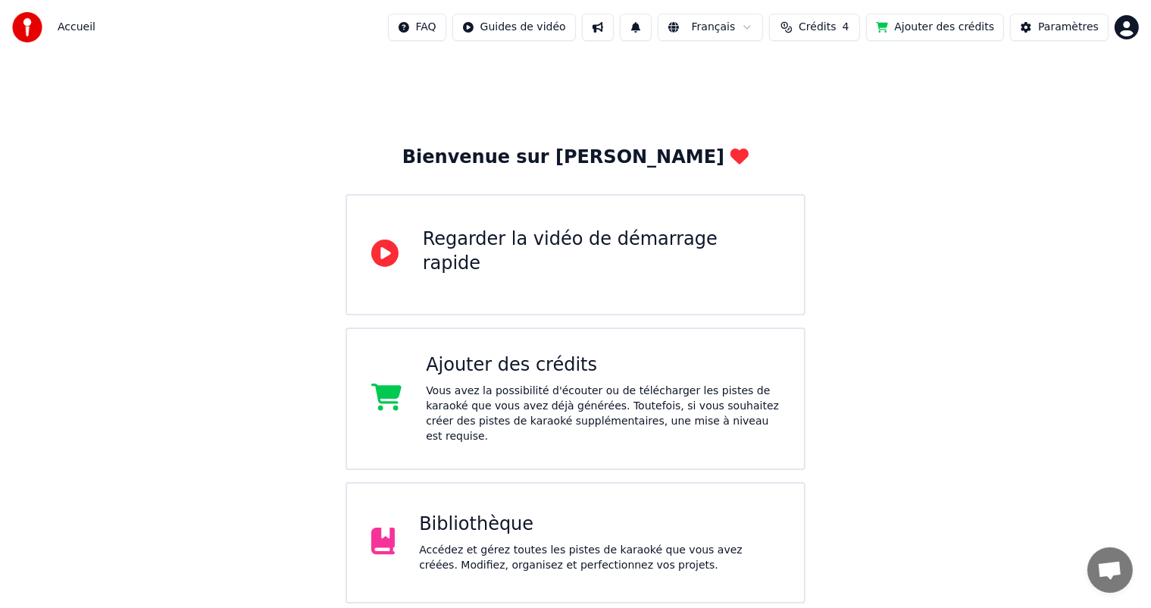
click at [833, 30] on span "Crédits" at bounding box center [817, 27] width 37 height 15
click at [274, 123] on div "Bienvenue sur Youka Regarder la vidéo de démarrage rapide Ajouter des crédits V…" at bounding box center [575, 488] width 1151 height 867
click at [497, 543] on div "Accédez et gérez toutes les pistes de karaoké que vous avez créées. Modifiez, o…" at bounding box center [599, 558] width 361 height 30
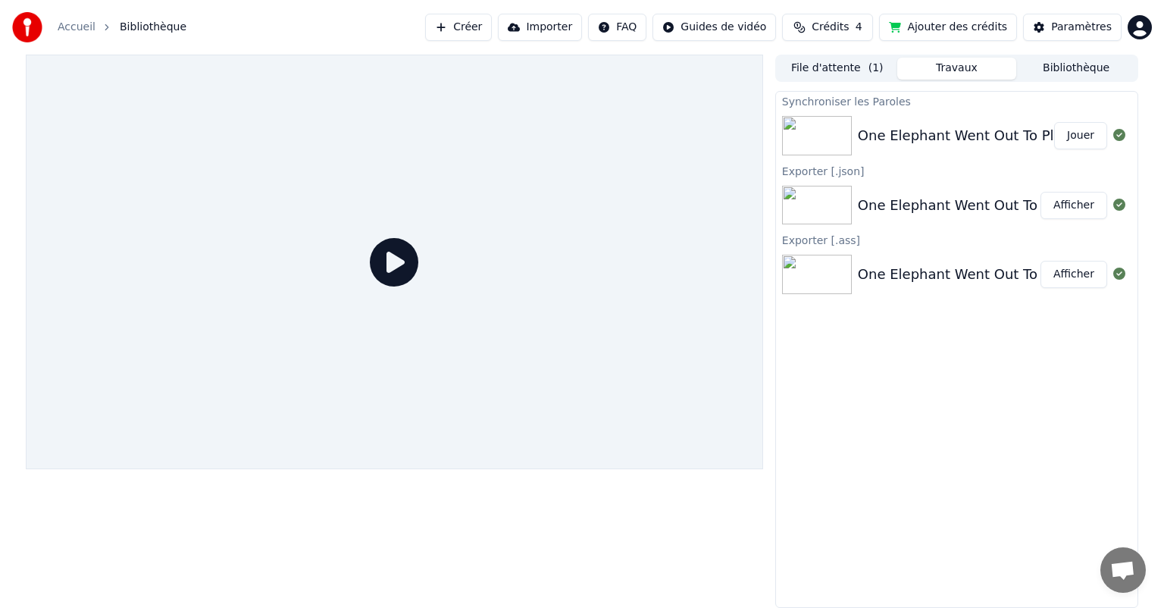
click at [1073, 136] on button "Jouer" at bounding box center [1080, 135] width 53 height 27
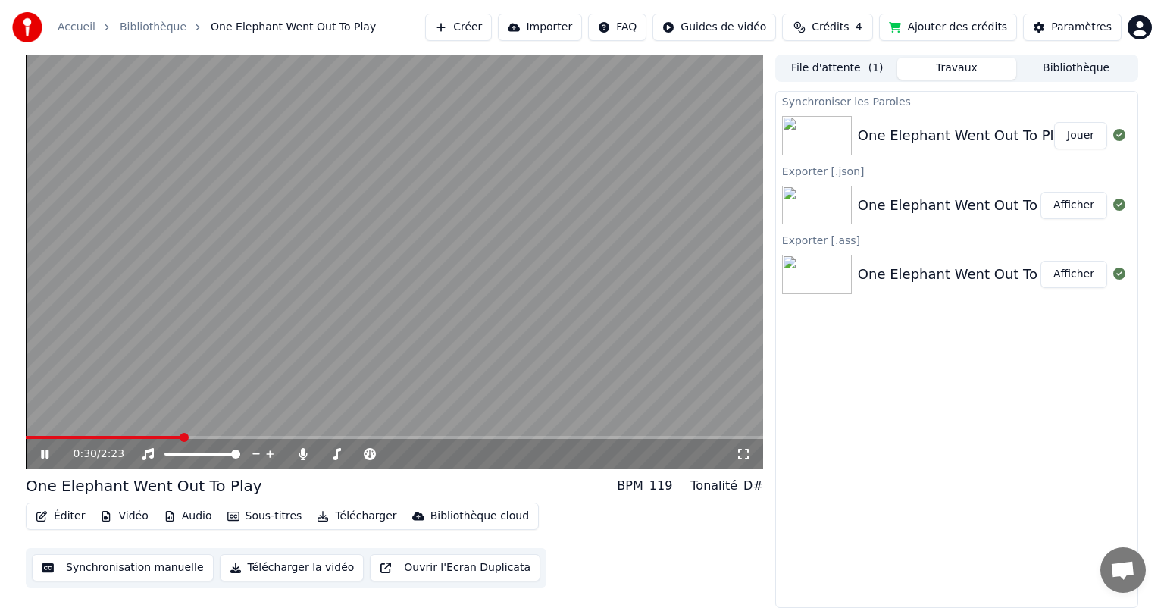
click at [38, 455] on icon at bounding box center [56, 454] width 36 height 12
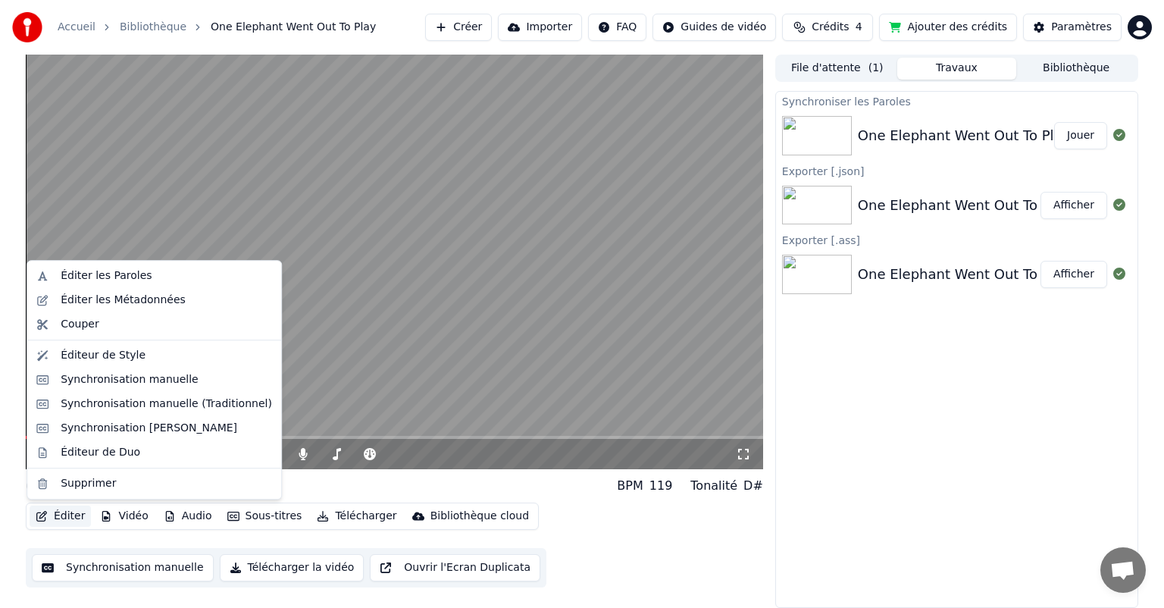
click at [58, 514] on button "Éditer" at bounding box center [60, 516] width 61 height 21
click at [96, 266] on div "Éditer les Paroles" at bounding box center [154, 276] width 248 height 24
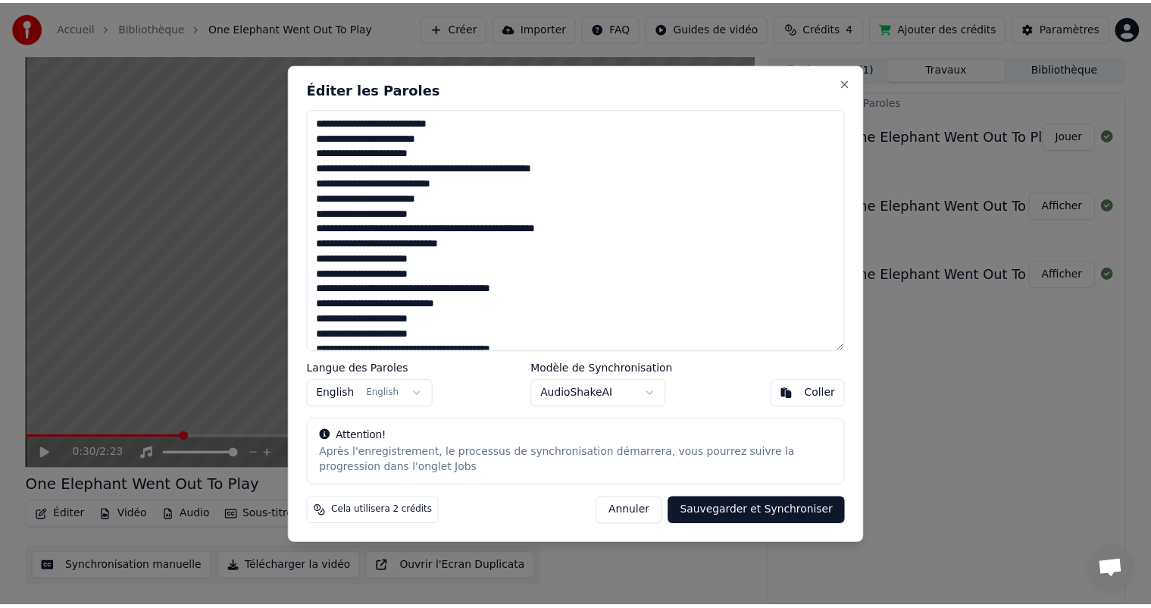
scroll to position [149, 0]
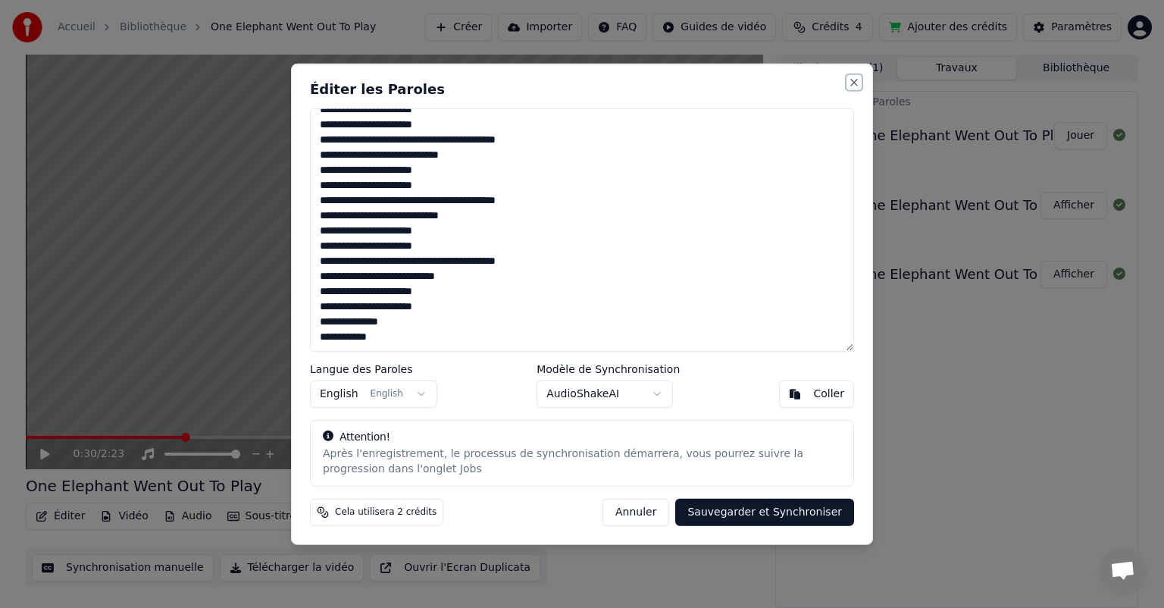
click at [851, 86] on button "Close" at bounding box center [854, 83] width 12 height 12
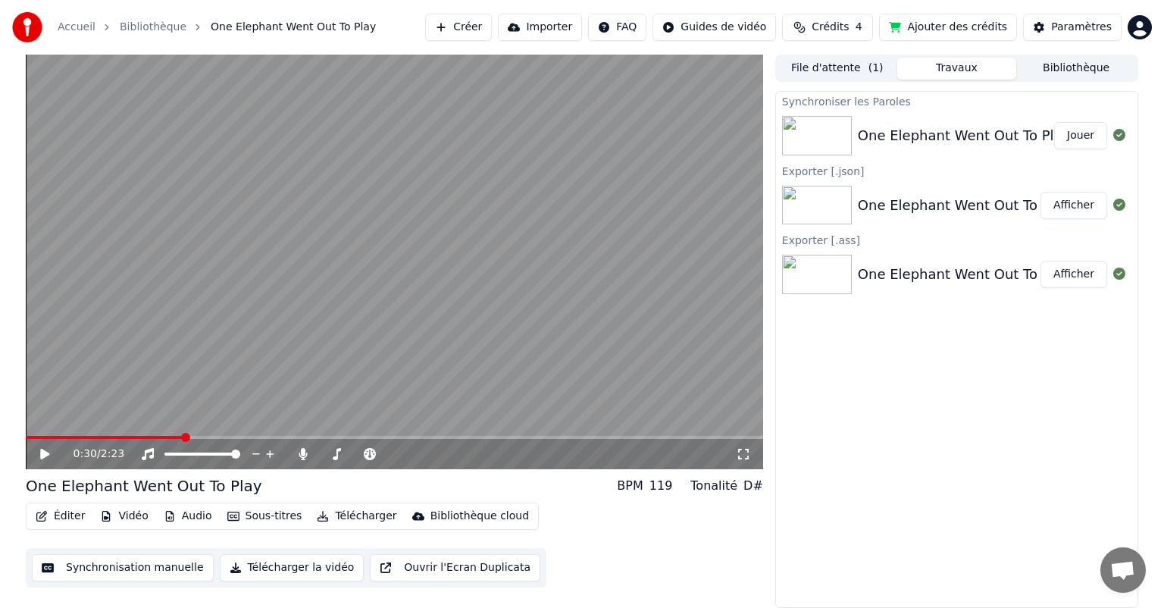
click at [1086, 130] on button "Jouer" at bounding box center [1080, 135] width 53 height 27
drag, startPoint x: 105, startPoint y: 431, endPoint x: 114, endPoint y: 443, distance: 15.8
click at [114, 443] on div "0:02 / 2:23" at bounding box center [395, 262] width 738 height 415
drag, startPoint x: 99, startPoint y: 434, endPoint x: 49, endPoint y: 454, distance: 54.8
click at [49, 454] on div "0:03 / 2:23" at bounding box center [395, 262] width 738 height 415
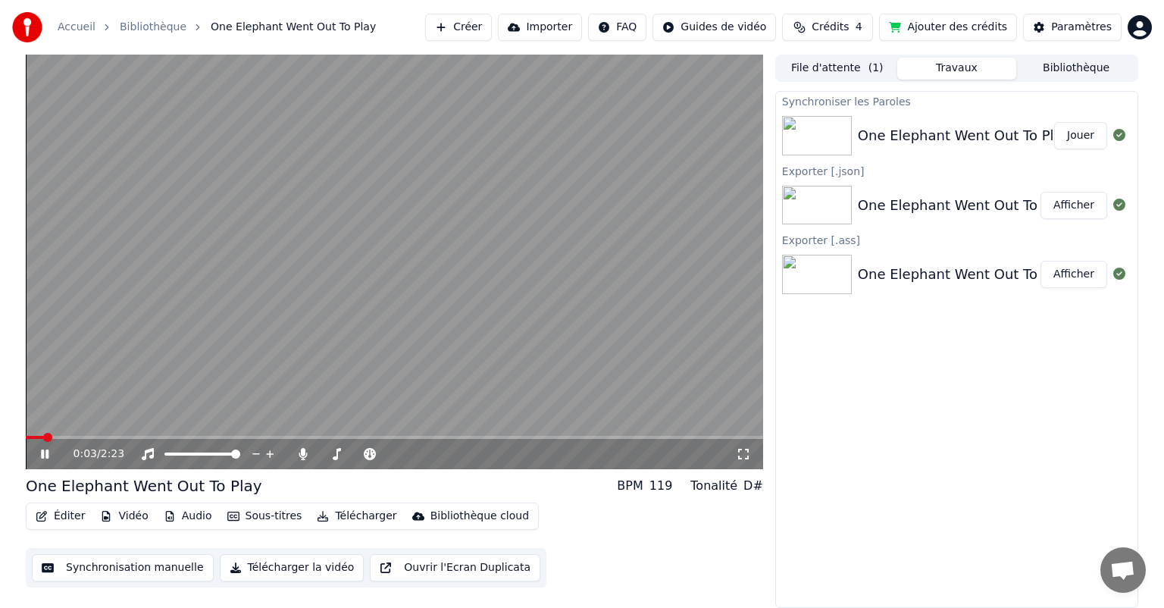
click at [49, 454] on icon at bounding box center [56, 454] width 36 height 12
click at [49, 456] on icon at bounding box center [56, 454] width 36 height 12
click at [60, 442] on span at bounding box center [55, 437] width 9 height 9
click at [129, 439] on span at bounding box center [77, 437] width 103 height 3
click at [47, 457] on icon at bounding box center [45, 454] width 8 height 9
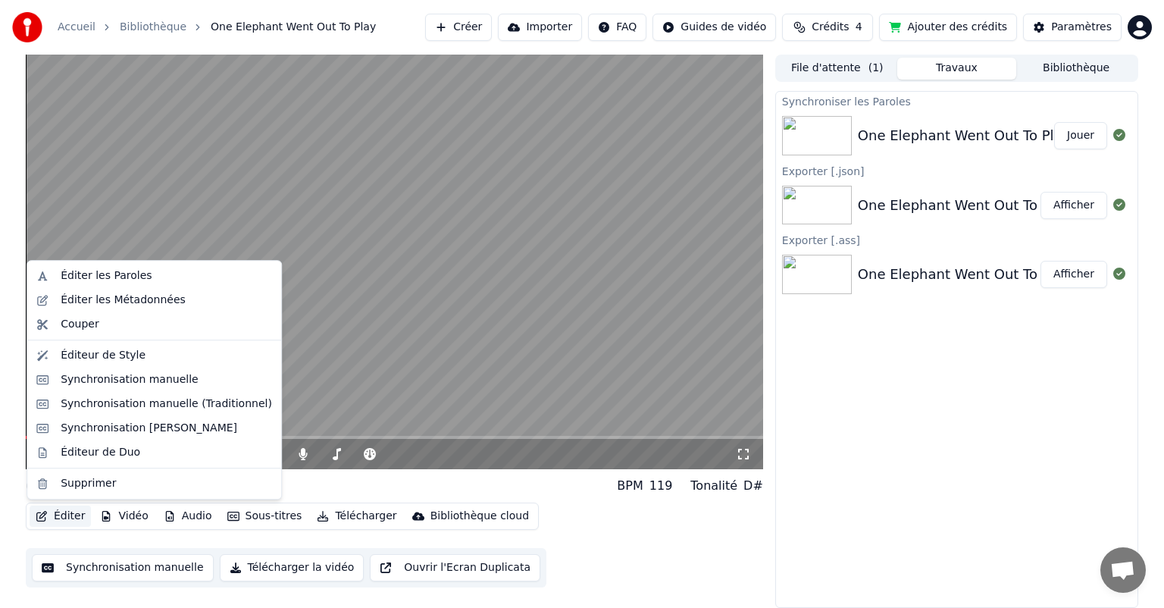
click at [58, 518] on button "Éditer" at bounding box center [60, 516] width 61 height 21
click at [94, 453] on div "Éditeur de Duo" at bounding box center [101, 452] width 80 height 15
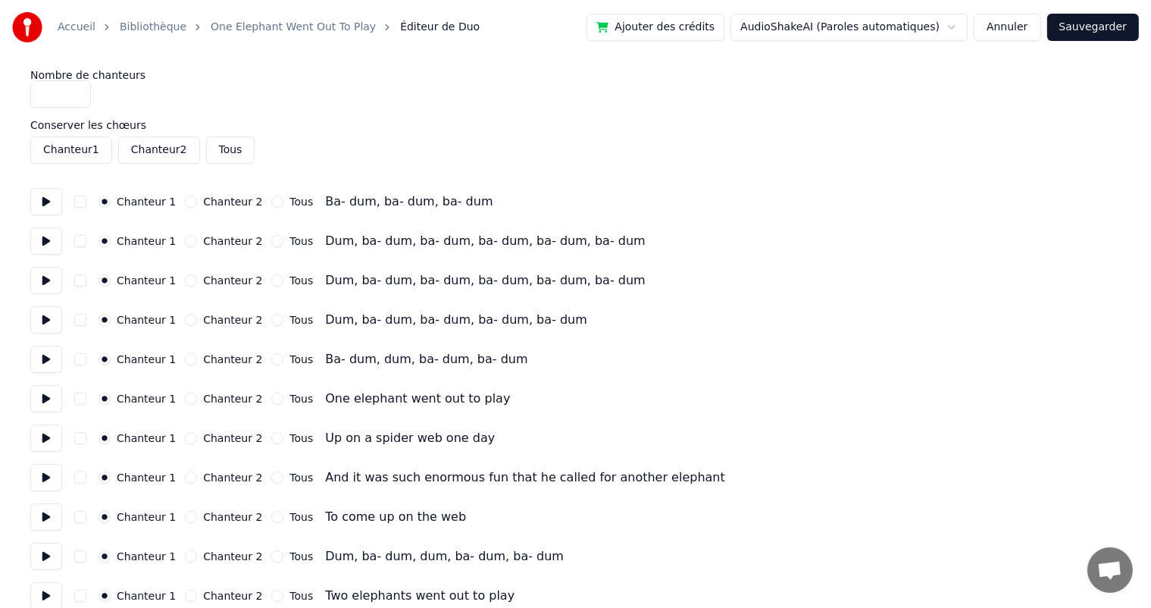
click at [190, 202] on button "Chanteur 2" at bounding box center [191, 202] width 12 height 12
click at [190, 238] on button "Chanteur 2" at bounding box center [191, 241] width 12 height 12
click at [188, 288] on div "Chanteur 1 Chanteur 2 Tous Dum, ba- dum, ba- dum, ba- dum, ba- dum, ba- dum" at bounding box center [575, 280] width 1091 height 27
click at [188, 282] on button "Chanteur 2" at bounding box center [191, 280] width 12 height 12
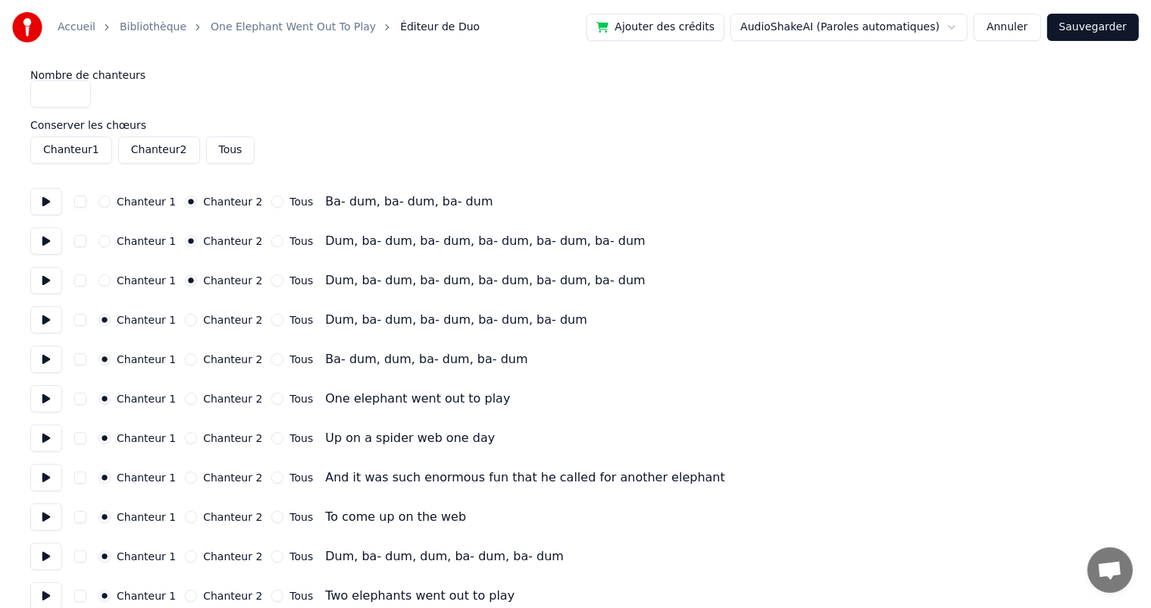
click at [191, 324] on button "Chanteur 2" at bounding box center [191, 320] width 12 height 12
click at [190, 355] on button "Chanteur 2" at bounding box center [191, 359] width 12 height 12
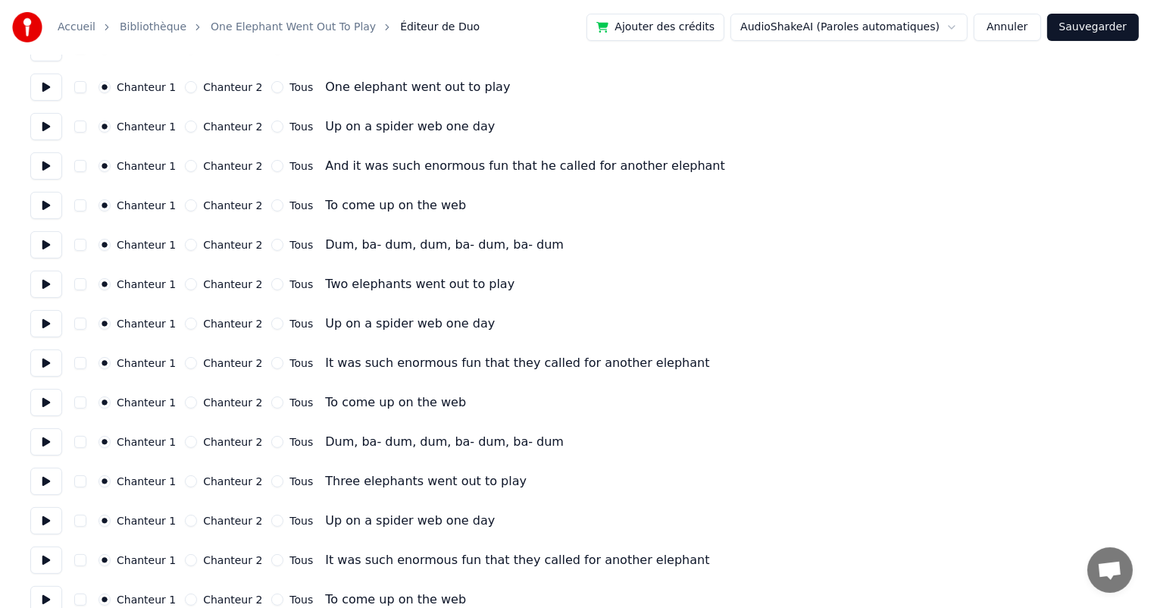
scroll to position [338, 0]
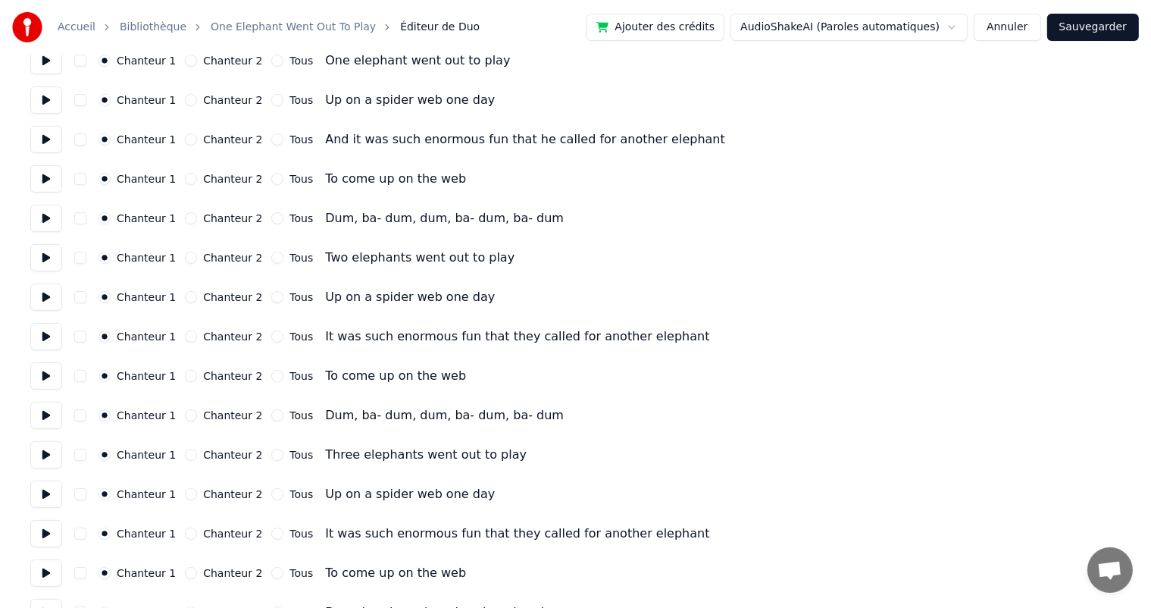
click at [190, 220] on button "Chanteur 2" at bounding box center [191, 218] width 12 height 12
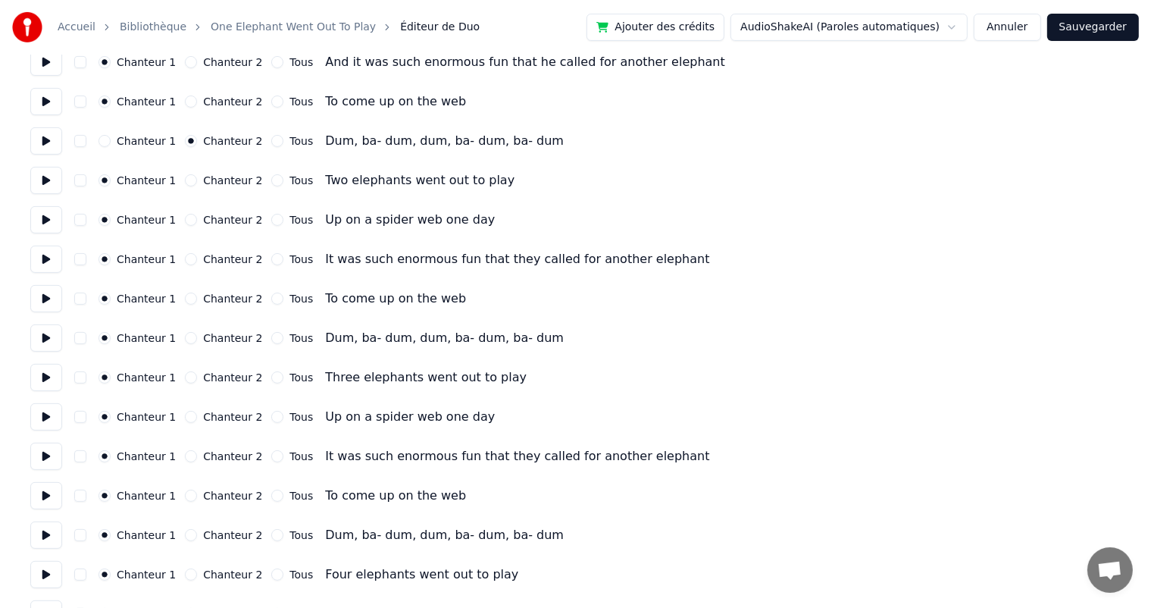
scroll to position [418, 0]
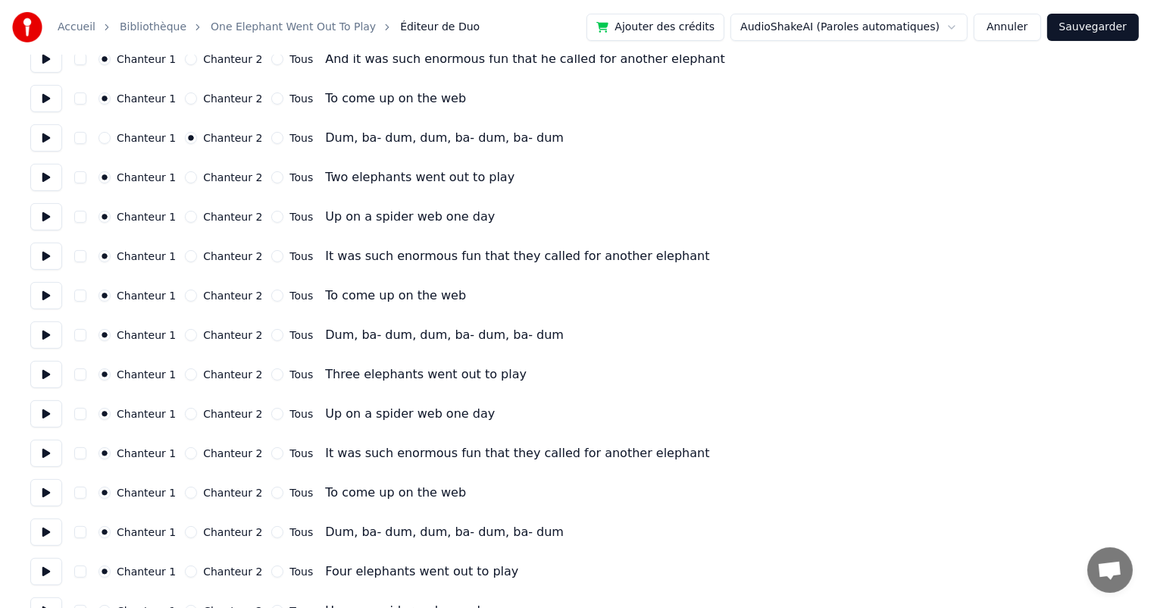
click at [182, 331] on div "Chanteur 1 Chanteur 2 Tous" at bounding box center [206, 335] width 215 height 12
click at [188, 337] on button "Chanteur 2" at bounding box center [191, 335] width 12 height 12
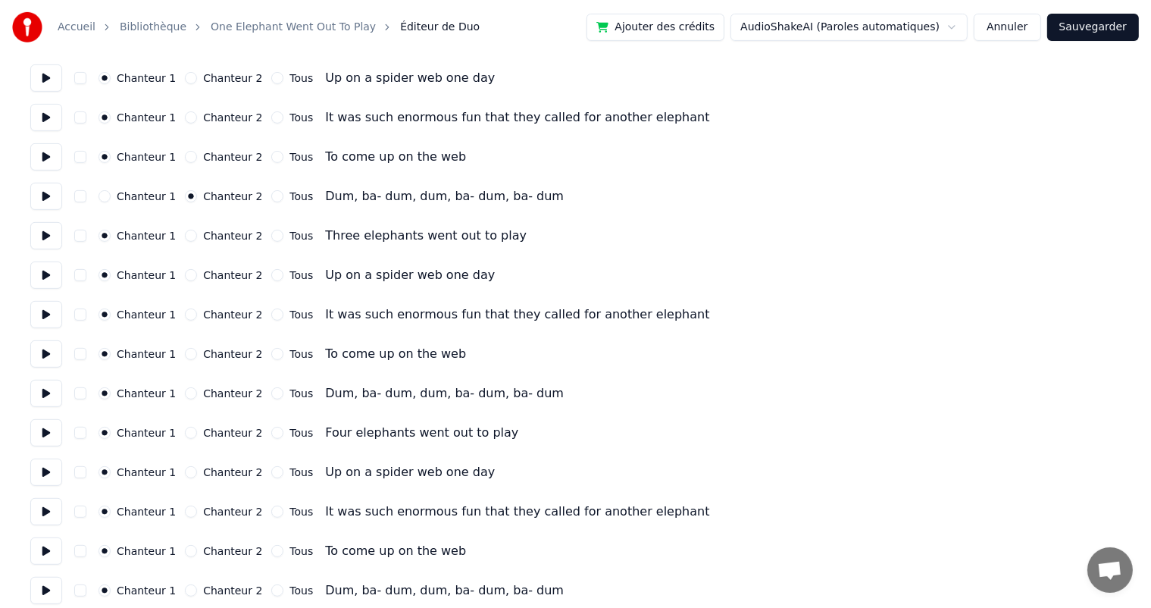
scroll to position [558, 0]
click at [193, 390] on button "Chanteur 2" at bounding box center [191, 393] width 12 height 12
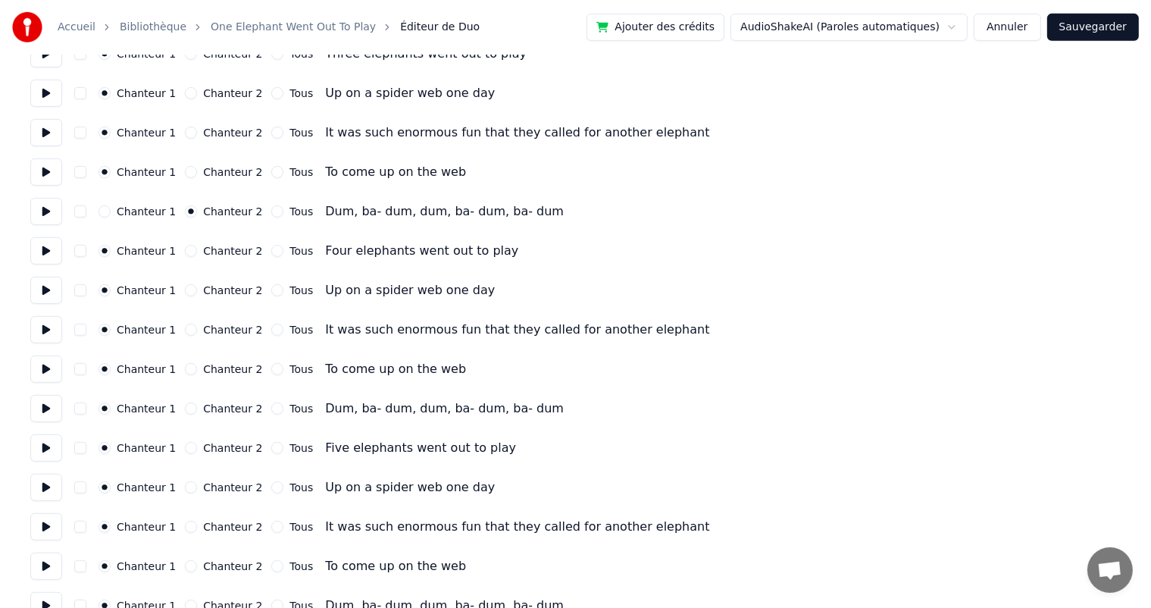
scroll to position [740, 0]
click at [187, 414] on div "Chanteur 1 Chanteur 2 Tous Dum, ba- dum, dum, ba- dum, ba- dum" at bounding box center [575, 407] width 1091 height 27
click at [187, 412] on button "Chanteur 2" at bounding box center [191, 408] width 12 height 12
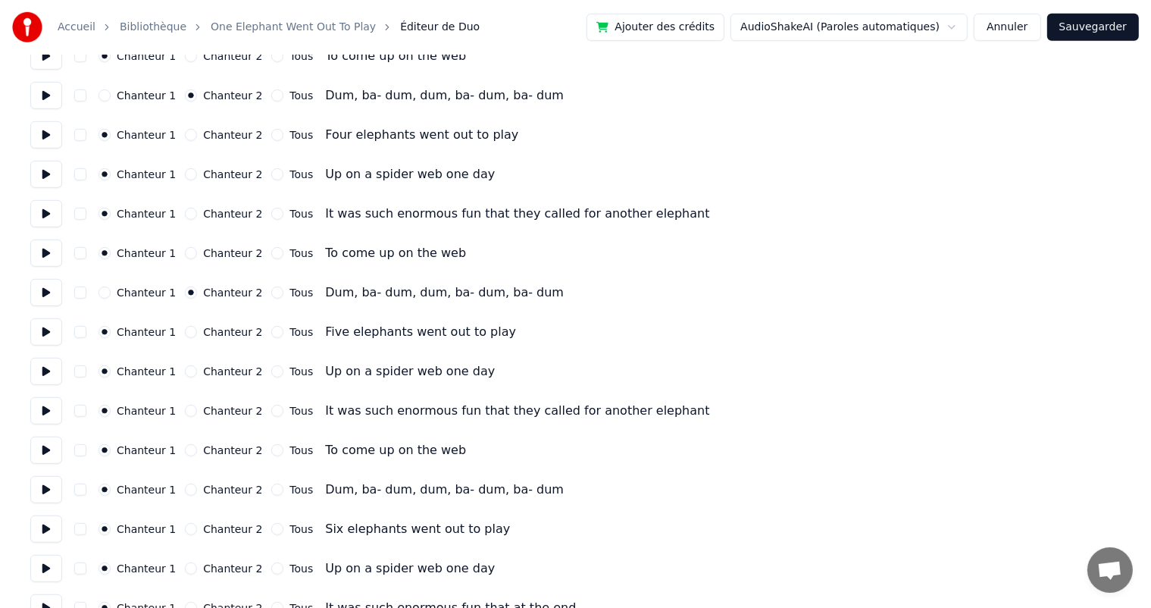
scroll to position [857, 0]
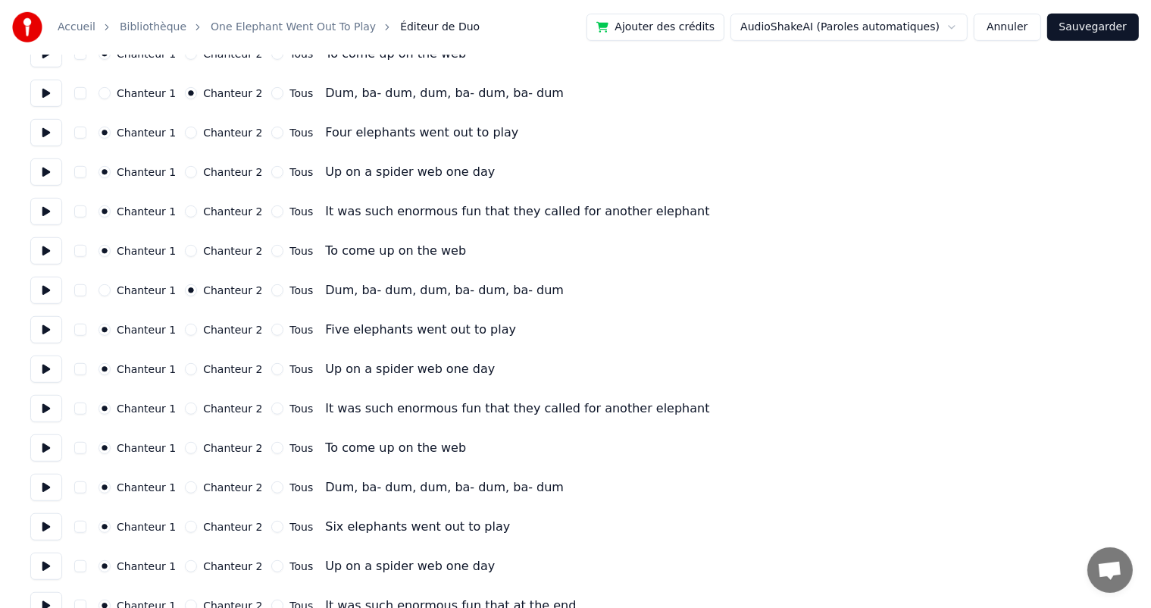
click at [190, 487] on button "Chanteur 2" at bounding box center [191, 487] width 12 height 12
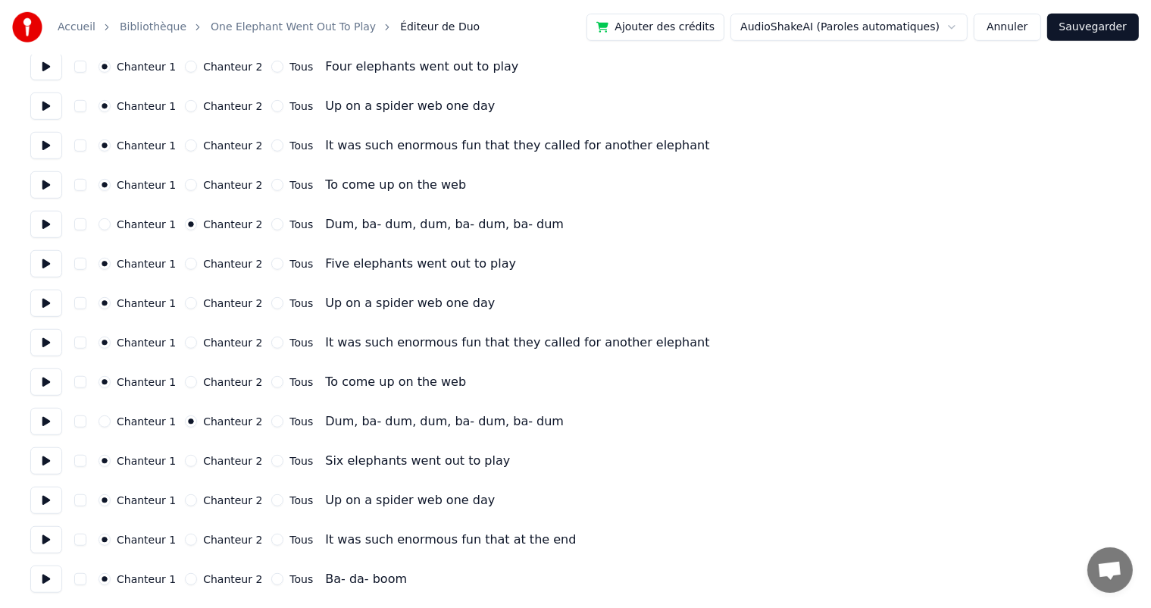
click at [187, 581] on button "Chanteur 2" at bounding box center [191, 579] width 12 height 12
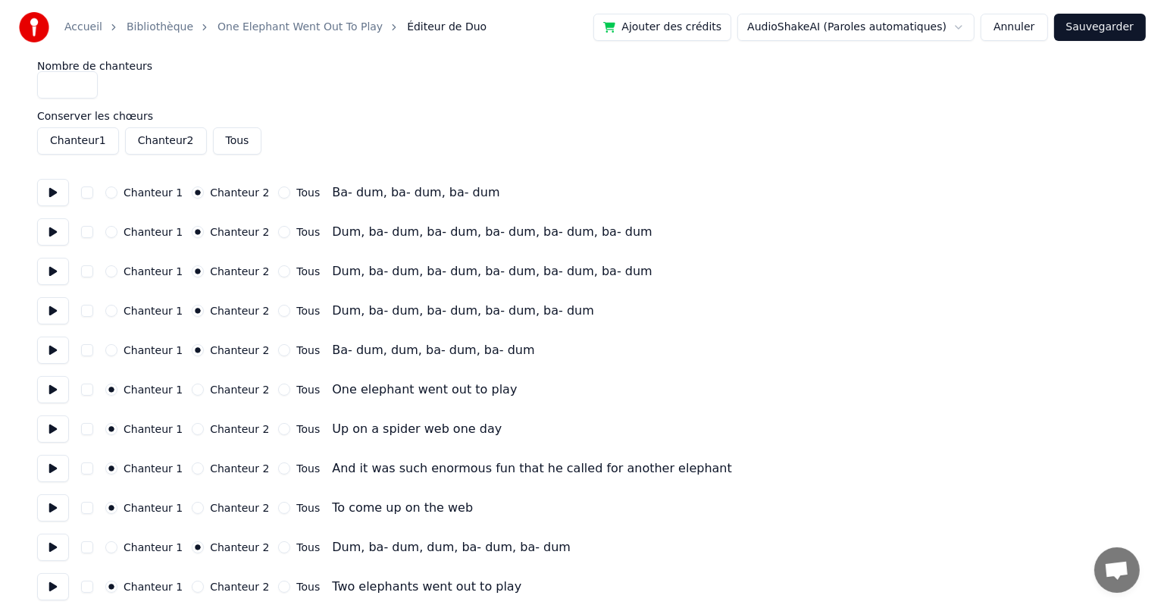
scroll to position [0, 0]
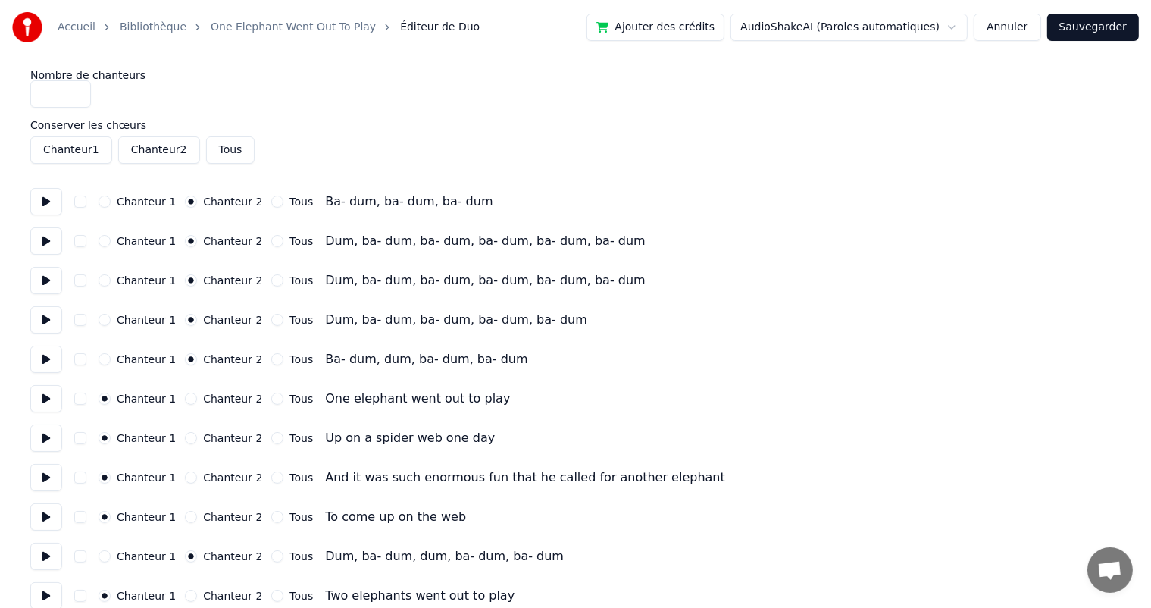
click at [1076, 33] on button "Sauvegarder" at bounding box center [1094, 27] width 92 height 27
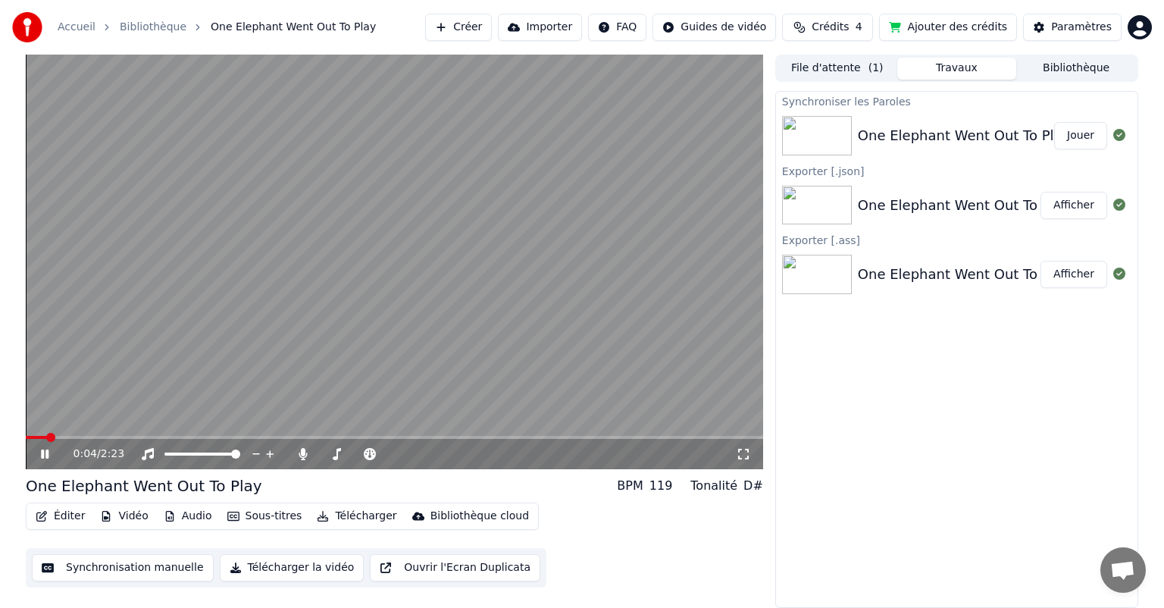
click at [314, 305] on video at bounding box center [395, 262] width 738 height 415
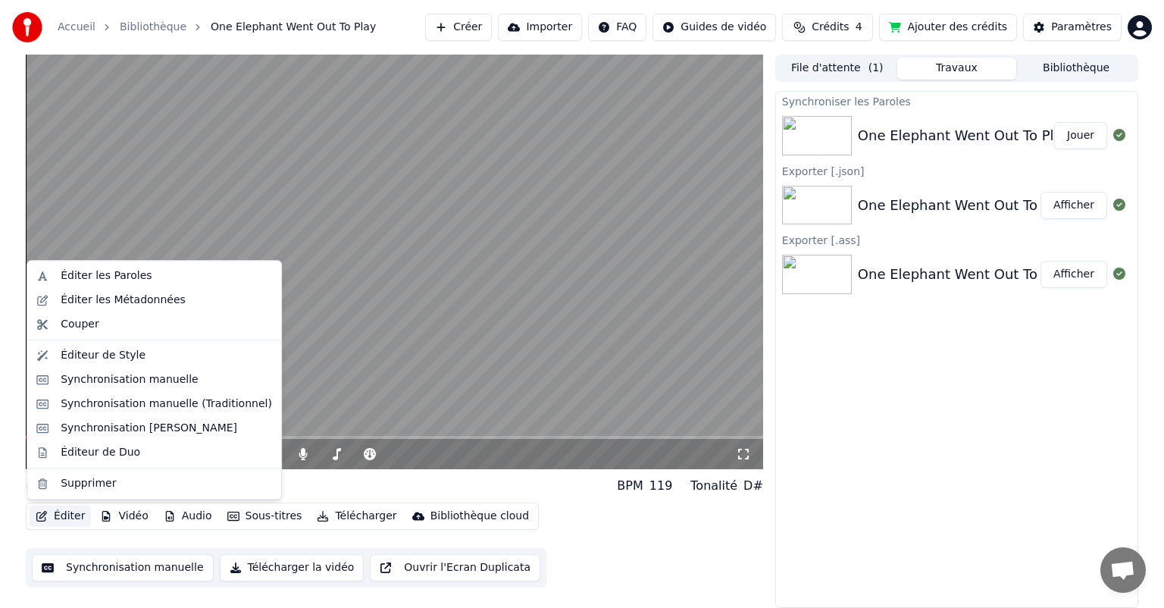
click at [59, 515] on button "Éditer" at bounding box center [60, 516] width 61 height 21
click at [143, 361] on div "Éditeur de Style" at bounding box center [166, 355] width 211 height 15
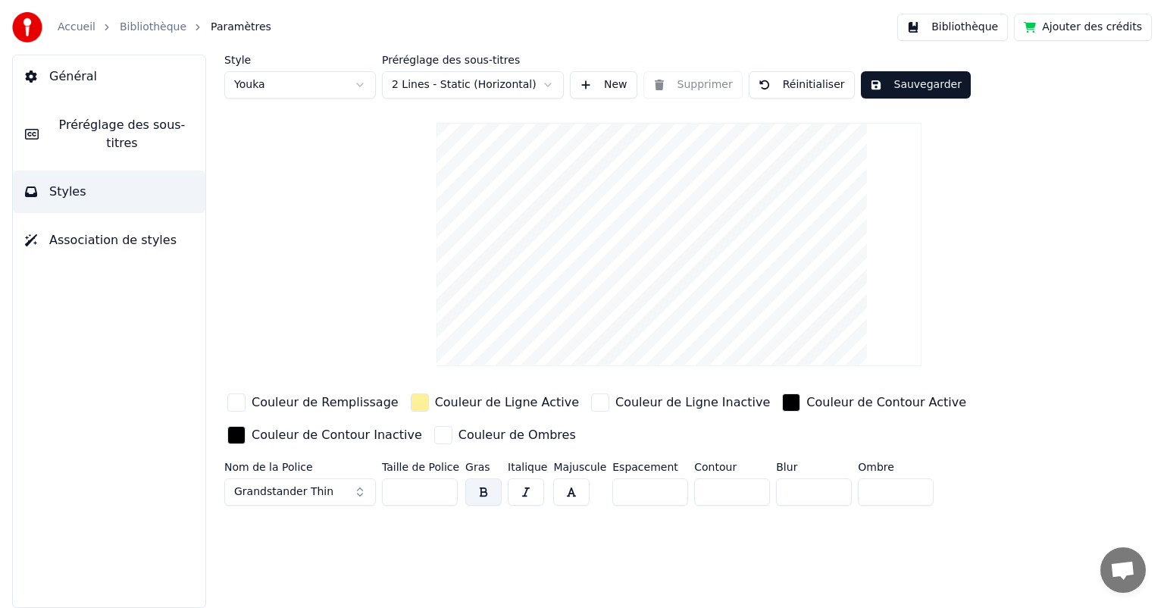
click at [292, 88] on html "Accueil Bibliothèque Paramètres Bibliothèque Ajouter des crédits Général Prérég…" at bounding box center [582, 304] width 1164 height 608
click at [114, 118] on html "Accueil Bibliothèque Paramètres Bibliothèque Ajouter des crédits Général Prérég…" at bounding box center [582, 304] width 1164 height 608
click at [80, 124] on span "Préréglage des sous-titres" at bounding box center [122, 134] width 143 height 36
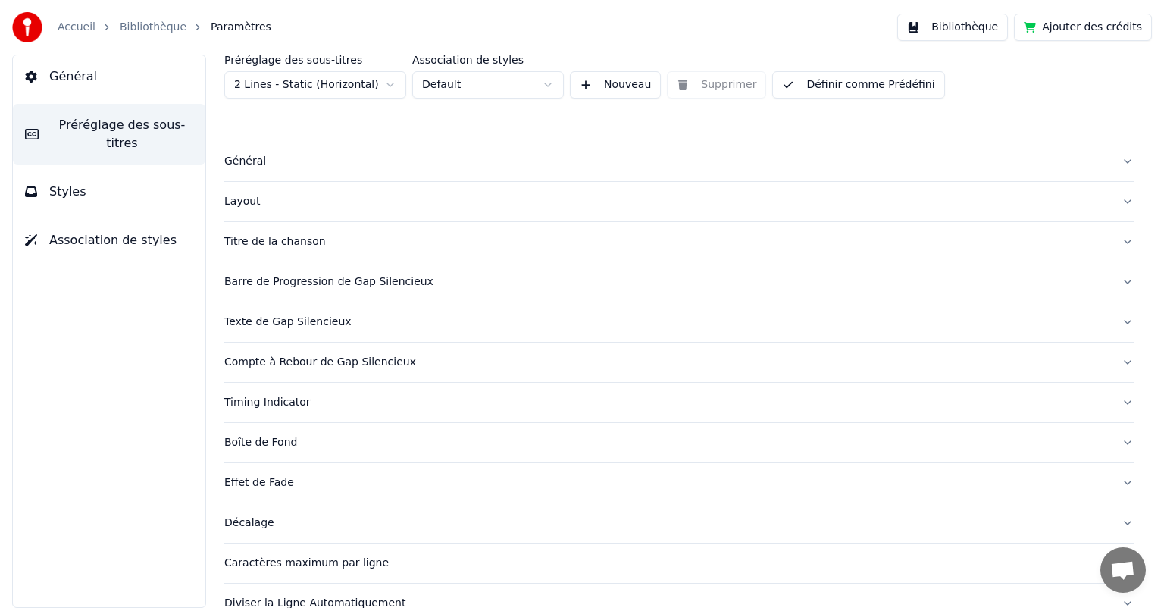
scroll to position [67, 0]
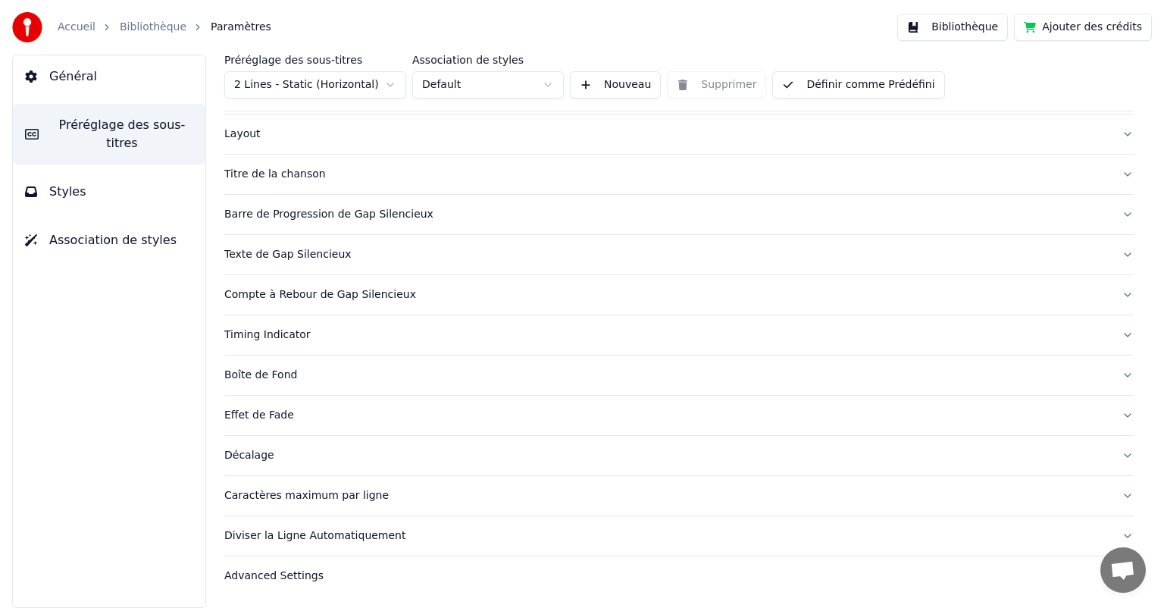
click at [64, 187] on button "Styles" at bounding box center [109, 192] width 193 height 42
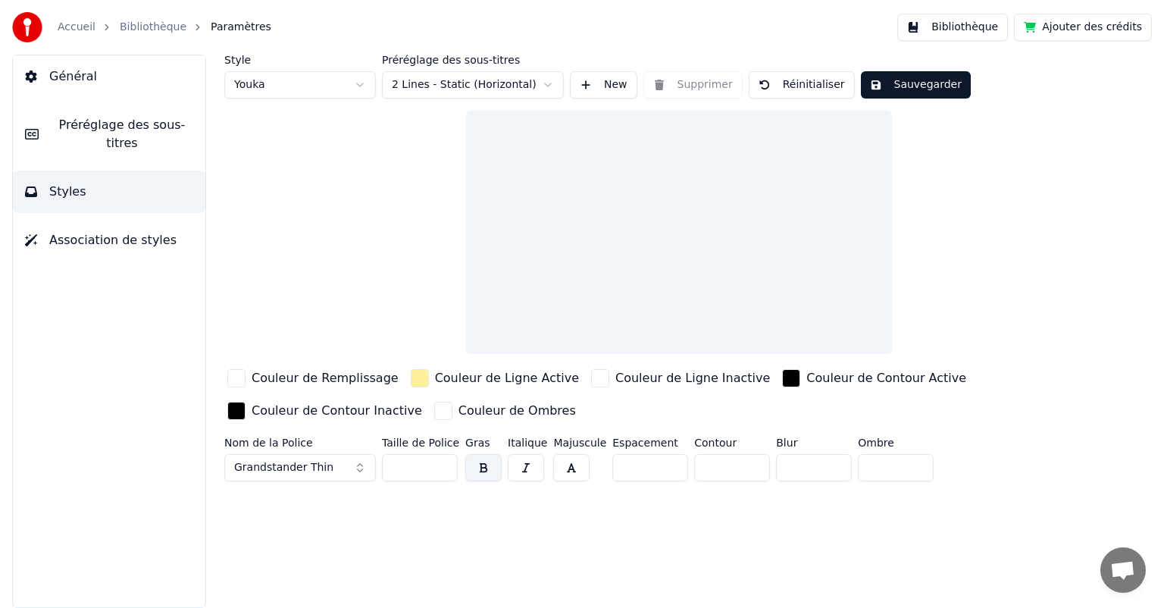
scroll to position [0, 0]
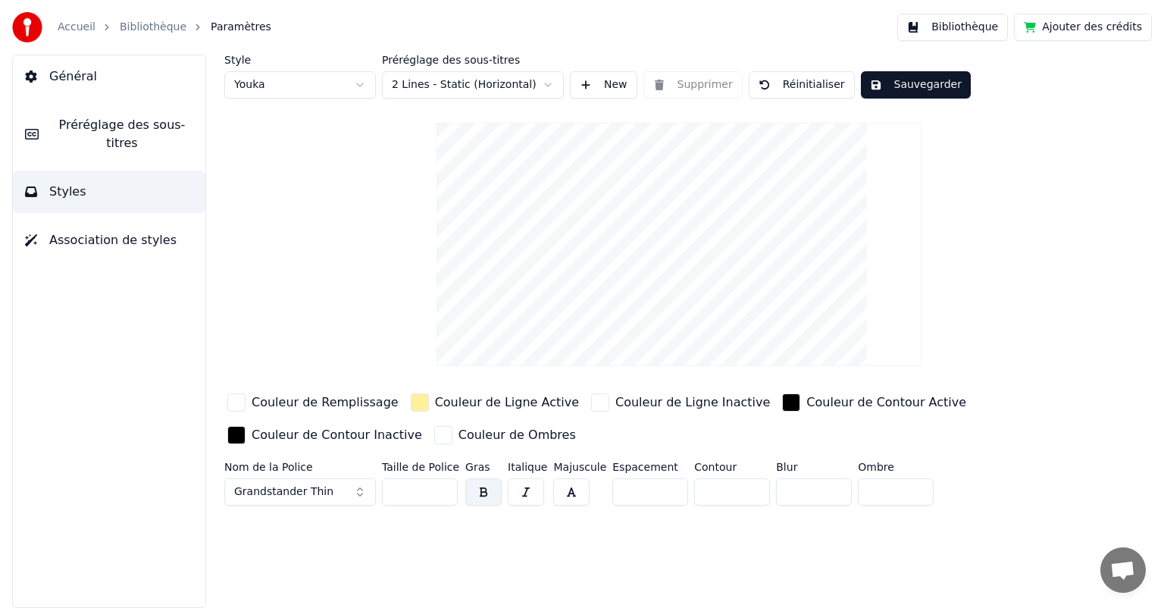
click at [57, 127] on span "Préréglage des sous-titres" at bounding box center [122, 134] width 143 height 36
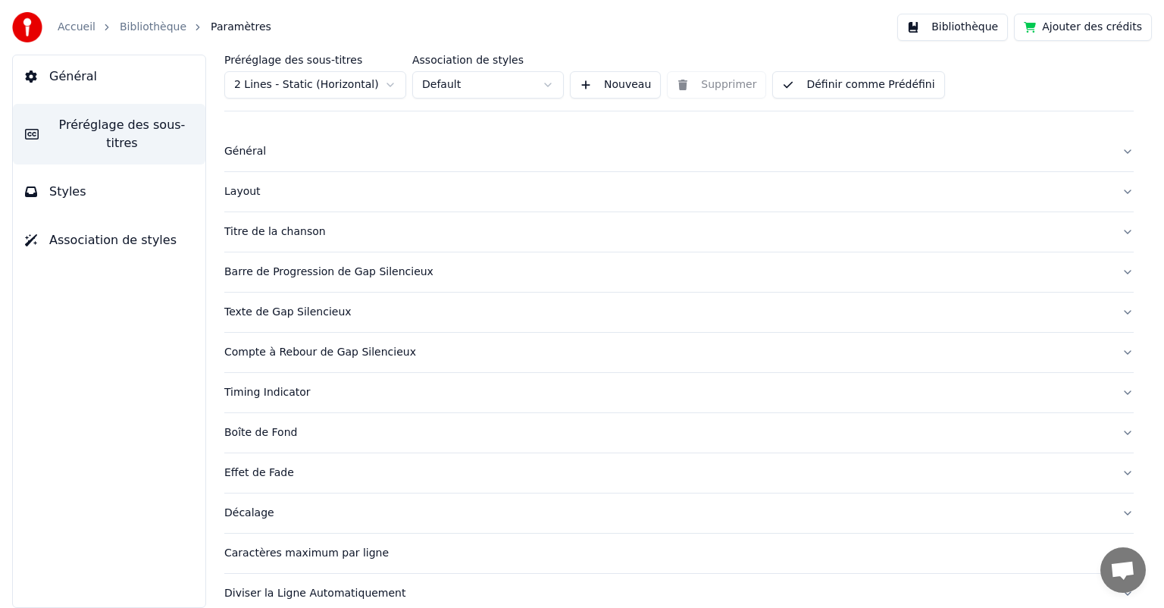
scroll to position [8, 0]
click at [255, 189] on div "Layout" at bounding box center [666, 193] width 885 height 15
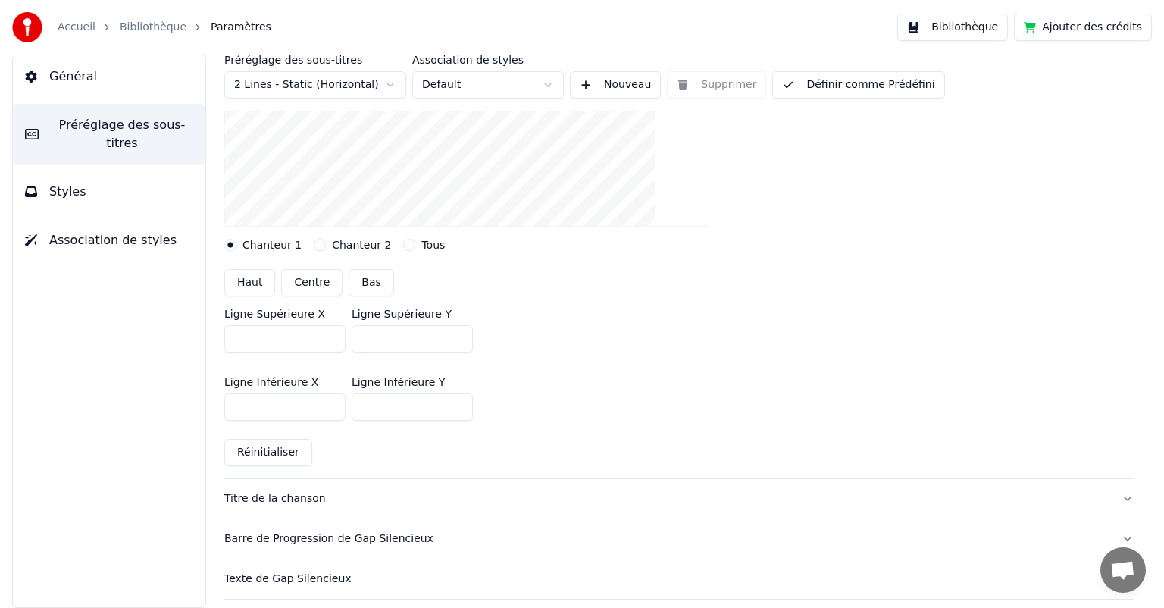
scroll to position [278, 0]
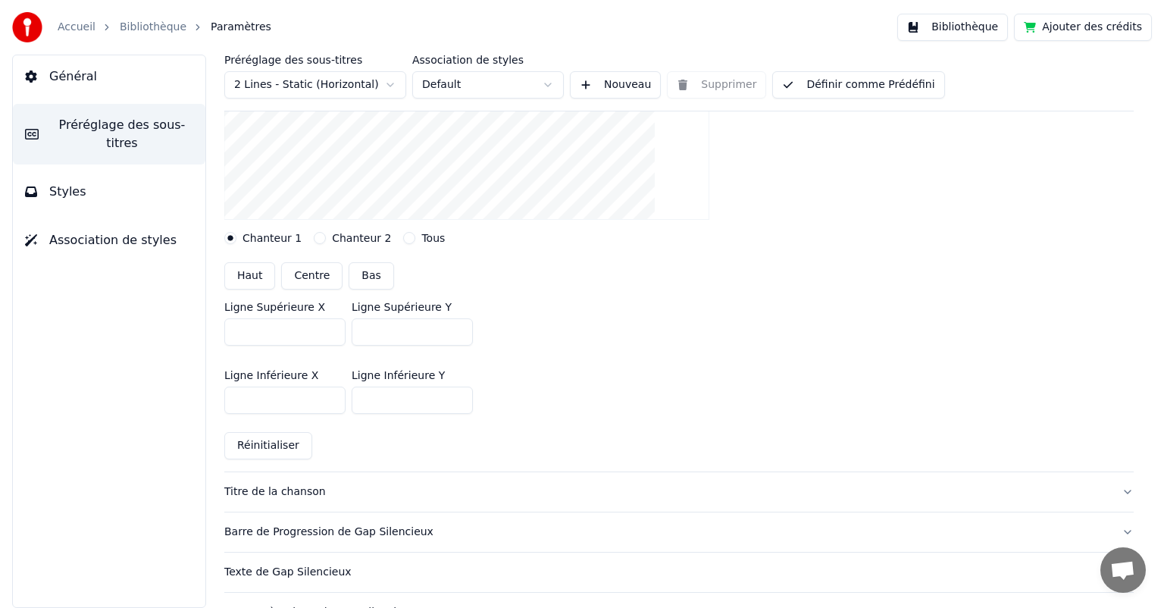
click at [268, 327] on input "****" at bounding box center [284, 331] width 121 height 27
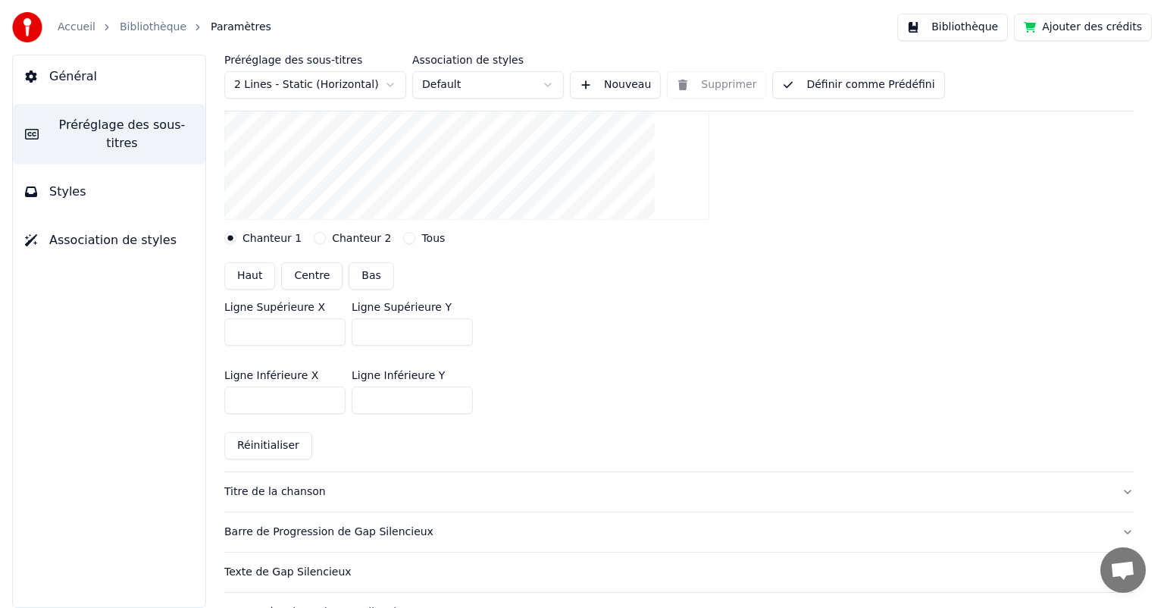
click at [268, 327] on input "****" at bounding box center [284, 331] width 121 height 27
click at [314, 236] on button "Chanteur 2" at bounding box center [320, 238] width 12 height 12
click at [260, 343] on input "***" at bounding box center [284, 331] width 121 height 27
click at [247, 339] on input "***" at bounding box center [284, 331] width 121 height 27
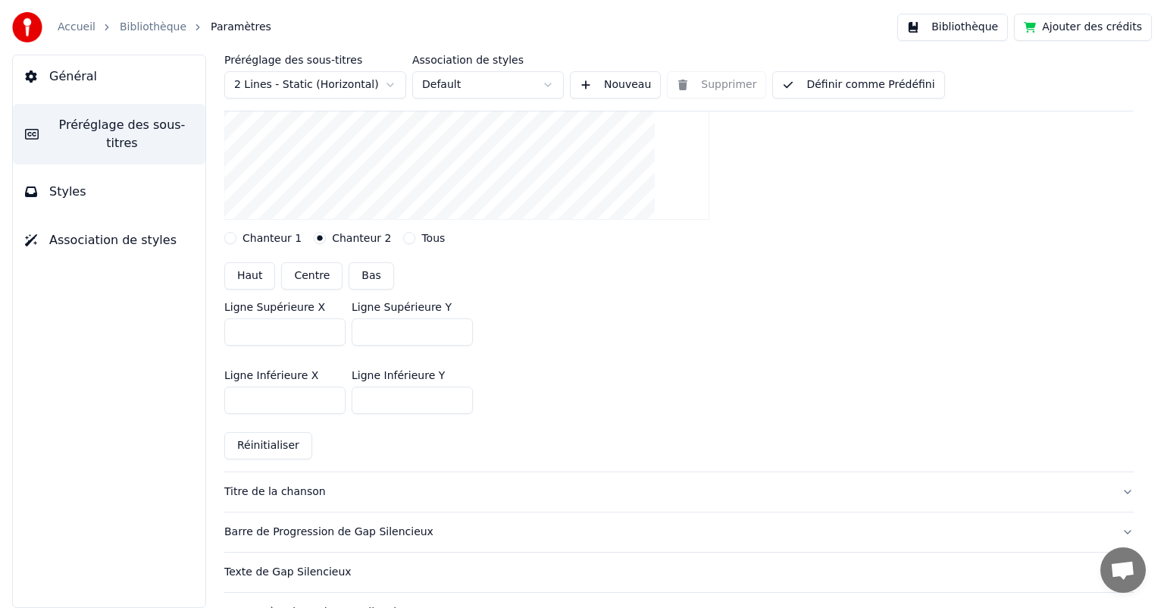
click at [247, 339] on input "***" at bounding box center [284, 331] width 121 height 27
paste input "*"
type input "****"
click at [238, 236] on div "Chanteur 1" at bounding box center [262, 238] width 77 height 12
click at [237, 236] on div "Chanteur 1" at bounding box center [262, 238] width 77 height 12
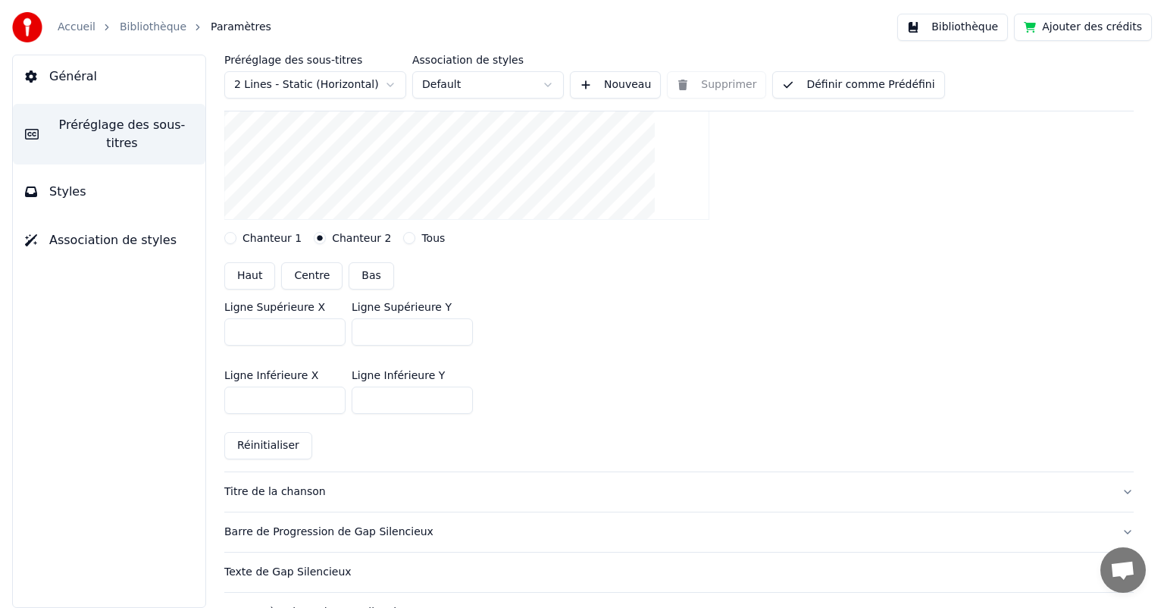
click at [229, 239] on button "Chanteur 1" at bounding box center [230, 238] width 12 height 12
click at [388, 334] on input "****" at bounding box center [412, 331] width 121 height 27
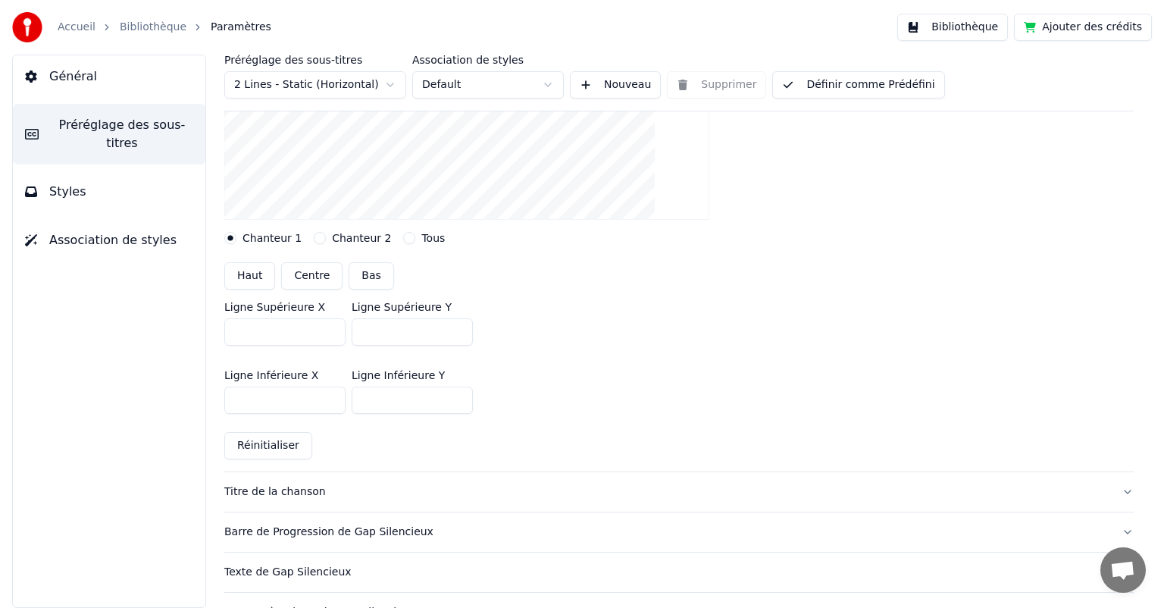
click at [315, 241] on button "Chanteur 2" at bounding box center [320, 238] width 12 height 12
click at [390, 327] on input "***" at bounding box center [412, 331] width 121 height 27
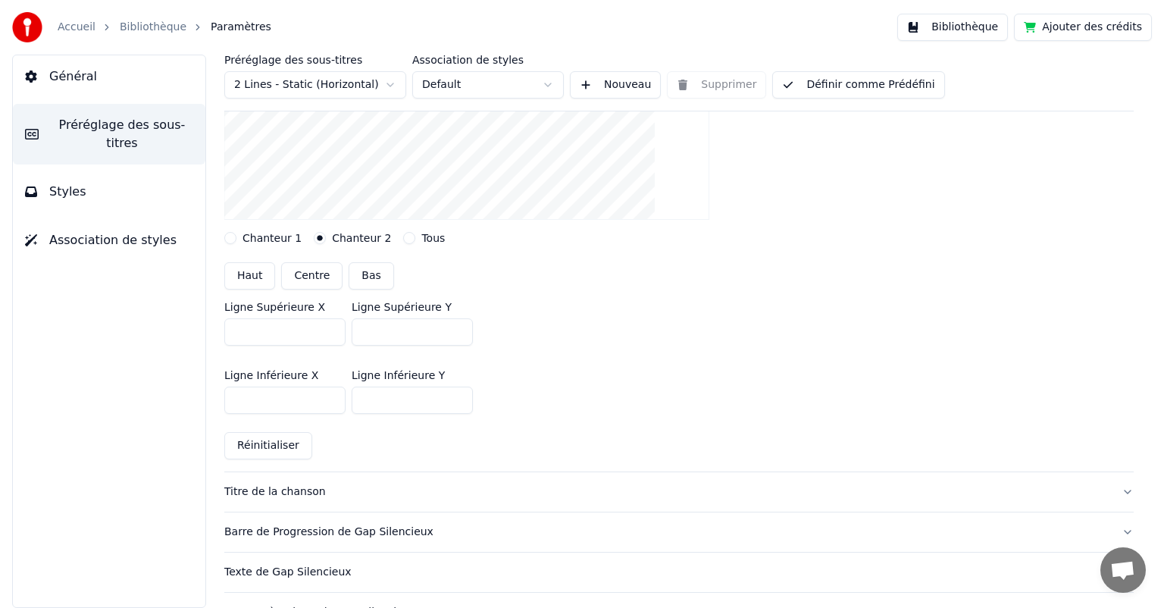
paste input "*"
type input "****"
click at [230, 238] on button "Chanteur 1" at bounding box center [230, 238] width 12 height 12
click at [258, 403] on input "****" at bounding box center [284, 400] width 121 height 27
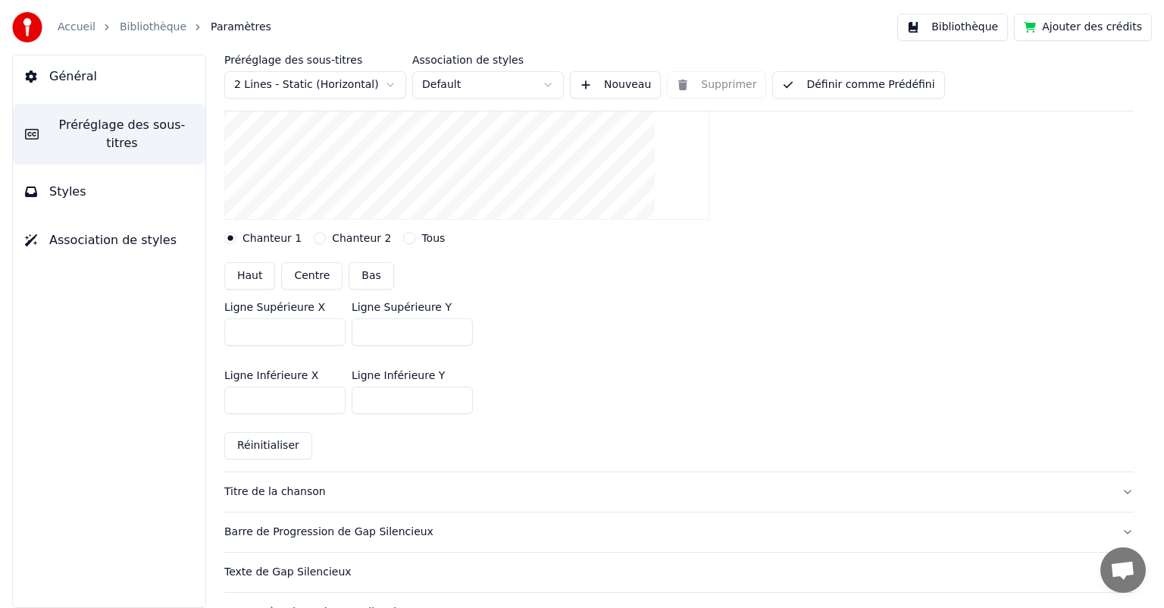
click at [258, 403] on input "****" at bounding box center [284, 400] width 121 height 27
click at [318, 233] on div "Chanteur 2" at bounding box center [352, 238] width 77 height 12
click at [314, 232] on div "Chanteur 2" at bounding box center [352, 238] width 77 height 12
click at [314, 233] on button "Chanteur 2" at bounding box center [320, 238] width 12 height 12
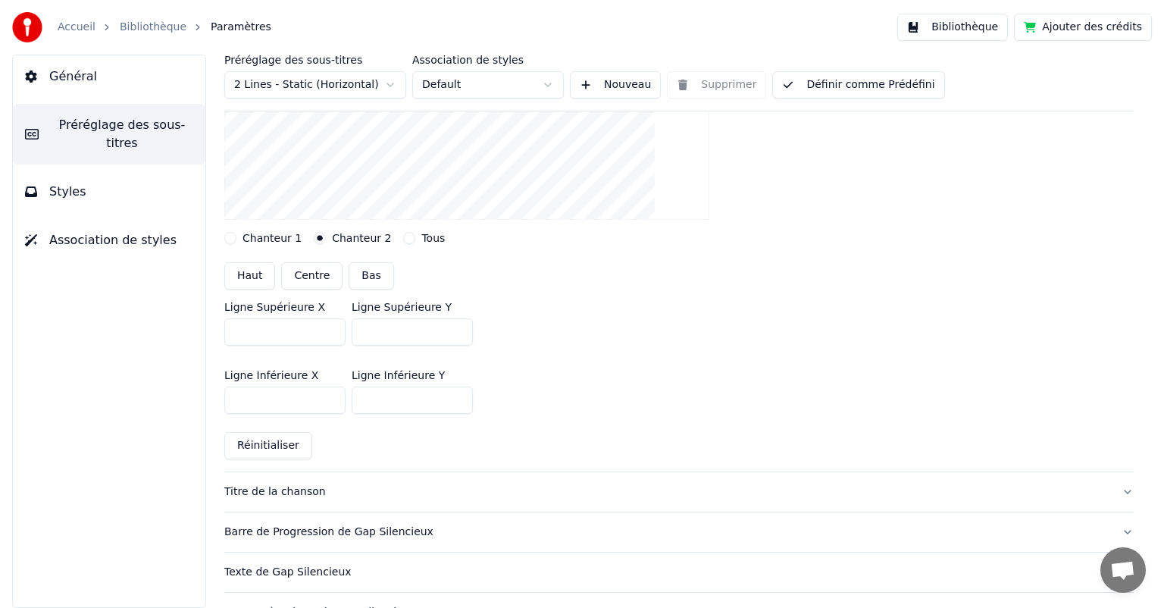
click at [268, 394] on input "***" at bounding box center [284, 400] width 121 height 27
paste input "*"
type input "****"
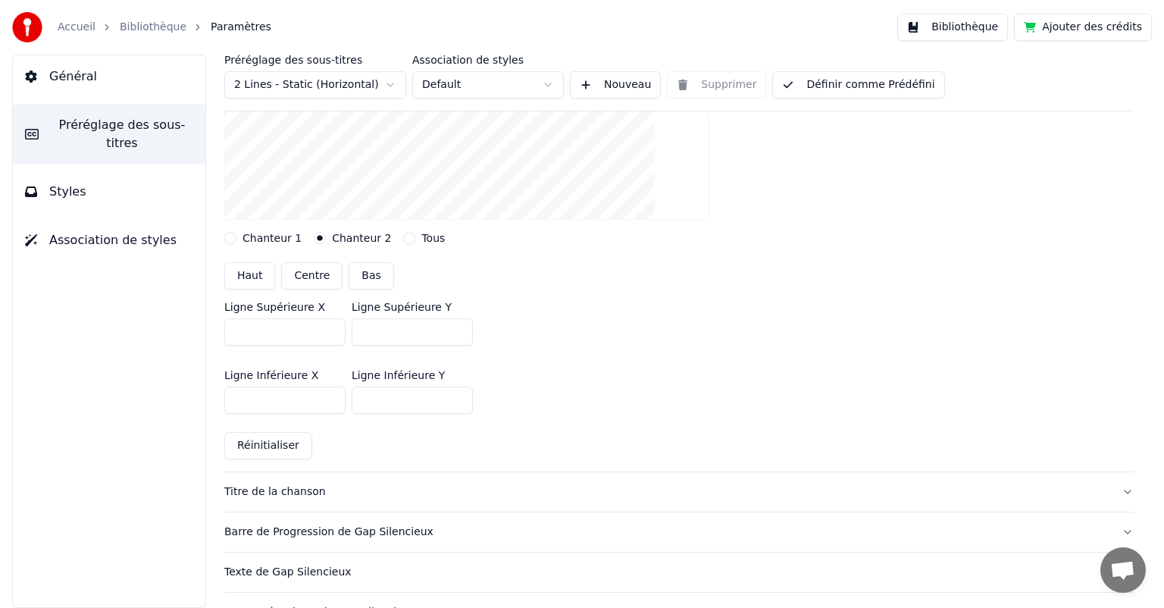
click at [372, 406] on input "***" at bounding box center [412, 400] width 121 height 27
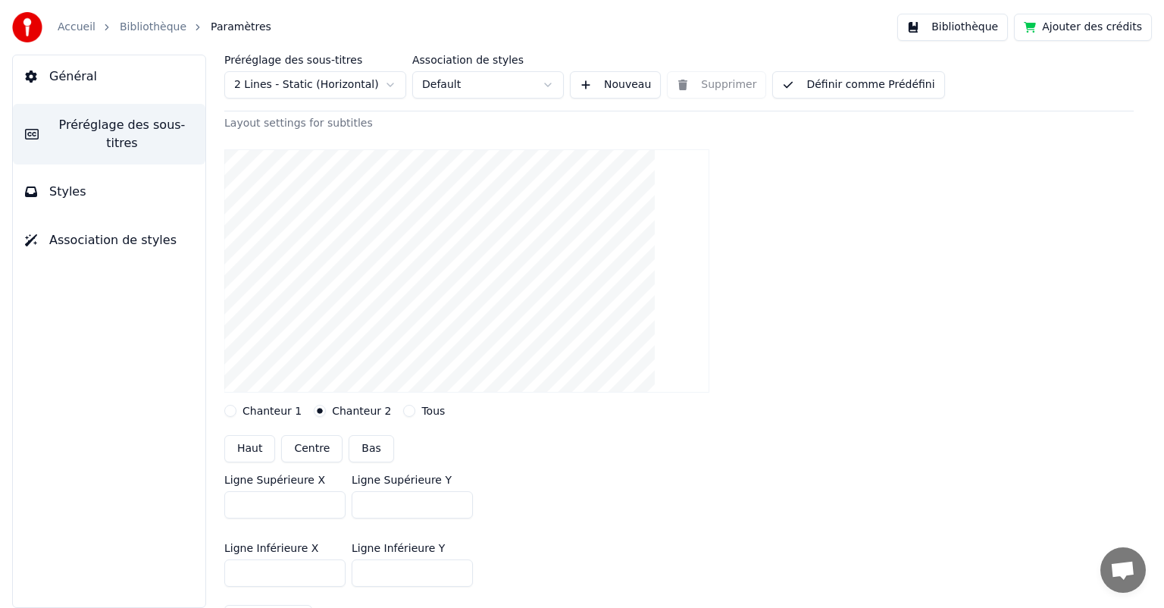
scroll to position [111, 0]
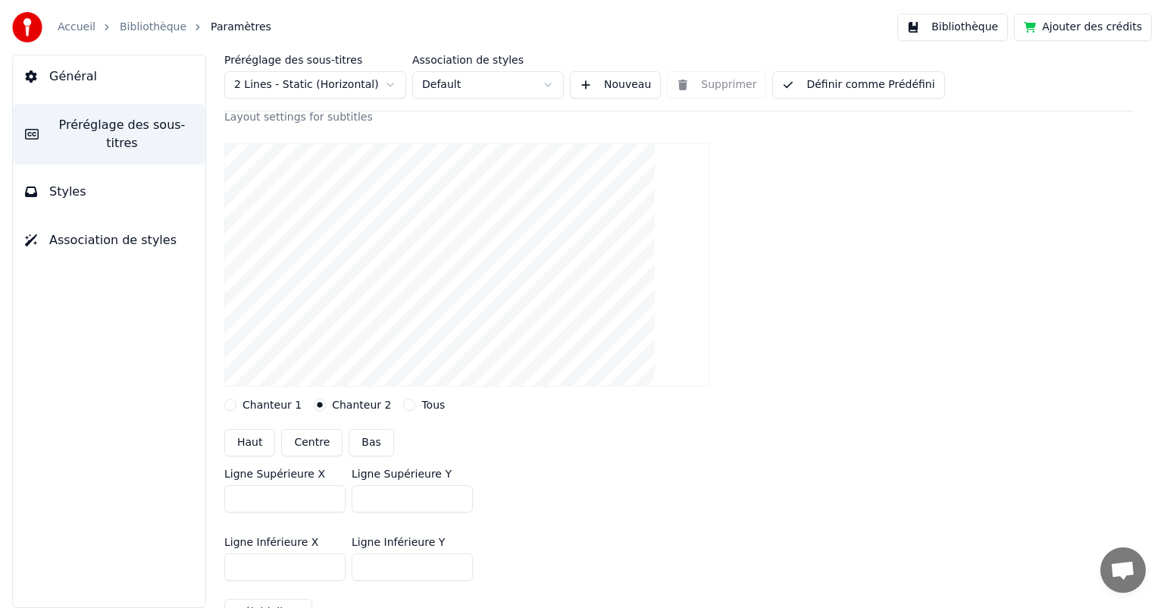
type input "****"
click at [873, 80] on button "Définir comme Prédéfini" at bounding box center [858, 84] width 172 height 27
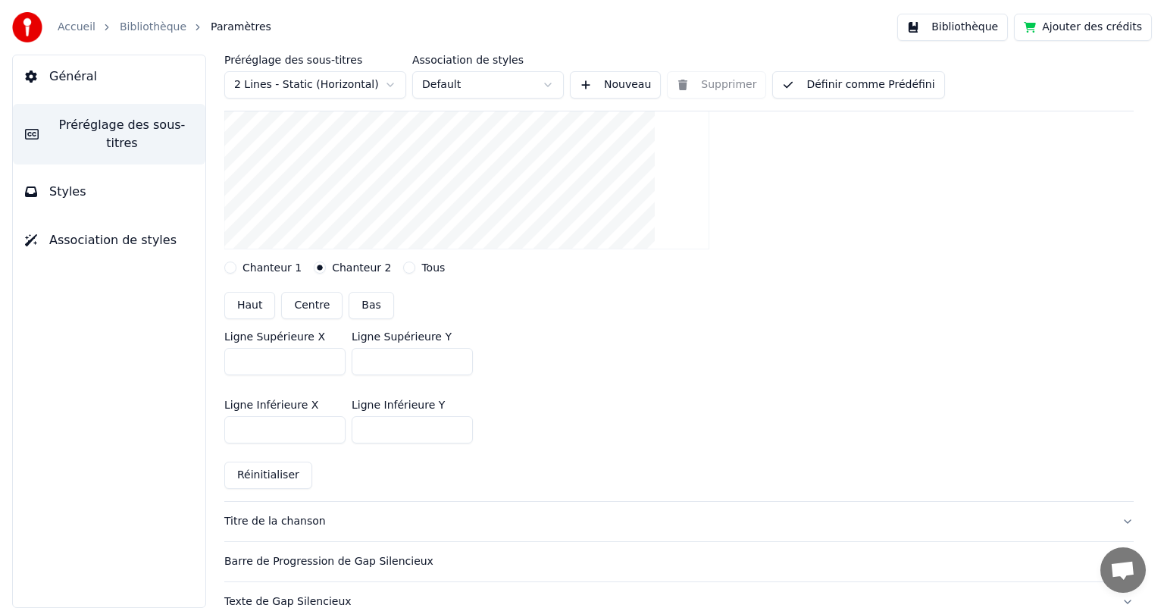
scroll to position [249, 0]
click at [230, 268] on button "Chanteur 1" at bounding box center [230, 268] width 12 height 12
click at [314, 268] on button "Chanteur 2" at bounding box center [320, 268] width 12 height 12
click at [97, 180] on button "Styles" at bounding box center [109, 192] width 193 height 42
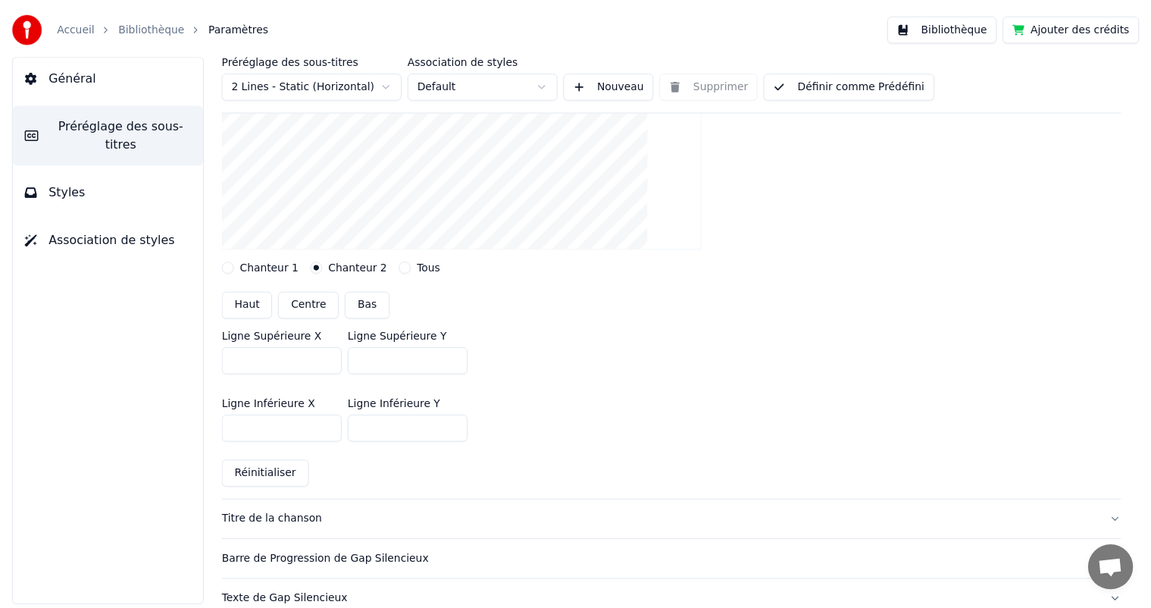
scroll to position [0, 0]
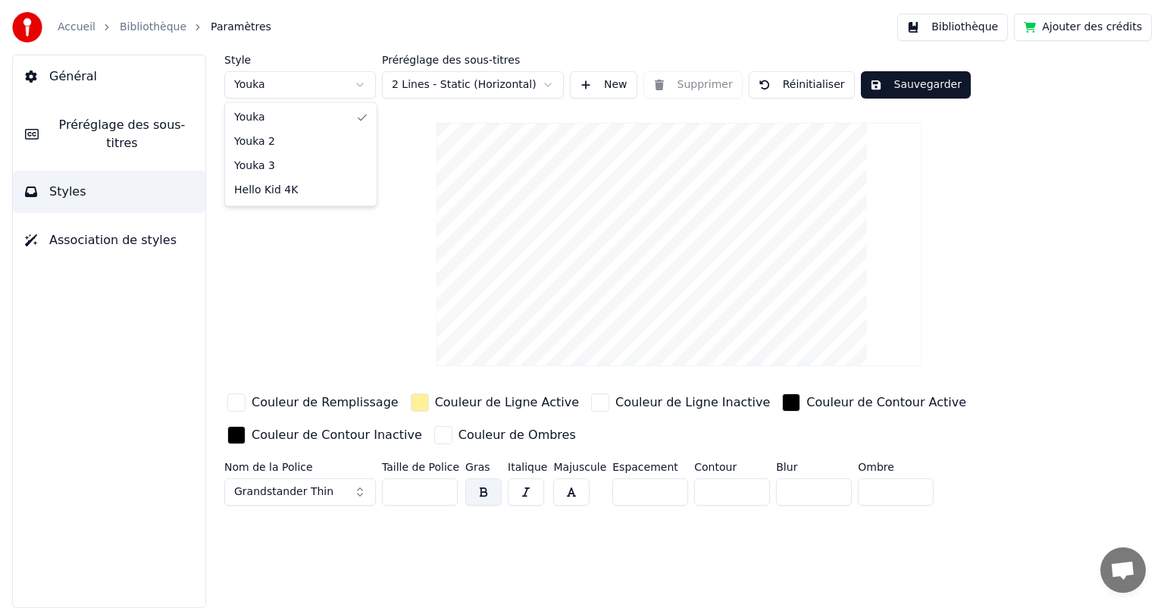
click at [352, 95] on html "Accueil Bibliothèque Paramètres Bibliothèque Ajouter des crédits Général Prérég…" at bounding box center [582, 304] width 1164 height 608
type input "**"
type input "*"
click at [271, 92] on html "Accueil Bibliothèque Paramètres Bibliothèque Ajouter des crédits Général Prérég…" at bounding box center [582, 304] width 1164 height 608
type input "***"
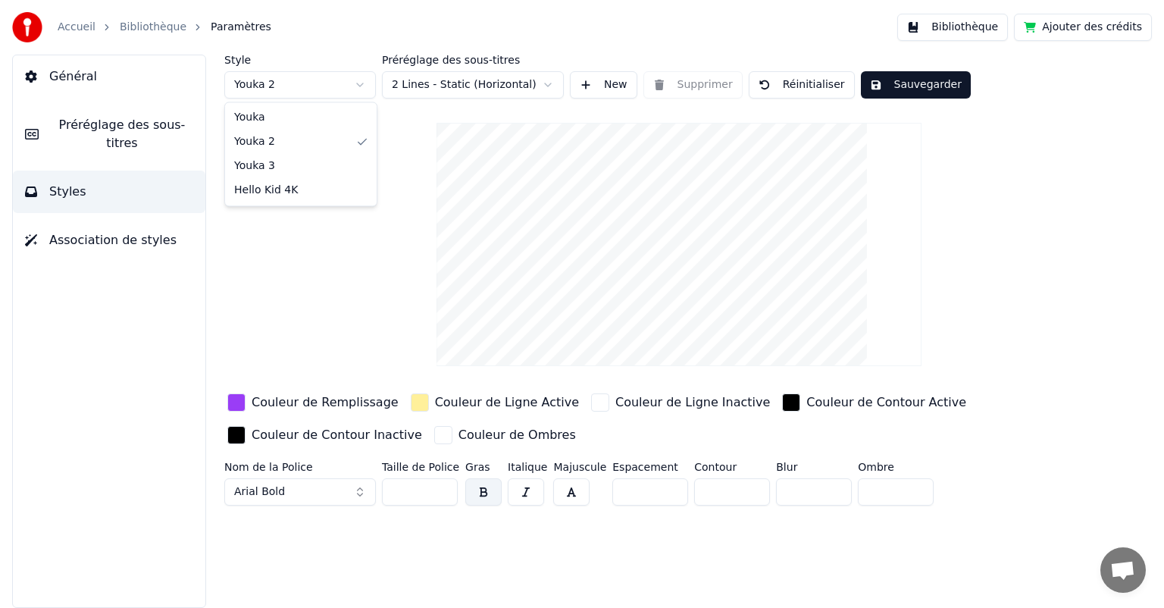
type input "**"
click at [306, 85] on html "Accueil Bibliothèque Paramètres Bibliothèque Ajouter des crédits Général Prérég…" at bounding box center [582, 304] width 1164 height 608
type input "**"
type input "*"
drag, startPoint x: 297, startPoint y: 504, endPoint x: 283, endPoint y: 491, distance: 18.8
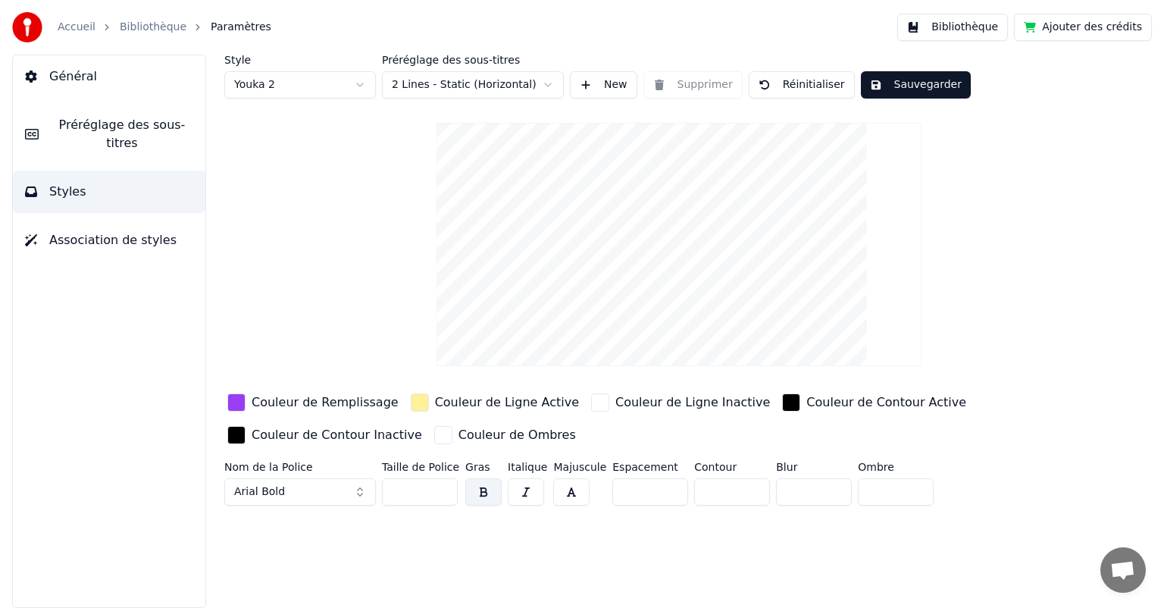
click at [283, 491] on div "Nom de la Police Arial Bold" at bounding box center [300, 487] width 152 height 50
click at [283, 491] on span "Arial Bold" at bounding box center [259, 491] width 51 height 15
click at [346, 500] on button "Arial Bold" at bounding box center [300, 491] width 152 height 27
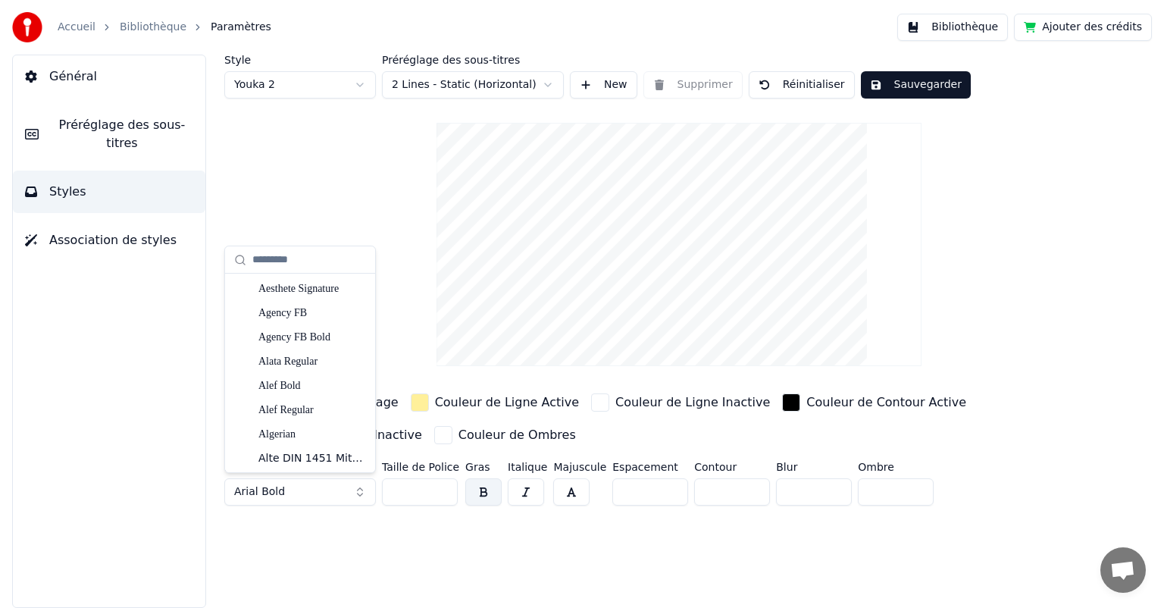
click at [351, 499] on button "Arial Bold" at bounding box center [300, 491] width 152 height 27
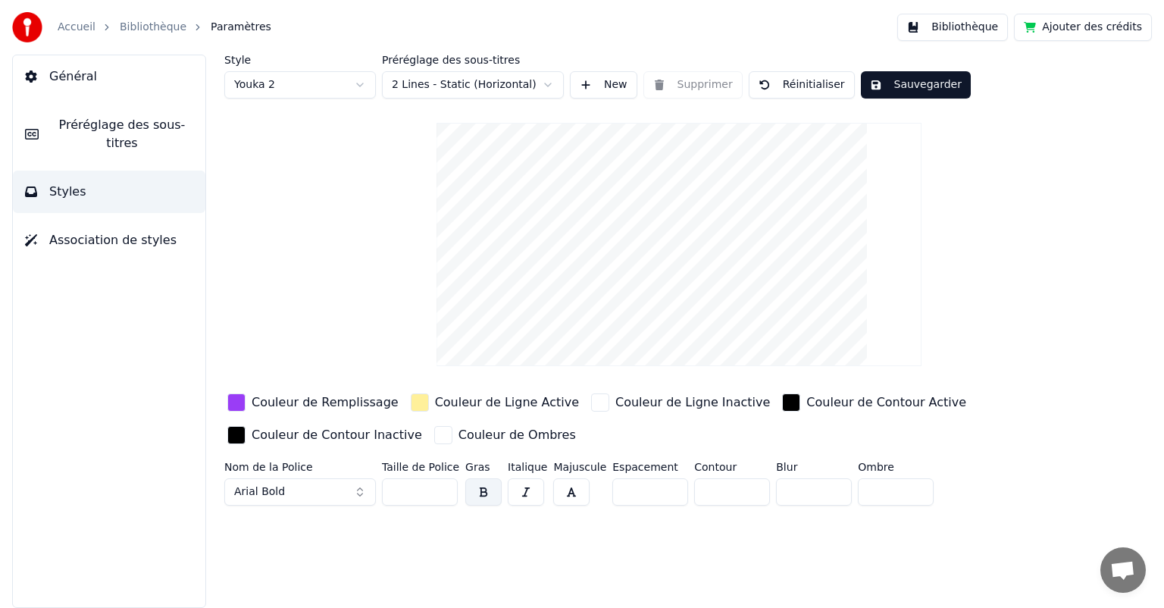
click at [351, 499] on button "Arial Bold" at bounding box center [300, 491] width 152 height 27
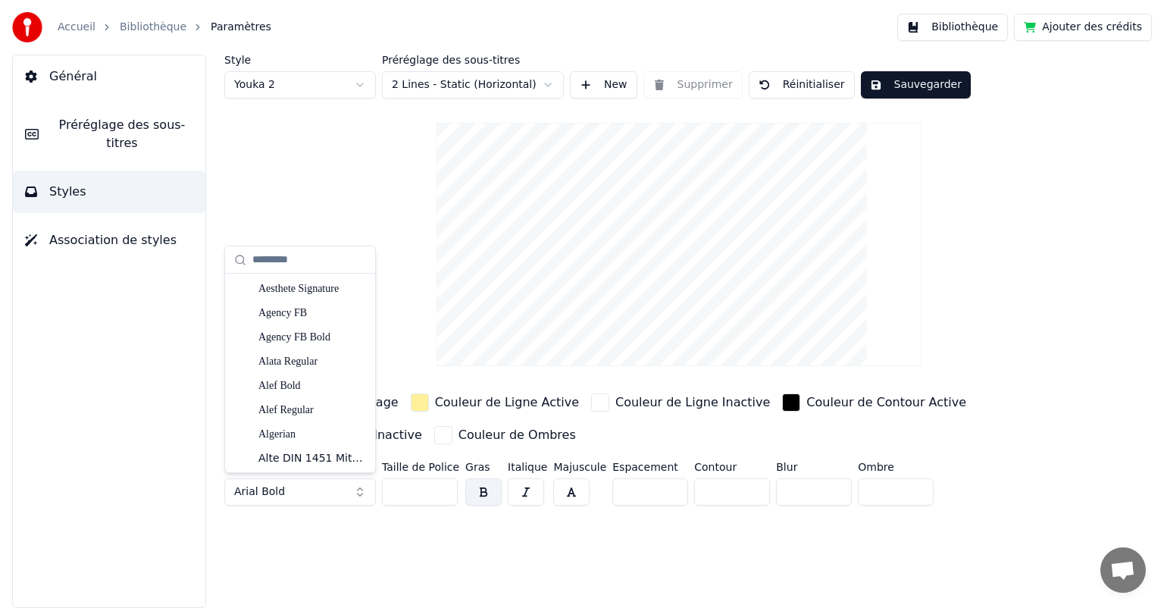
click at [351, 499] on button "Arial Bold" at bounding box center [300, 491] width 152 height 27
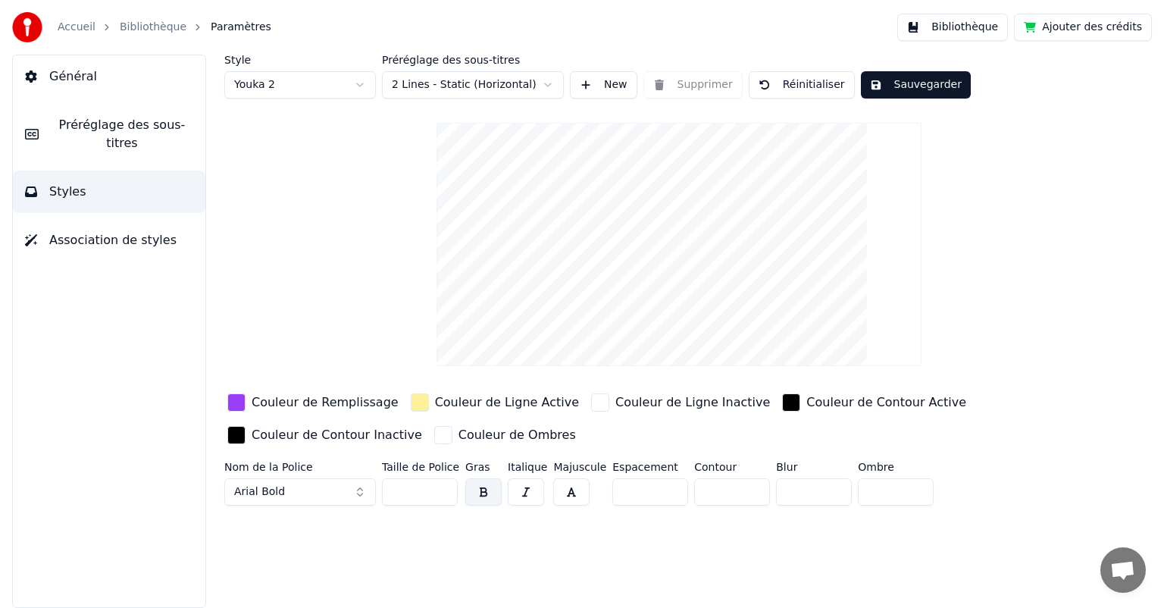
click at [351, 499] on button "Arial Bold" at bounding box center [300, 491] width 152 height 27
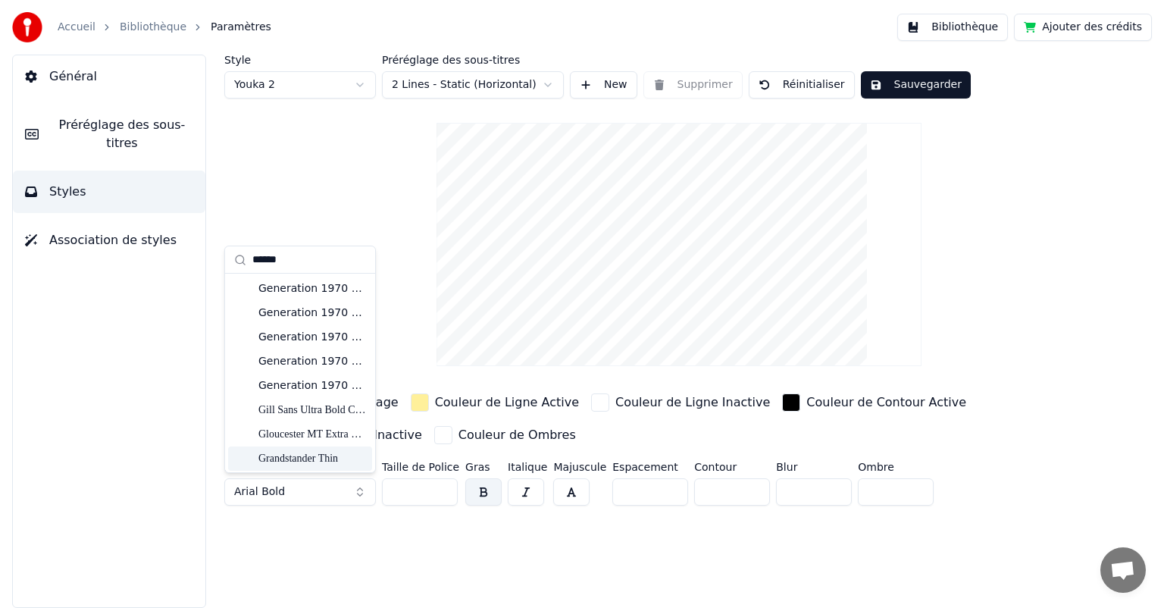
type input "******"
click at [321, 453] on div "Grandstander Thin" at bounding box center [312, 458] width 108 height 15
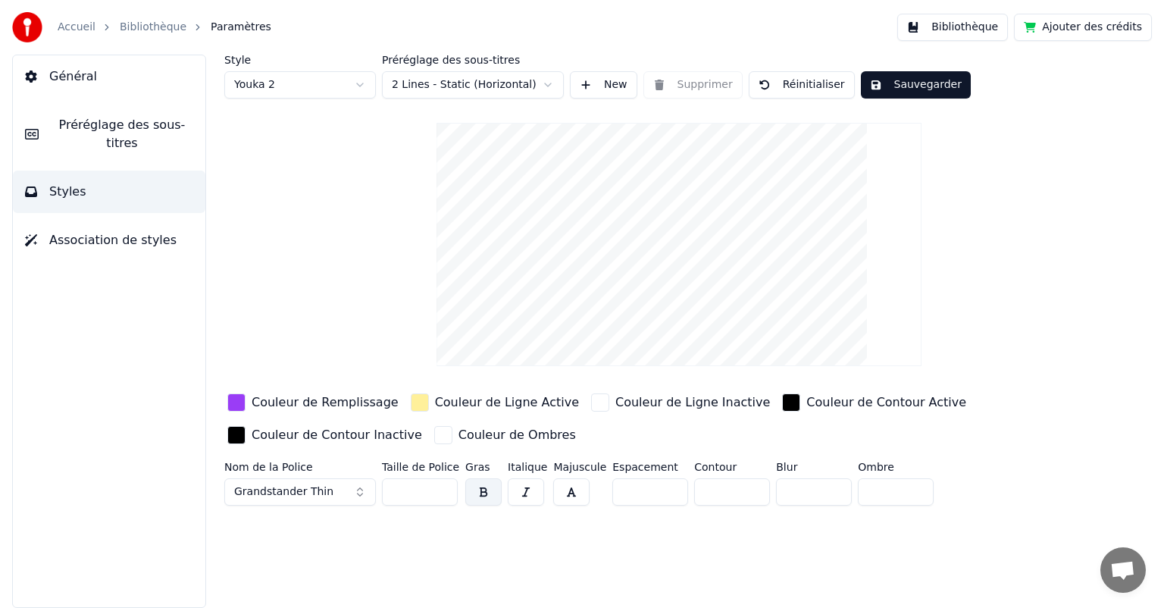
click at [412, 492] on input "**" at bounding box center [420, 491] width 76 height 27
type input "***"
click at [709, 493] on input "*" at bounding box center [732, 491] width 76 height 27
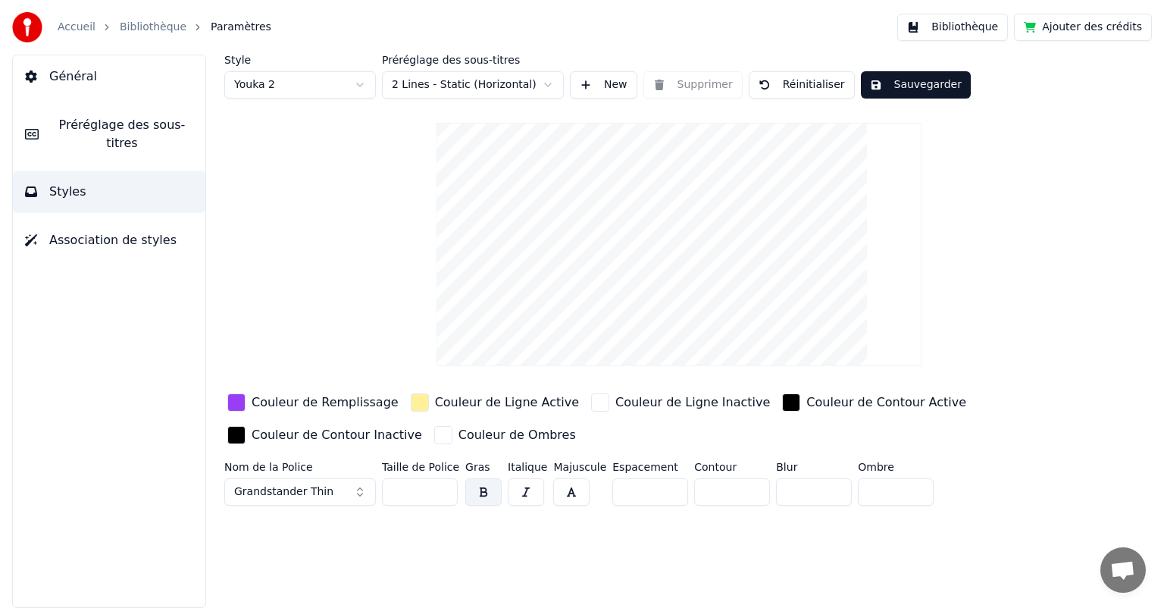
click at [709, 493] on input "*" at bounding box center [732, 491] width 76 height 27
type input "**"
click at [233, 400] on div "button" at bounding box center [236, 402] width 18 height 18
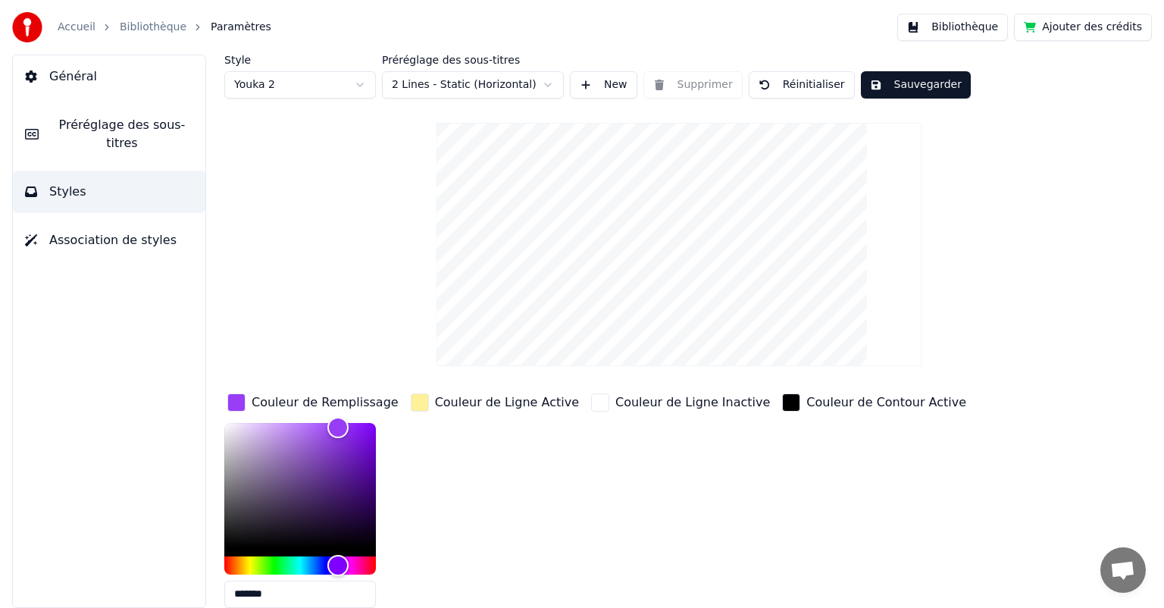
click at [283, 588] on input "*******" at bounding box center [300, 594] width 152 height 27
paste input "text"
click at [283, 588] on input "*******" at bounding box center [300, 594] width 152 height 27
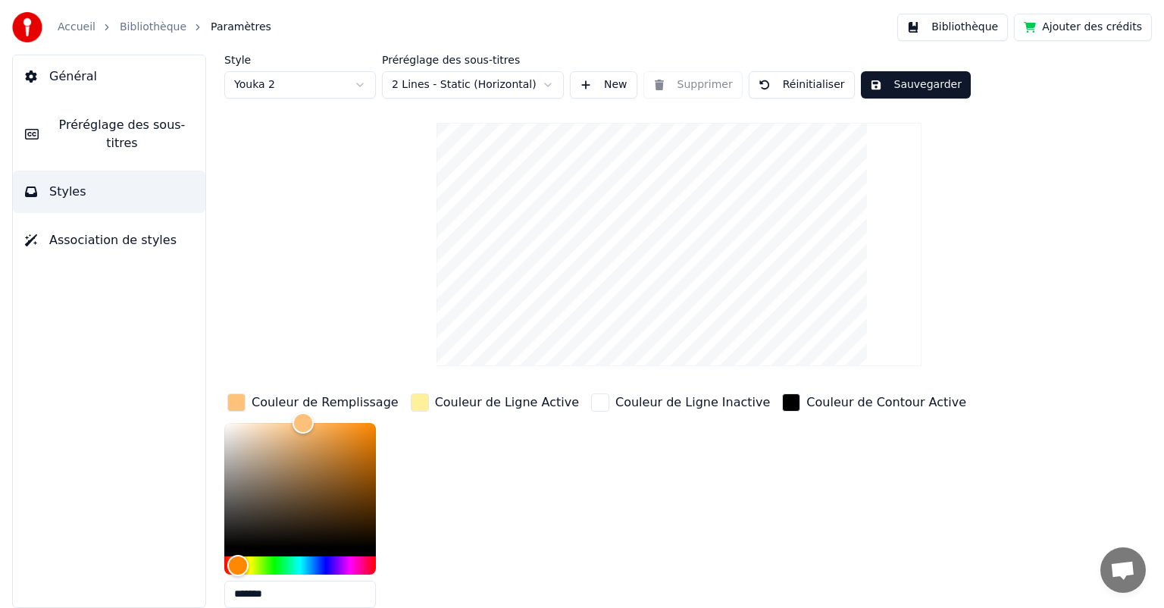
type input "*******"
click at [550, 553] on div "Couleur de Ligne Active" at bounding box center [495, 505] width 174 height 230
click at [923, 88] on button "Sauvegarder" at bounding box center [916, 84] width 110 height 27
click at [891, 479] on div "Couleur de Contour Active" at bounding box center [874, 505] width 190 height 230
click at [64, 76] on span "Général" at bounding box center [73, 76] width 48 height 18
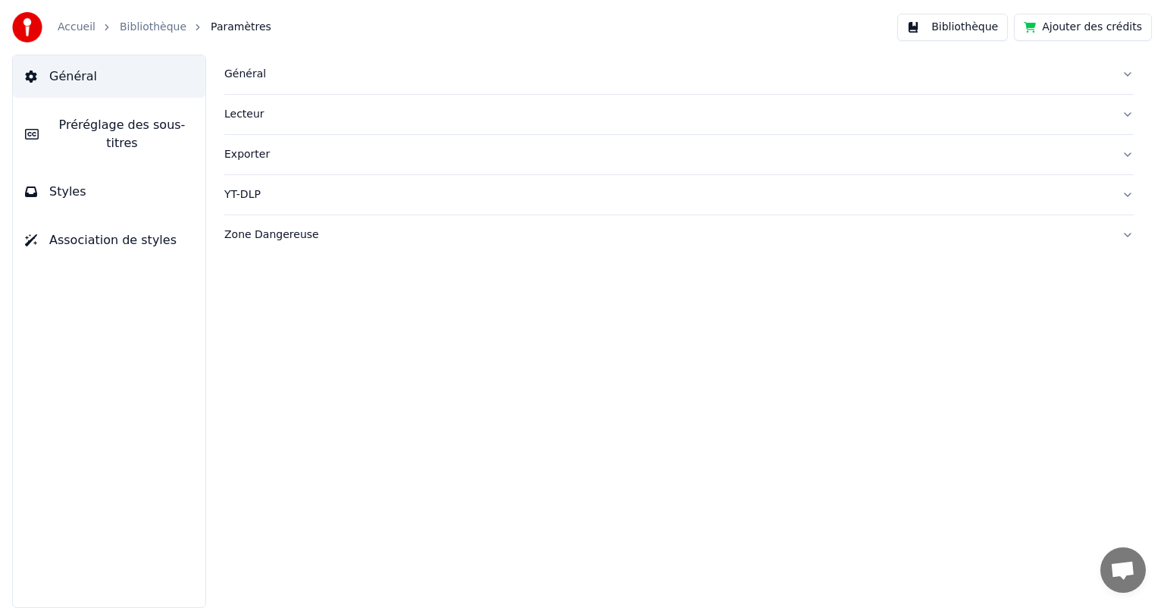
click at [136, 17] on div "Accueil Bibliothèque Paramètres" at bounding box center [141, 27] width 259 height 30
click at [143, 31] on link "Bibliothèque" at bounding box center [153, 27] width 67 height 15
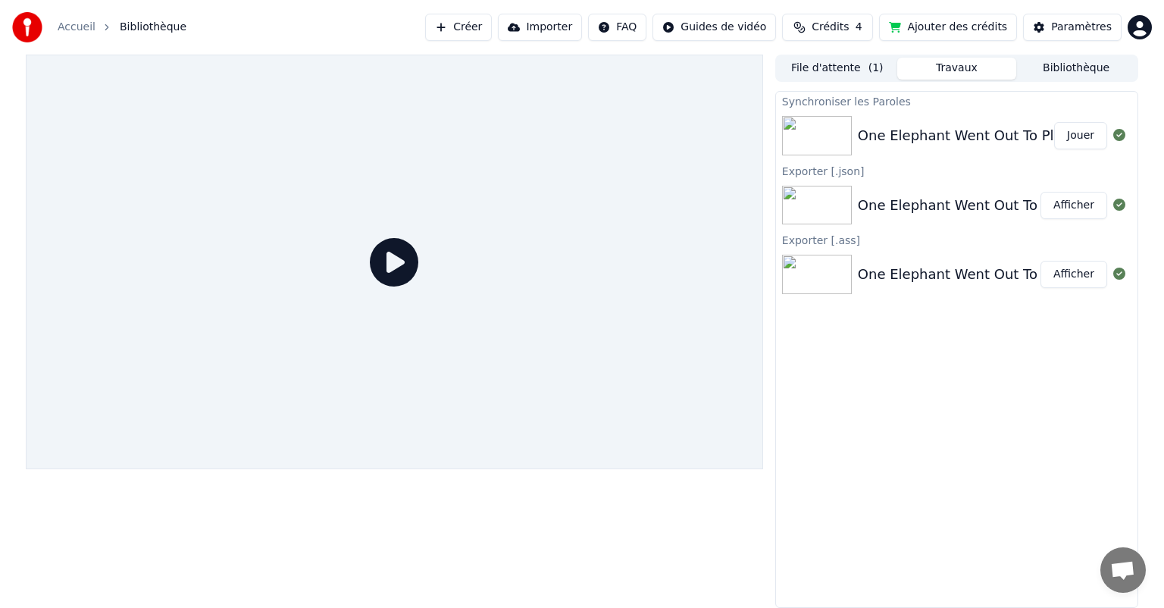
click at [384, 279] on icon at bounding box center [394, 262] width 49 height 49
click at [1093, 133] on button "Jouer" at bounding box center [1080, 135] width 53 height 27
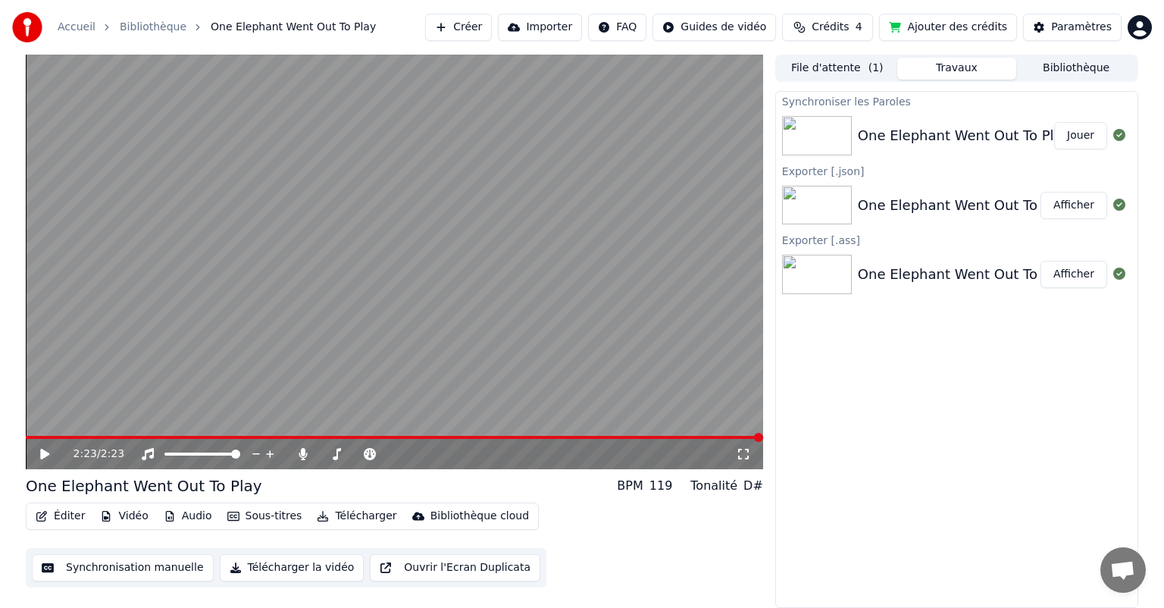
click at [627, 502] on div "One Elephant Went Out To Play BPM 119 Tonalité D# Éditer Vidéo Audio Sous-titre…" at bounding box center [395, 531] width 738 height 112
click at [139, 565] on button "Synchronisation manuelle" at bounding box center [123, 567] width 182 height 27
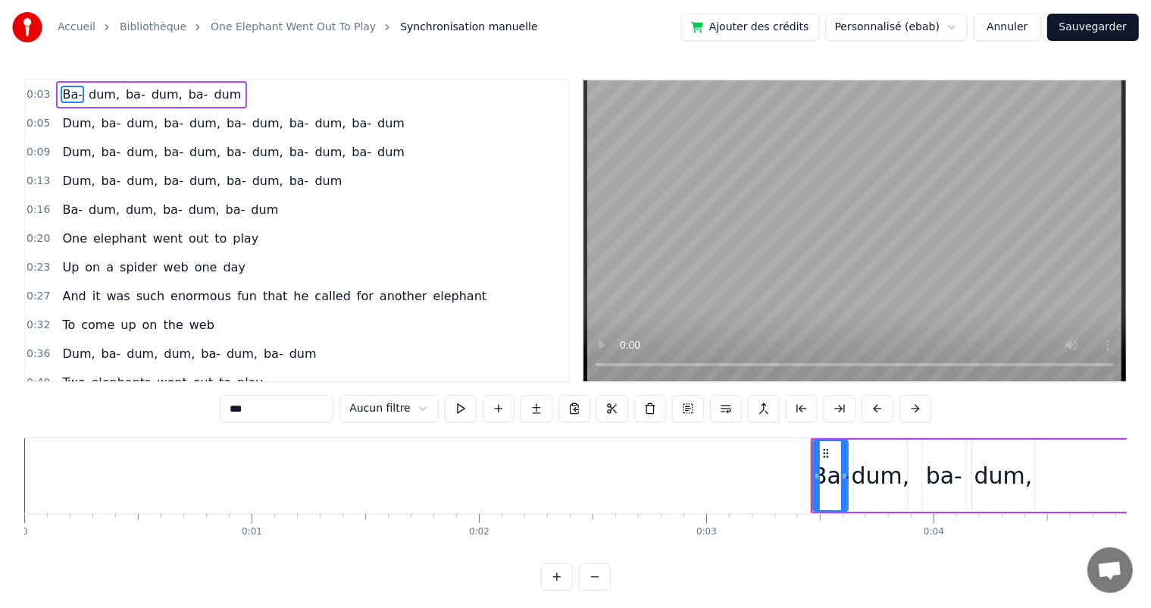
click at [70, 269] on span "Up" at bounding box center [71, 266] width 20 height 17
type input "**"
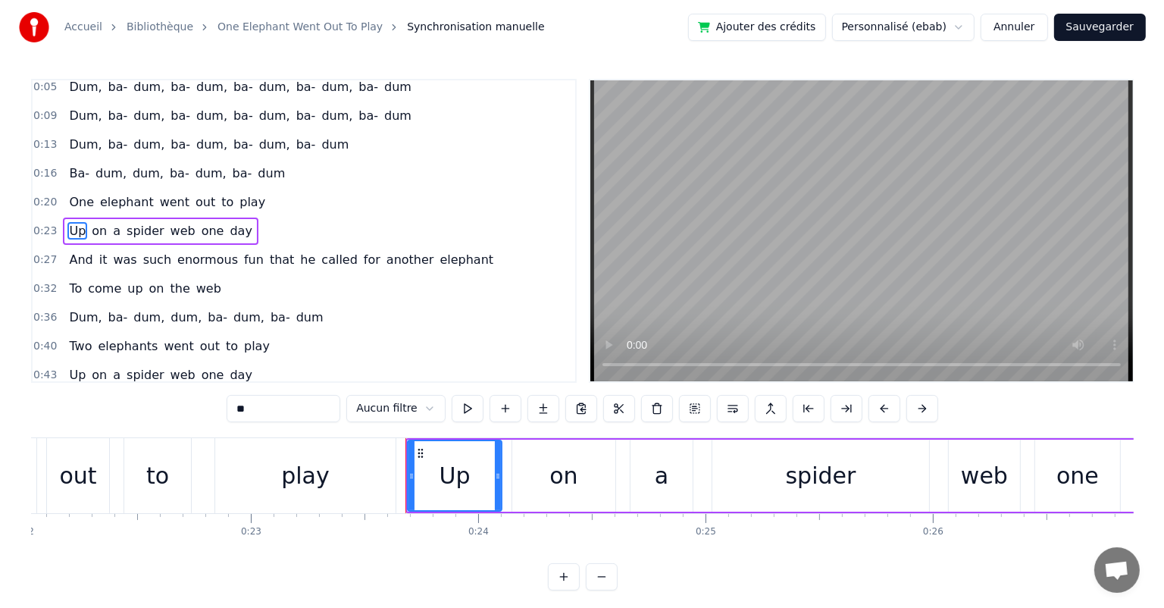
scroll to position [0, 5309]
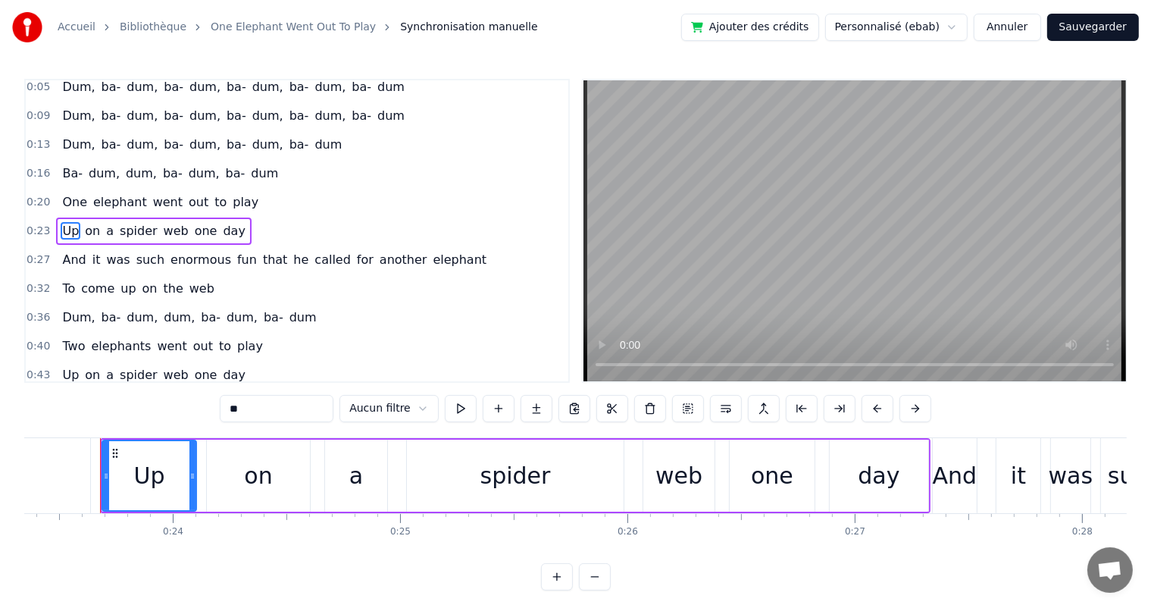
click at [1012, 26] on button "Annuler" at bounding box center [1007, 27] width 67 height 27
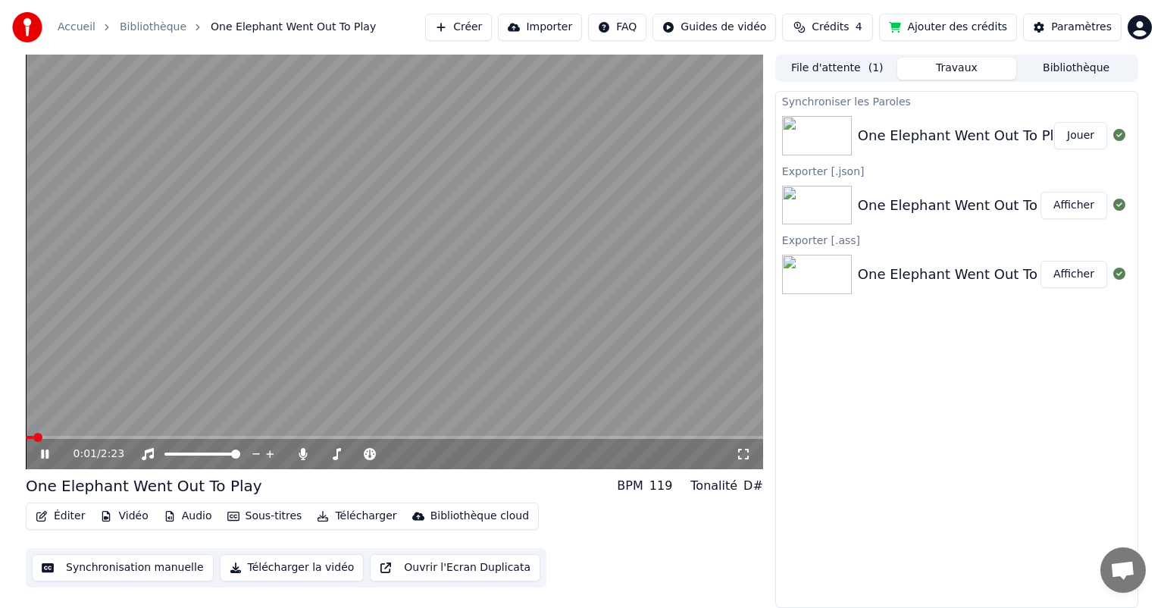
click at [287, 276] on video at bounding box center [395, 262] width 738 height 415
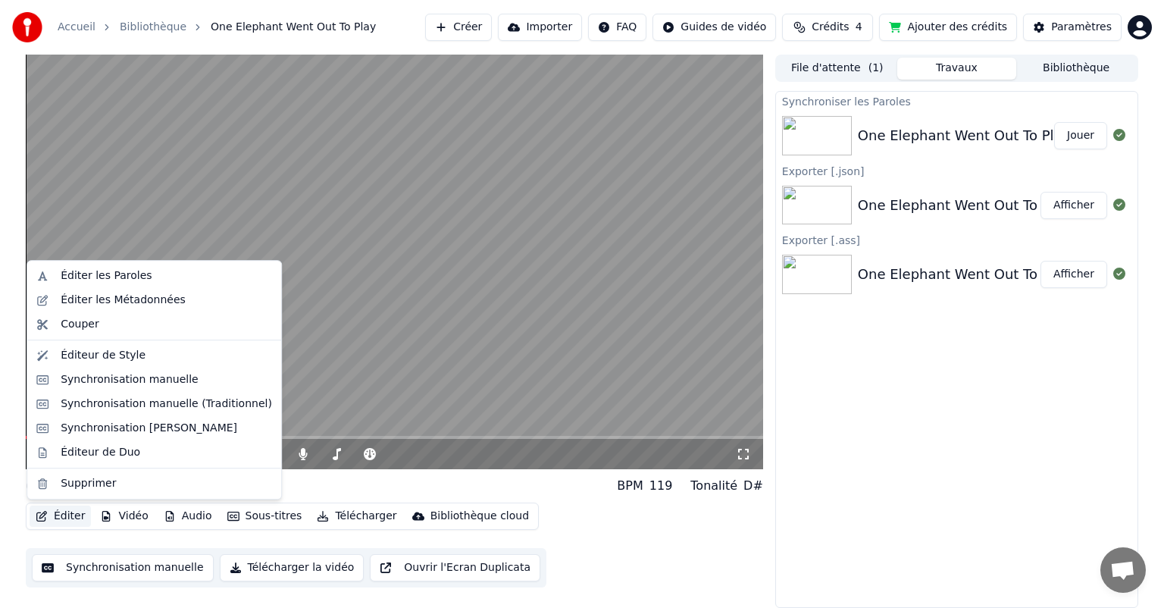
click at [64, 509] on button "Éditer" at bounding box center [60, 516] width 61 height 21
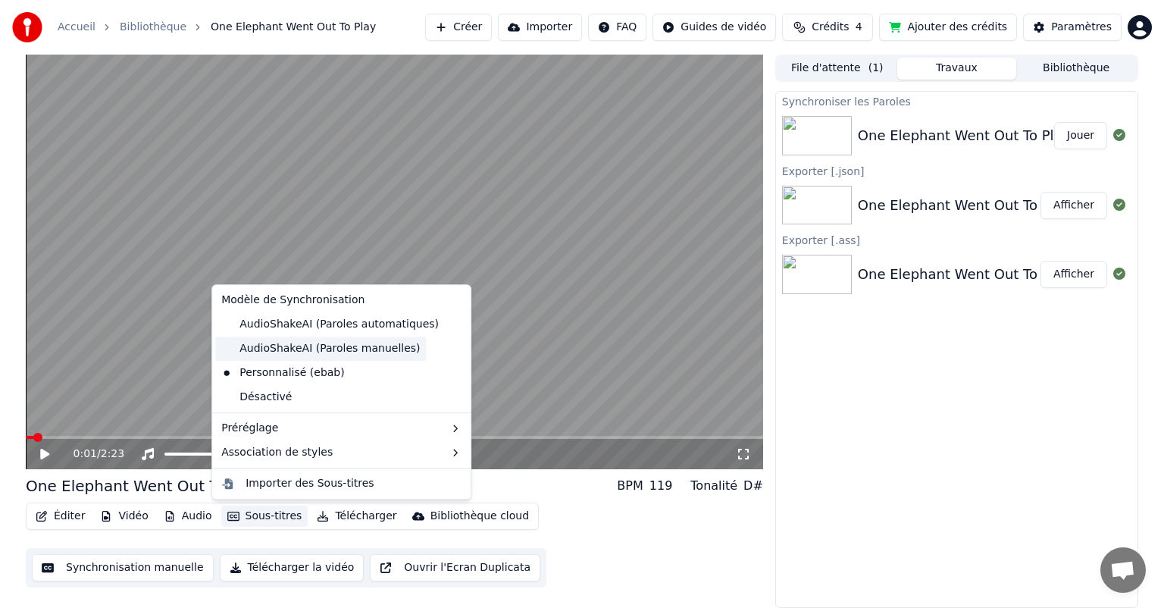
click at [282, 351] on div "AudioShakeAI (Paroles manuelles)" at bounding box center [320, 349] width 211 height 24
click at [238, 518] on button "Sous-titres" at bounding box center [264, 516] width 87 height 21
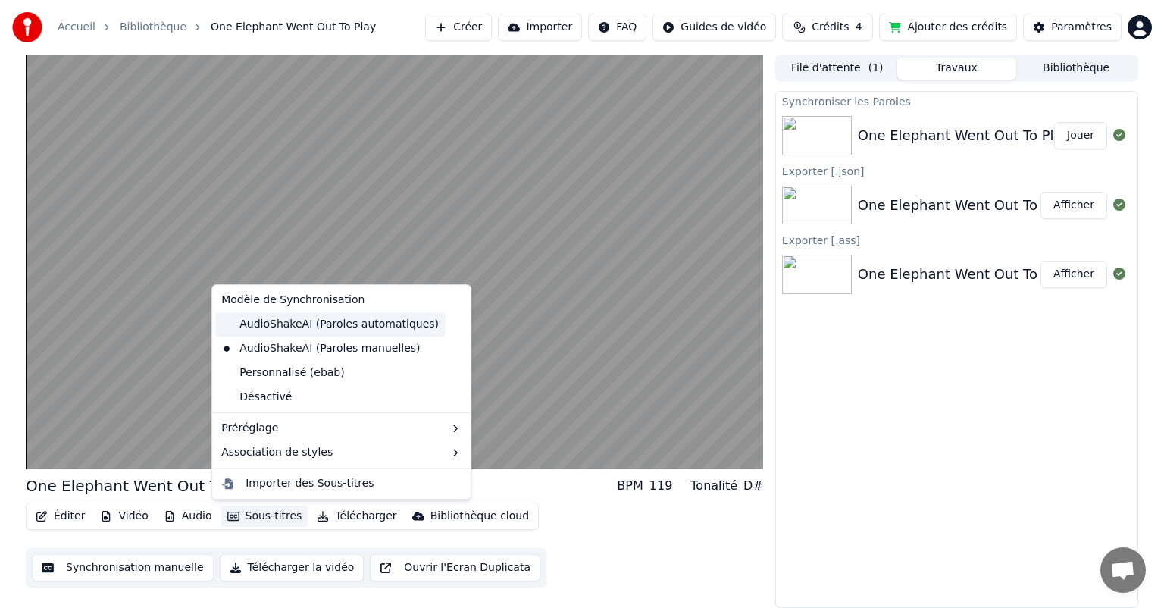
click at [324, 321] on div "AudioShakeAI (Paroles automatiques)" at bounding box center [330, 324] width 230 height 24
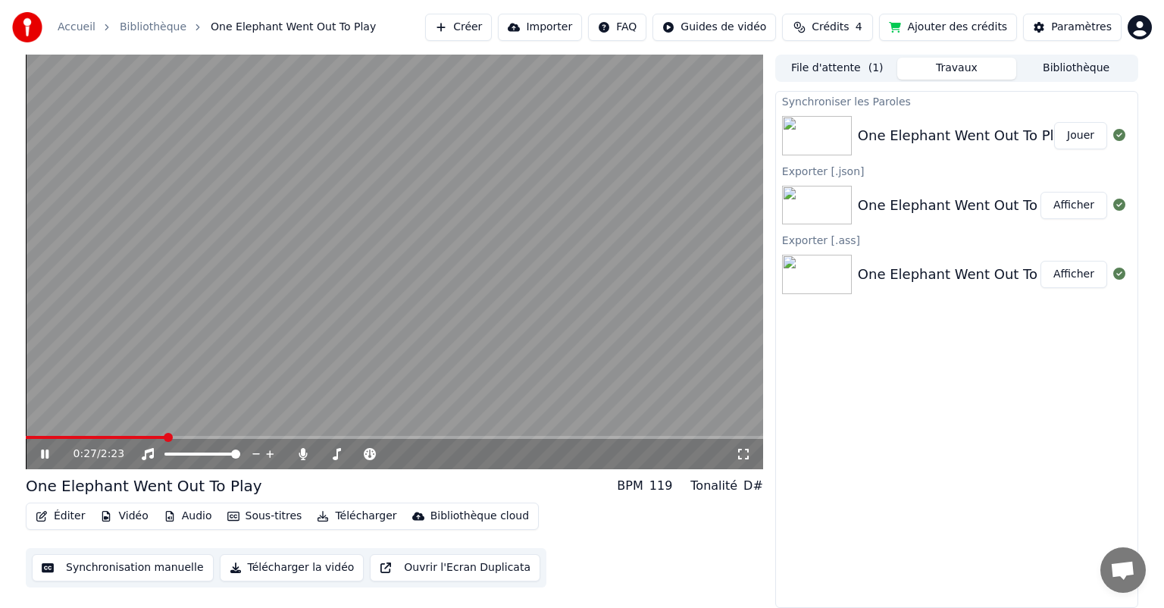
click at [398, 185] on video at bounding box center [395, 262] width 738 height 415
click at [287, 572] on button "Télécharger la vidéo" at bounding box center [292, 567] width 145 height 27
click at [1065, 138] on button "Afficher" at bounding box center [1074, 135] width 67 height 27
click at [12, 542] on div "0:27 / 2:23 One Elephant Went Out To Play BPM 119 Tonalité D# Éditer Vidéo Audi…" at bounding box center [582, 331] width 1164 height 553
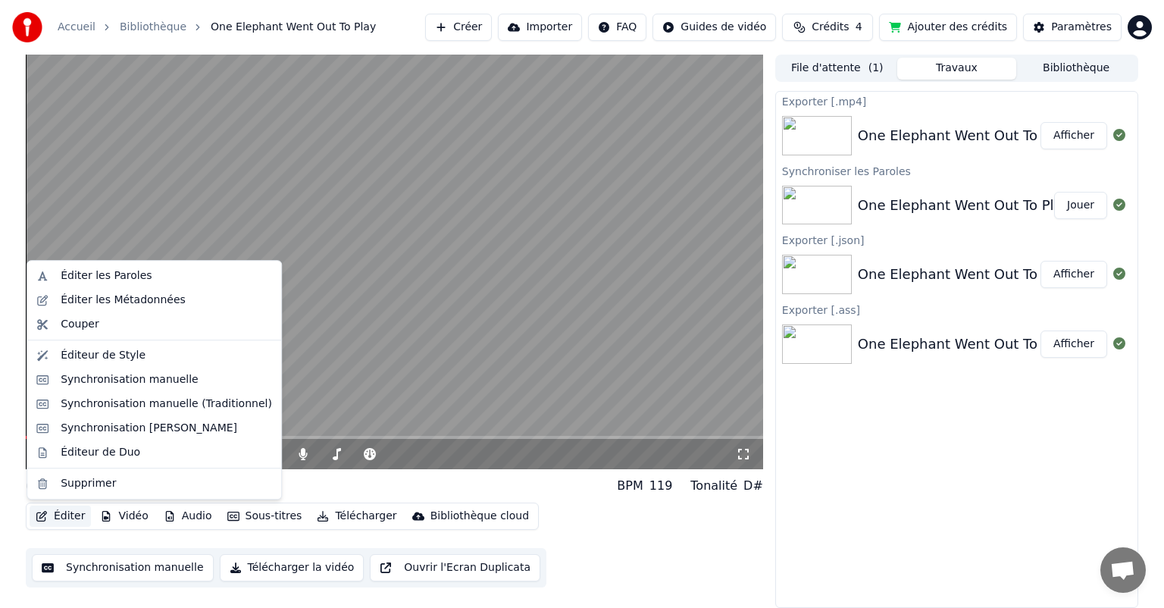
click at [63, 518] on button "Éditer" at bounding box center [60, 516] width 61 height 21
click at [149, 352] on div "Éditeur de Style" at bounding box center [166, 355] width 211 height 15
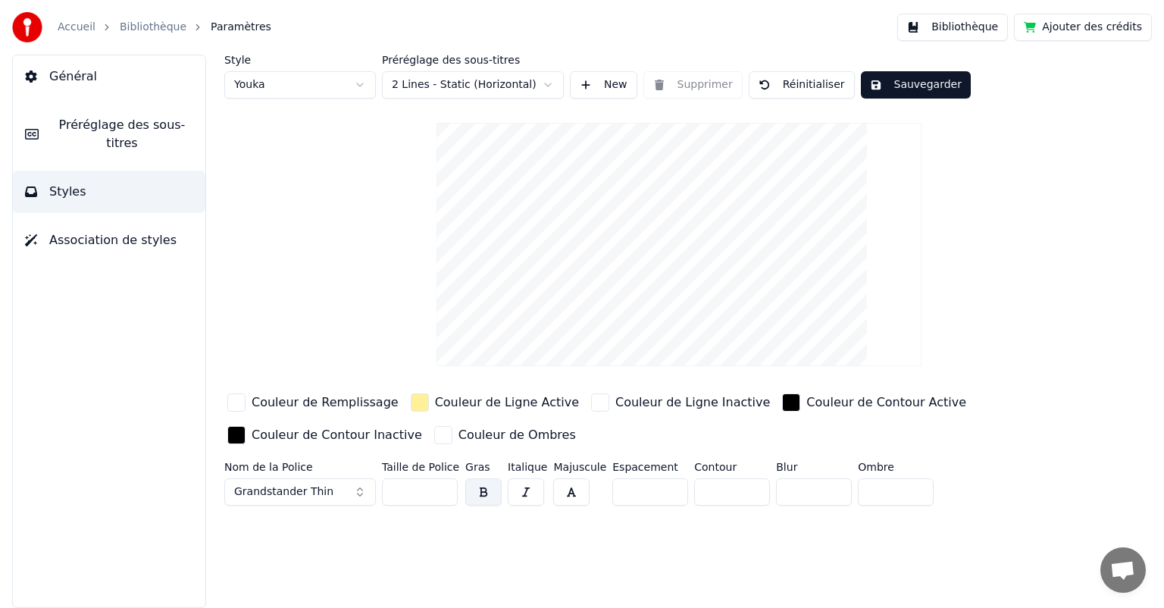
click at [114, 133] on span "Préréglage des sous-titres" at bounding box center [122, 134] width 143 height 36
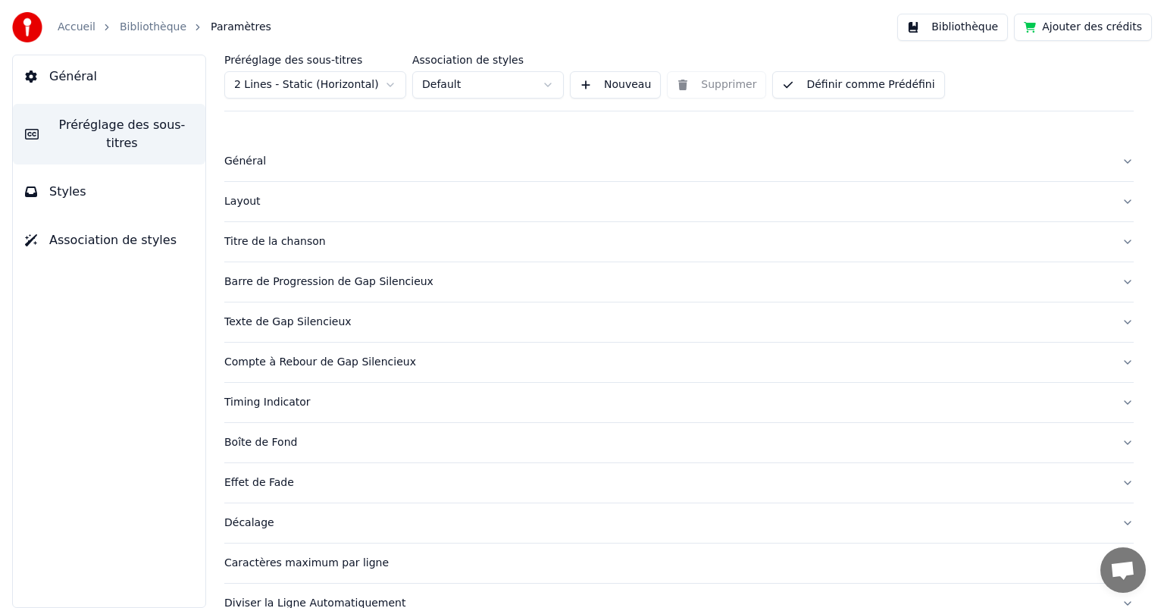
click at [340, 372] on button "Compte à Rebour de Gap Silencieux" at bounding box center [679, 362] width 910 height 39
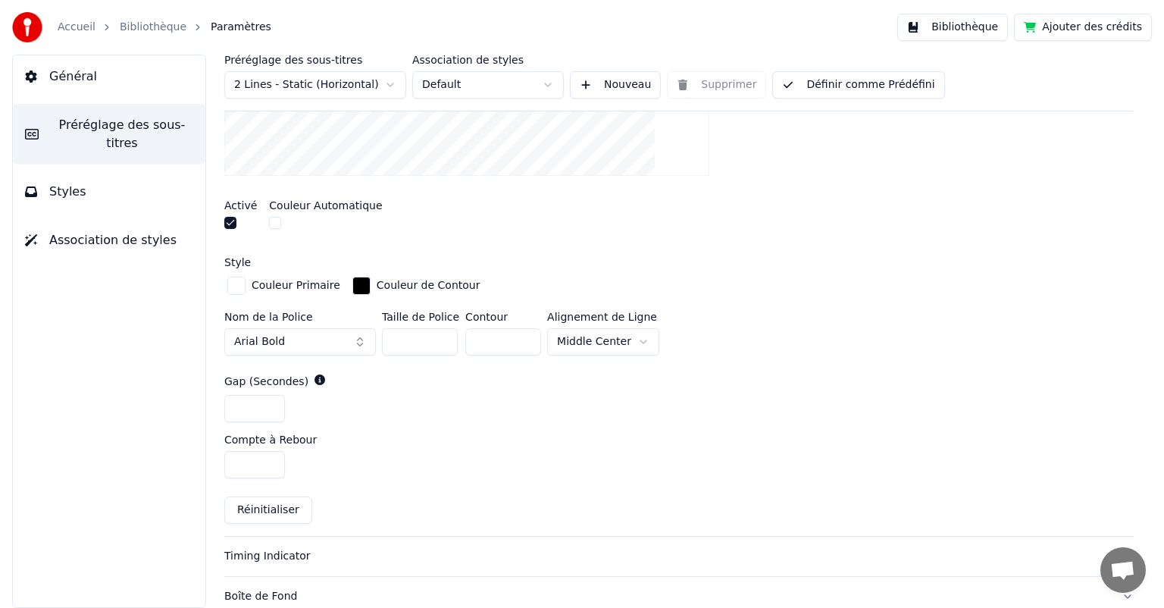
scroll to position [484, 0]
click at [776, 246] on div "Insérez un compte à rebours dans le gap entre les sous-titres Activé Couleur Au…" at bounding box center [679, 216] width 910 height 637
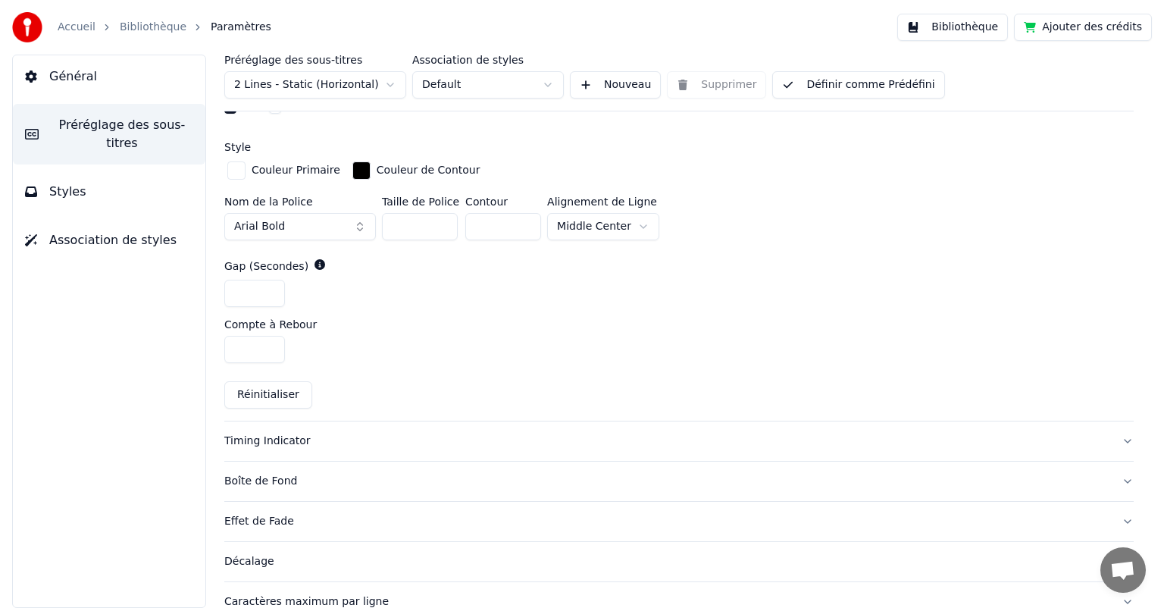
scroll to position [599, 0]
click at [609, 444] on div "Timing Indicator" at bounding box center [666, 440] width 885 height 15
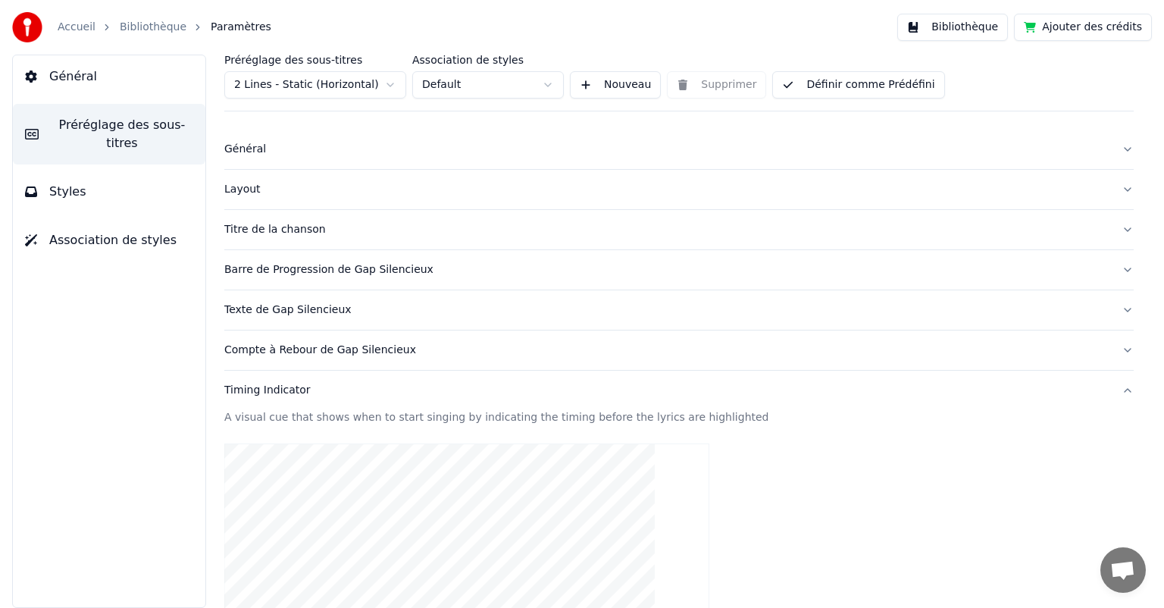
scroll to position [13, 0]
click at [417, 356] on button "Compte à Rebour de Gap Silencieux" at bounding box center [679, 349] width 910 height 39
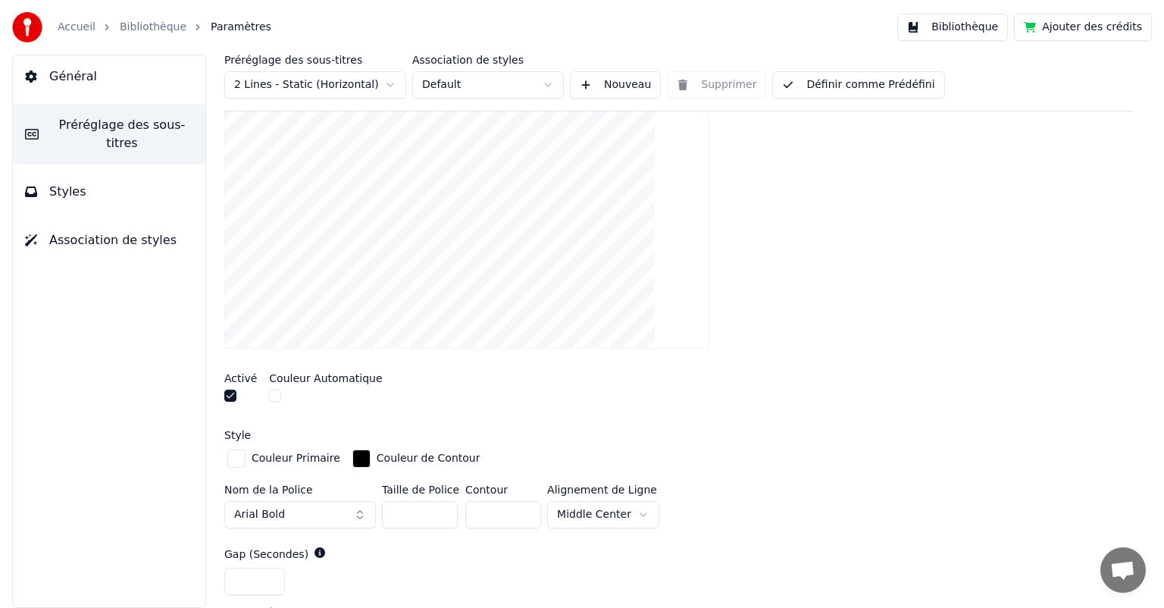
scroll to position [317, 0]
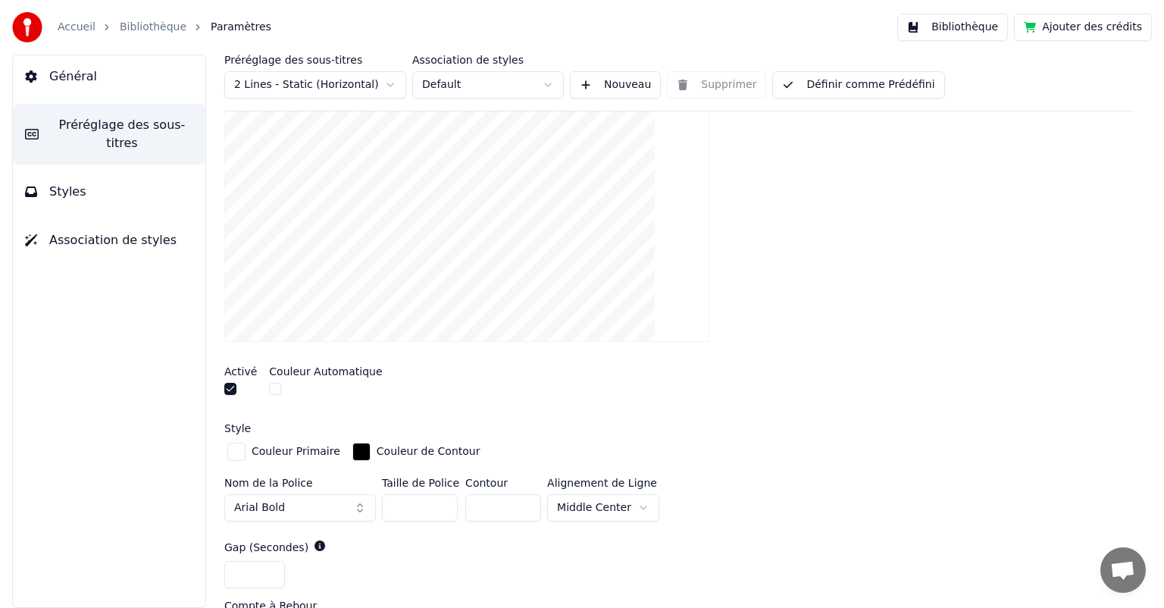
click at [154, 34] on link "Bibliothèque" at bounding box center [153, 27] width 67 height 15
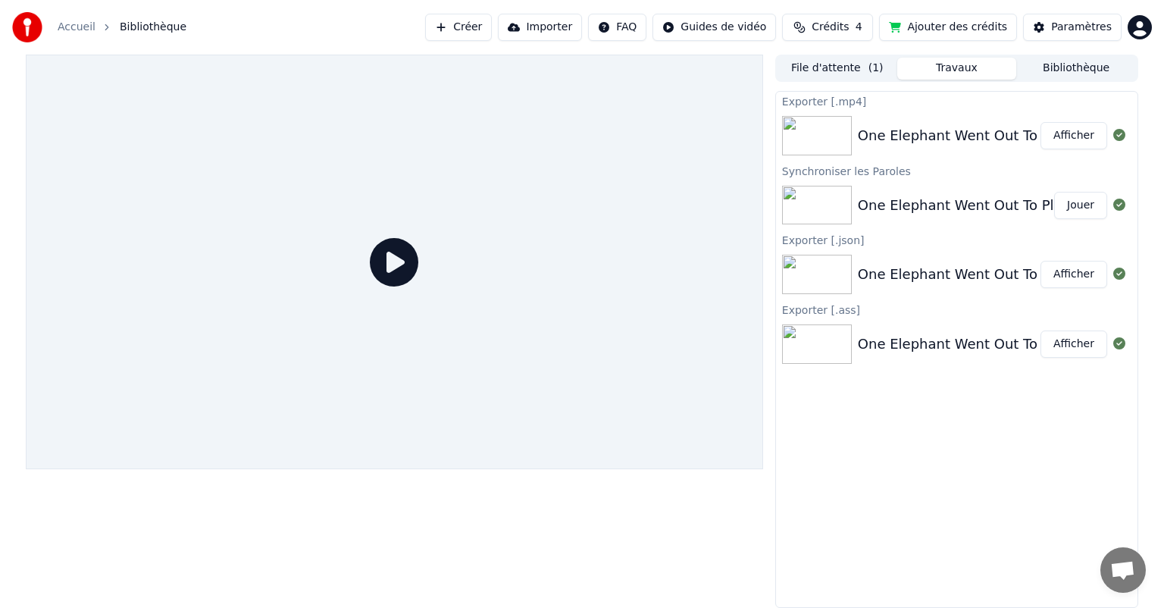
click at [825, 134] on img at bounding box center [817, 135] width 70 height 39
click at [388, 252] on icon at bounding box center [394, 262] width 49 height 49
click at [401, 276] on icon at bounding box center [394, 262] width 49 height 49
click at [974, 134] on div "One Elephant Went Out To Play" at bounding box center [964, 135] width 212 height 21
click at [922, 200] on div "One Elephant Went Out To Play" at bounding box center [964, 205] width 212 height 21
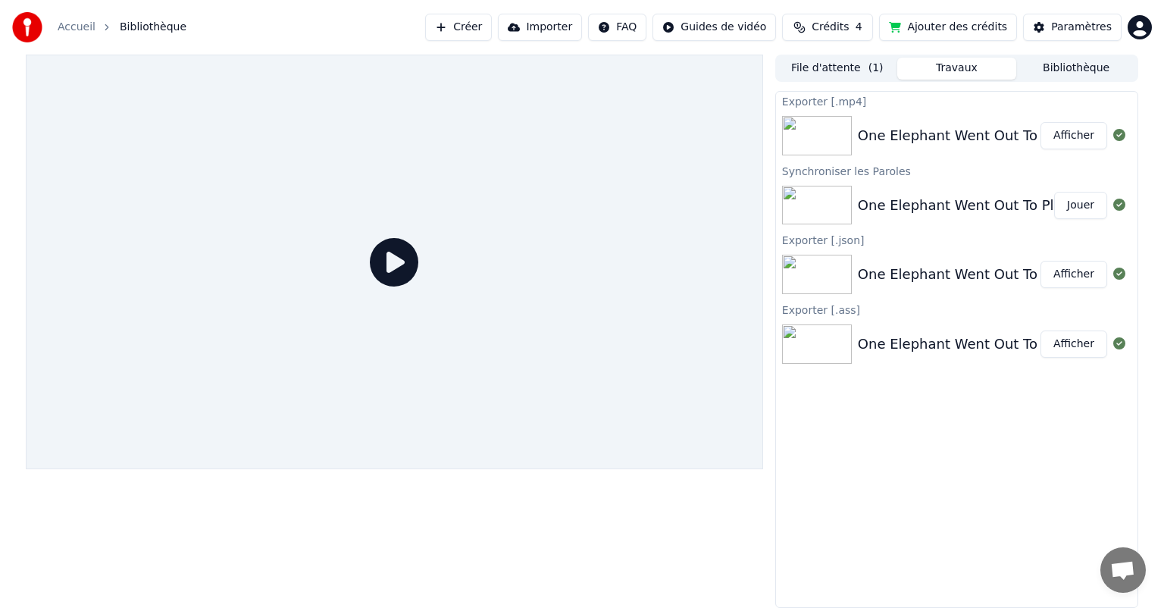
click at [922, 200] on div "One Elephant Went Out To Play" at bounding box center [964, 205] width 212 height 21
click at [1085, 206] on button "Jouer" at bounding box center [1080, 205] width 53 height 27
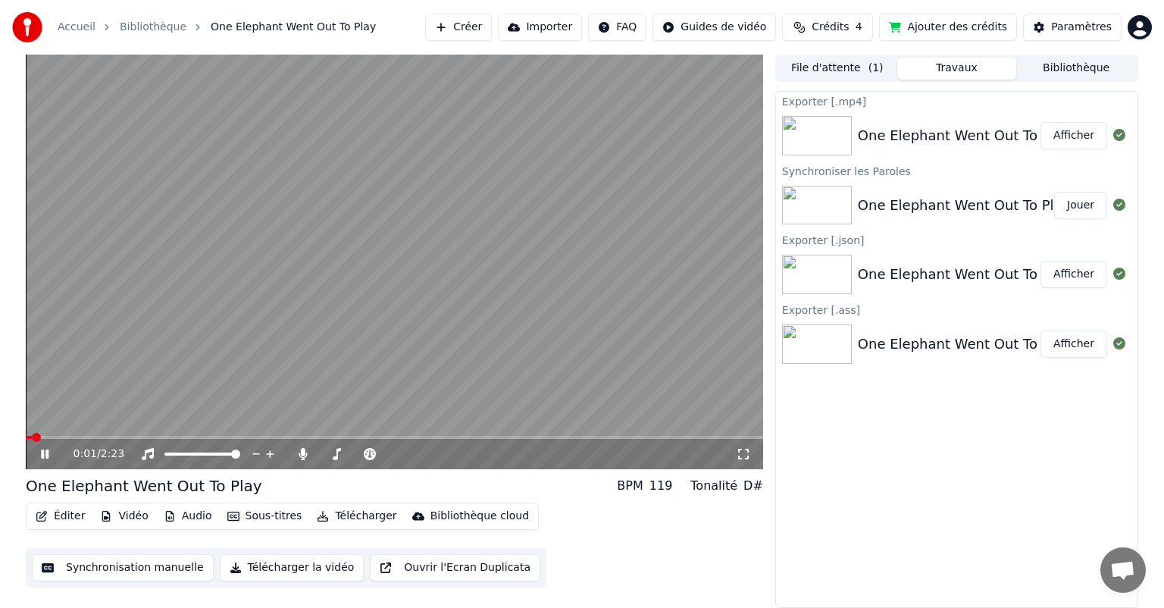
click at [88, 440] on div "0:01 / 2:23" at bounding box center [395, 454] width 738 height 30
click at [315, 334] on video at bounding box center [395, 262] width 738 height 415
click at [330, 566] on button "Télécharger la vidéo" at bounding box center [292, 567] width 145 height 27
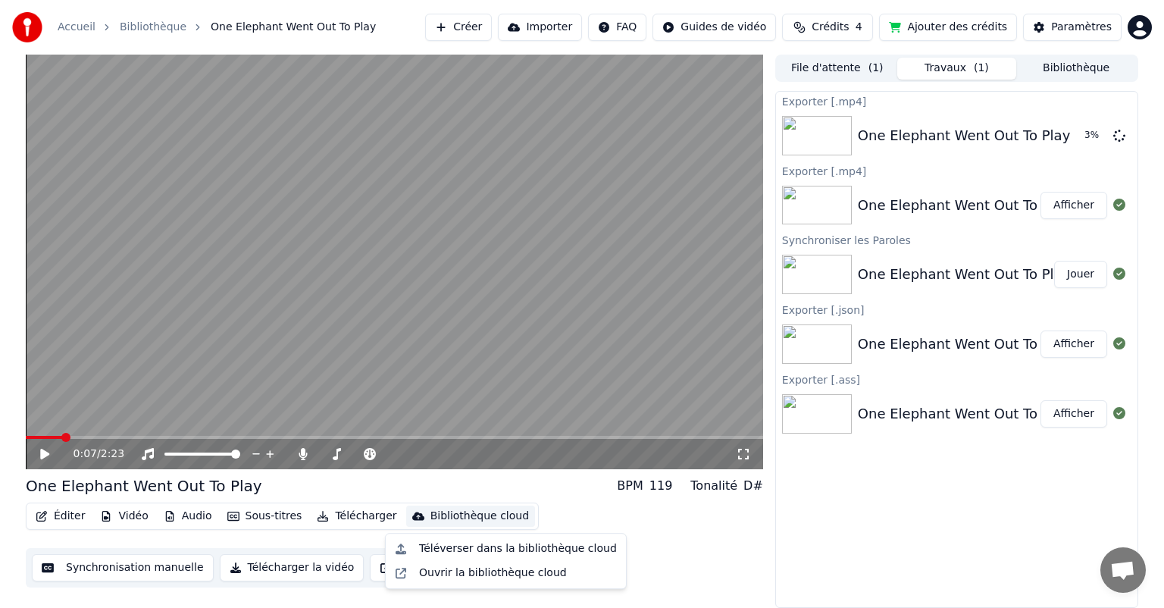
click at [450, 518] on div "Bibliothèque cloud" at bounding box center [480, 516] width 99 height 15
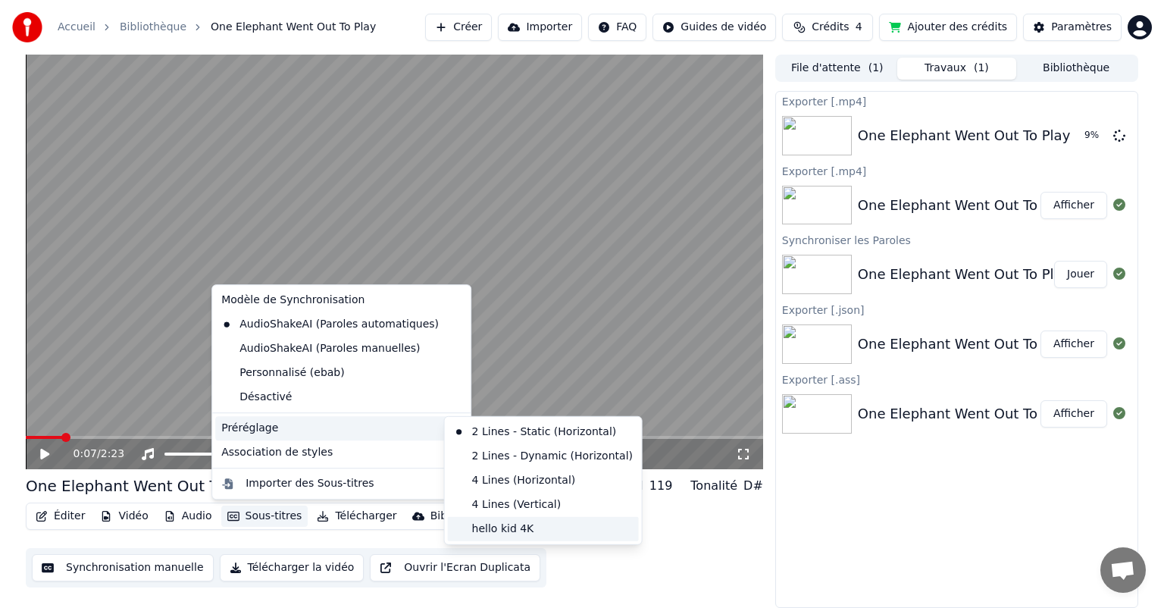
click at [530, 531] on div "hello kid 4K" at bounding box center [543, 529] width 191 height 24
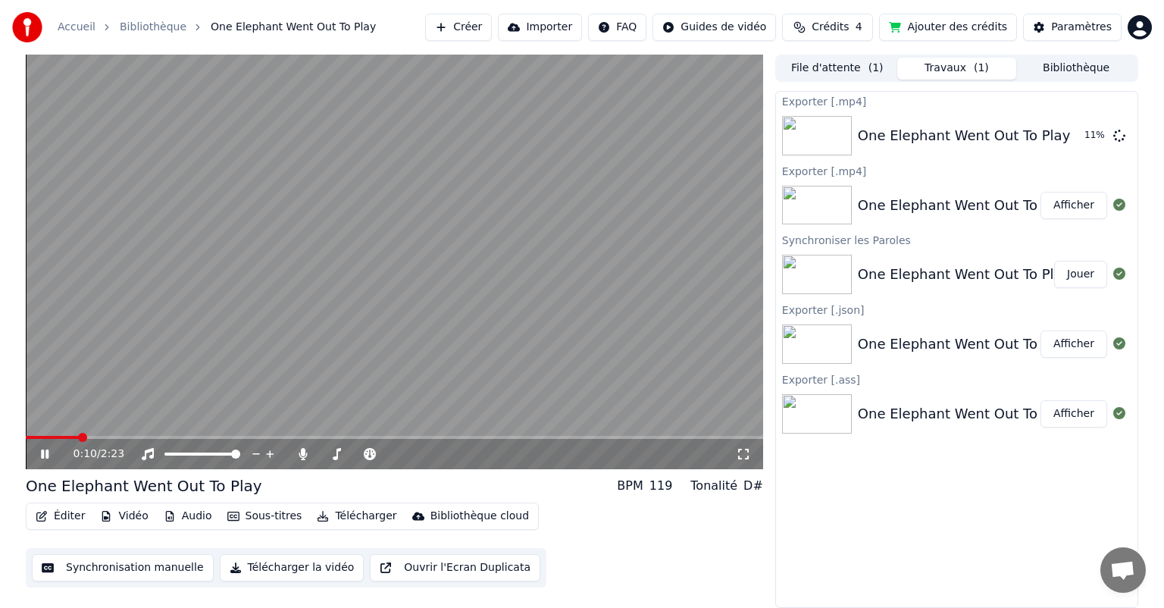
click at [429, 305] on video at bounding box center [395, 262] width 738 height 415
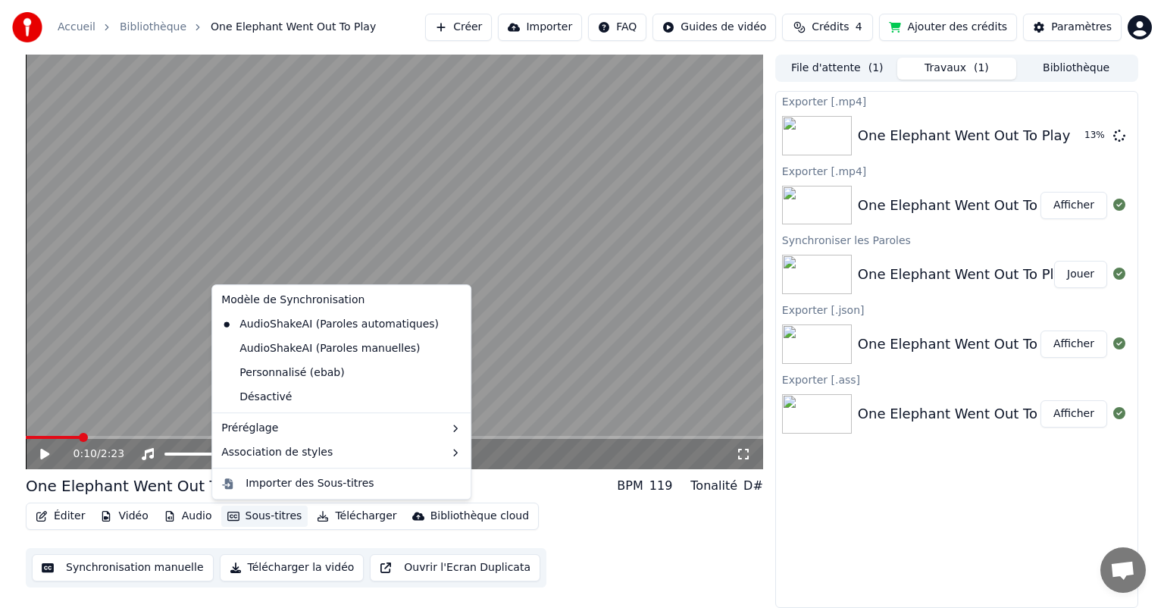
click at [255, 510] on button "Sous-titres" at bounding box center [264, 516] width 87 height 21
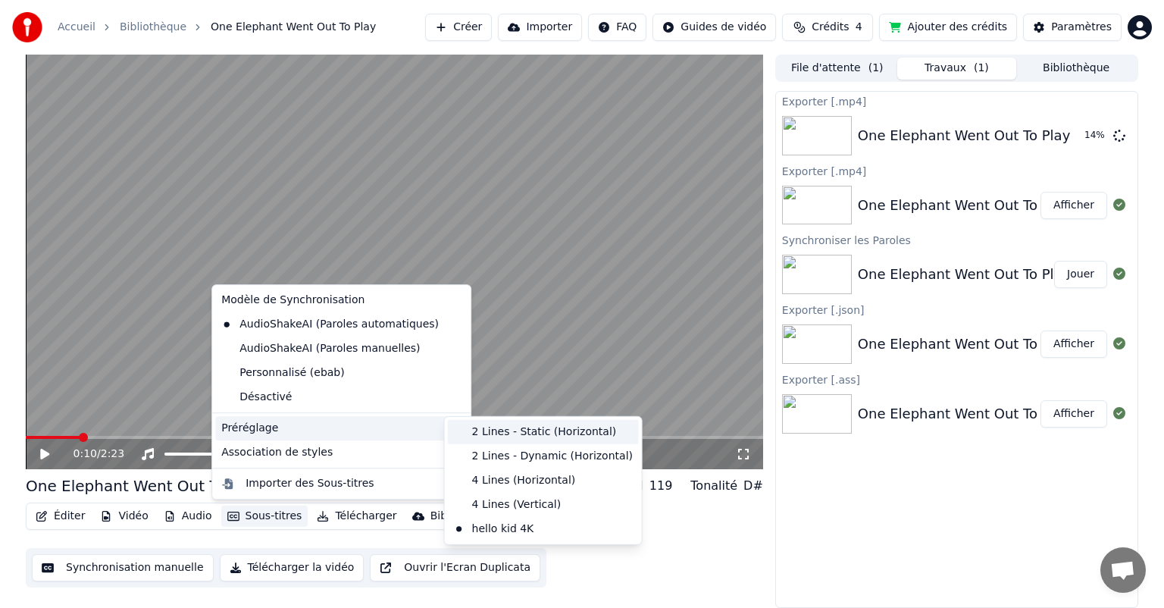
click at [475, 424] on div "2 Lines - Static (Horizontal)" at bounding box center [543, 432] width 191 height 24
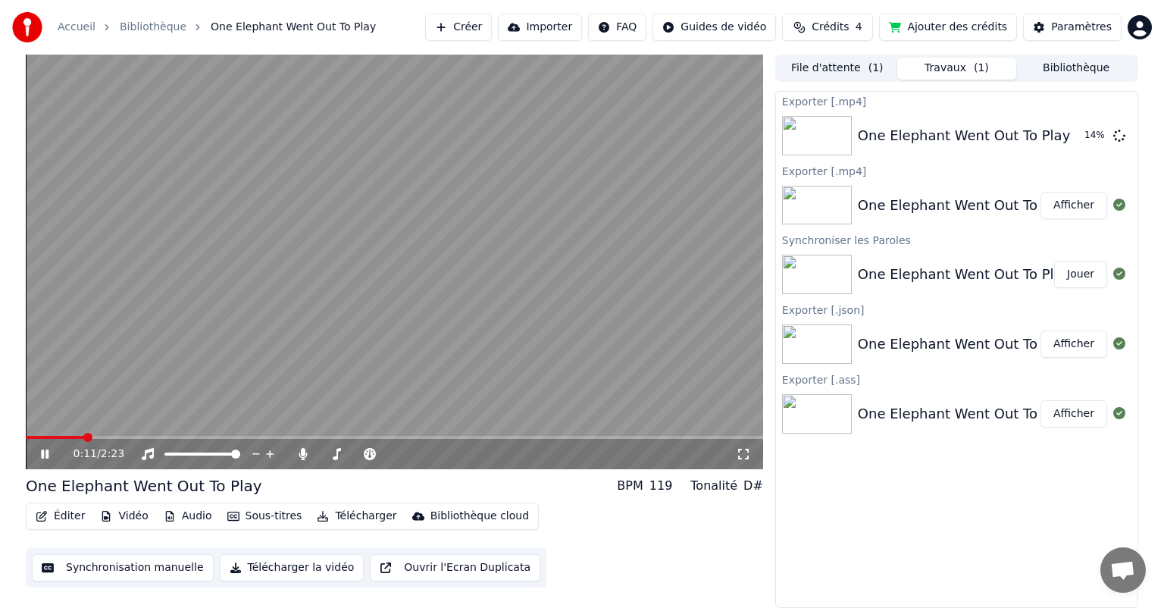
click at [387, 262] on video at bounding box center [395, 262] width 738 height 415
click at [58, 516] on button "Éditer" at bounding box center [60, 516] width 61 height 21
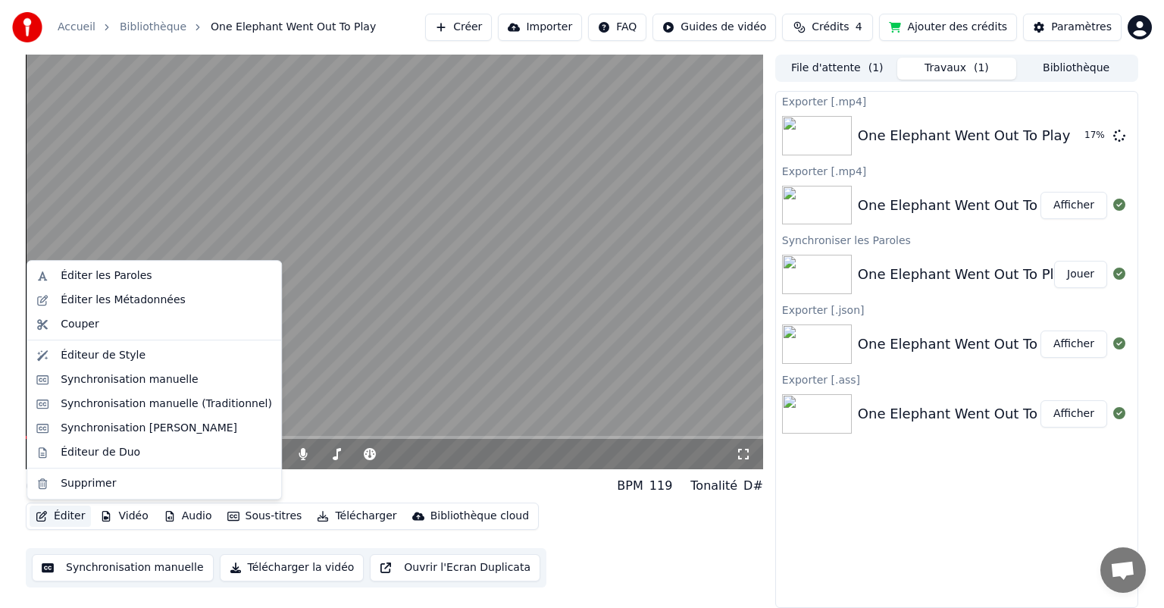
click at [730, 547] on div "Éditer Vidéo Audio Sous-titres Télécharger Bibliothèque cloud Synchronisation m…" at bounding box center [395, 545] width 738 height 85
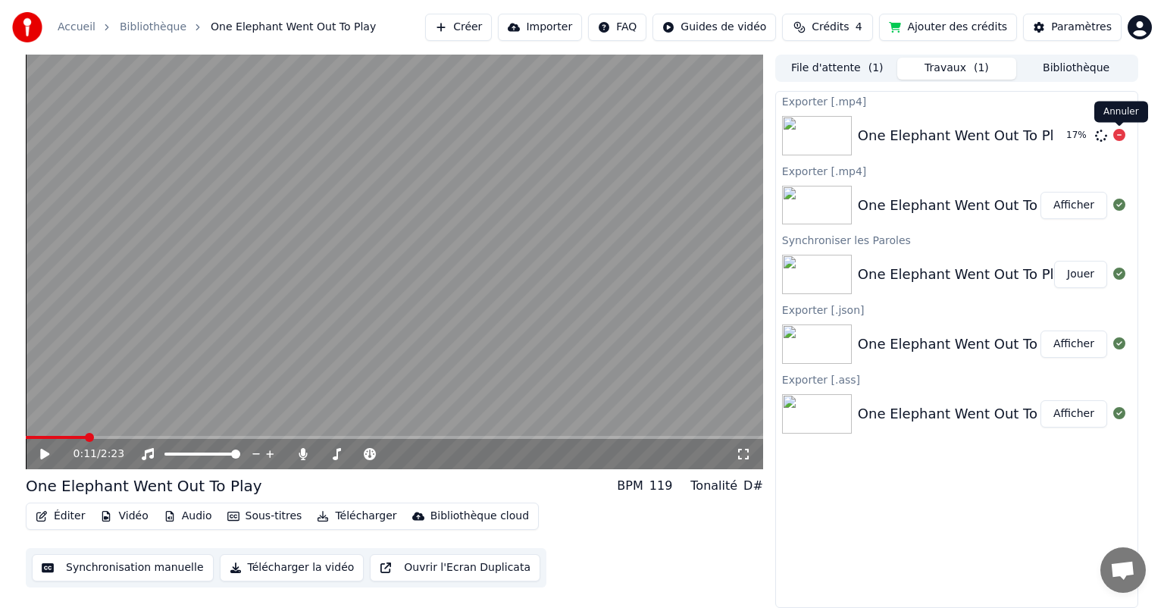
click at [1115, 133] on icon at bounding box center [1120, 135] width 12 height 12
